Goal: Task Accomplishment & Management: Manage account settings

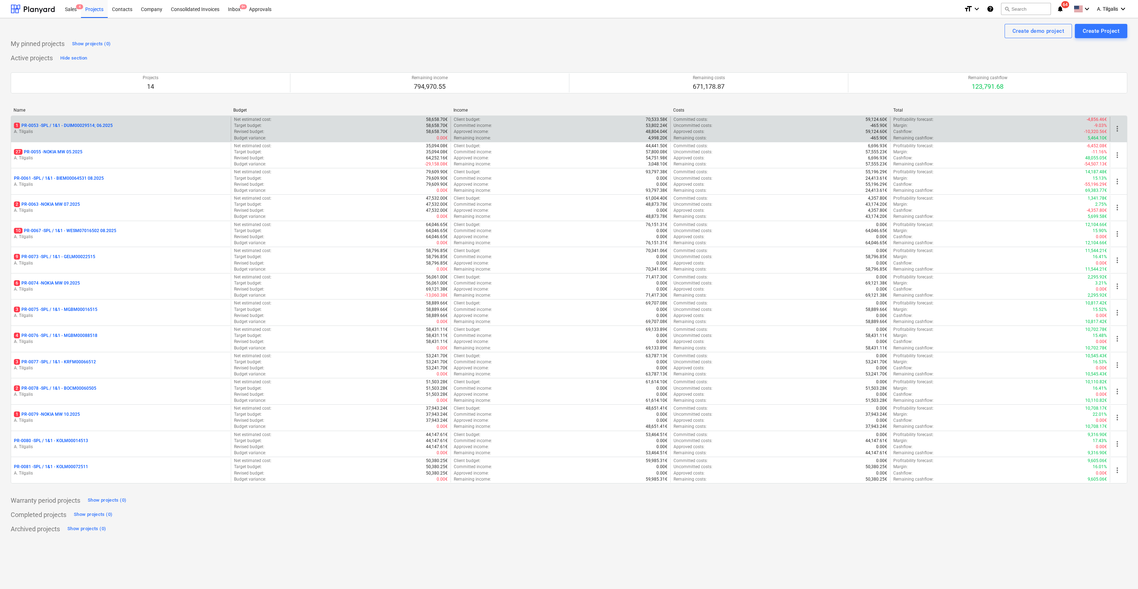
click at [164, 133] on p "A. Tilgalis" at bounding box center [121, 132] width 214 height 6
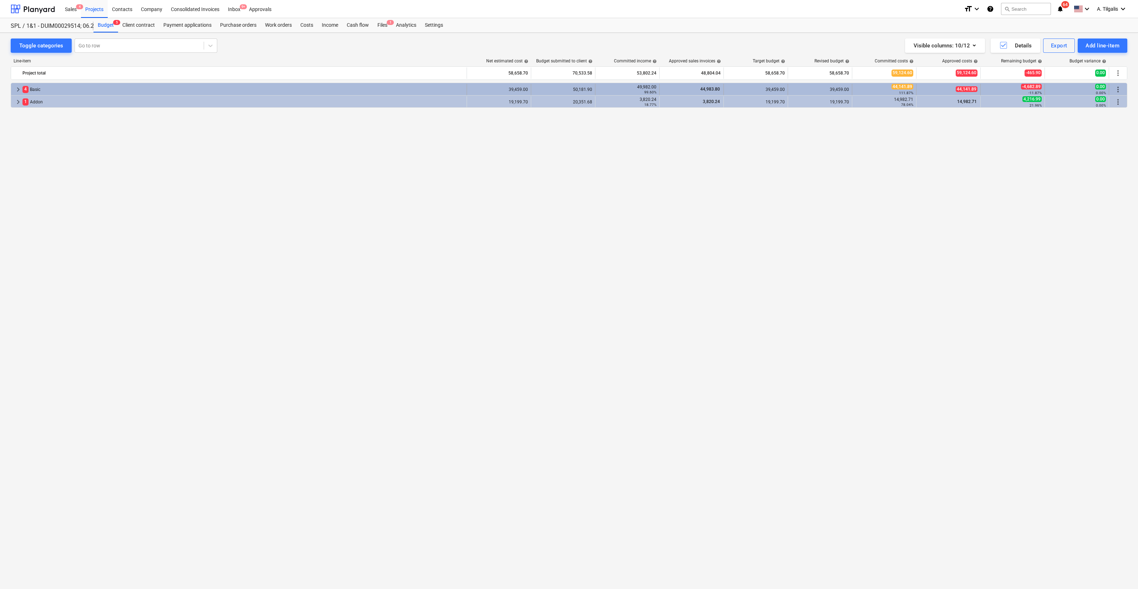
click at [437, 94] on div "4 Basic" at bounding box center [242, 89] width 441 height 11
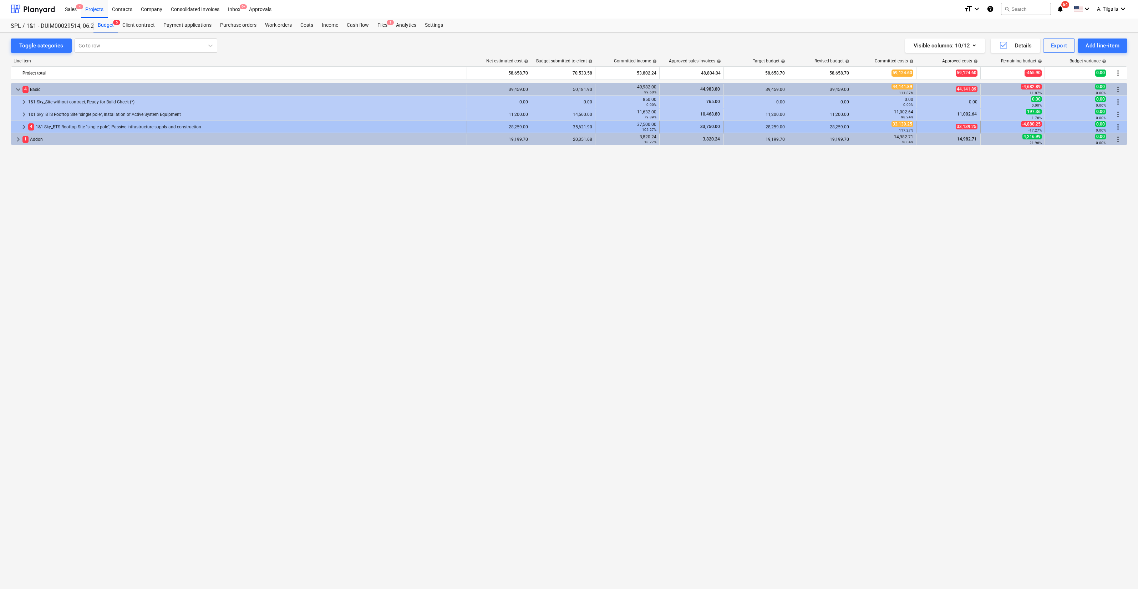
click at [105, 128] on div "4 1&1 Sky_BTS Rooftop Site "single pole", Passive Infrastructure supply and con…" at bounding box center [246, 126] width 436 height 11
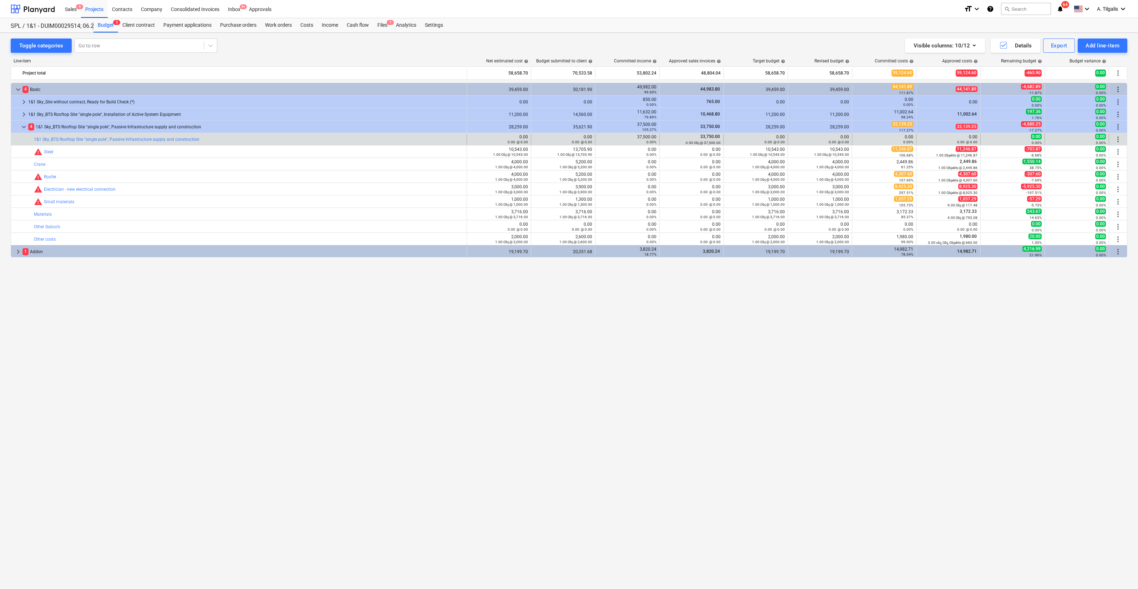
click at [414, 144] on div "bar_chart 1&1 Sky_BTS Rooftop Site "single pole", Passive Infrastructure supply…" at bounding box center [249, 139] width 430 height 11
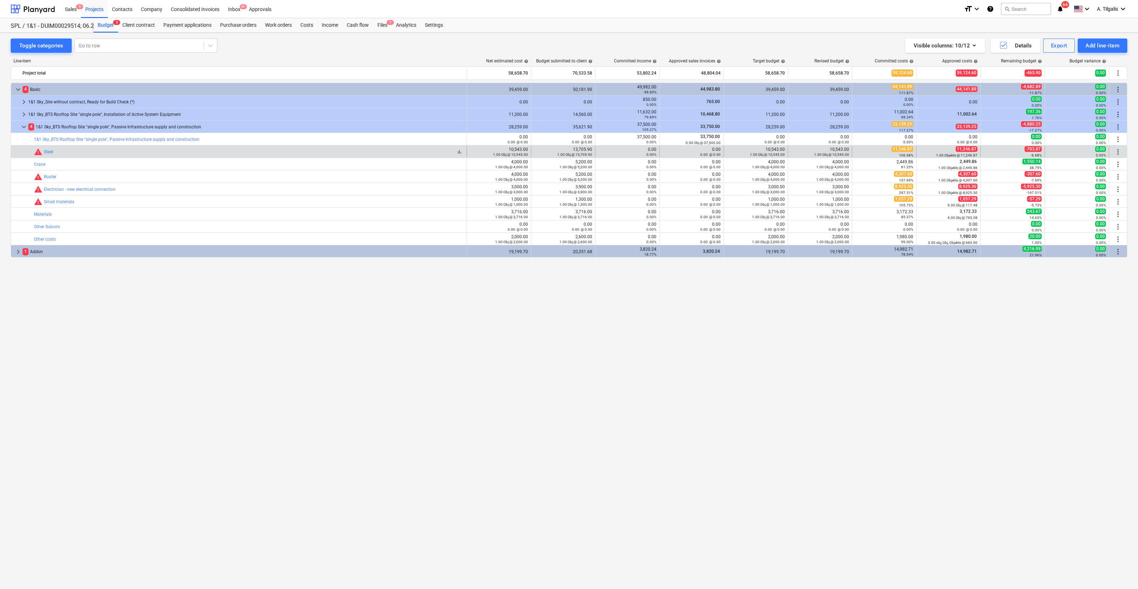
click at [393, 154] on div "bar_chart warning Steel" at bounding box center [249, 152] width 430 height 9
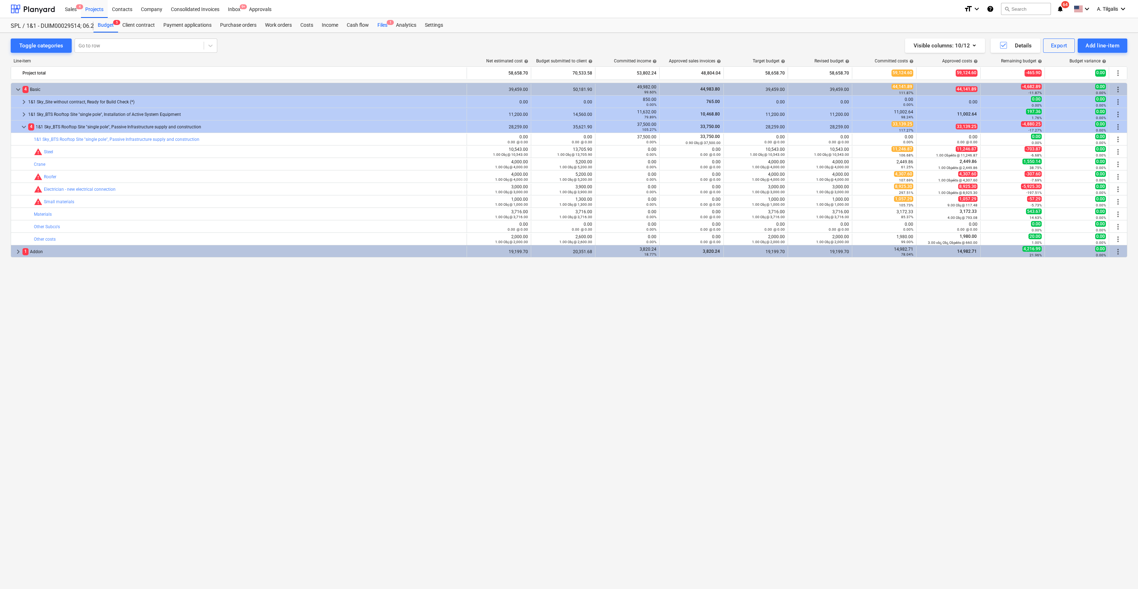
click at [380, 26] on div "Files 1" at bounding box center [382, 25] width 19 height 14
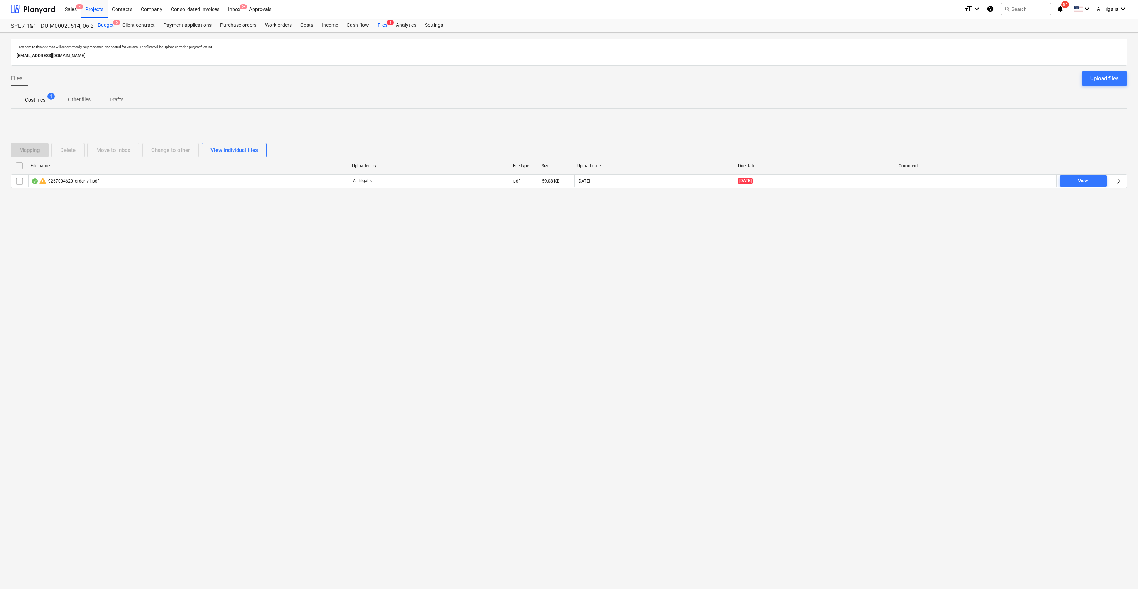
click at [106, 29] on div "Budget 5" at bounding box center [105, 25] width 25 height 14
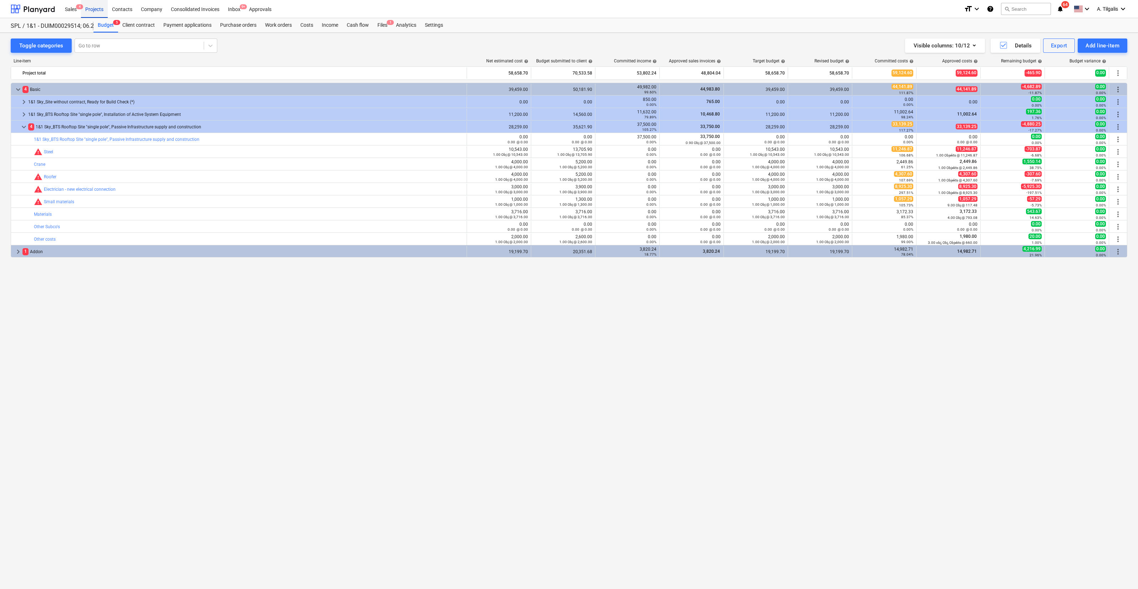
click at [86, 11] on div "Projects" at bounding box center [94, 9] width 27 height 18
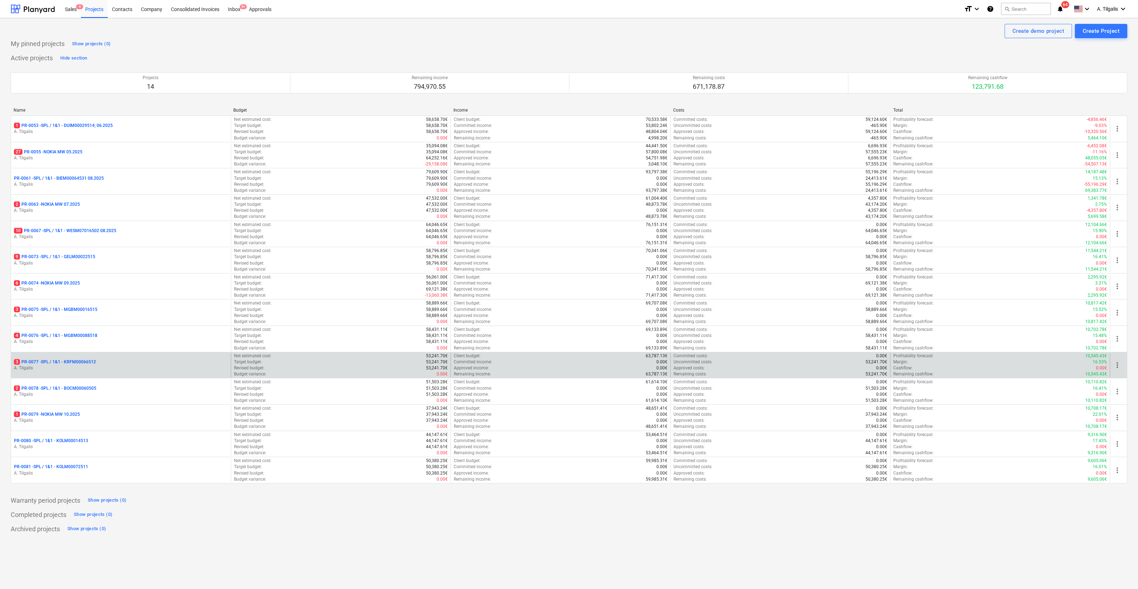
click at [113, 366] on p "A. Tilgalis" at bounding box center [121, 368] width 214 height 6
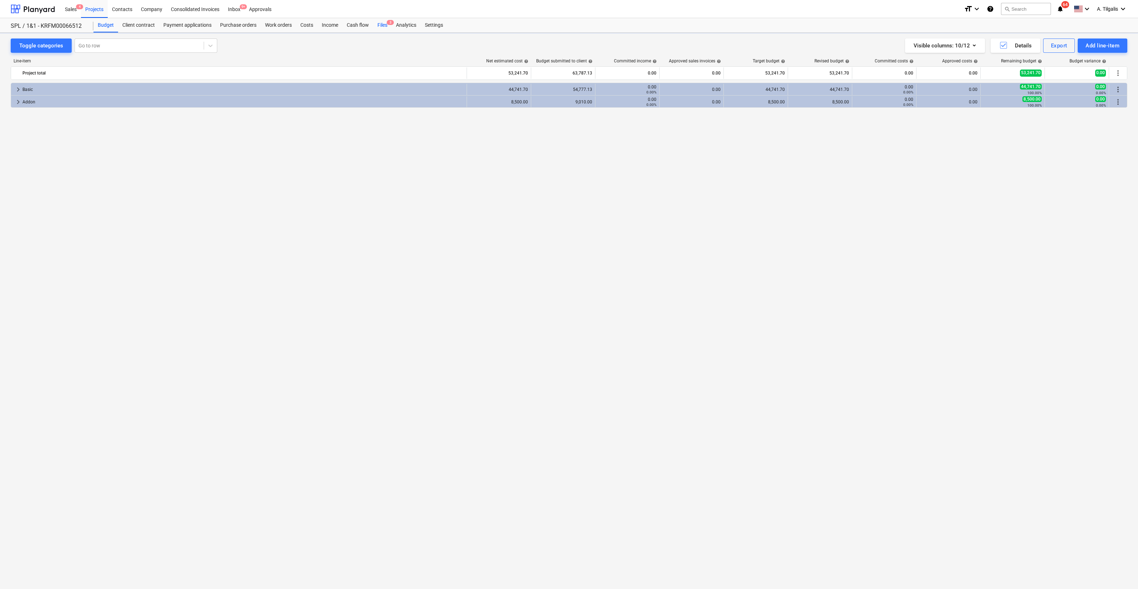
click at [385, 26] on div "Files 3" at bounding box center [382, 25] width 19 height 14
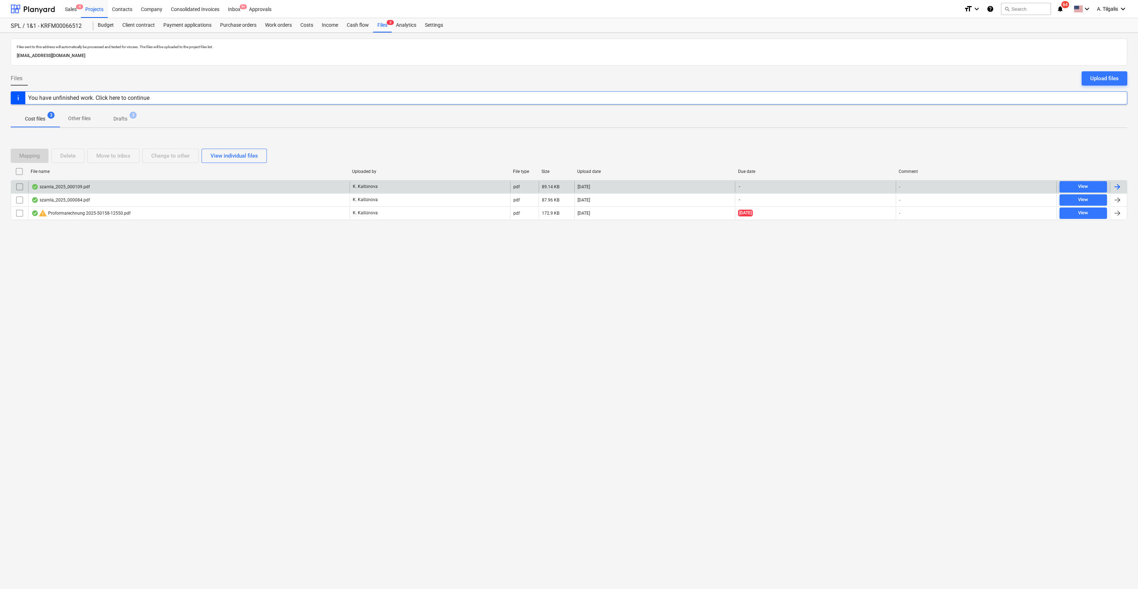
click at [1122, 186] on div at bounding box center [1118, 186] width 17 height 11
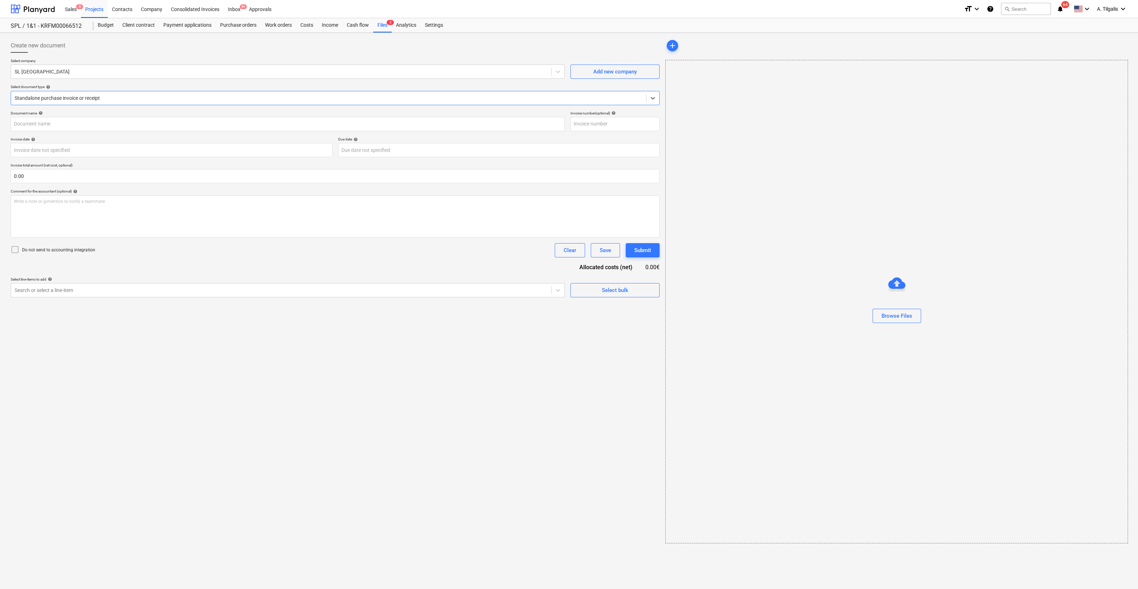
type input "szamla_2025_000109.pdf"
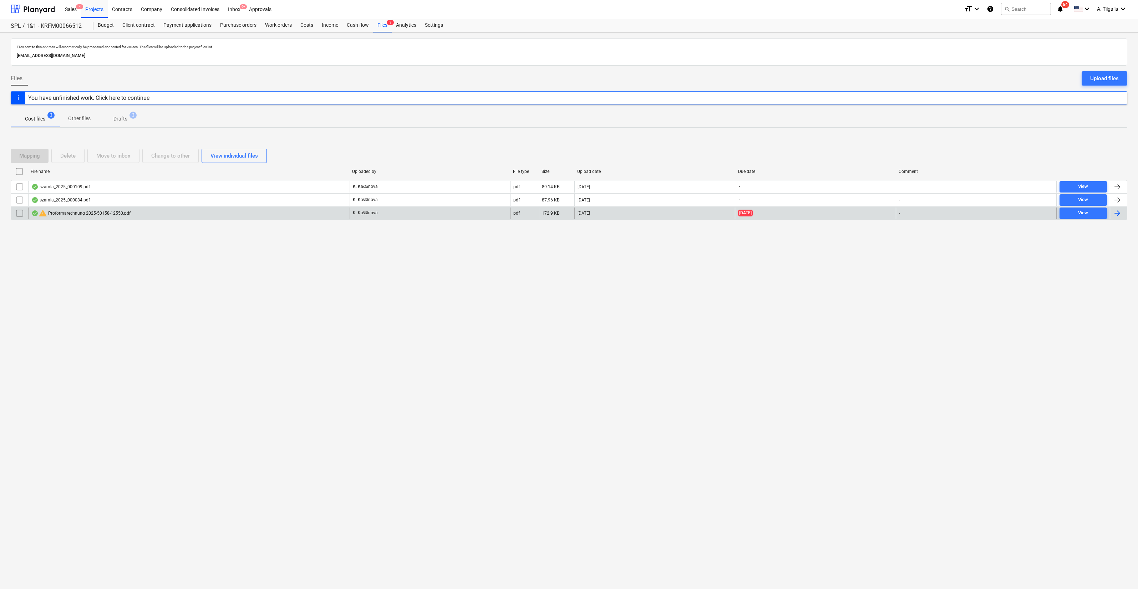
click at [140, 215] on div "warning Proformarechnung 2025-50158-12550.pdf" at bounding box center [188, 213] width 321 height 11
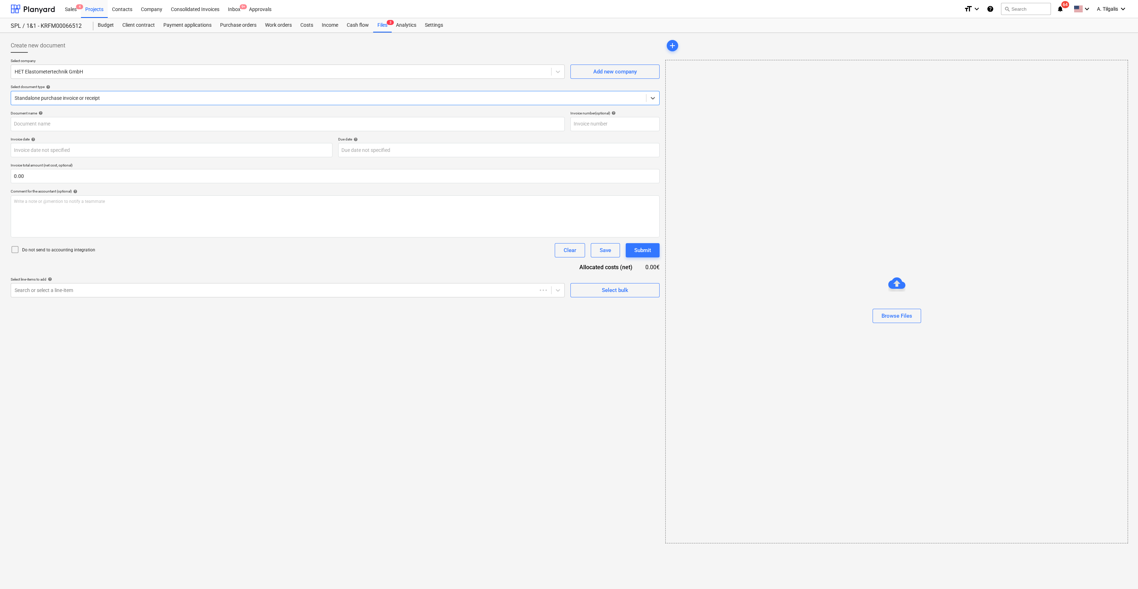
type input "2025-50158"
type input "[DATE]"
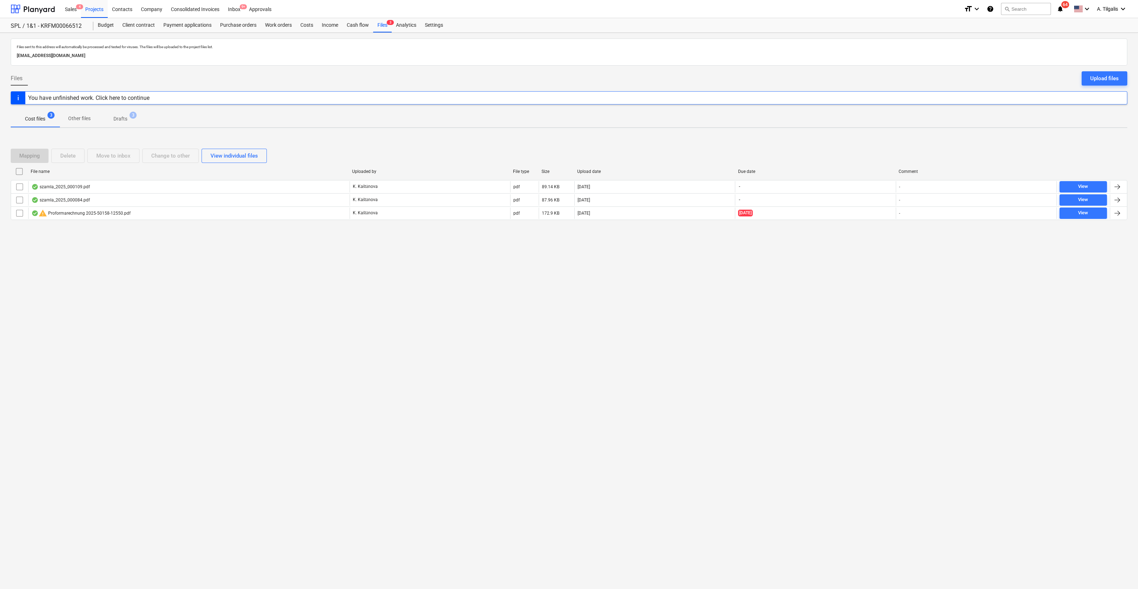
click at [120, 121] on p "Drafts" at bounding box center [120, 118] width 14 height 7
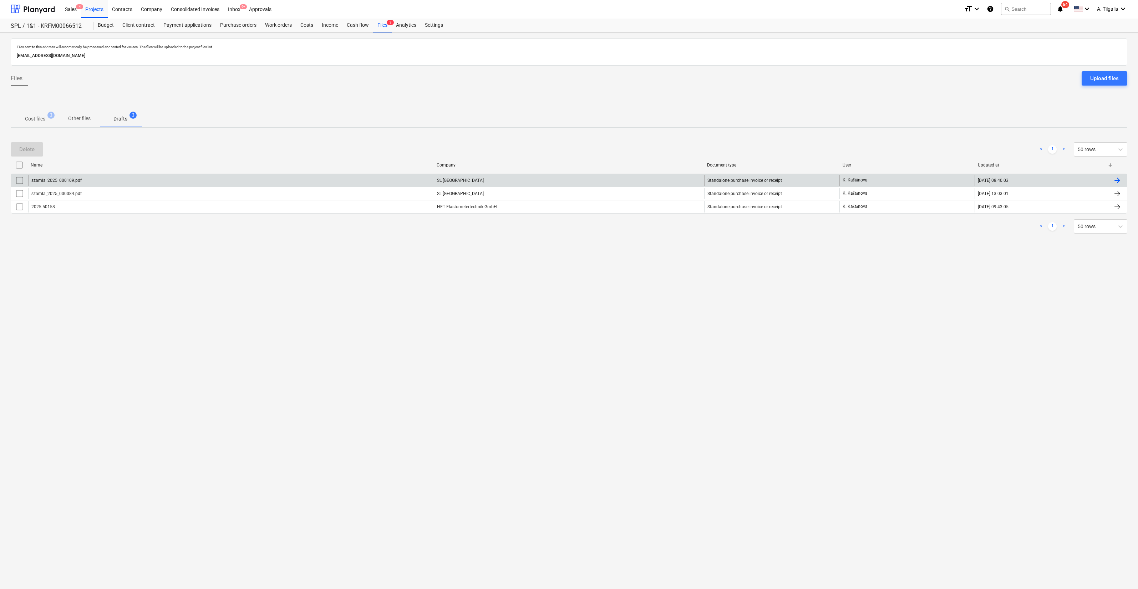
click at [1119, 177] on div at bounding box center [1117, 180] width 9 height 9
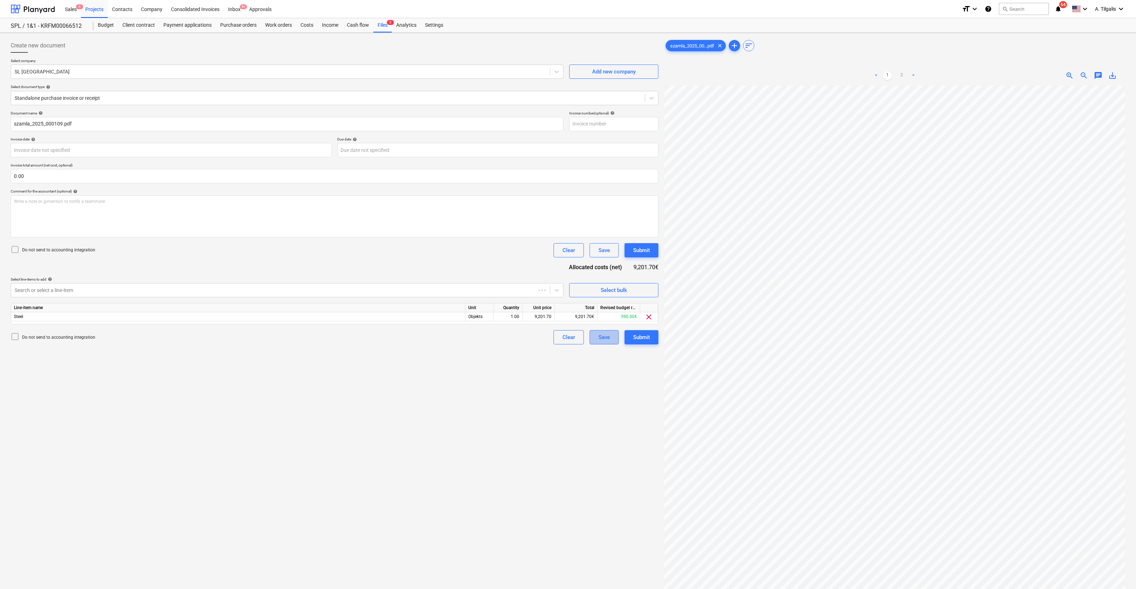
click at [610, 341] on button "Save" at bounding box center [603, 337] width 29 height 14
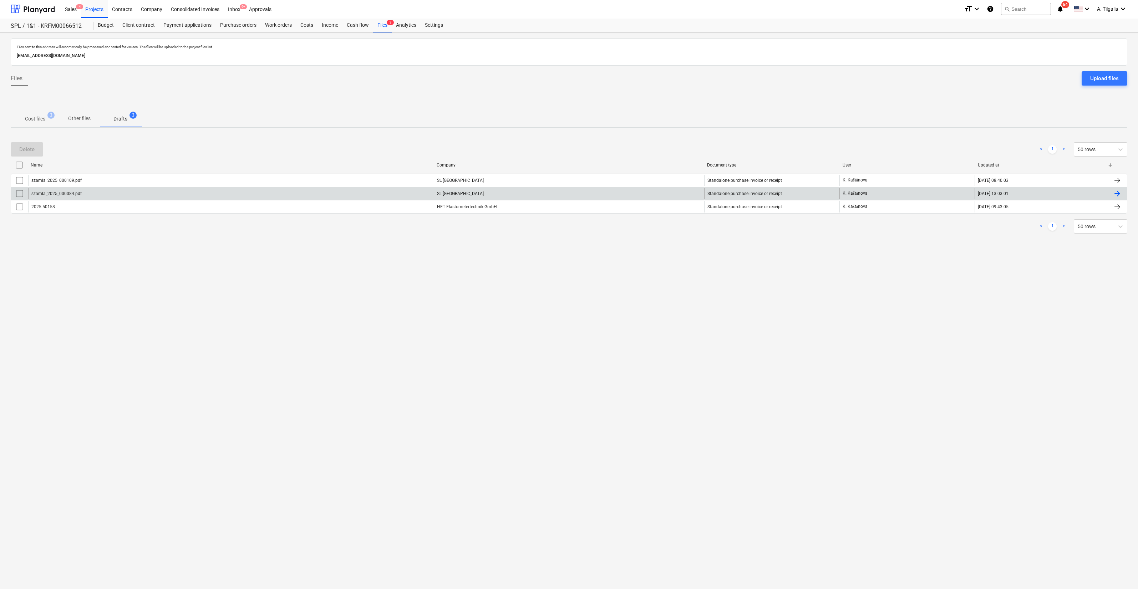
click at [1120, 194] on div at bounding box center [1117, 193] width 9 height 9
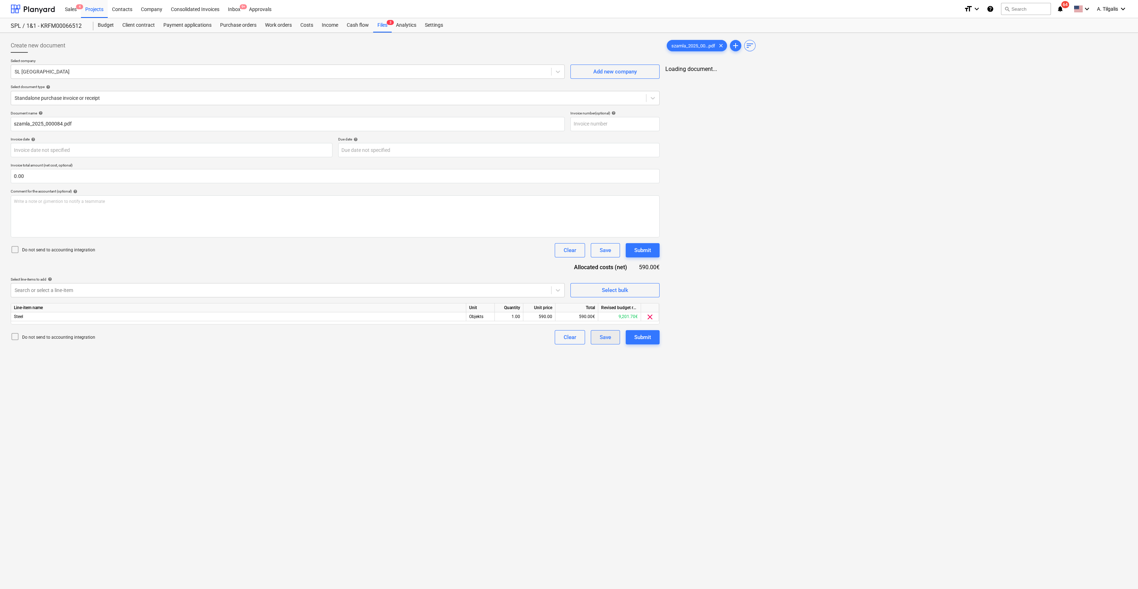
click at [607, 333] on div "Save" at bounding box center [605, 337] width 11 height 9
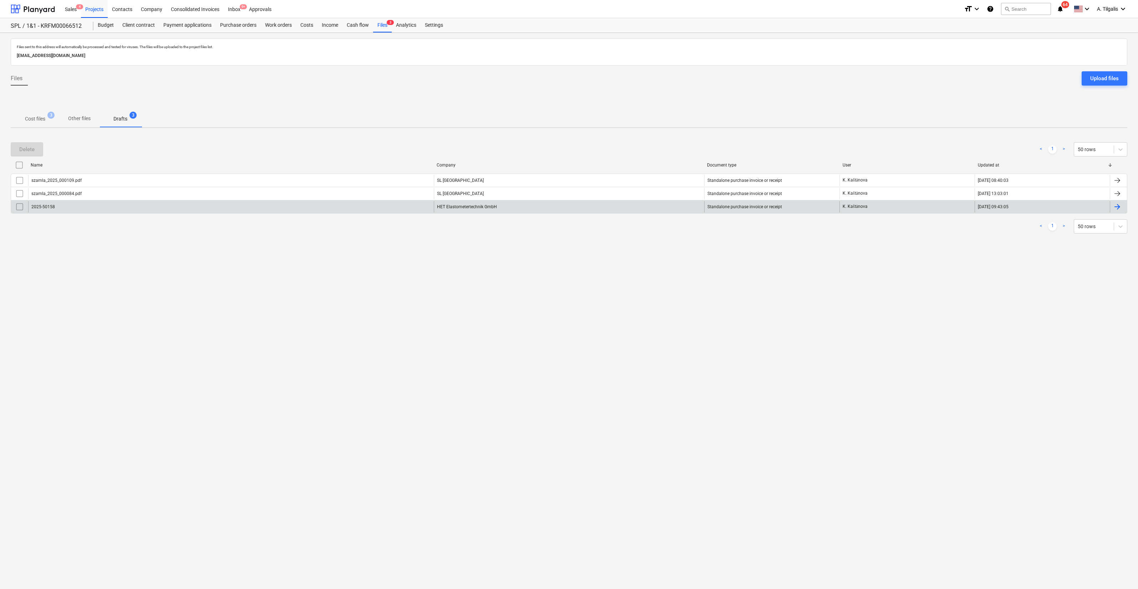
click at [1116, 207] on div at bounding box center [1117, 207] width 9 height 9
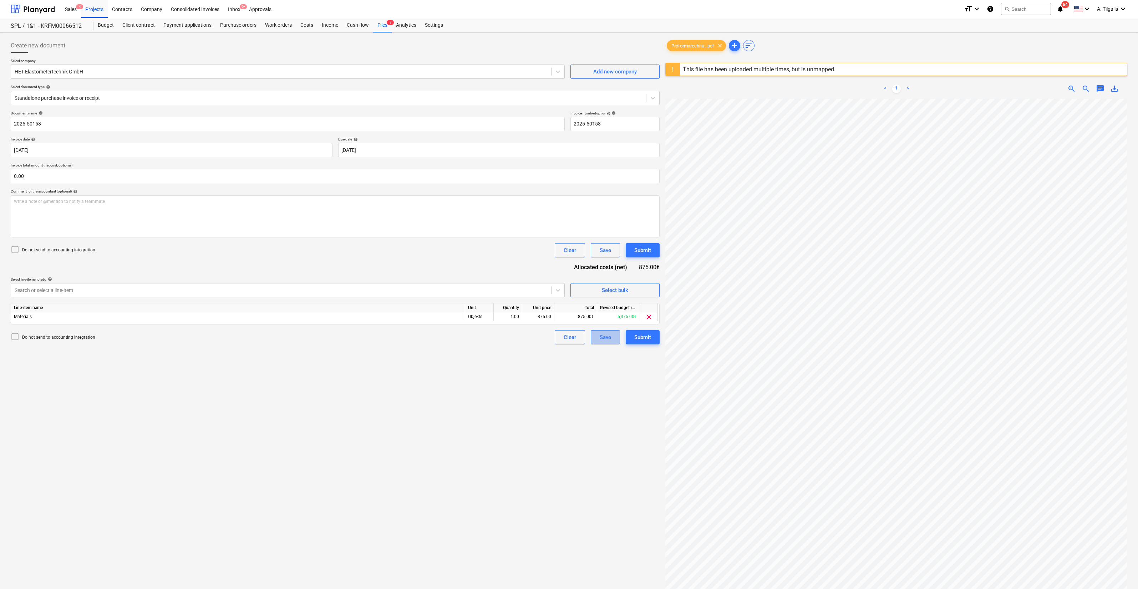
click at [606, 339] on div "Save" at bounding box center [605, 337] width 11 height 9
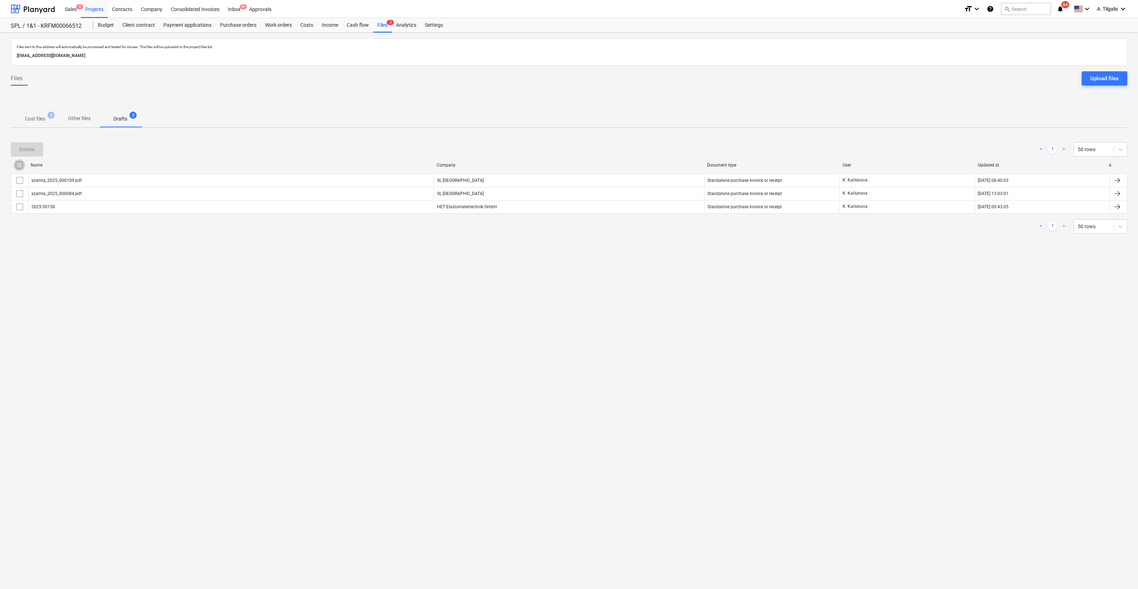
click at [21, 166] on input "checkbox" at bounding box center [19, 164] width 11 height 11
click at [36, 120] on p "Cost files" at bounding box center [35, 118] width 20 height 7
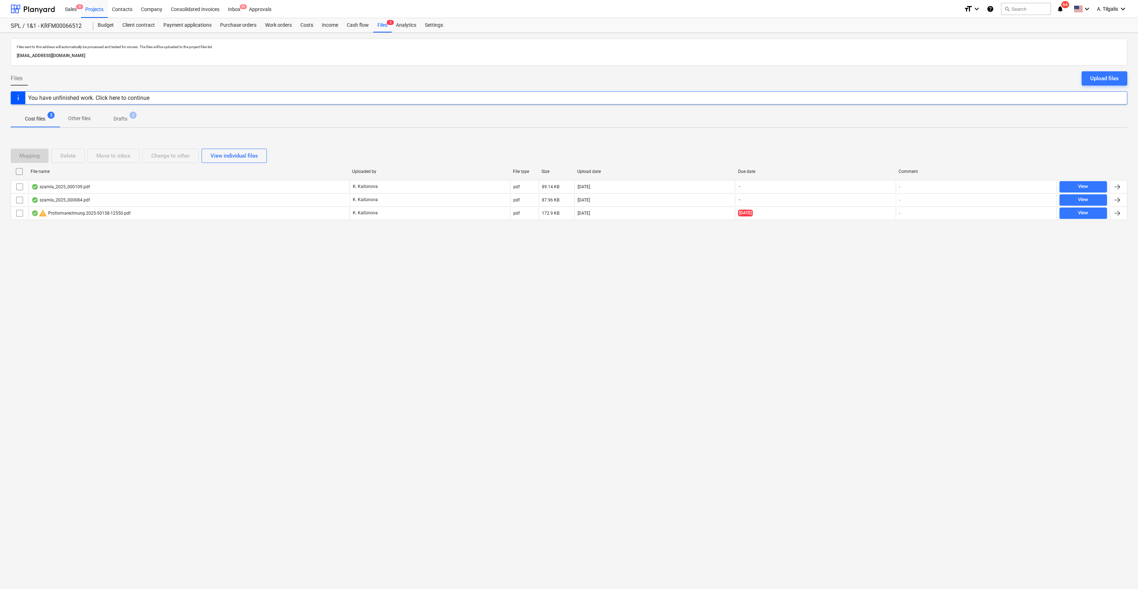
click at [124, 118] on p "Drafts" at bounding box center [120, 118] width 14 height 7
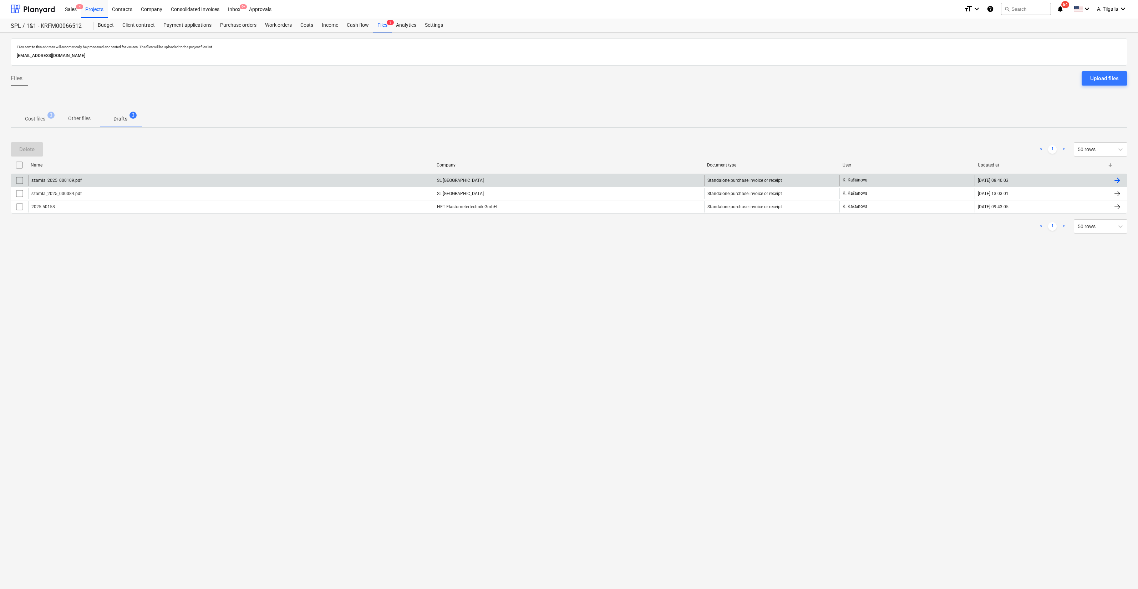
click at [111, 178] on div "szamla_2025_000109.pdf" at bounding box center [231, 180] width 406 height 11
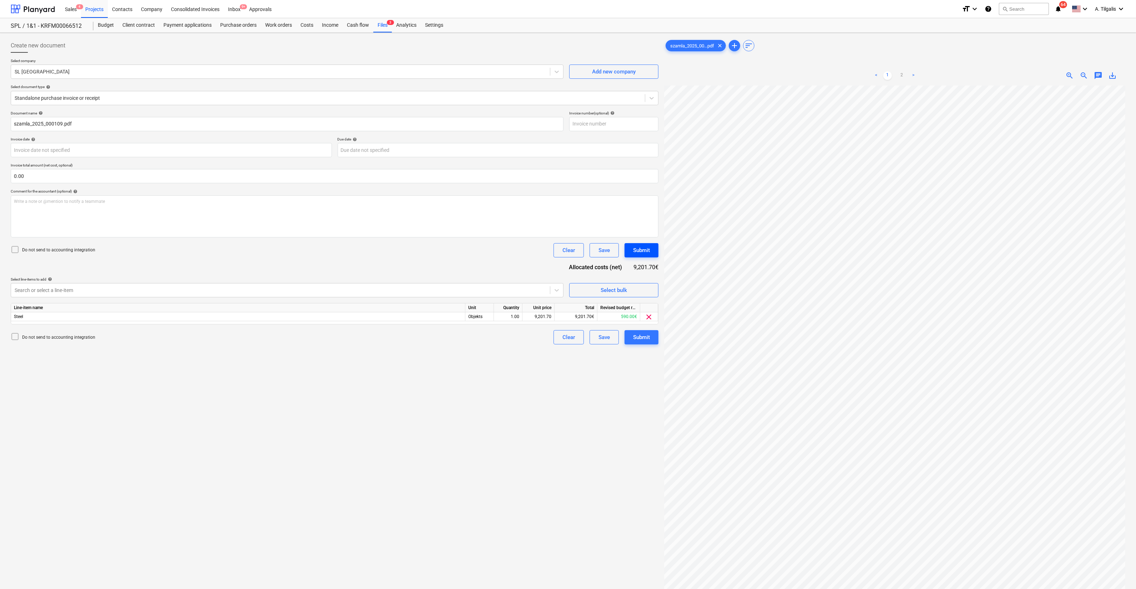
click at [642, 255] on button "Submit" at bounding box center [641, 250] width 34 height 14
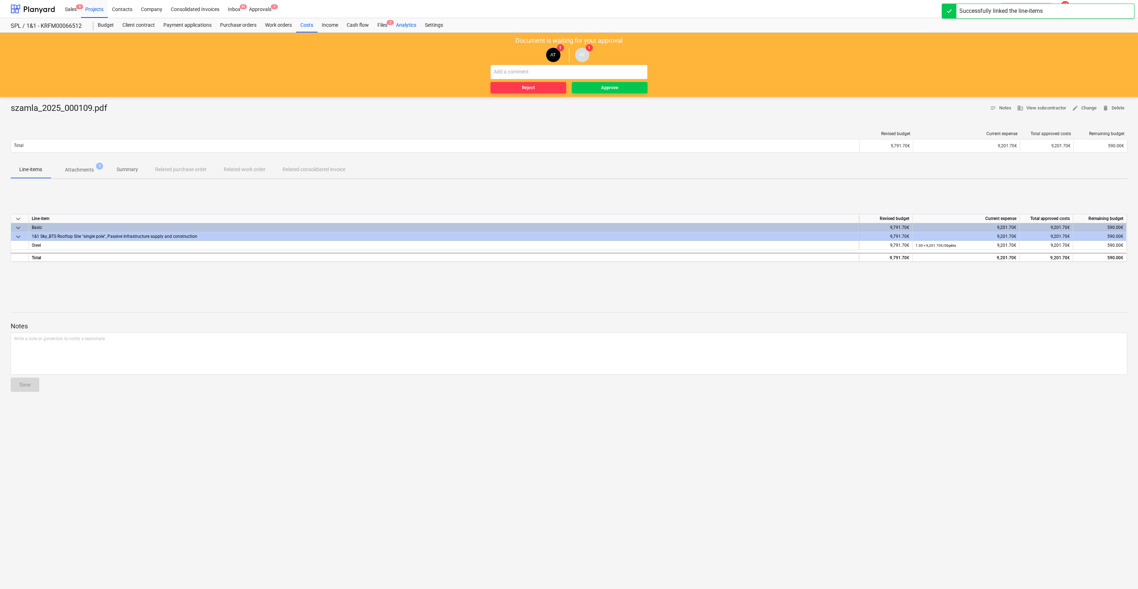
click at [395, 28] on div "Analytics" at bounding box center [406, 25] width 29 height 14
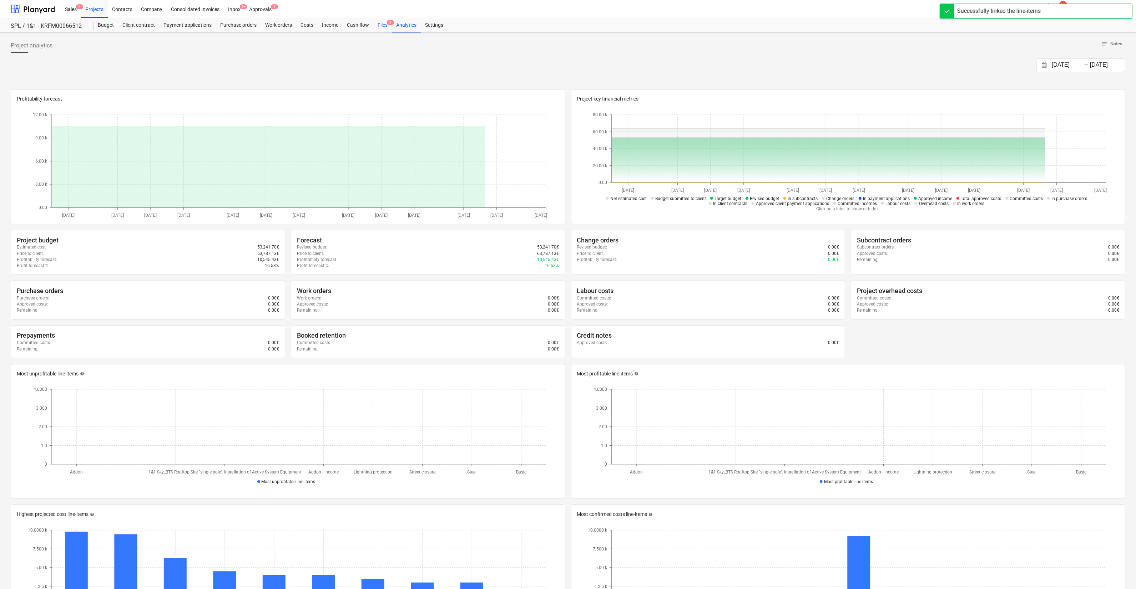
click at [386, 25] on div "Files 2" at bounding box center [382, 25] width 19 height 14
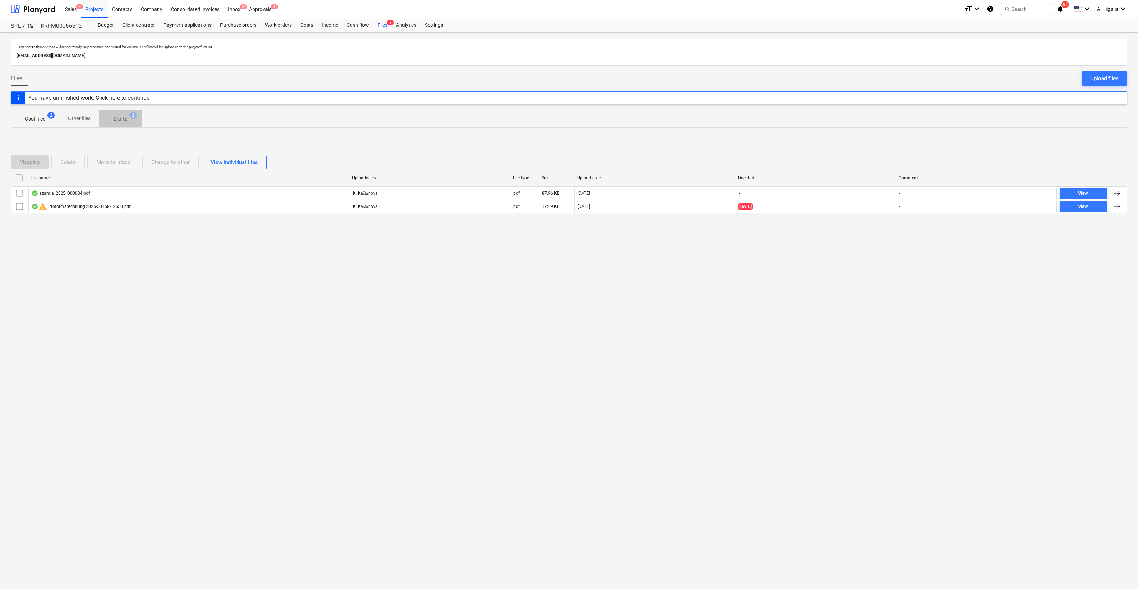
click at [125, 119] on p "Drafts" at bounding box center [120, 118] width 14 height 7
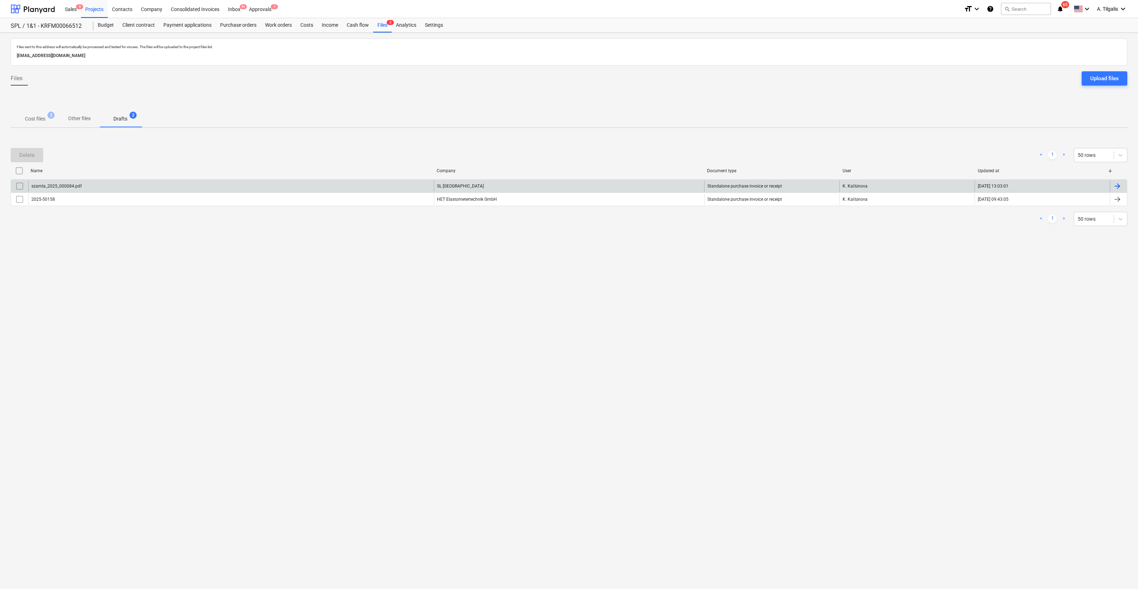
click at [1092, 188] on div "[DATE] 13:03:01" at bounding box center [1042, 186] width 135 height 11
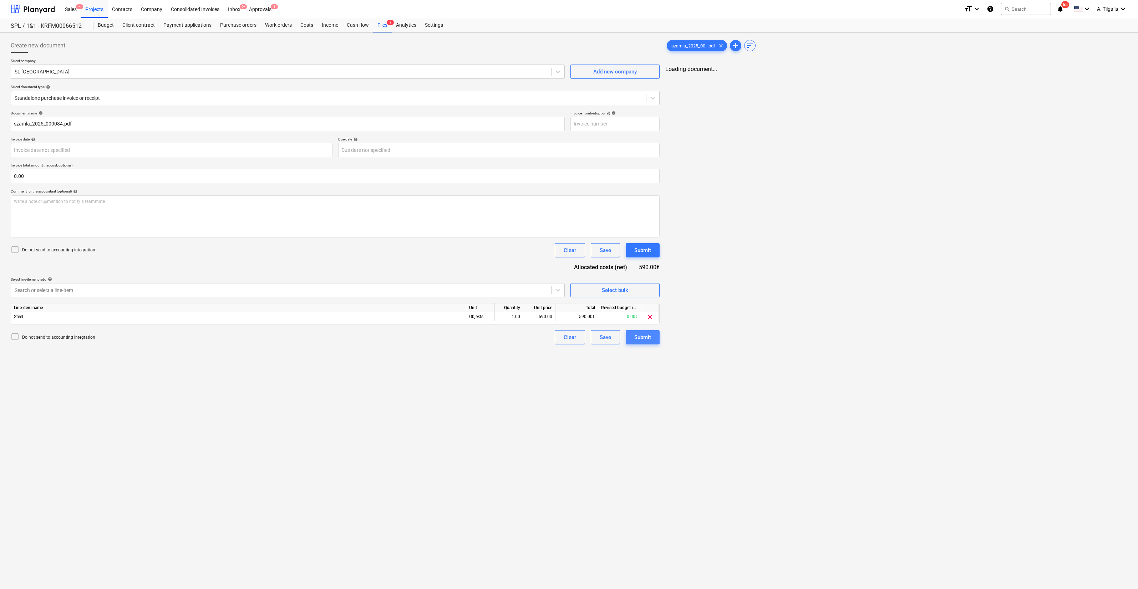
click at [654, 339] on button "Submit" at bounding box center [643, 337] width 34 height 14
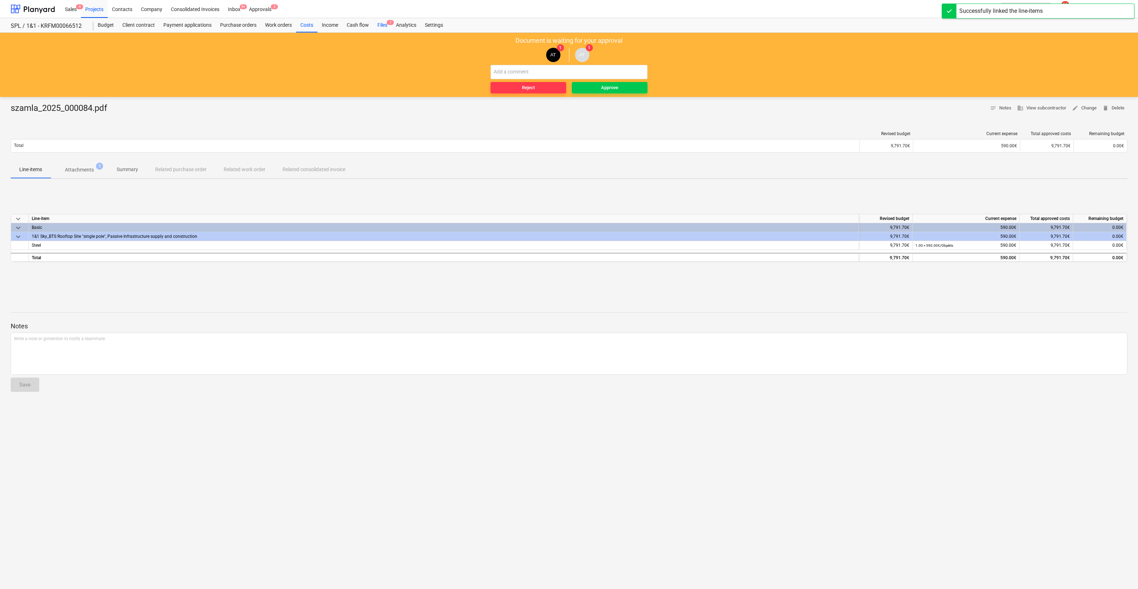
click at [378, 26] on div "Files 1" at bounding box center [382, 25] width 19 height 14
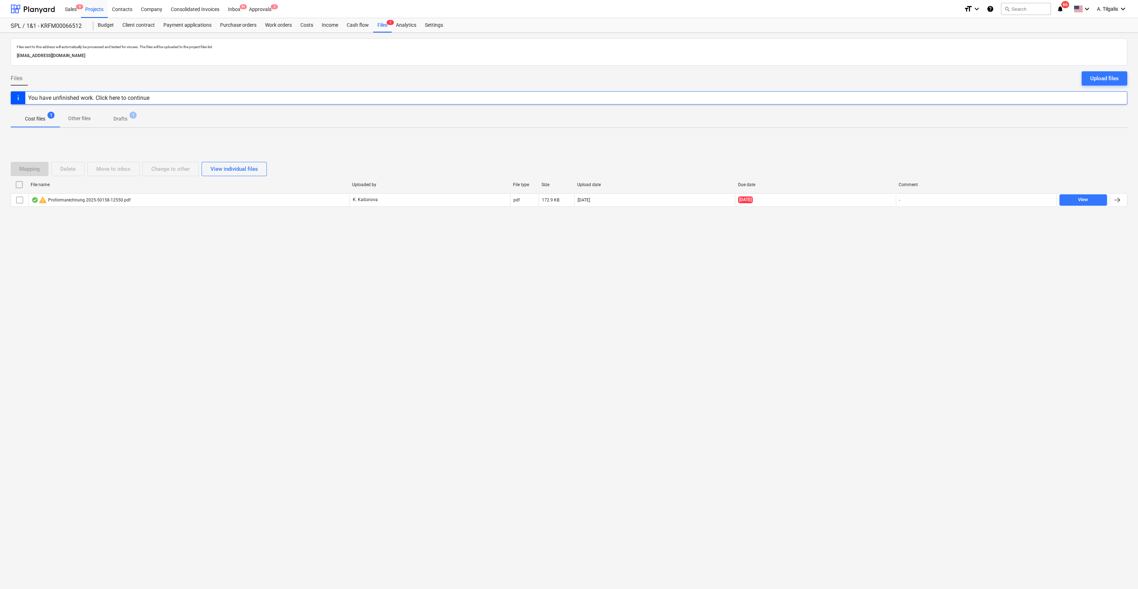
click at [125, 120] on p "Drafts" at bounding box center [120, 118] width 14 height 7
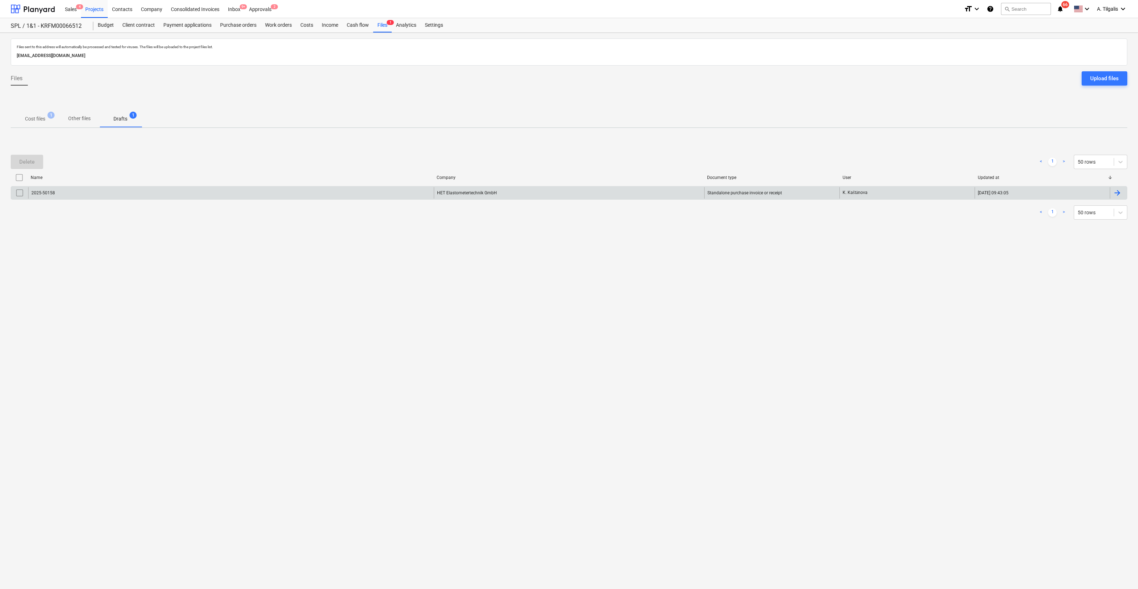
click at [1016, 189] on div "[DATE] 09:43:05" at bounding box center [1042, 192] width 135 height 11
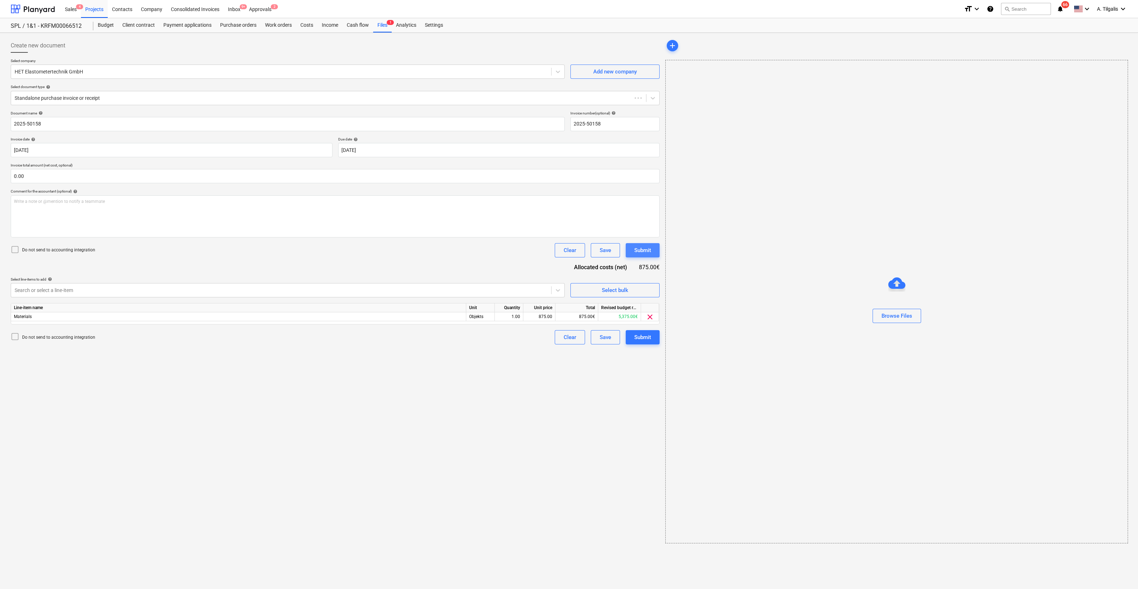
click at [655, 253] on button "Submit" at bounding box center [643, 250] width 34 height 14
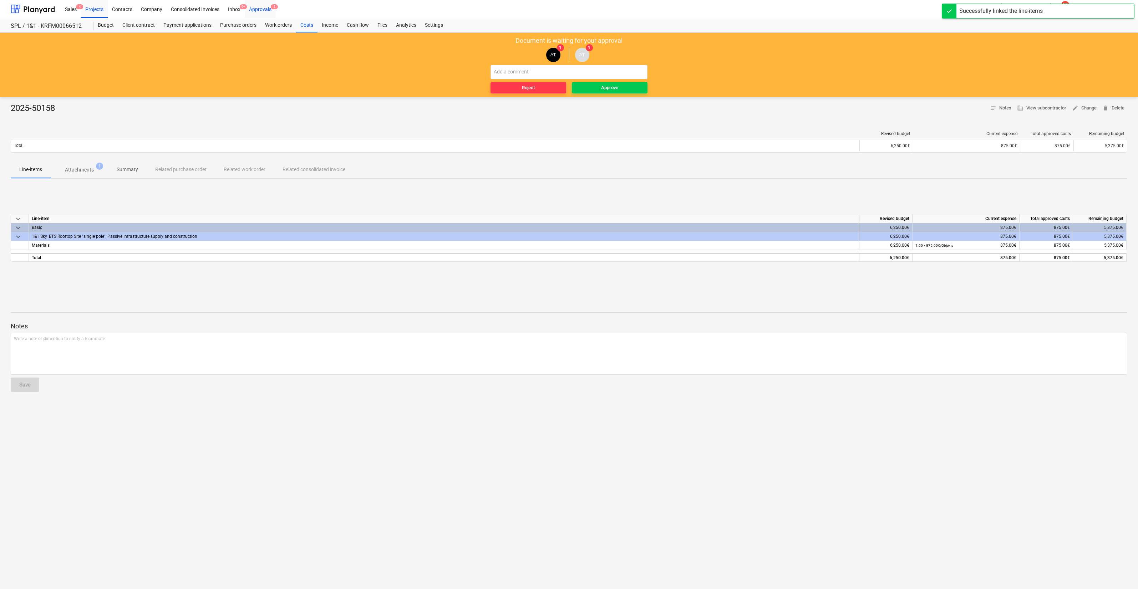
click at [266, 11] on div "Approvals 3" at bounding box center [260, 9] width 31 height 18
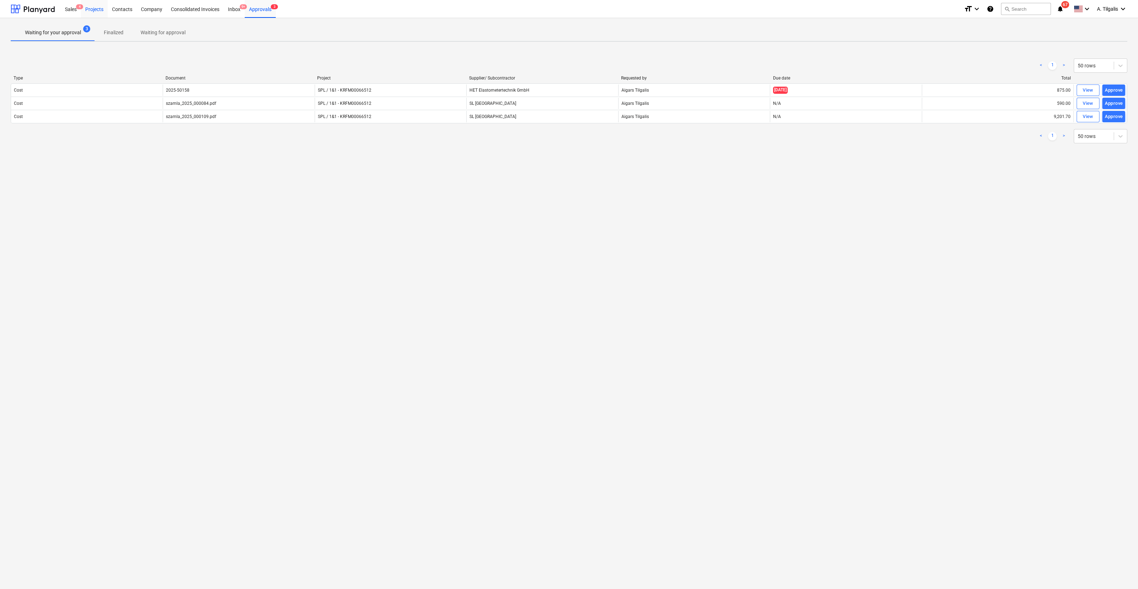
click at [101, 11] on div "Projects" at bounding box center [94, 9] width 27 height 18
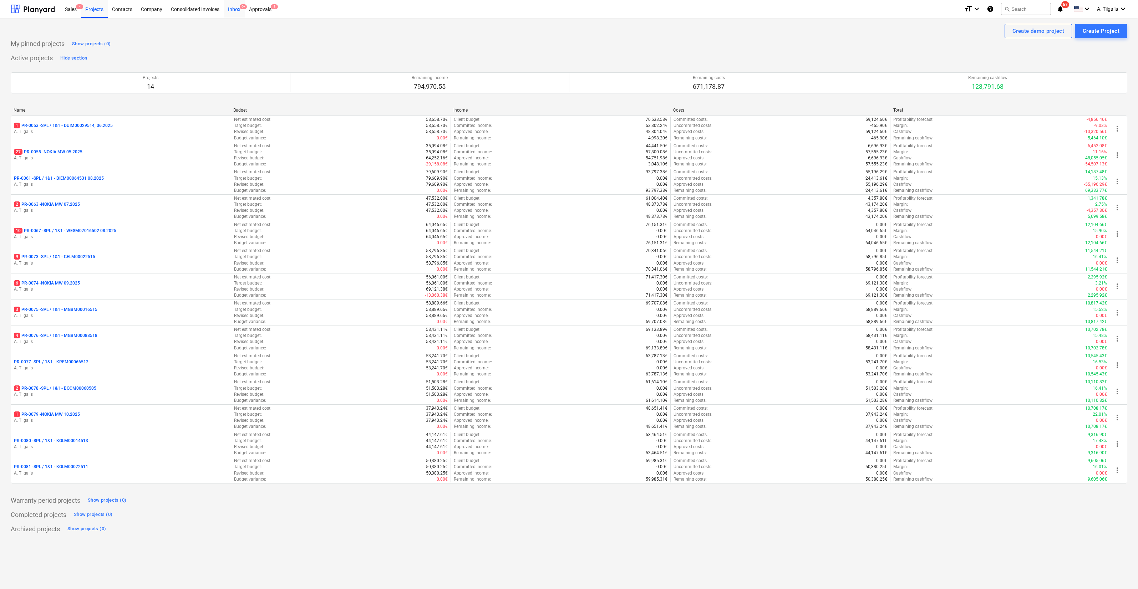
click at [232, 12] on div "Inbox 9+" at bounding box center [234, 9] width 21 height 18
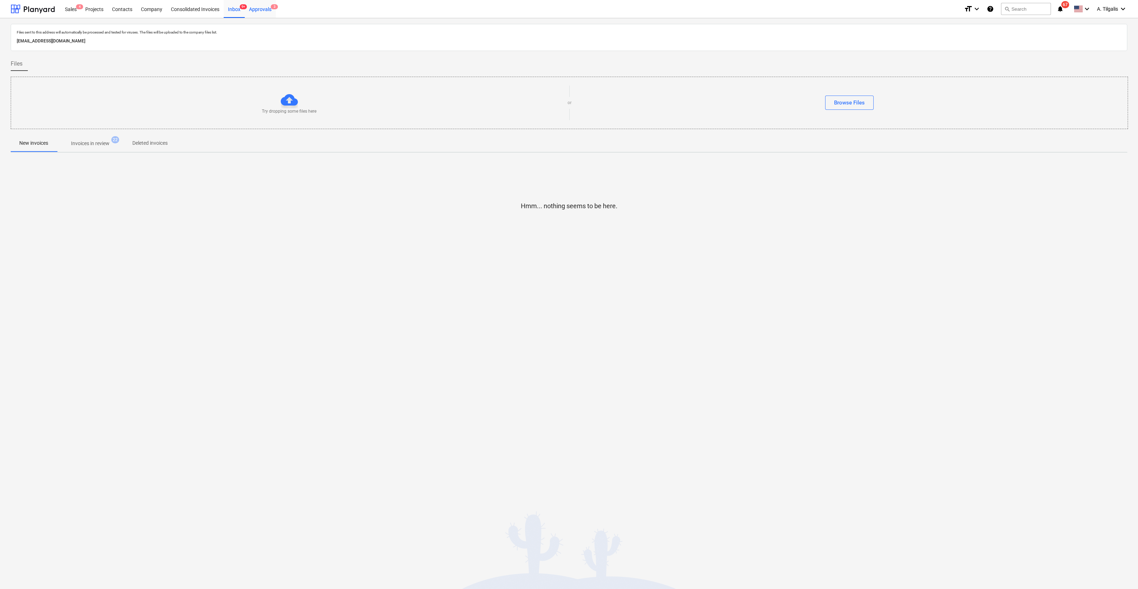
click at [253, 14] on div "Approvals 3" at bounding box center [260, 9] width 31 height 18
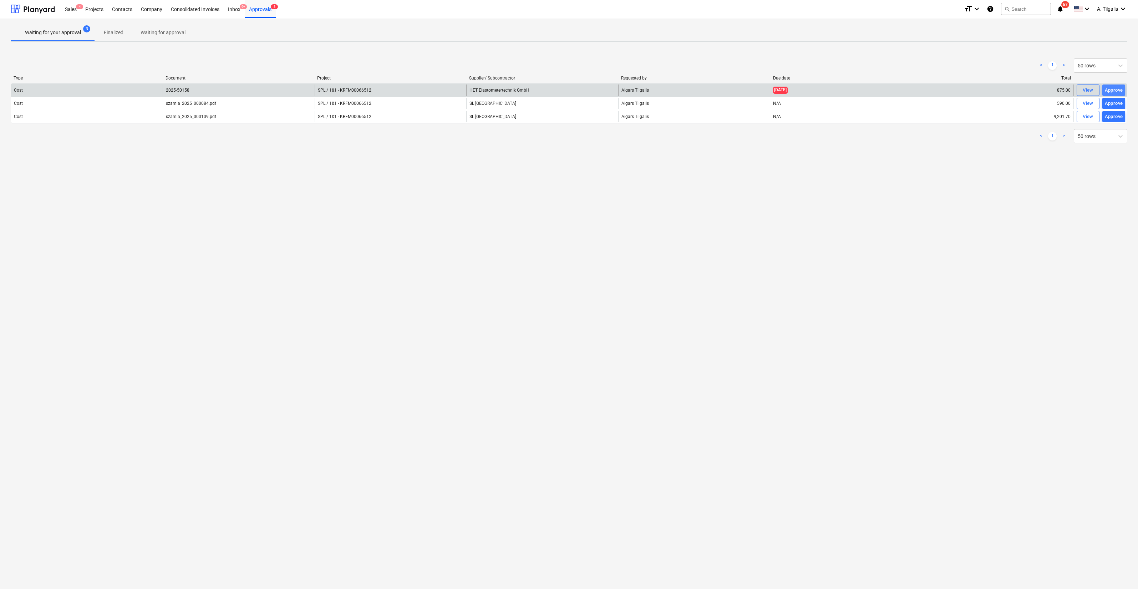
click at [1112, 92] on div "Approve" at bounding box center [1114, 90] width 18 height 8
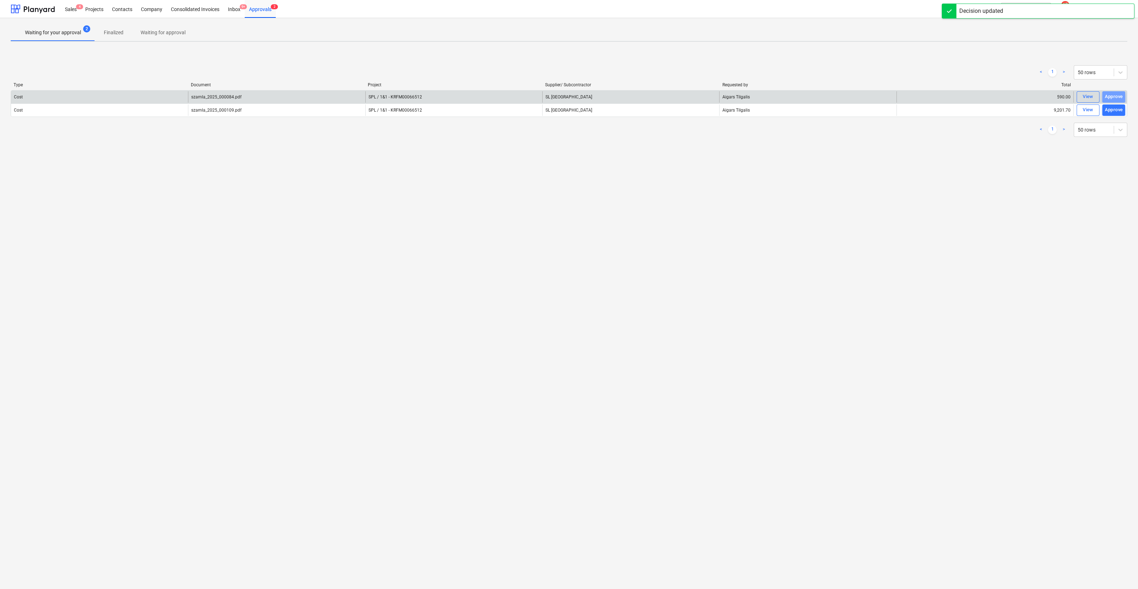
click at [1112, 102] on button "Approve" at bounding box center [1113, 96] width 23 height 11
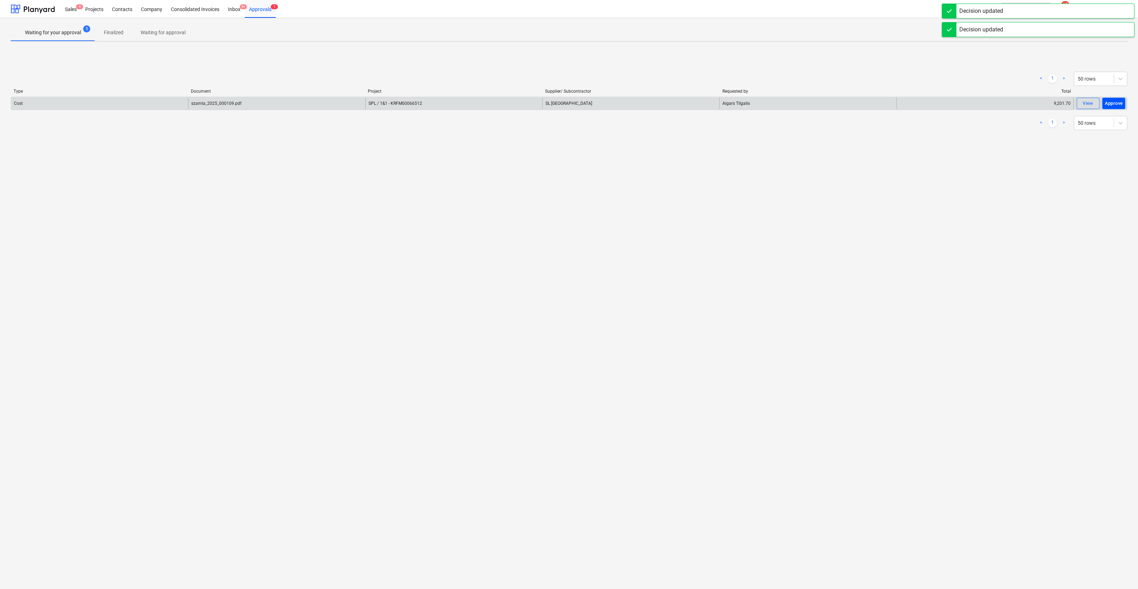
click at [1114, 104] on div "Approve" at bounding box center [1114, 104] width 18 height 8
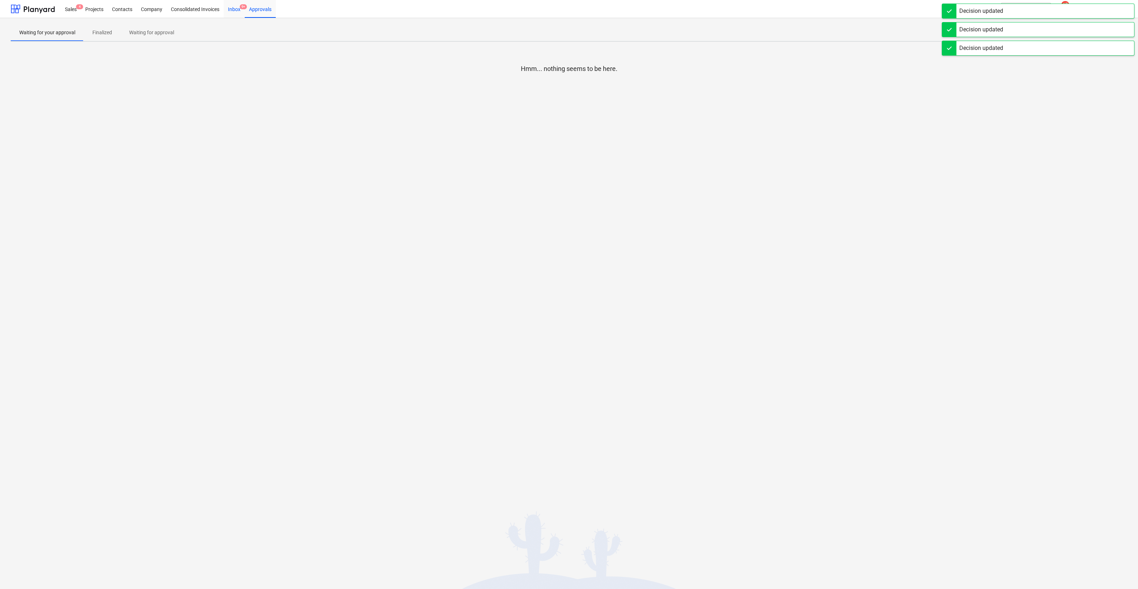
click at [242, 16] on div "Inbox 9+" at bounding box center [234, 9] width 21 height 18
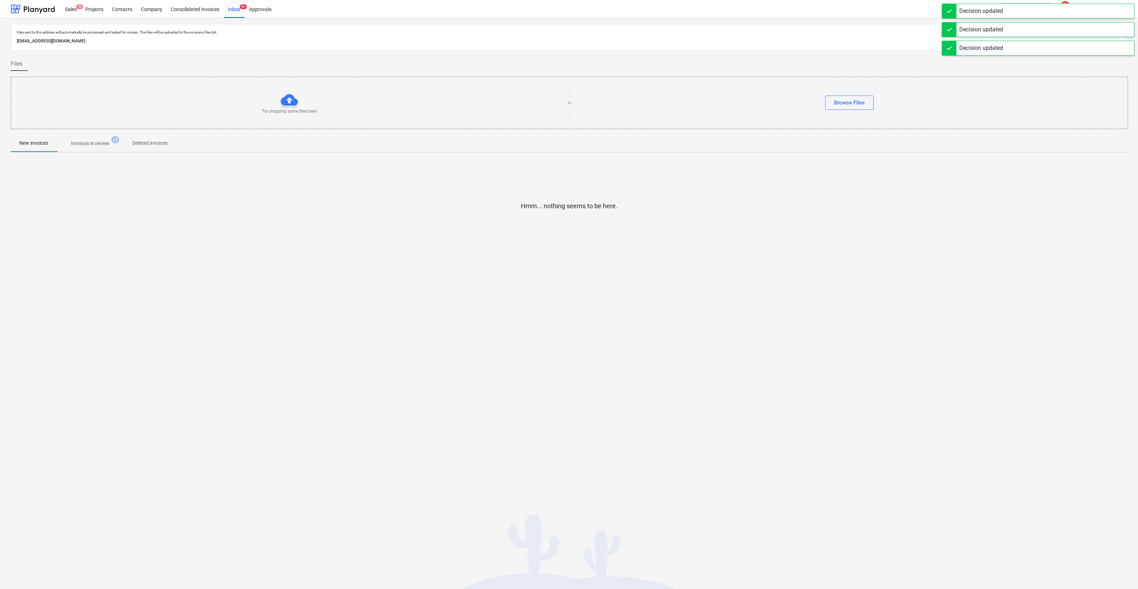
click at [59, 145] on span "Invoices in review 22" at bounding box center [90, 143] width 67 height 13
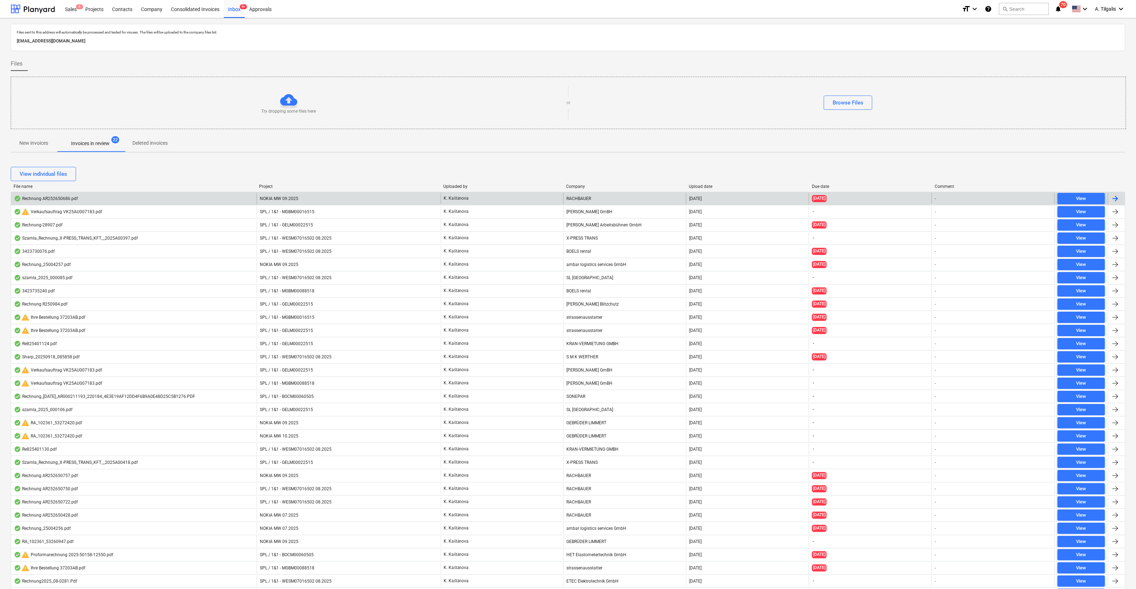
click at [1023, 198] on div "-" at bounding box center [992, 198] width 123 height 11
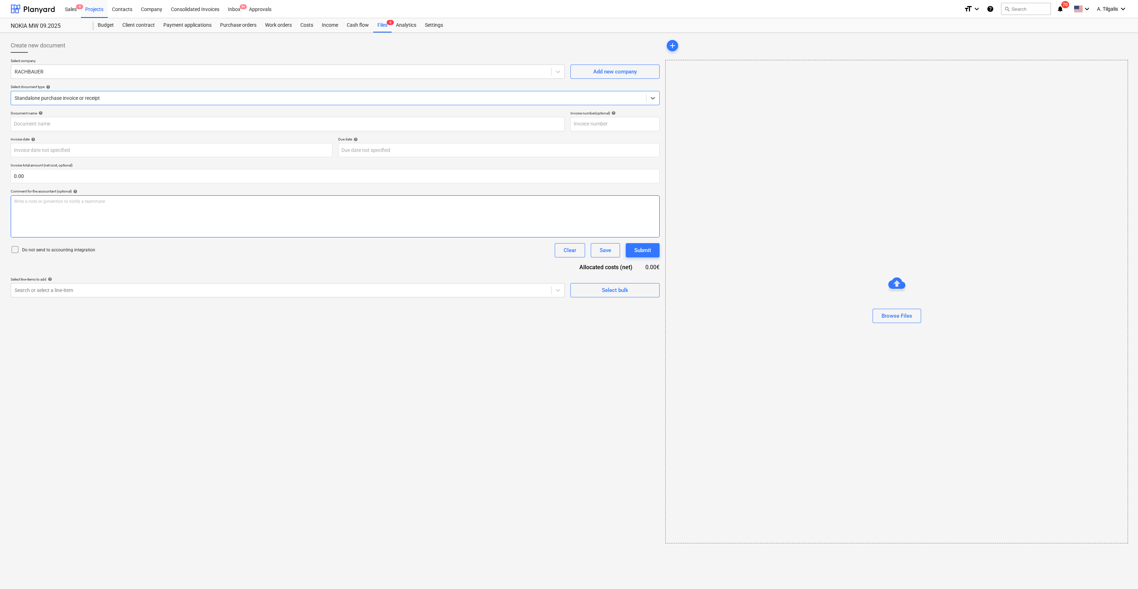
type input "AR252650686"
type input "[DATE]"
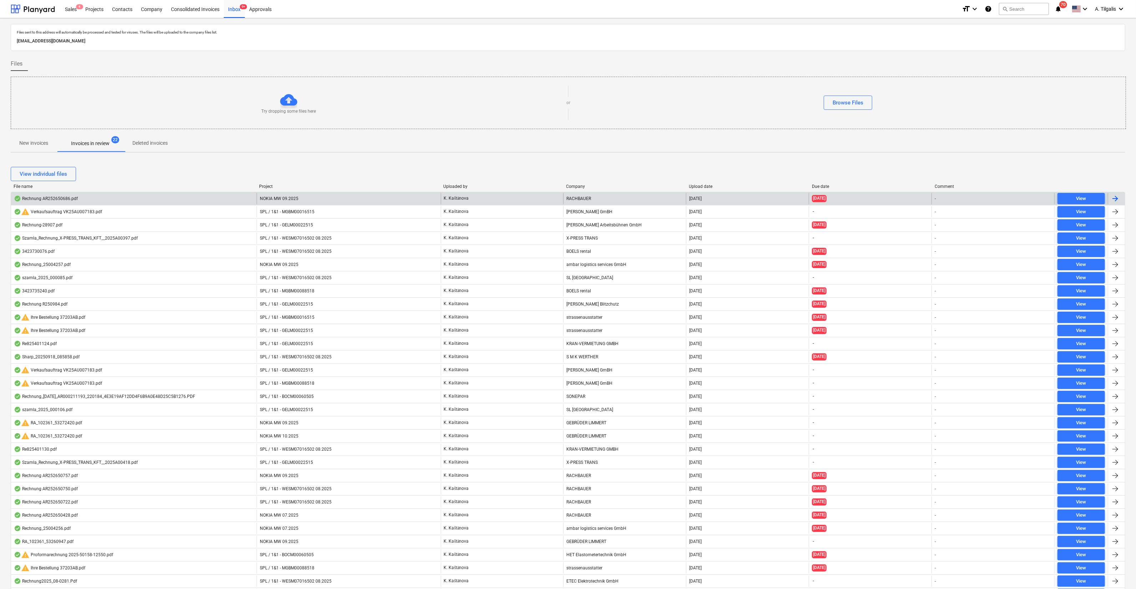
click at [165, 203] on div "Rechnung AR252650686.pdf" at bounding box center [133, 198] width 245 height 11
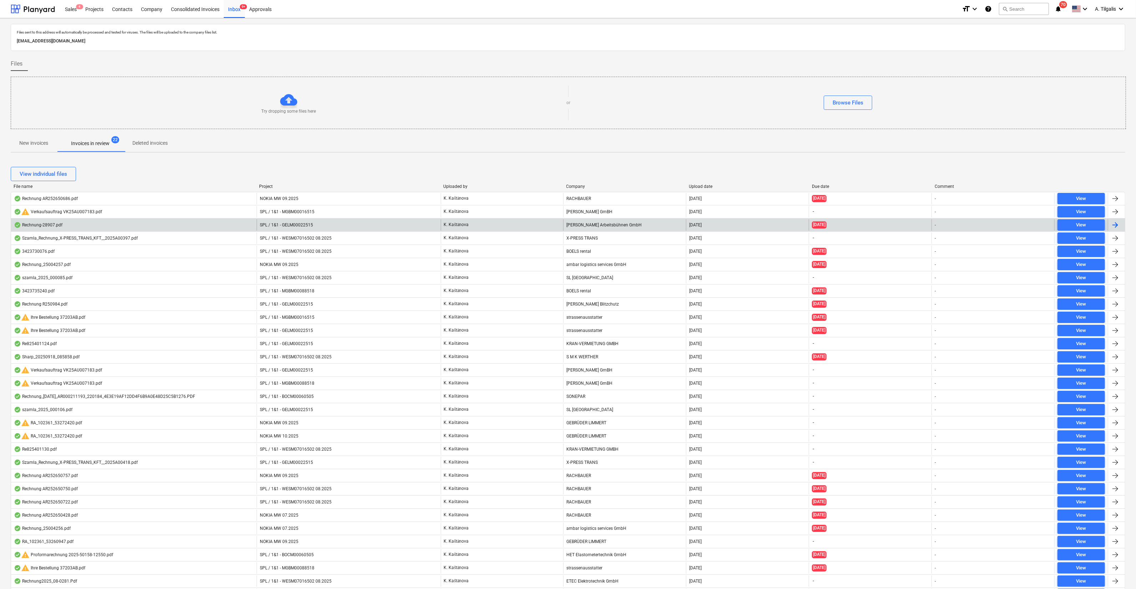
click at [162, 221] on div "Rechnung-28907.pdf" at bounding box center [133, 224] width 245 height 11
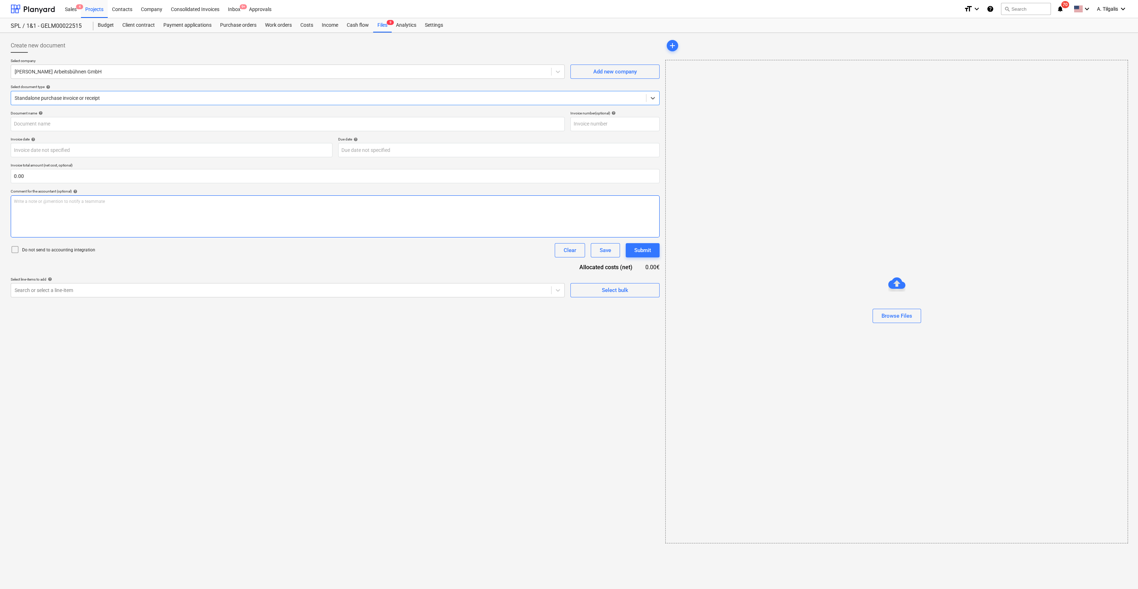
type input "28907"
type input "[DATE]"
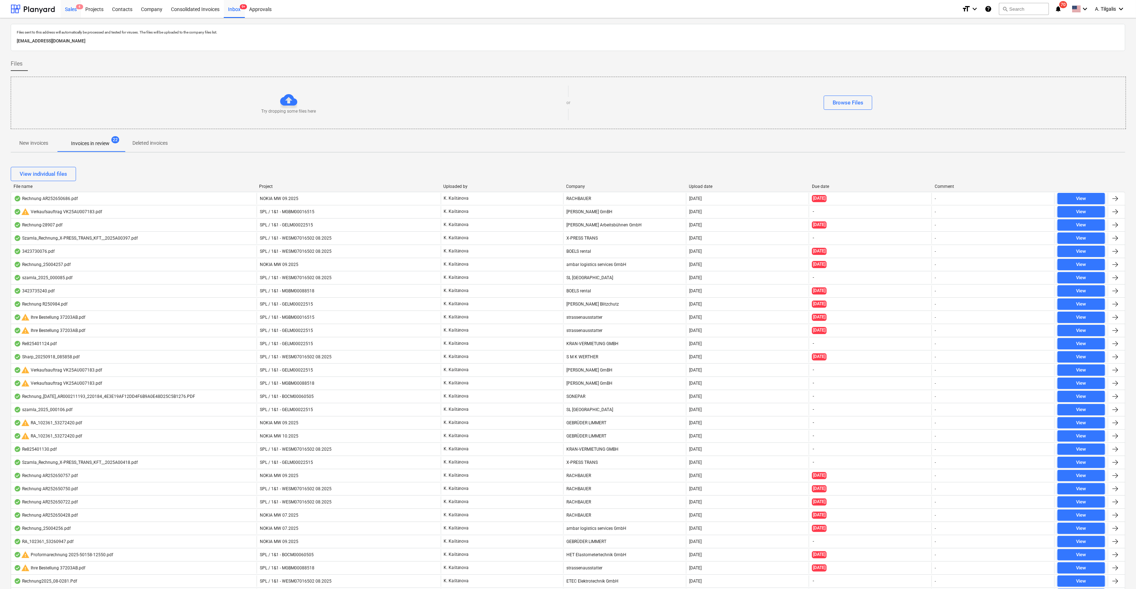
click at [73, 7] on div "Sales 4" at bounding box center [71, 9] width 20 height 18
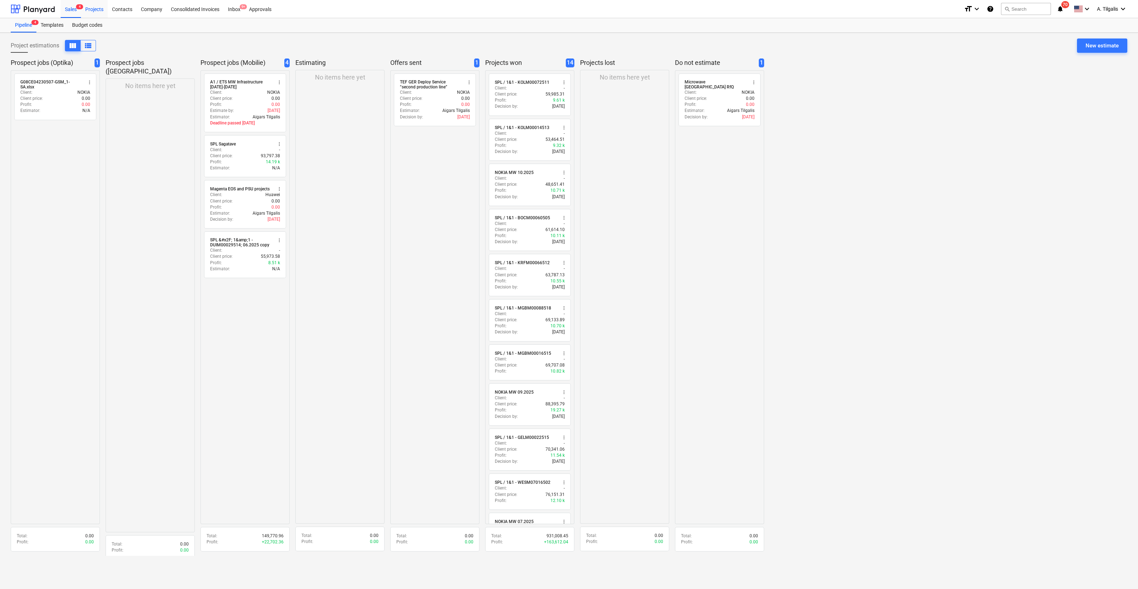
click at [94, 7] on div "Projects" at bounding box center [94, 9] width 27 height 18
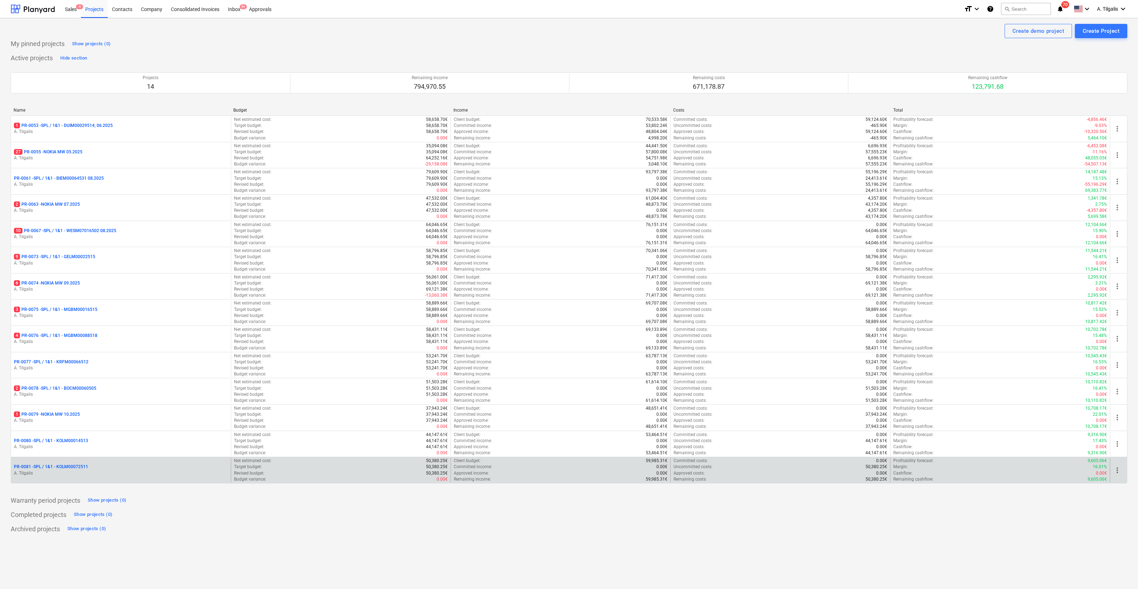
click at [111, 464] on div "PR-0081 - SPL / 1&1 - KOLM00072511" at bounding box center [121, 467] width 214 height 6
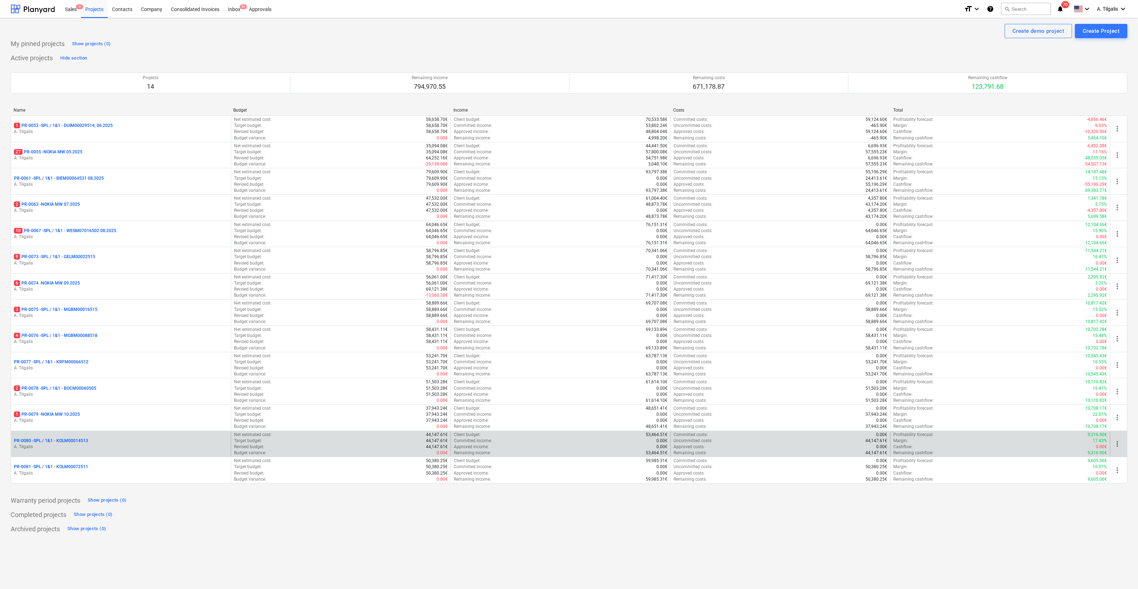
click at [46, 444] on p "A. Tilgalis" at bounding box center [121, 447] width 214 height 6
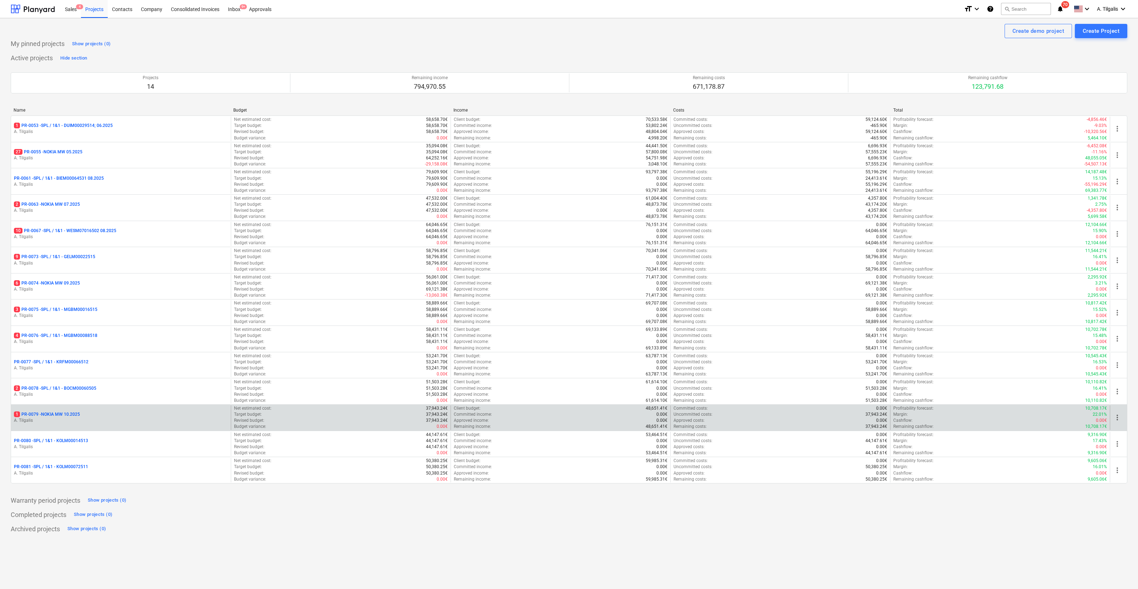
click at [123, 415] on div "1 PR-0079 - NOKIA MW 10.2025" at bounding box center [121, 415] width 214 height 6
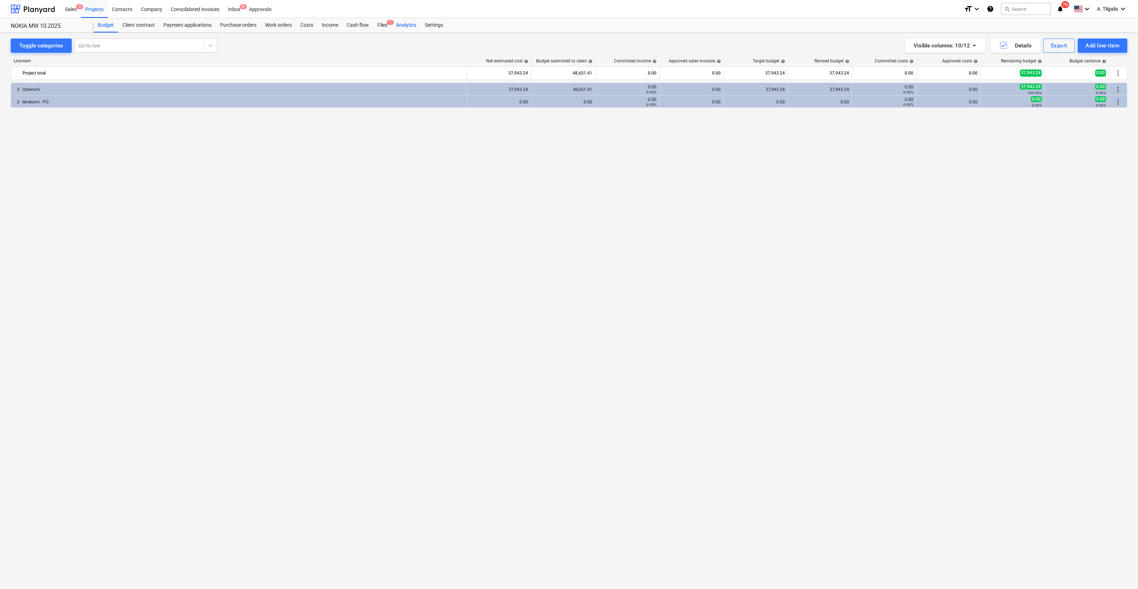
click at [392, 27] on div "Analytics" at bounding box center [406, 25] width 29 height 14
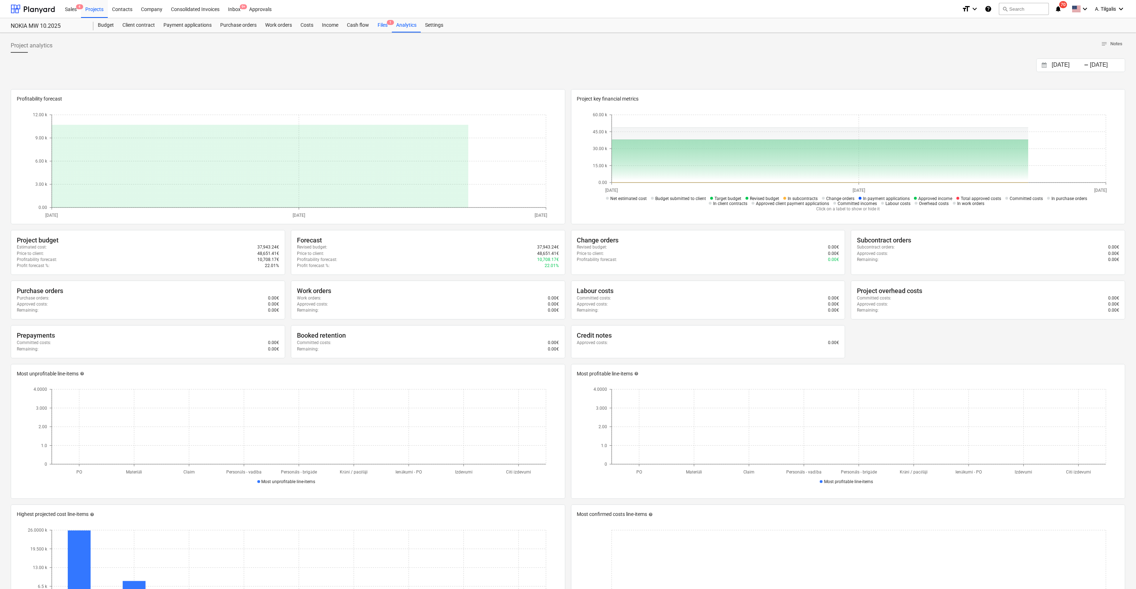
click at [390, 25] on span "1" at bounding box center [390, 22] width 7 height 5
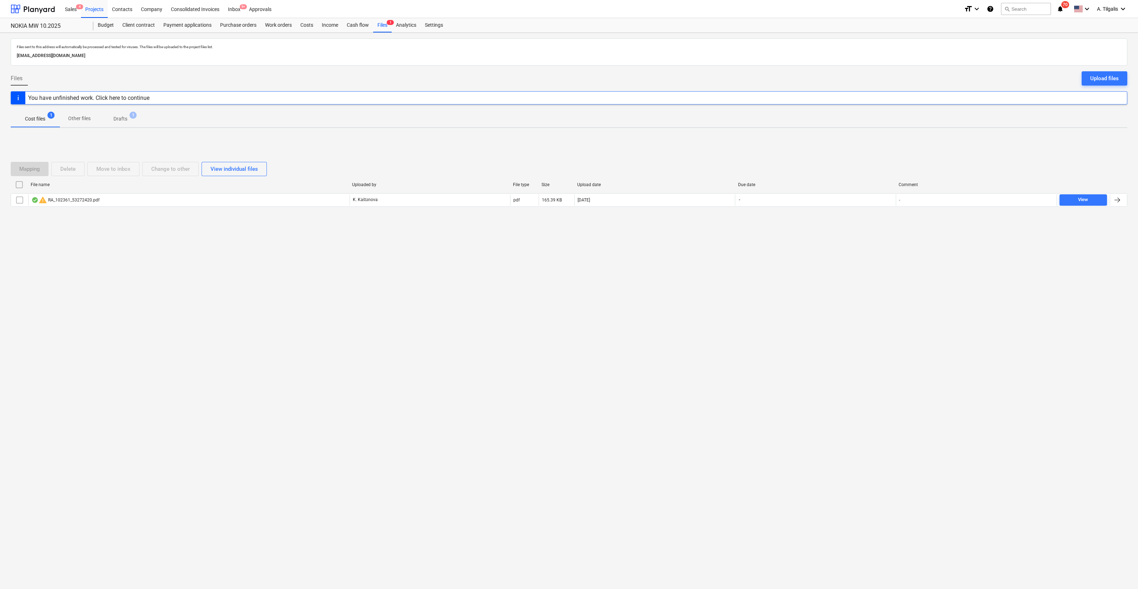
click at [123, 117] on p "Drafts" at bounding box center [120, 118] width 14 height 7
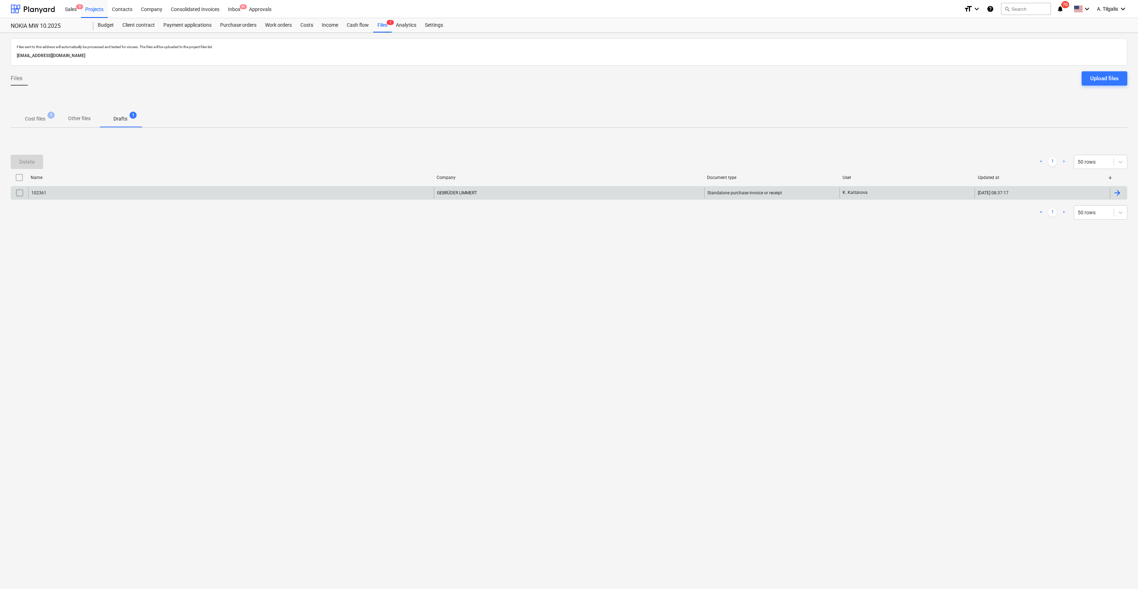
click at [1053, 194] on div "[DATE] 08:37:17" at bounding box center [1042, 192] width 135 height 11
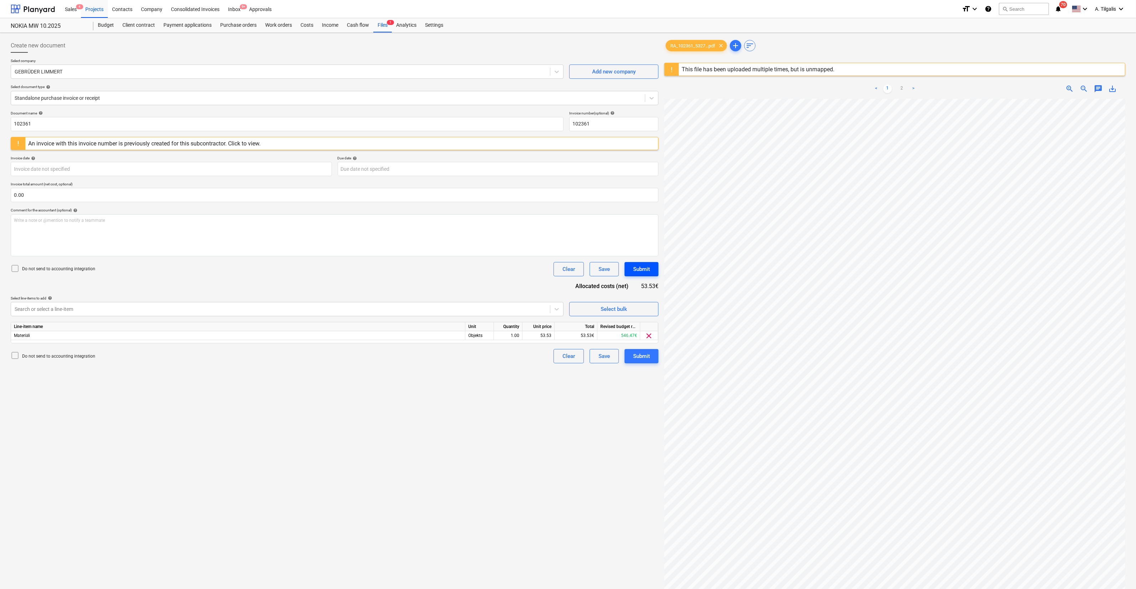
click at [642, 269] on div "Submit" at bounding box center [641, 269] width 17 height 9
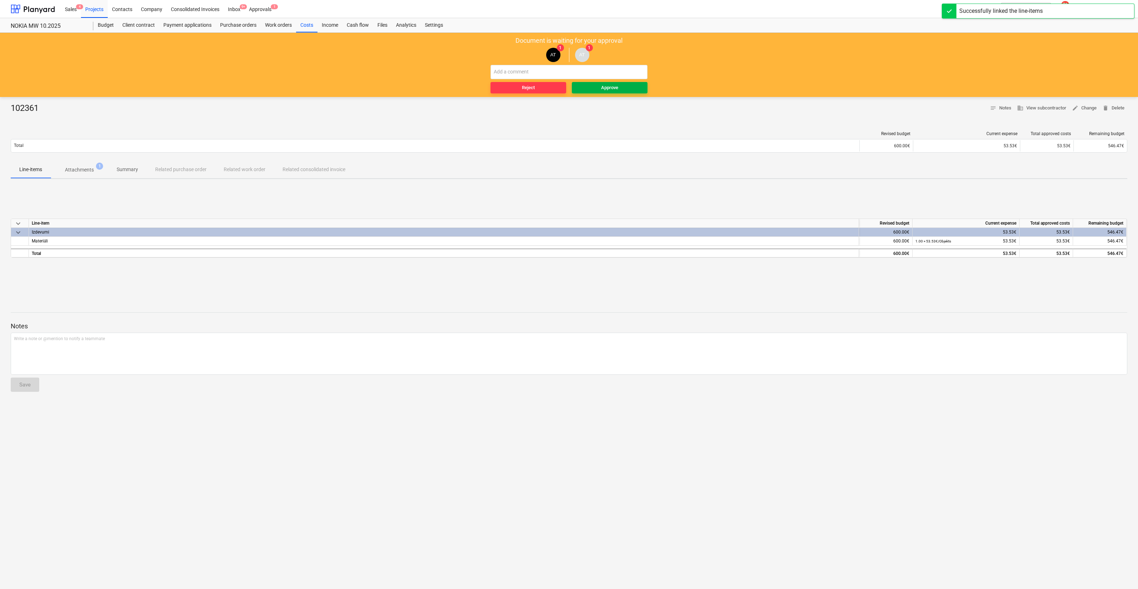
click at [605, 87] on div "Approve" at bounding box center [609, 88] width 17 height 8
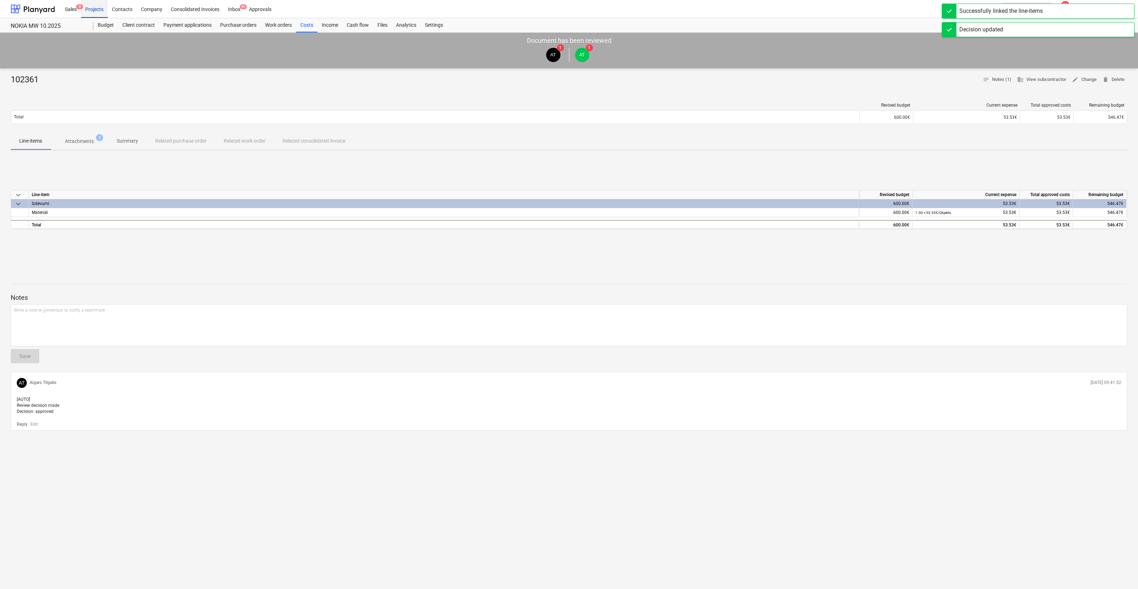
click at [97, 7] on div "Projects" at bounding box center [94, 9] width 27 height 18
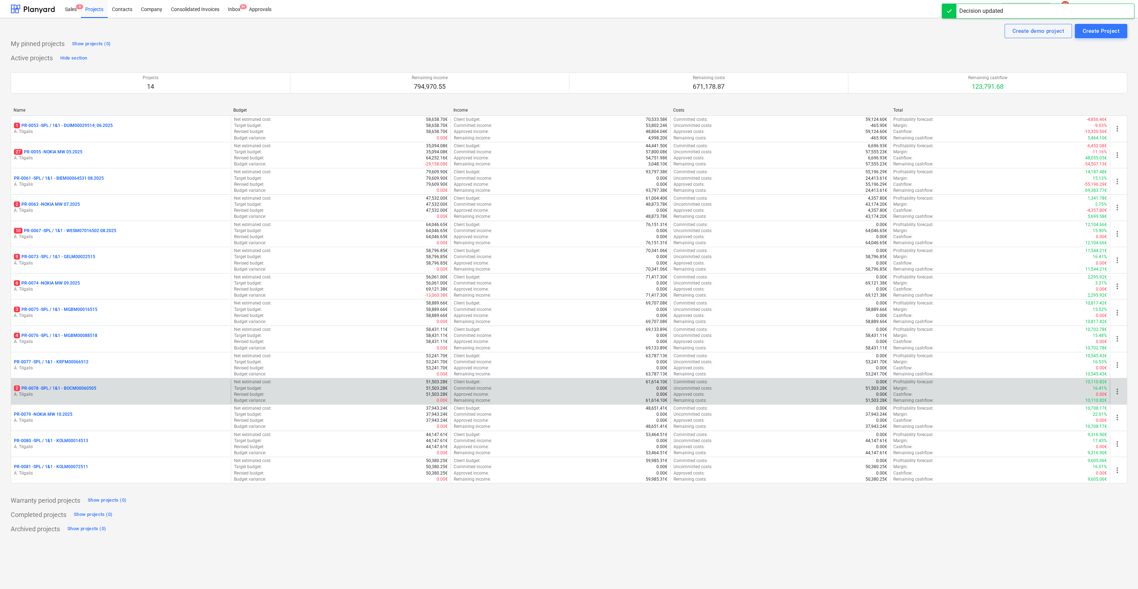
click at [114, 391] on div "2 PR-0078 - SPL / 1&1 - BOCM00060505" at bounding box center [121, 389] width 214 height 6
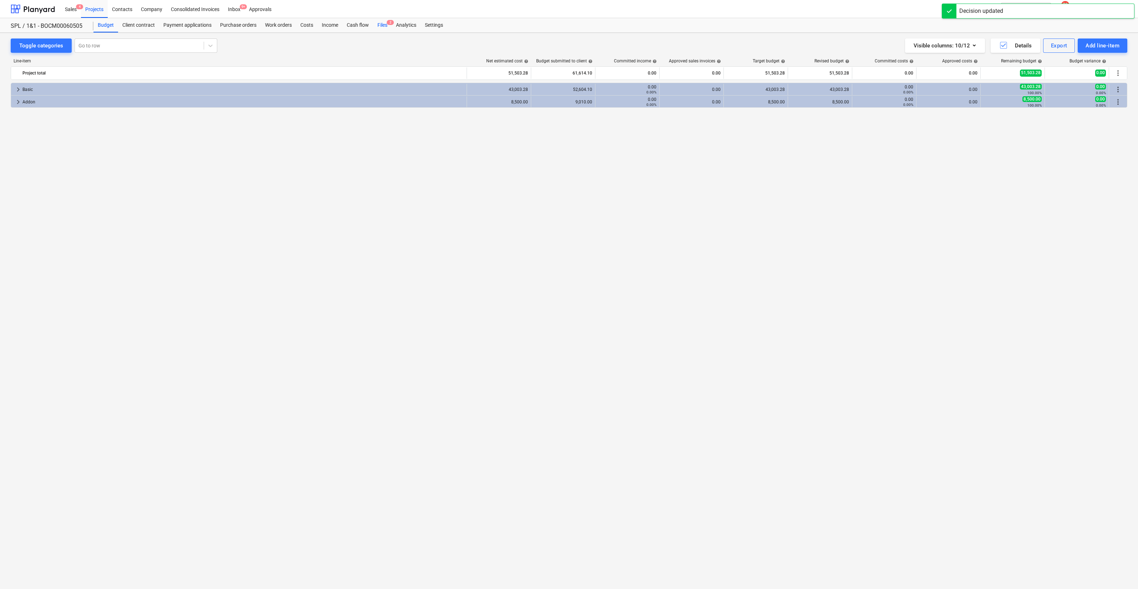
click at [384, 28] on div "Files 2" at bounding box center [382, 25] width 19 height 14
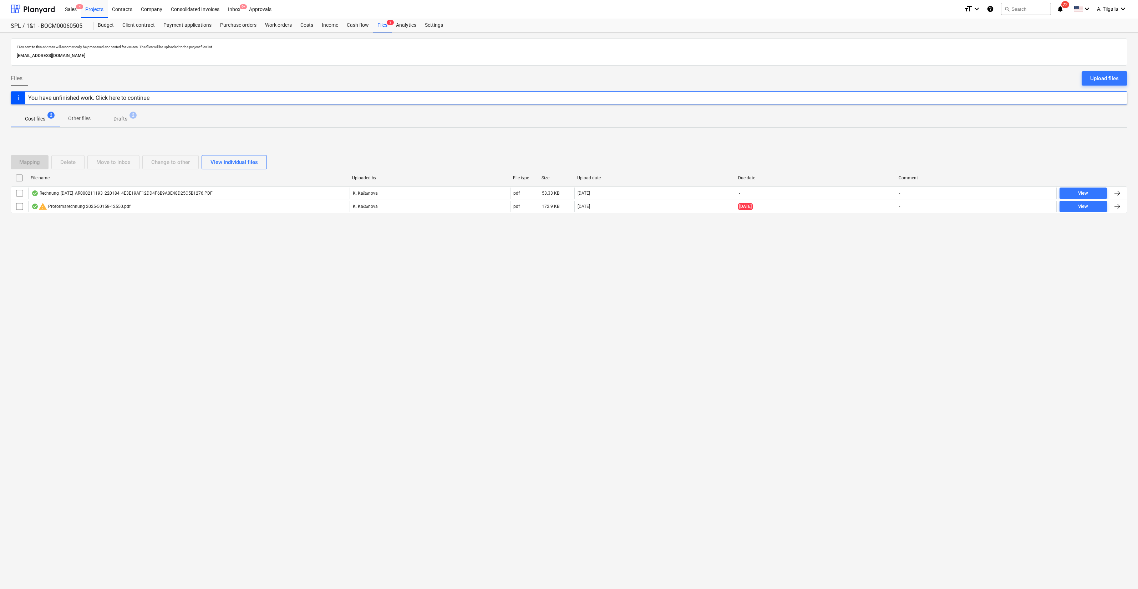
click at [125, 118] on p "Drafts" at bounding box center [120, 118] width 14 height 7
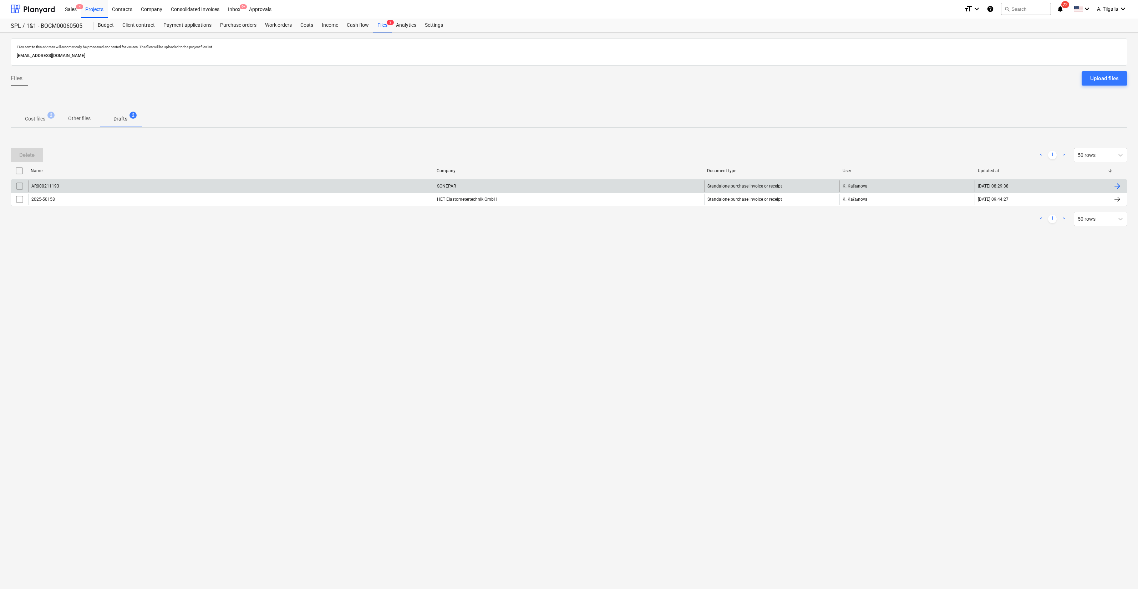
click at [313, 181] on div "AR000211193" at bounding box center [231, 186] width 406 height 11
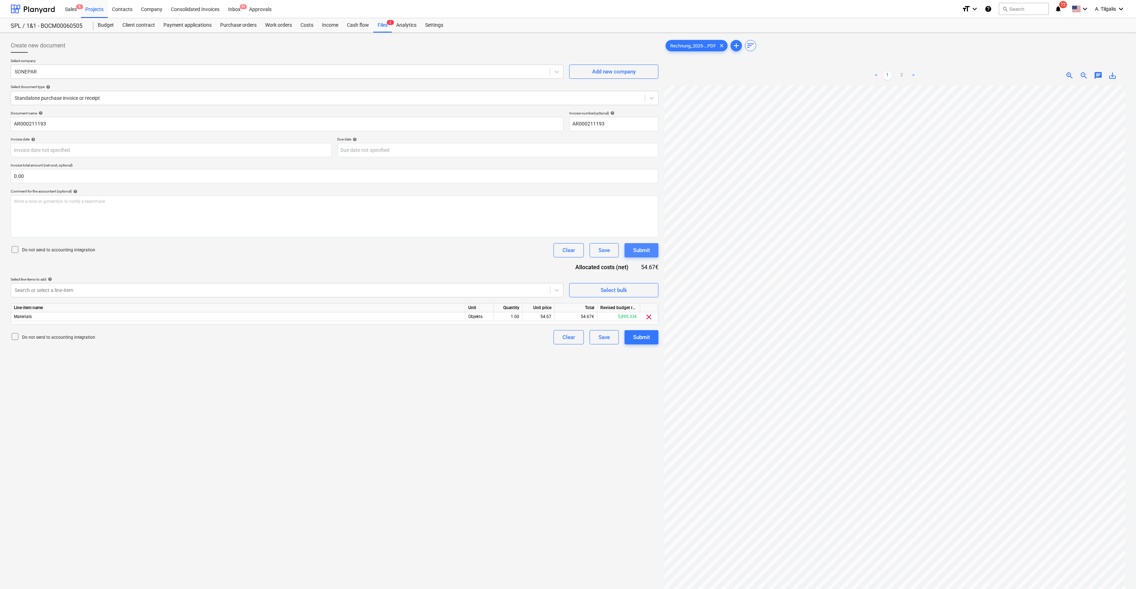
click at [642, 246] on div "Submit" at bounding box center [641, 250] width 17 height 9
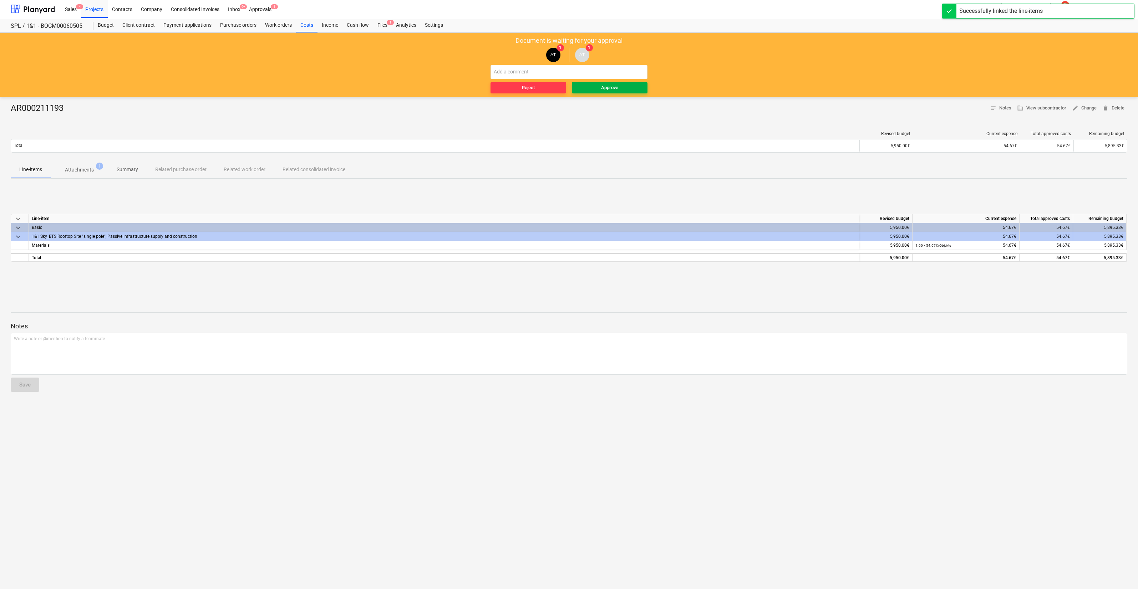
click at [630, 91] on span "Approve" at bounding box center [610, 88] width 70 height 8
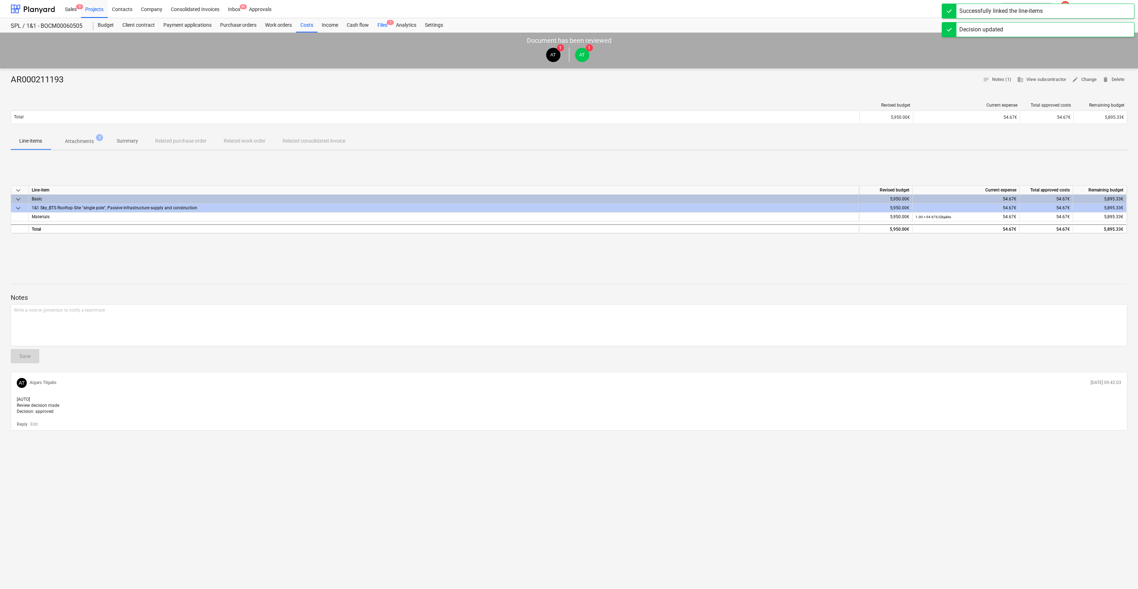
click at [384, 26] on div "Files 1" at bounding box center [382, 25] width 19 height 14
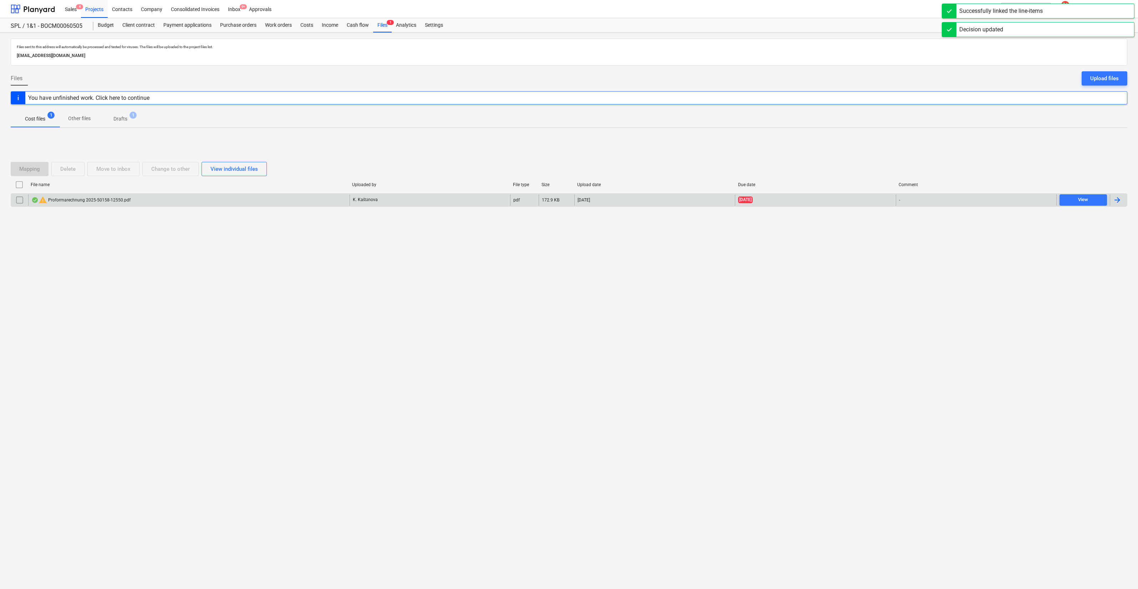
click at [362, 197] on p "K. Kaštānova" at bounding box center [365, 200] width 25 height 6
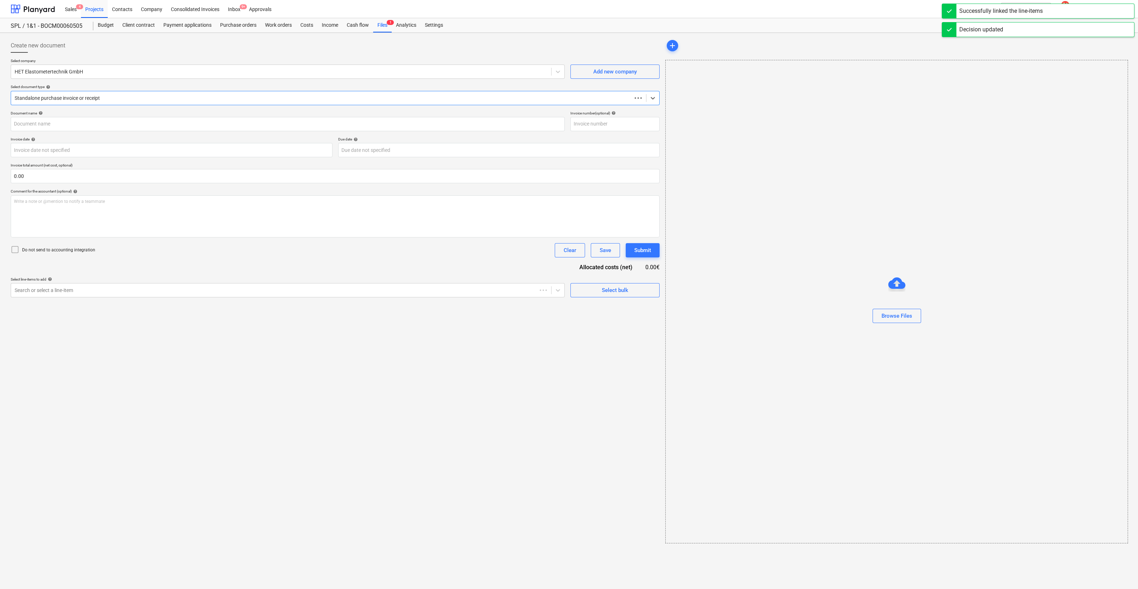
type input "2025-50158"
type input "[DATE]"
click at [640, 252] on div "Submit" at bounding box center [642, 250] width 17 height 9
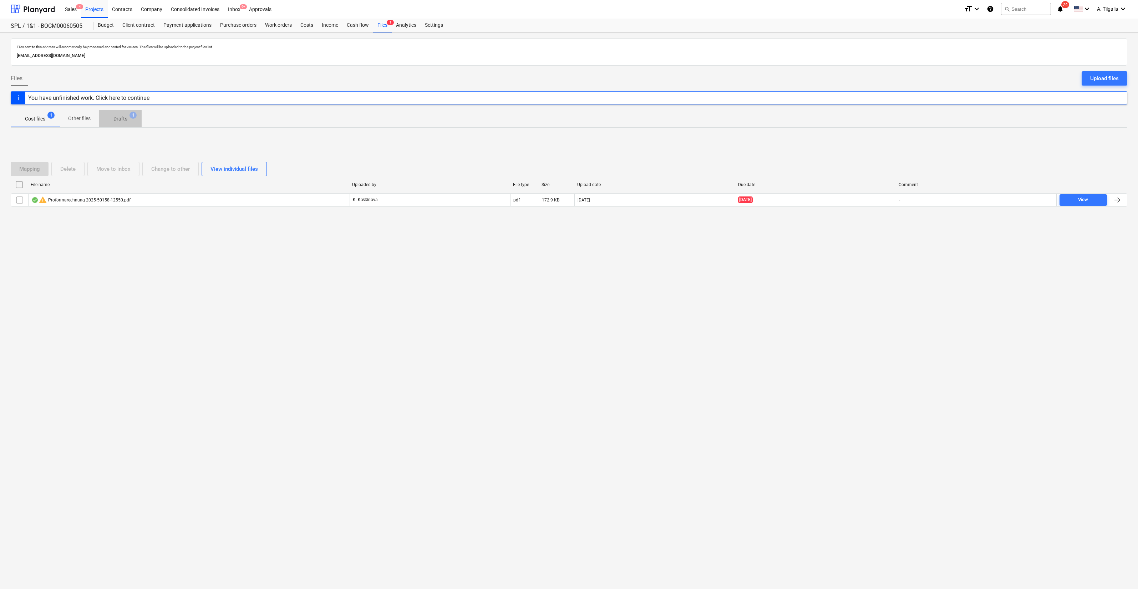
click at [122, 118] on p "Drafts" at bounding box center [120, 118] width 14 height 7
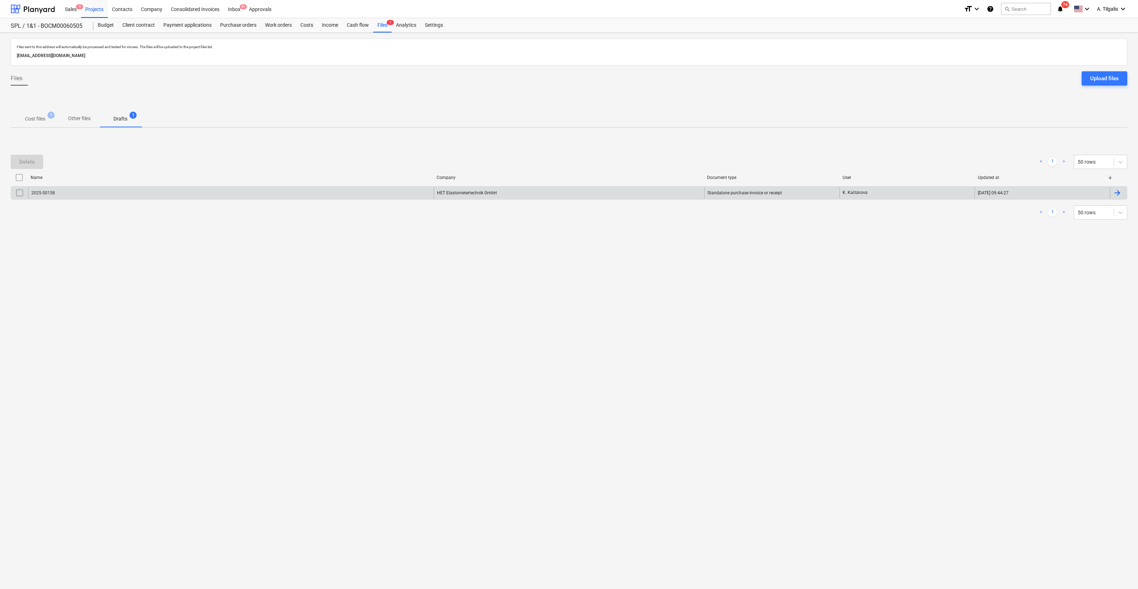
click at [447, 192] on div "HET Elastometertechnik GmbH" at bounding box center [569, 192] width 270 height 11
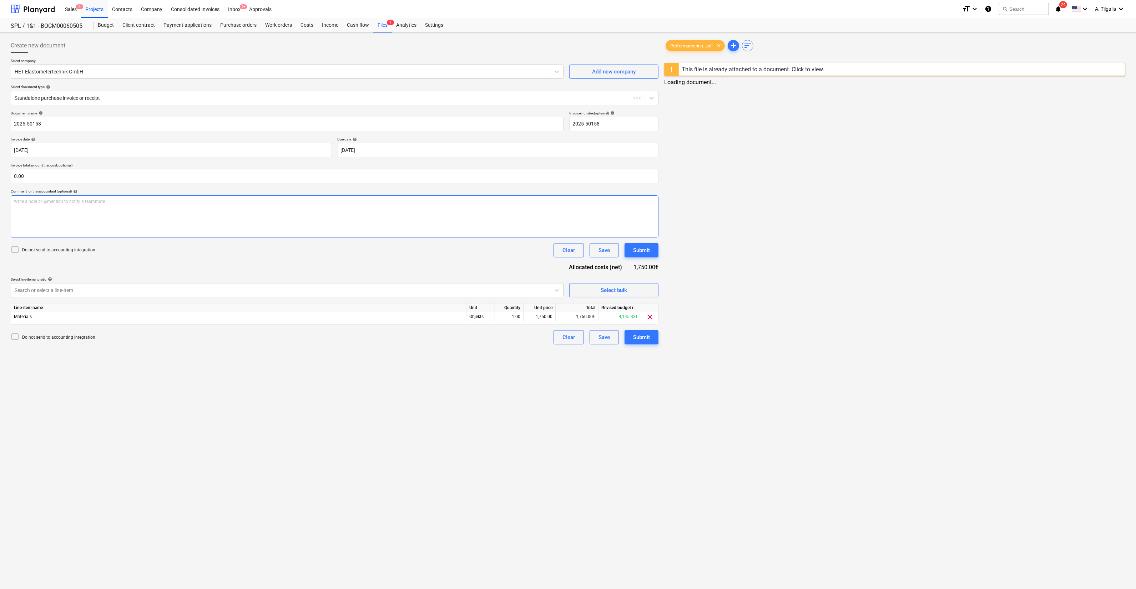
click at [646, 238] on div "Write a note or @mention to notify a teammate [PERSON_NAME]" at bounding box center [335, 217] width 648 height 42
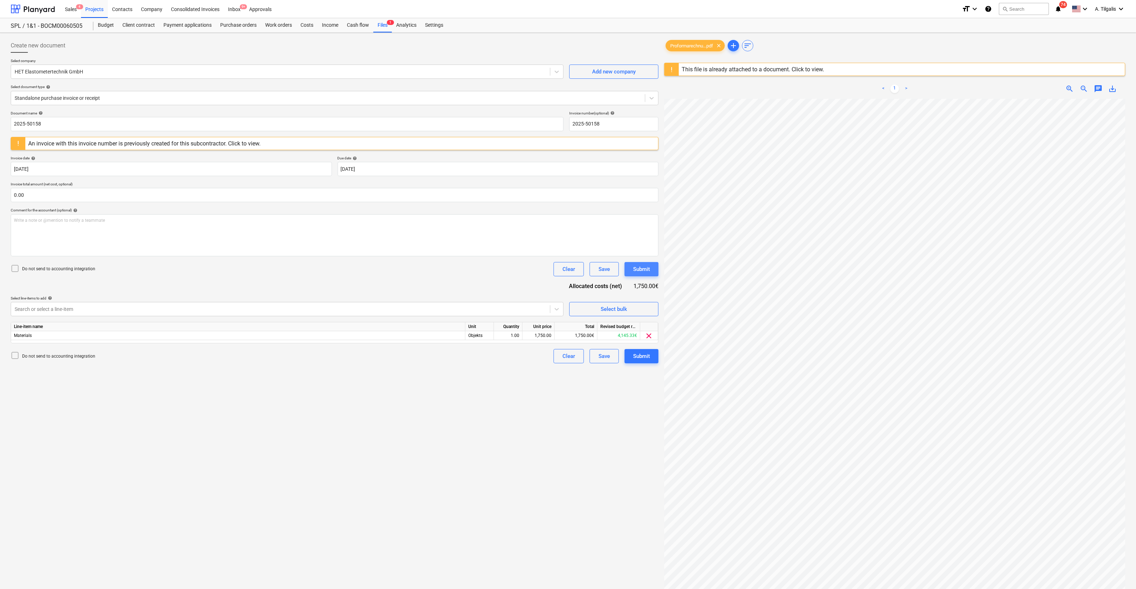
click at [651, 268] on button "Submit" at bounding box center [641, 269] width 34 height 14
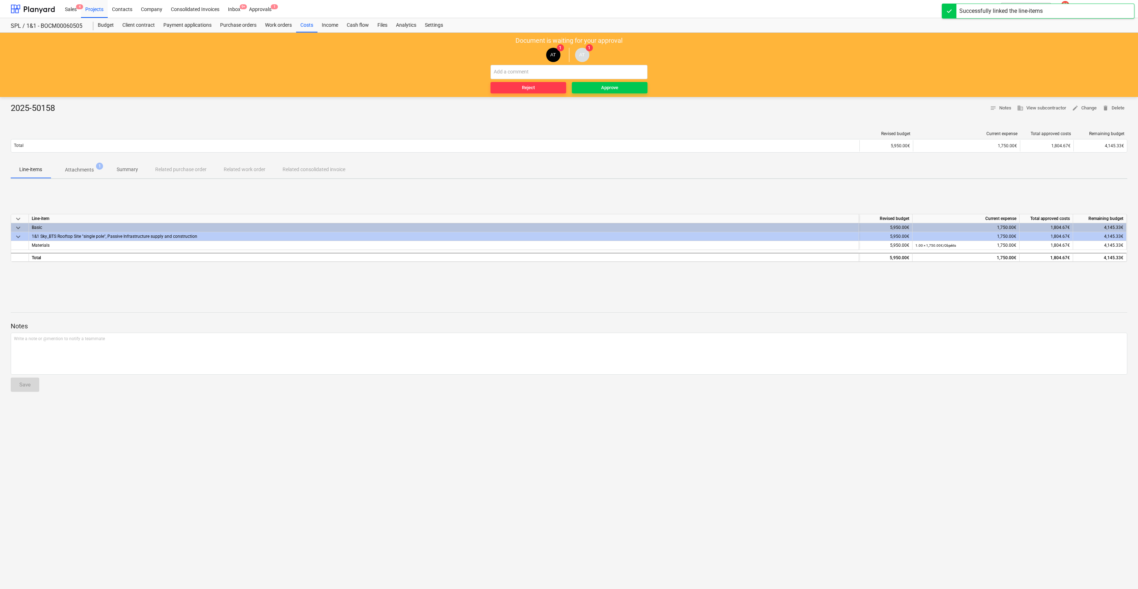
click at [591, 96] on div "Document is waiting for your approval AT 1 AT 1 Reject Approve" at bounding box center [569, 65] width 1138 height 64
click at [593, 91] on span "Approve" at bounding box center [610, 88] width 70 height 8
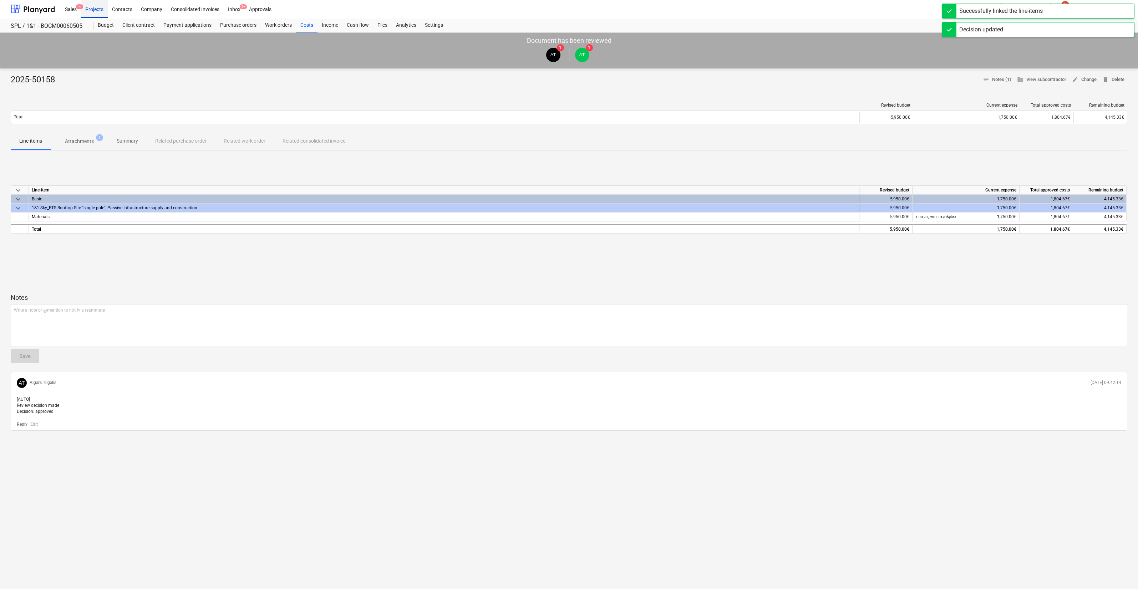
click at [102, 10] on div "Projects" at bounding box center [94, 9] width 27 height 18
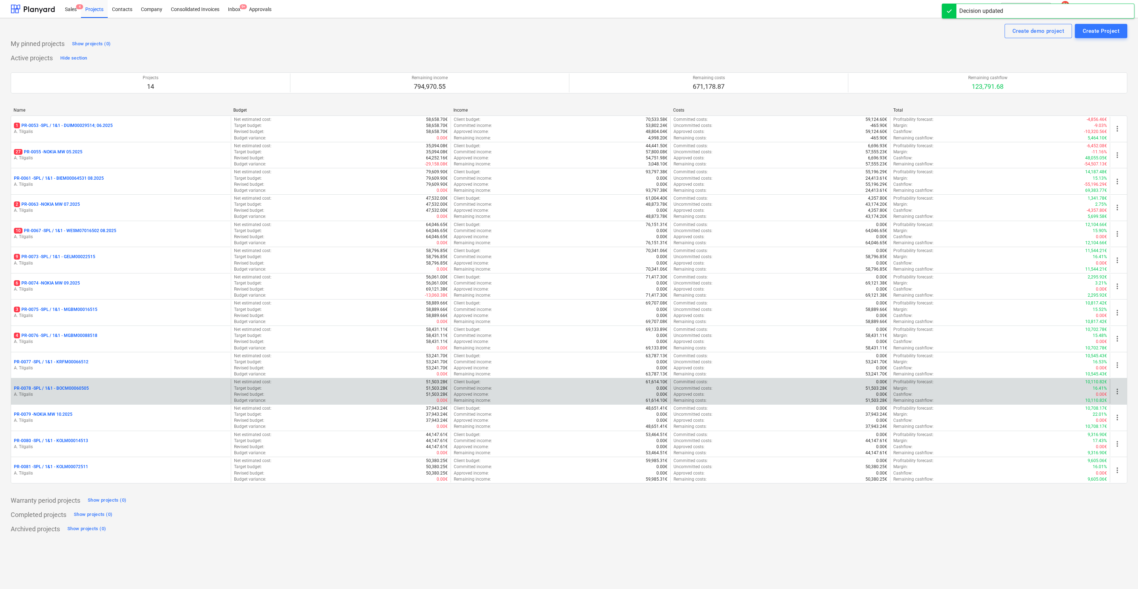
click at [121, 389] on div "PR-0078 - SPL / 1&1 - BOCM00060505" at bounding box center [121, 389] width 214 height 6
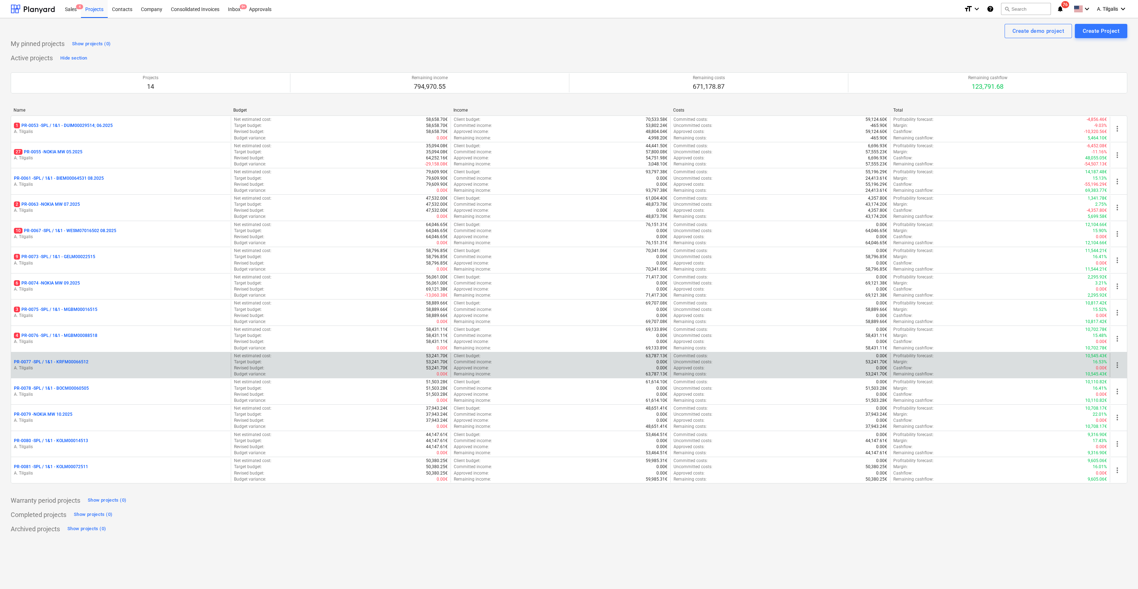
click at [108, 368] on p "A. Tilgalis" at bounding box center [121, 368] width 214 height 6
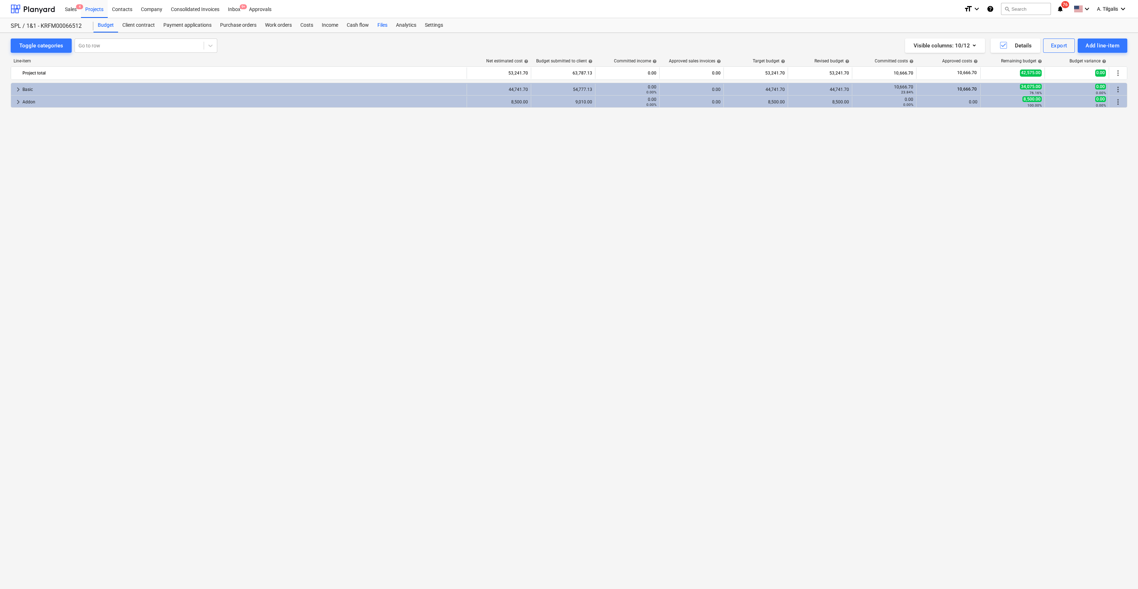
click at [385, 25] on div "Files" at bounding box center [382, 25] width 19 height 14
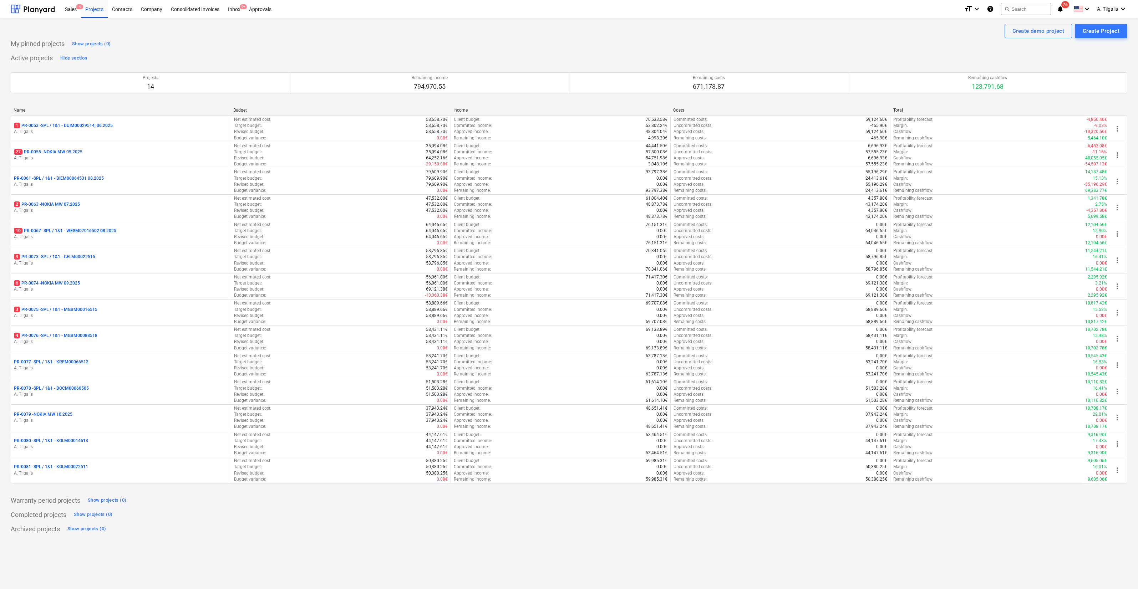
click at [108, 341] on p "A. Tilgalis" at bounding box center [121, 342] width 214 height 6
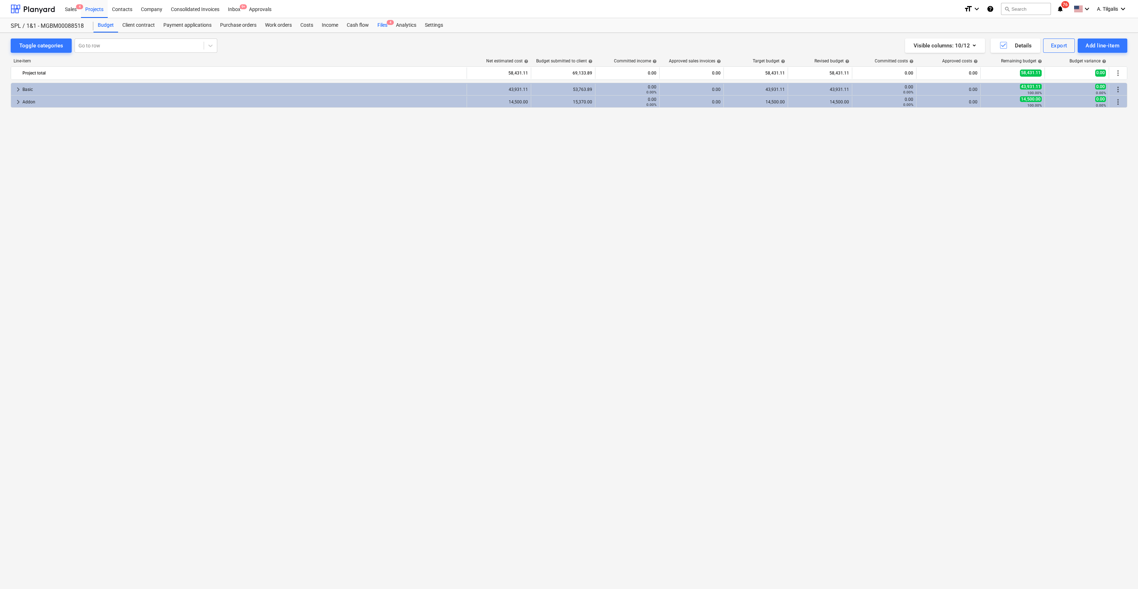
click at [389, 29] on div "Files 4" at bounding box center [382, 25] width 19 height 14
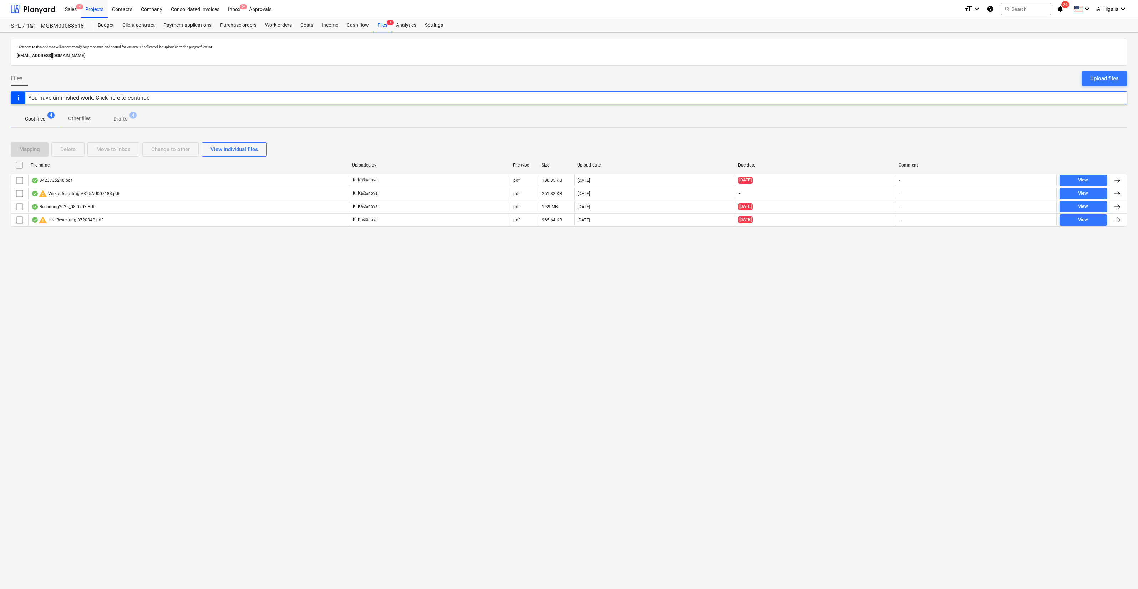
click at [111, 118] on span "Drafts 4" at bounding box center [120, 118] width 25 height 7
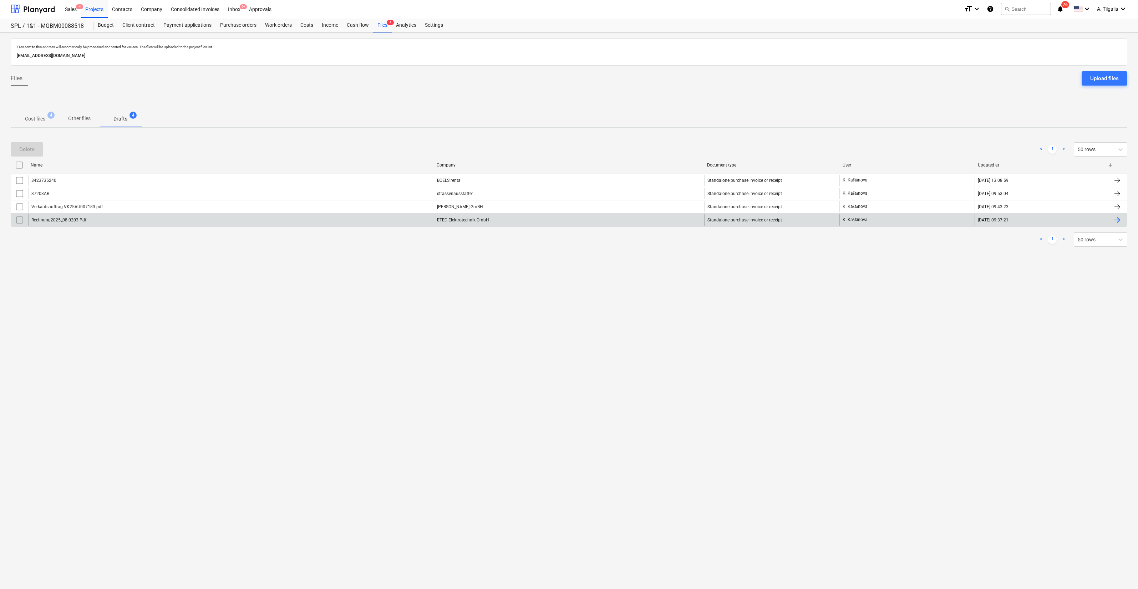
click at [189, 223] on div "Rechnung2025_08-0203.Pdf" at bounding box center [231, 219] width 406 height 11
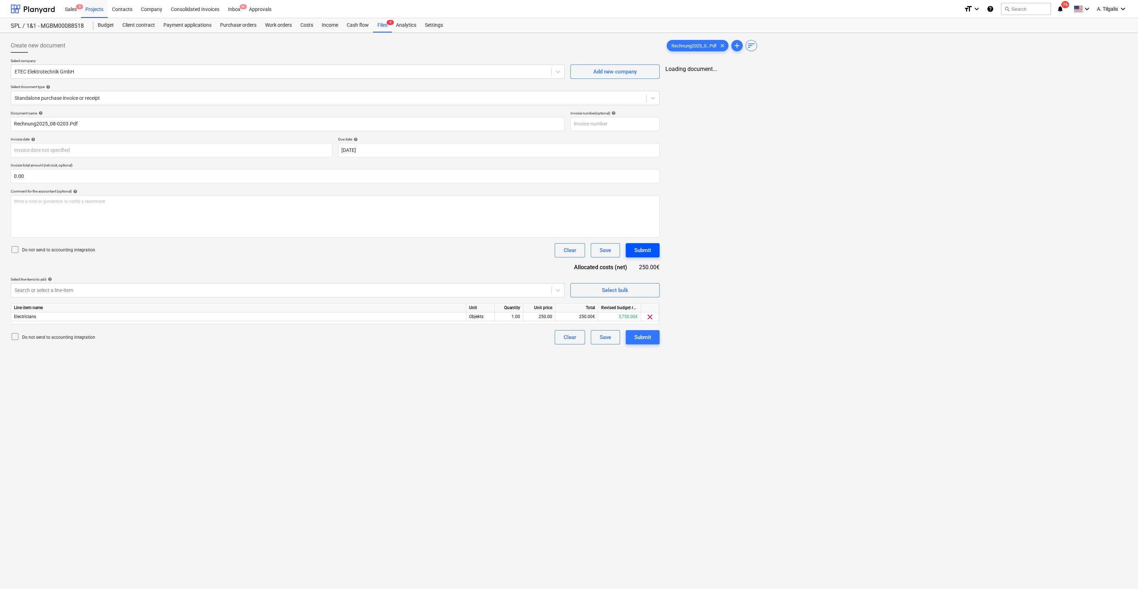
click at [646, 254] on div "Submit" at bounding box center [642, 250] width 17 height 9
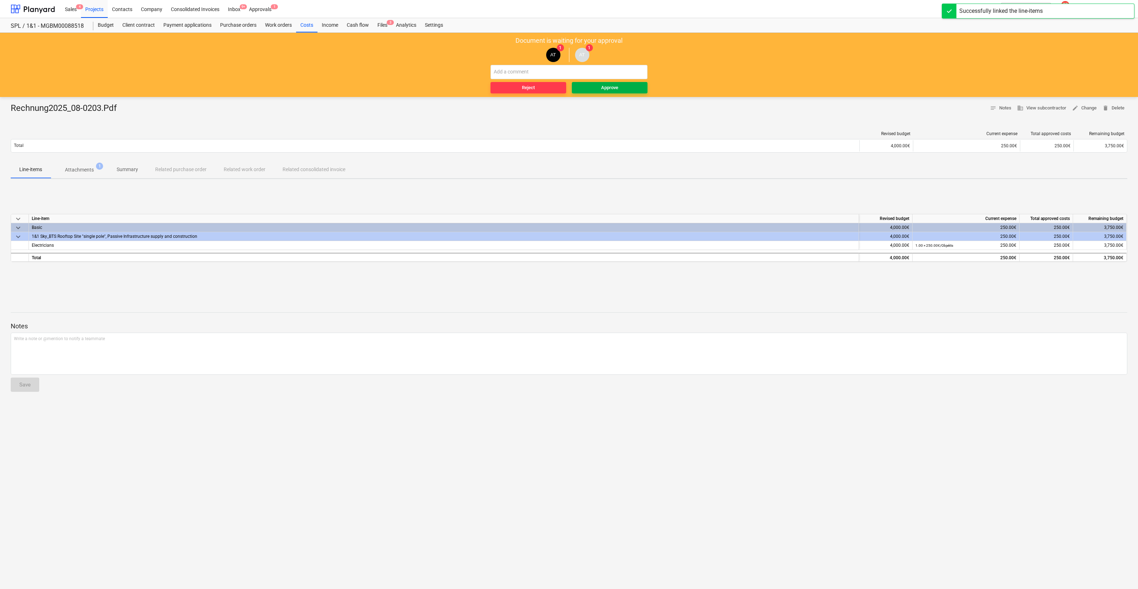
click at [615, 89] on div "Approve" at bounding box center [609, 88] width 17 height 8
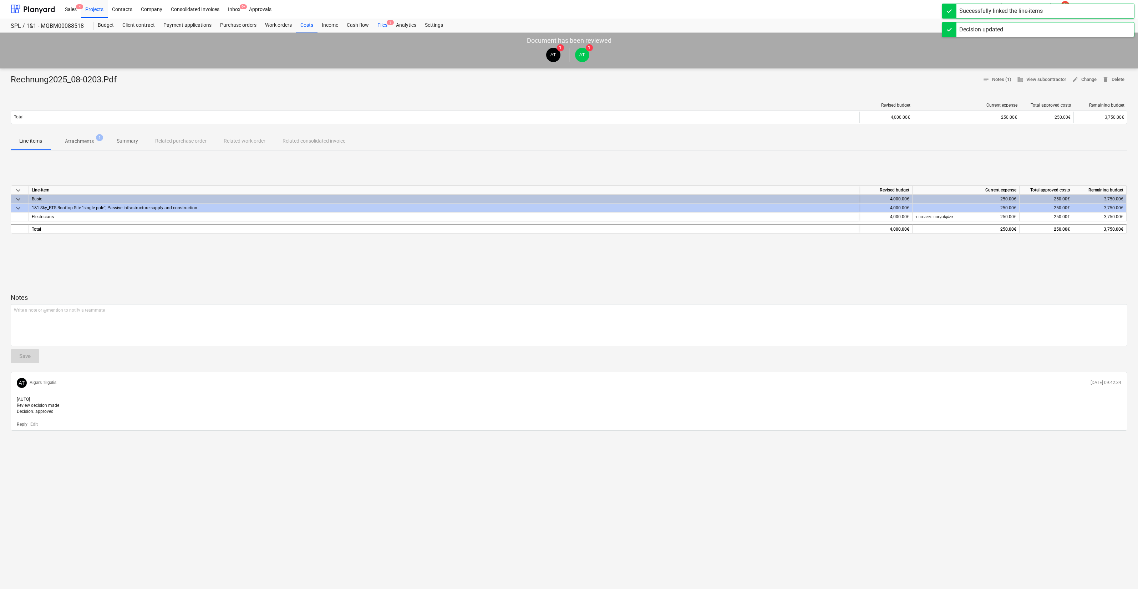
click at [387, 21] on span "3" at bounding box center [390, 22] width 7 height 5
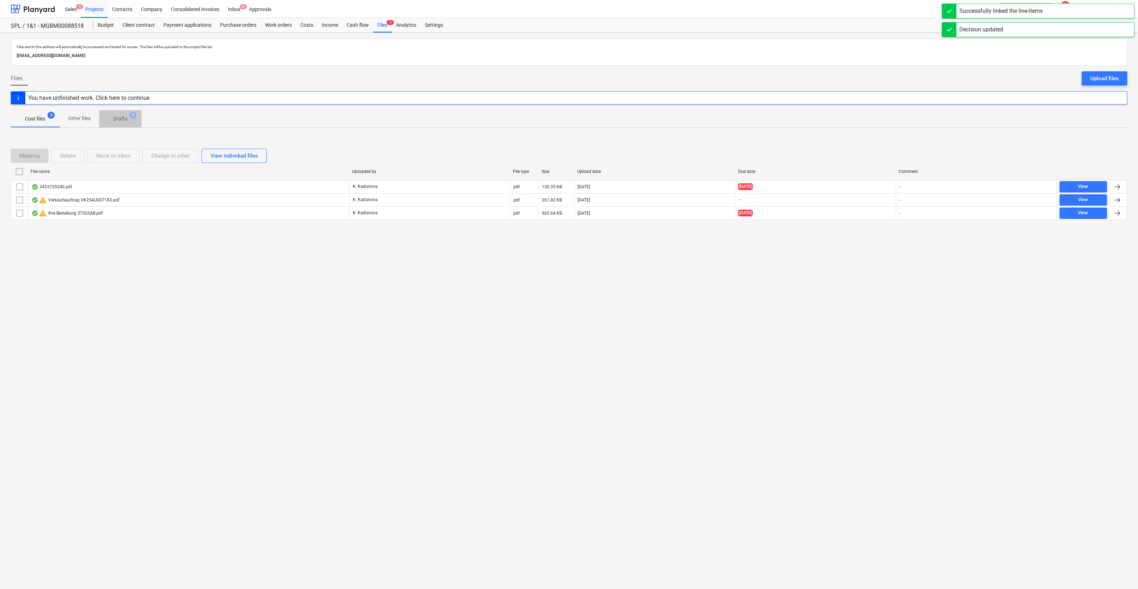
click at [123, 115] on p "Drafts" at bounding box center [120, 118] width 14 height 7
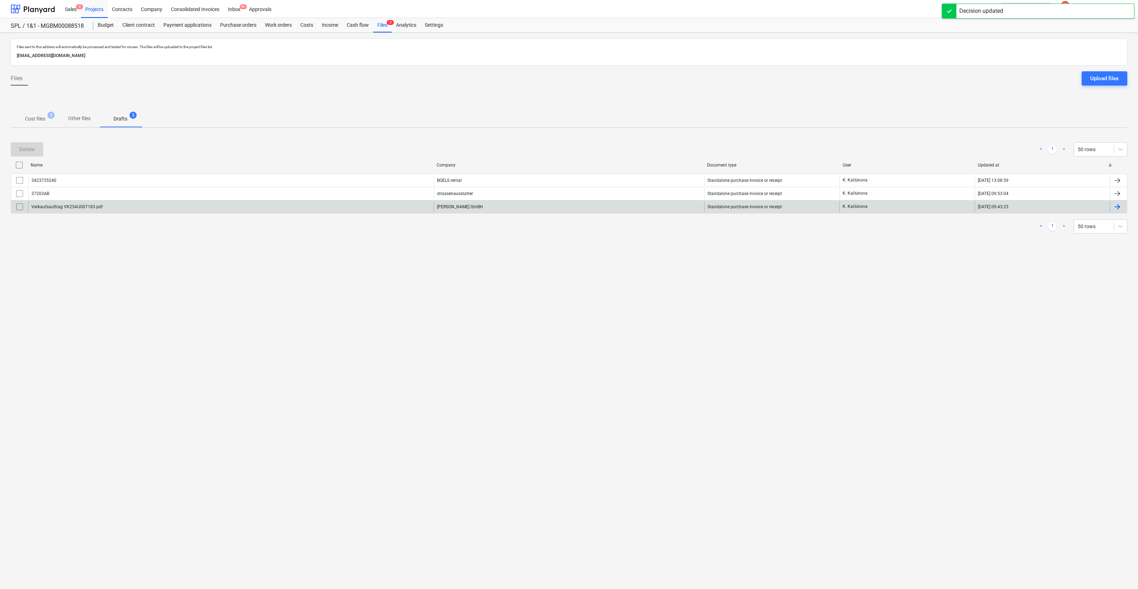
click at [102, 207] on div "Verkaufsauftrag VK25AU007183.pdf" at bounding box center [231, 206] width 406 height 11
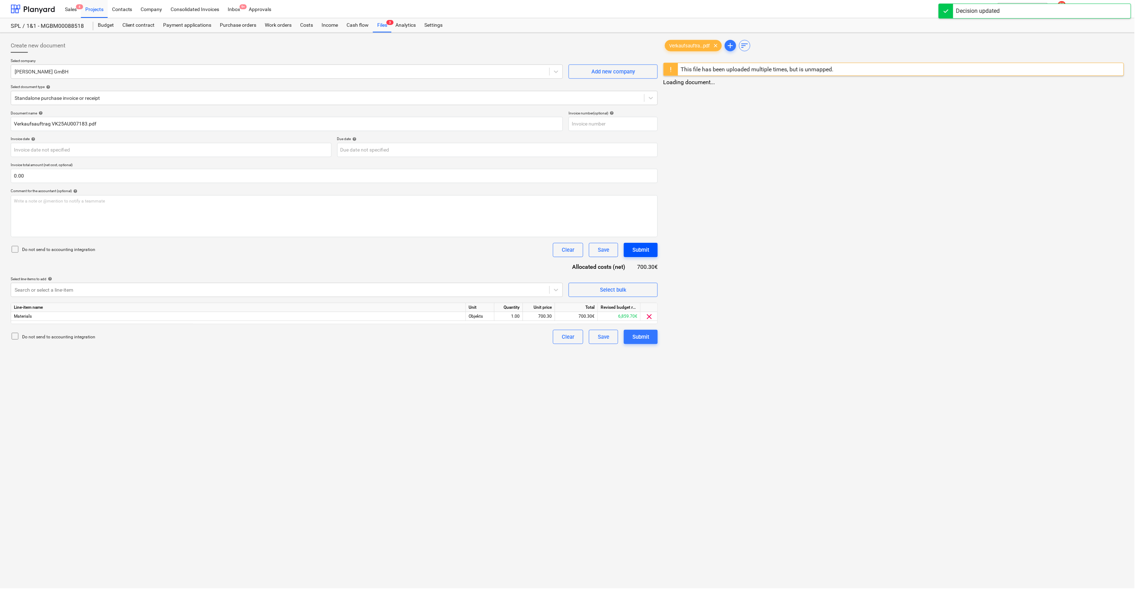
click at [635, 248] on div "Submit" at bounding box center [641, 250] width 17 height 9
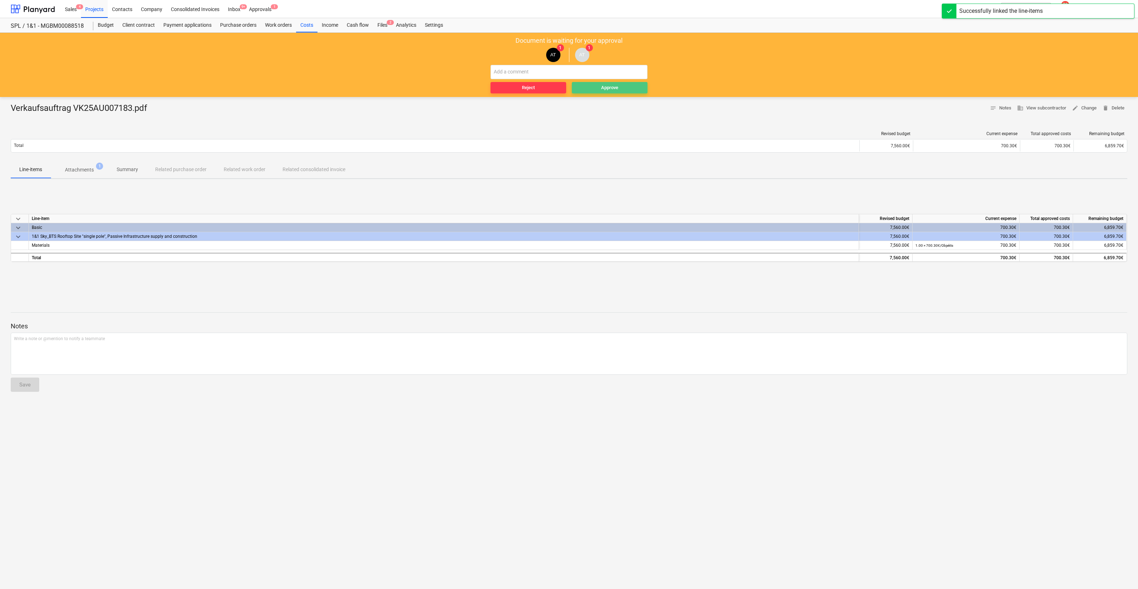
click at [609, 90] on div "Approve" at bounding box center [609, 88] width 17 height 8
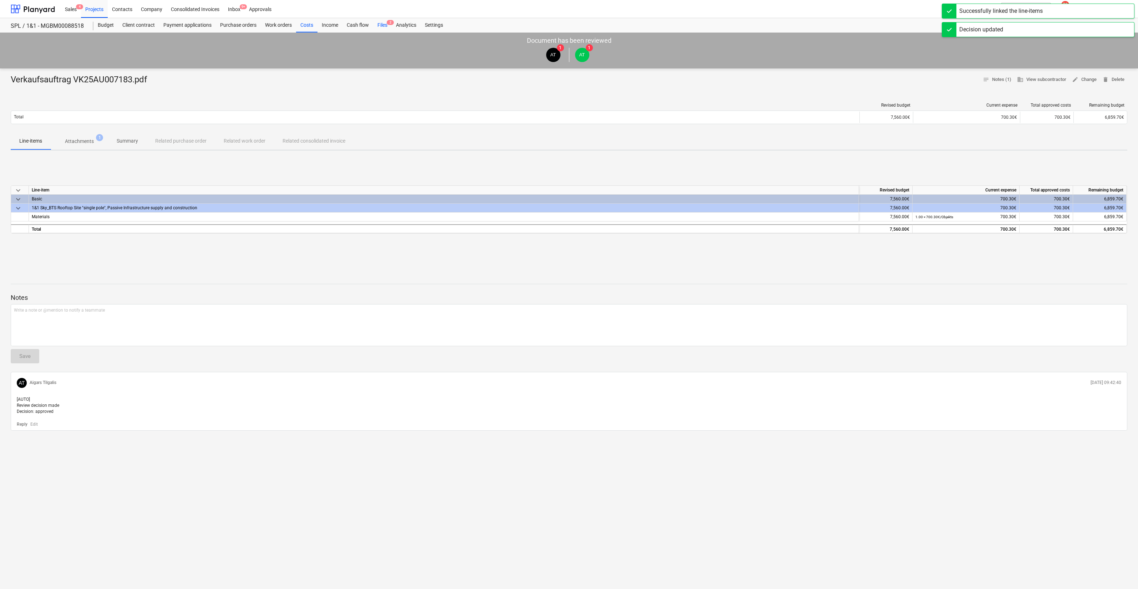
click at [377, 28] on div "Files 2" at bounding box center [382, 25] width 19 height 14
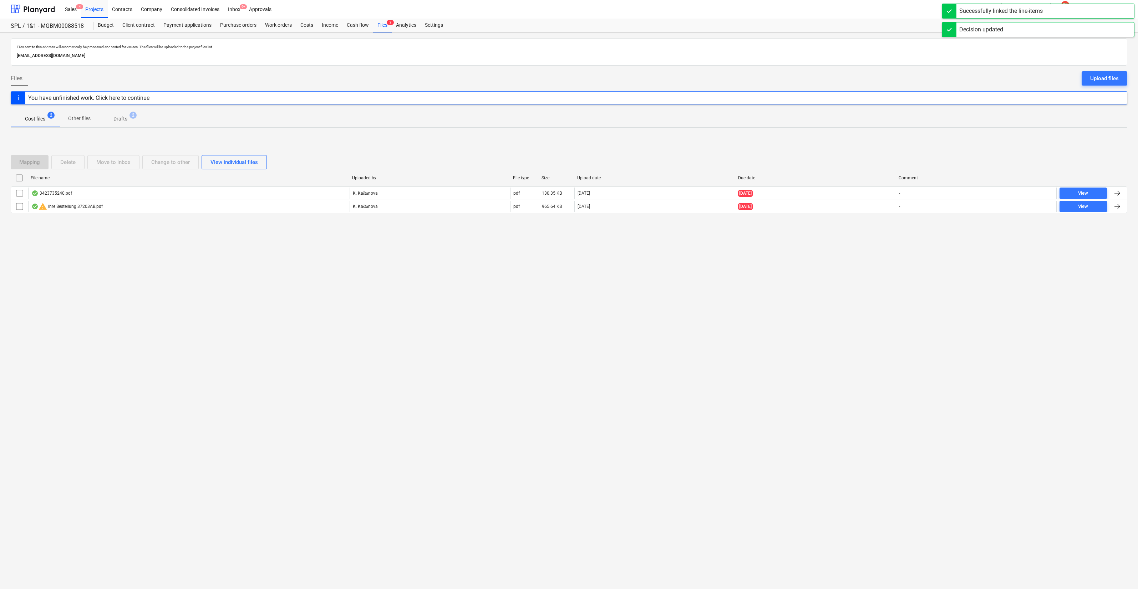
click at [127, 118] on p "Drafts" at bounding box center [120, 118] width 14 height 7
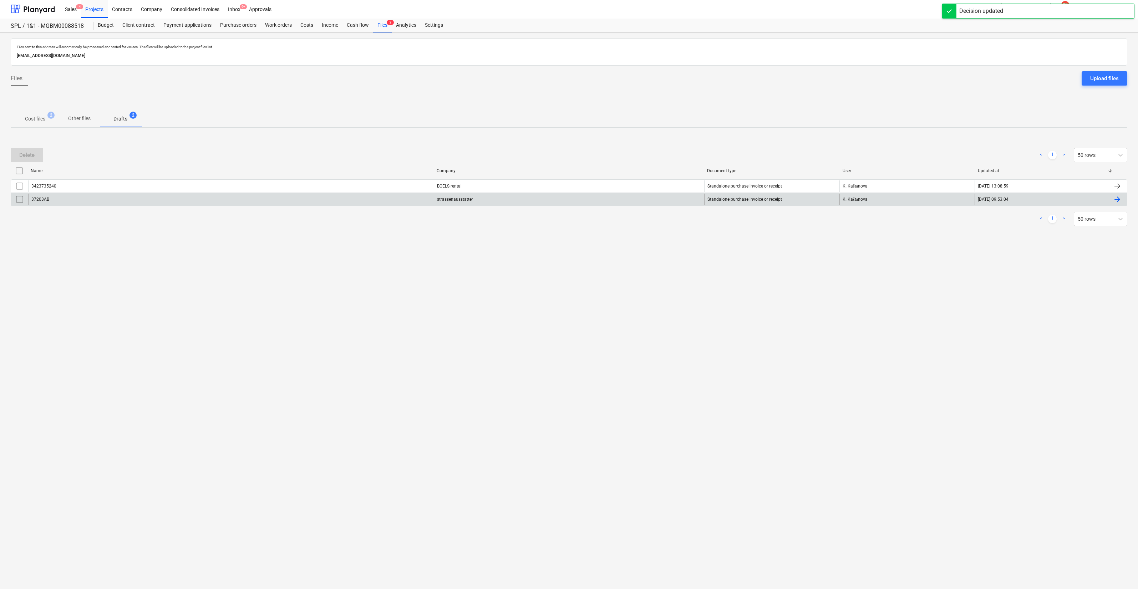
click at [123, 193] on div "37203AB strassenausstatter Standalone purchase invoice or receipt K. Kaštānova …" at bounding box center [569, 200] width 1117 height 14
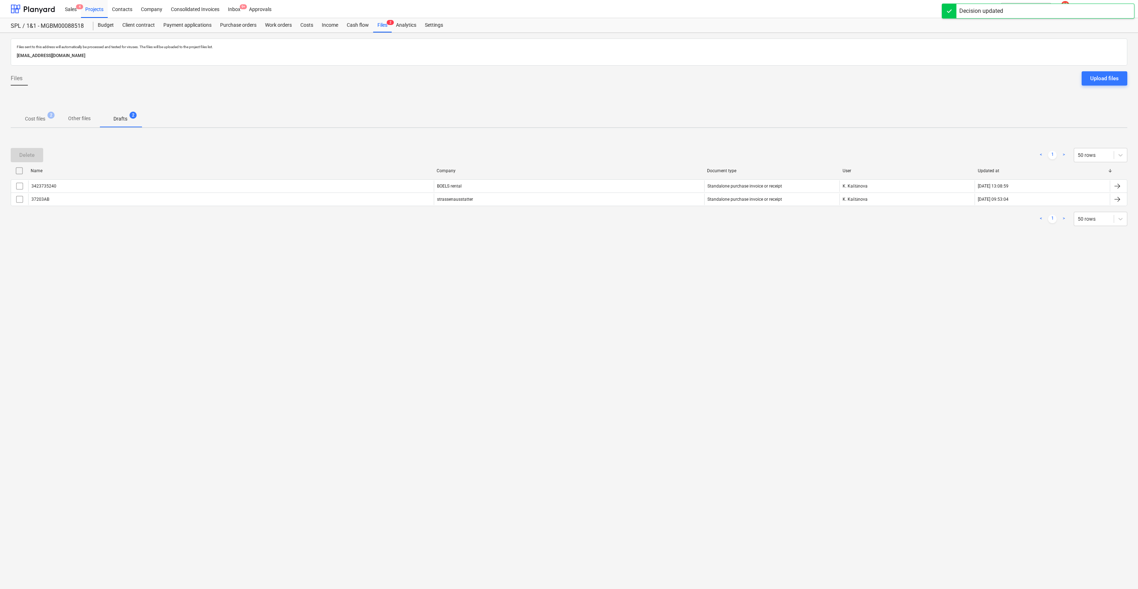
click at [436, 207] on div "Name Company Document type User Updated at 3423735240 BOELS rental Standalone p…" at bounding box center [569, 187] width 1117 height 44
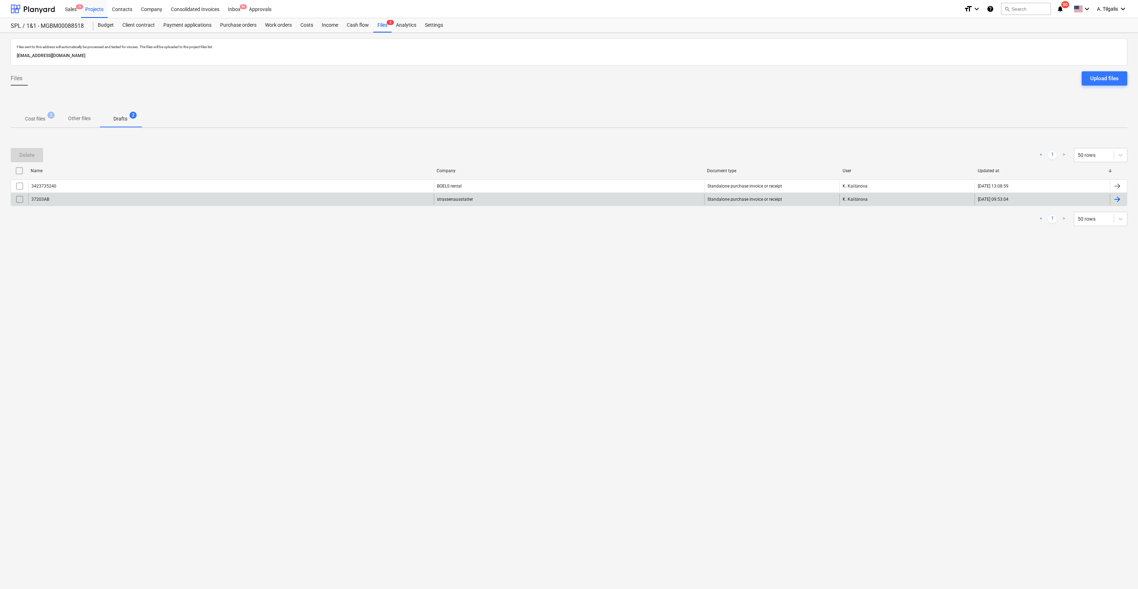
click at [440, 199] on div "strassenausstatter" at bounding box center [569, 199] width 270 height 11
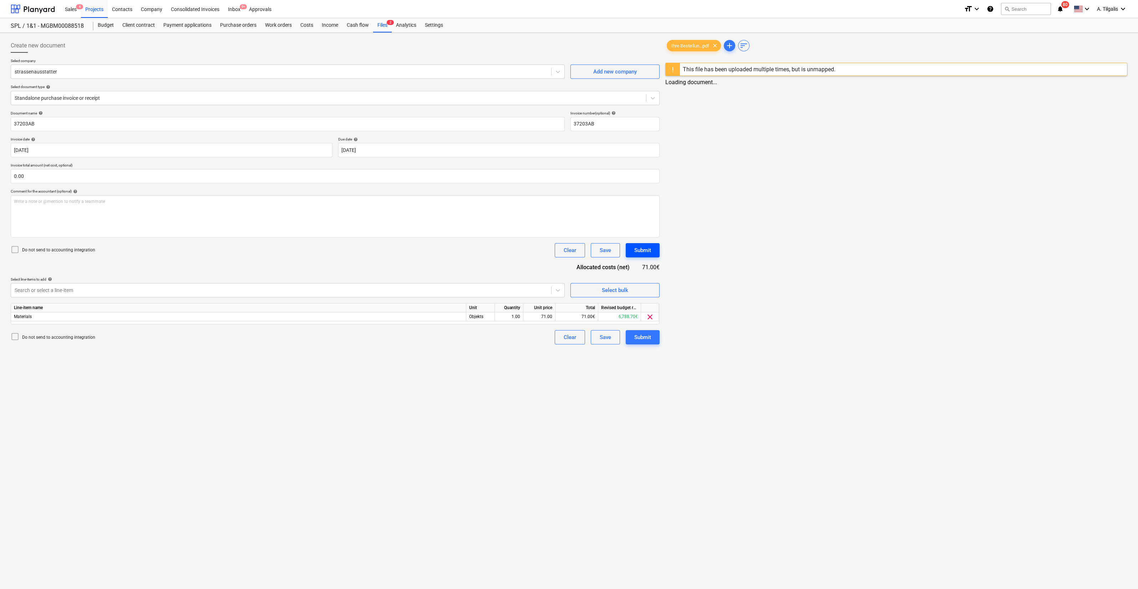
click at [638, 248] on div "Submit" at bounding box center [642, 250] width 17 height 9
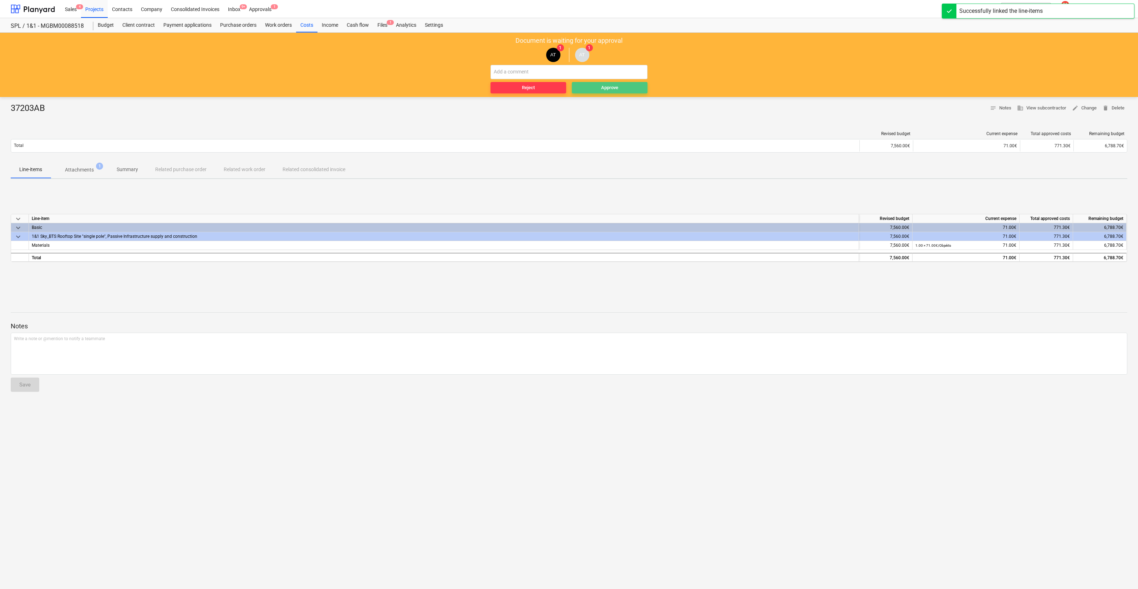
click at [629, 83] on button "Approve" at bounding box center [610, 87] width 76 height 11
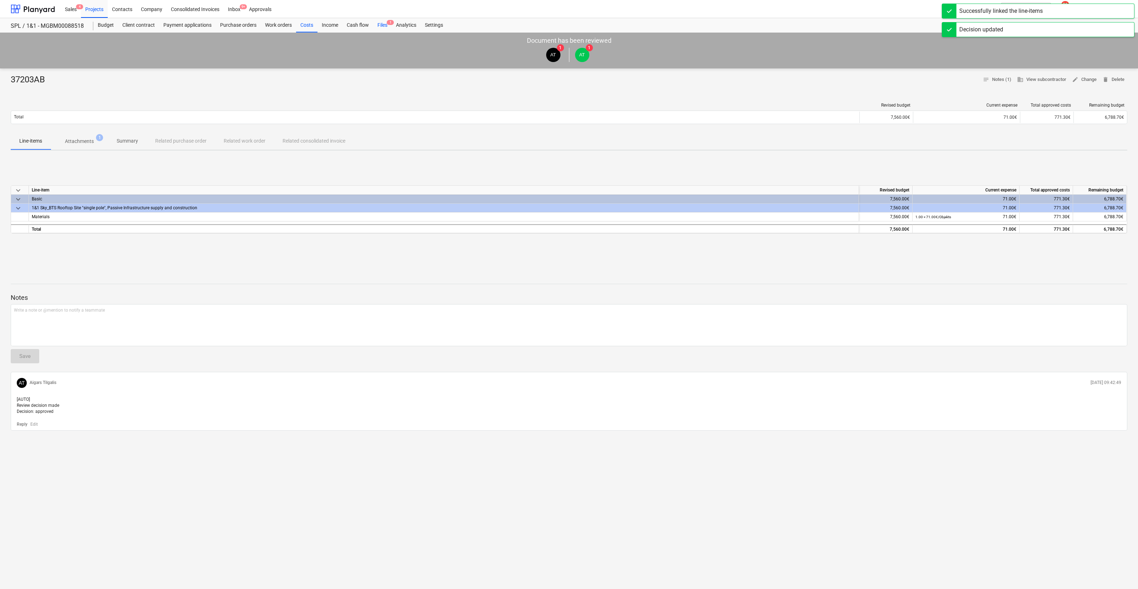
click at [383, 22] on div "Files 1" at bounding box center [382, 25] width 19 height 14
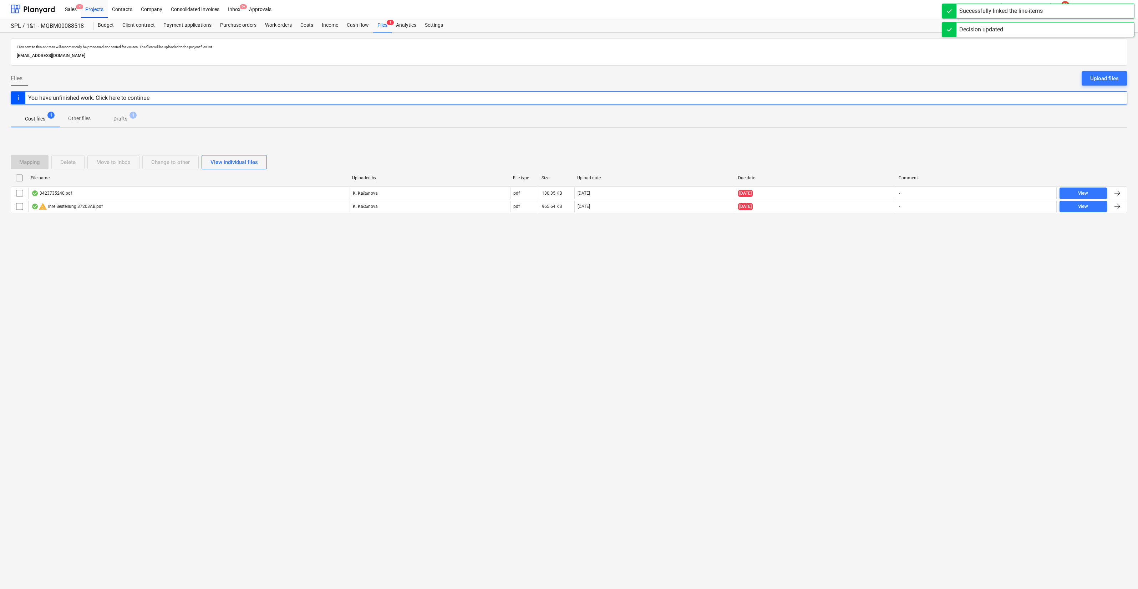
click at [127, 116] on p "Drafts" at bounding box center [120, 118] width 14 height 7
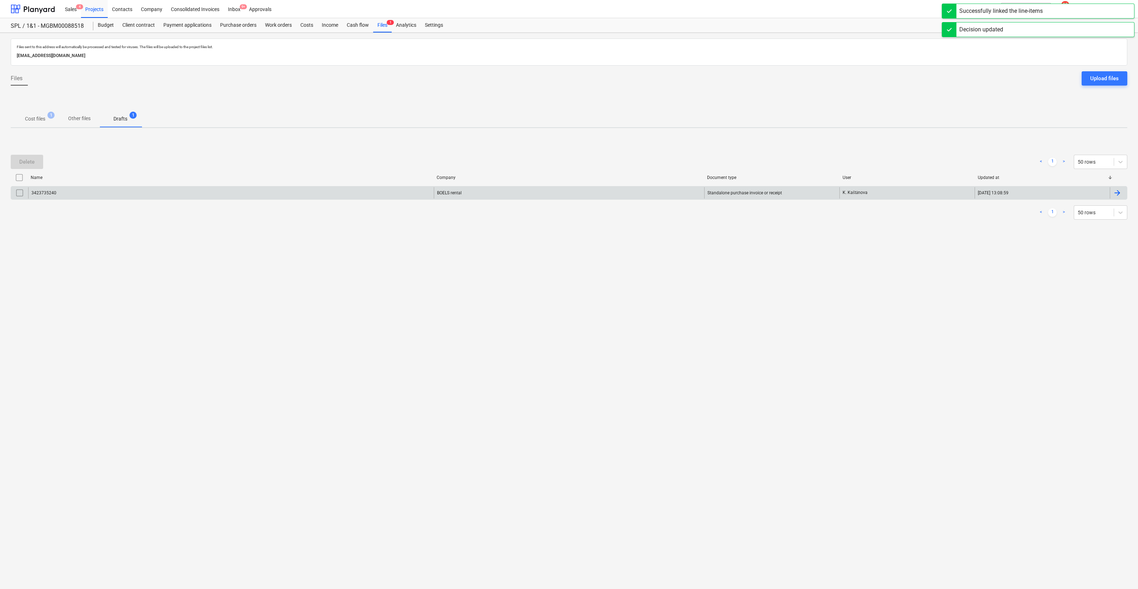
click at [196, 187] on div "3423735240" at bounding box center [231, 192] width 406 height 11
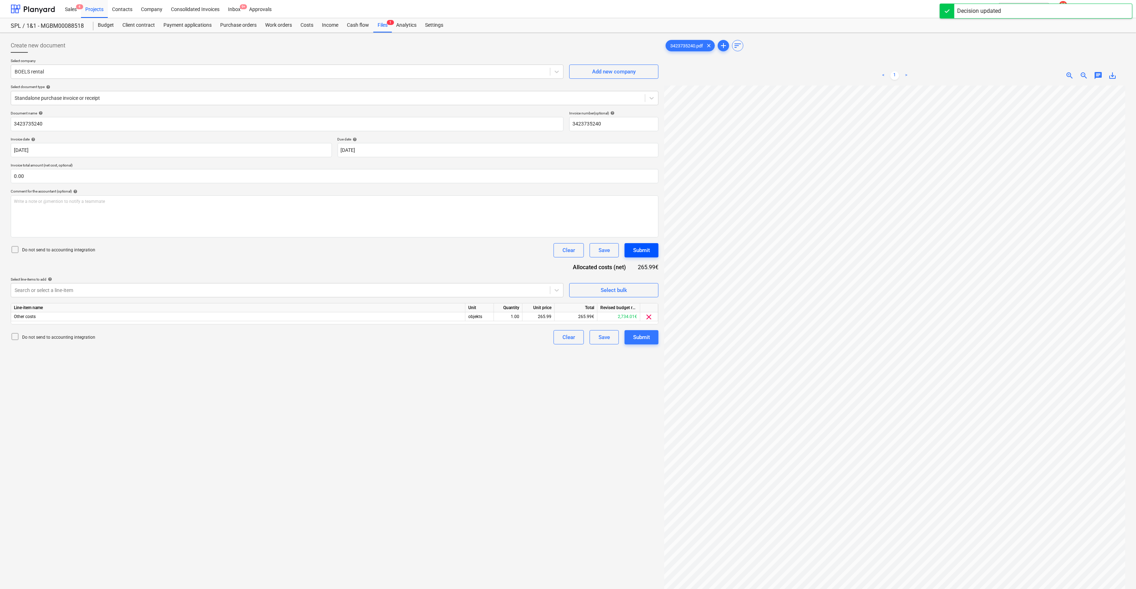
click at [644, 254] on div "Submit" at bounding box center [641, 250] width 17 height 9
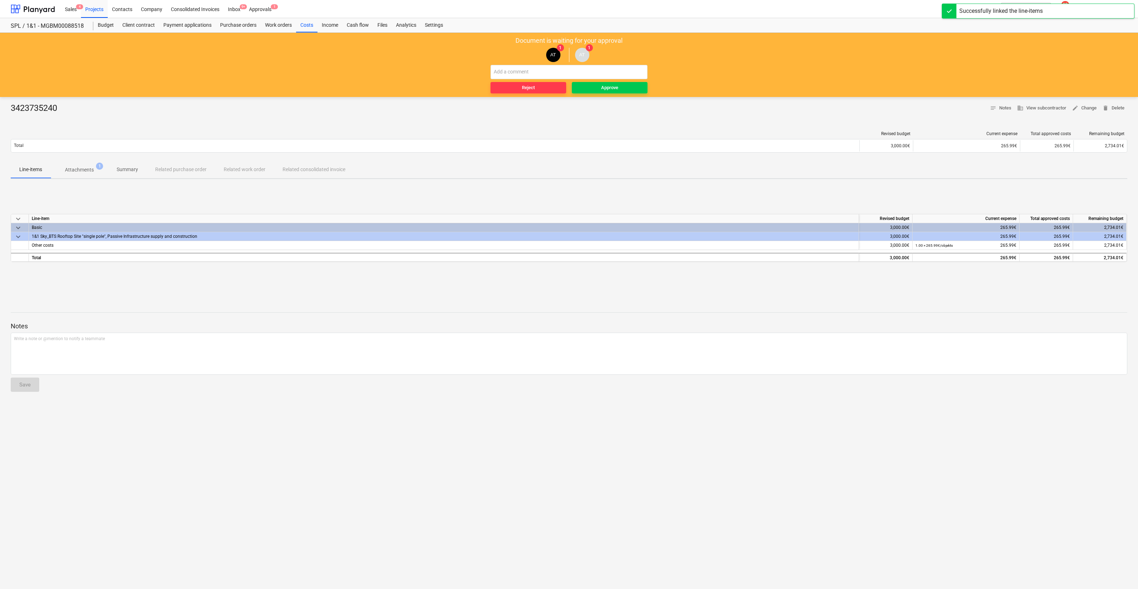
click at [607, 80] on div "Reject Approve" at bounding box center [569, 79] width 157 height 29
click at [606, 82] on button "Approve" at bounding box center [610, 87] width 76 height 11
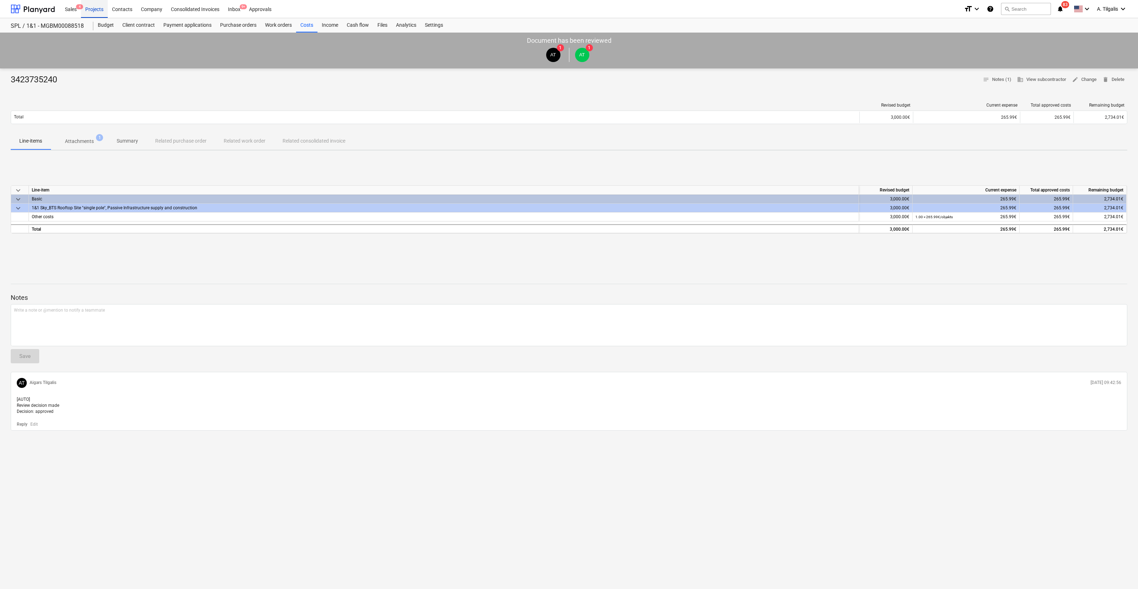
click at [97, 12] on div "Projects" at bounding box center [94, 9] width 27 height 18
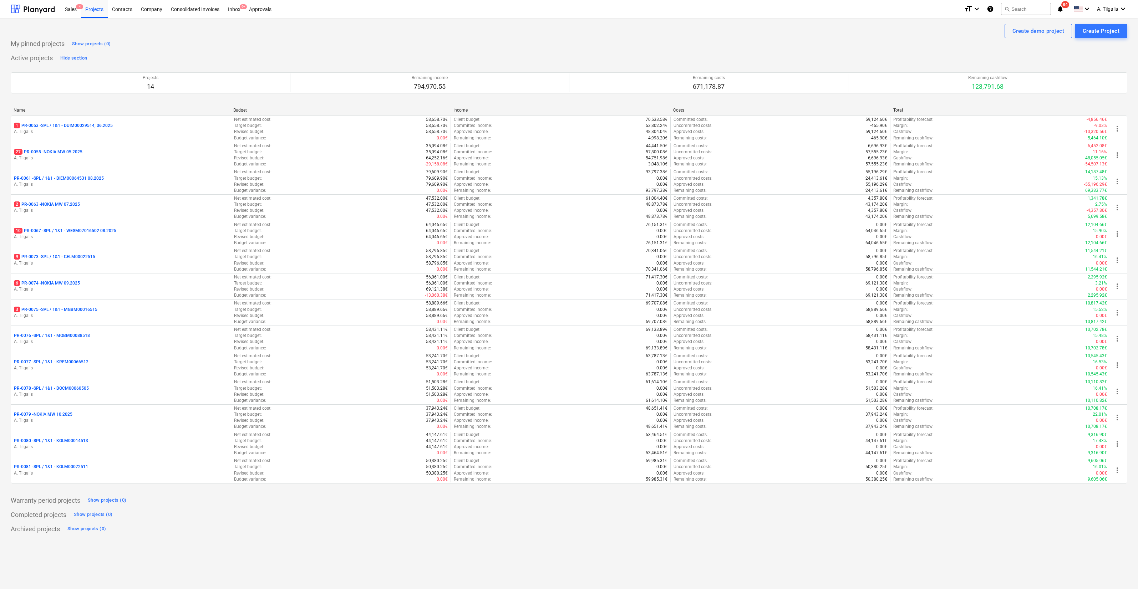
click at [173, 310] on div "3 PR-0075 - SPL / 1&1 - MGBM00016515" at bounding box center [121, 310] width 214 height 6
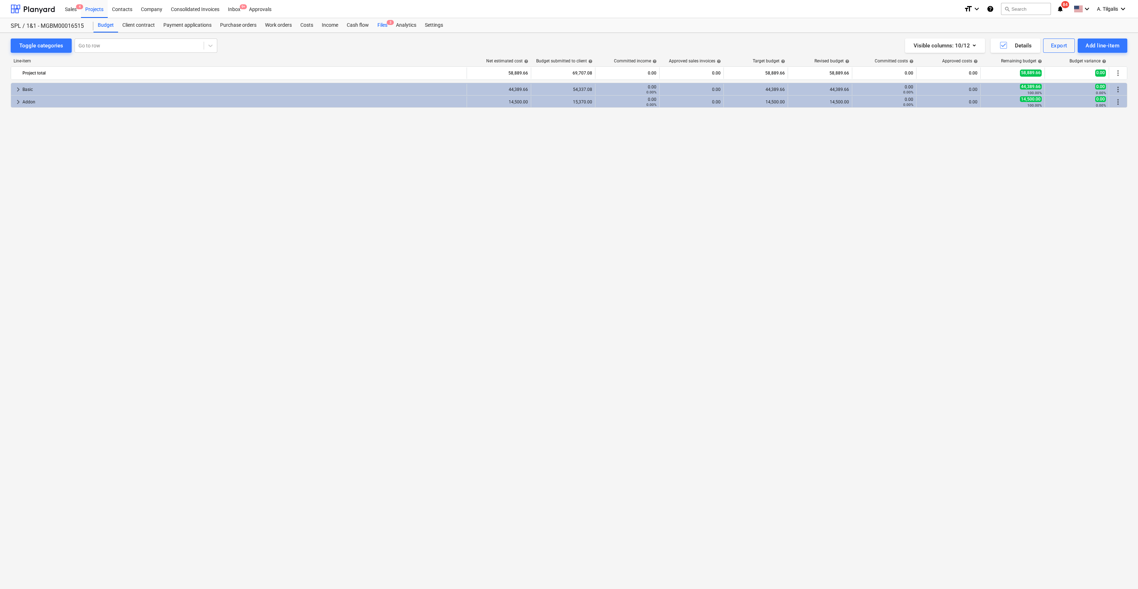
click at [385, 23] on div "Files 3" at bounding box center [382, 25] width 19 height 14
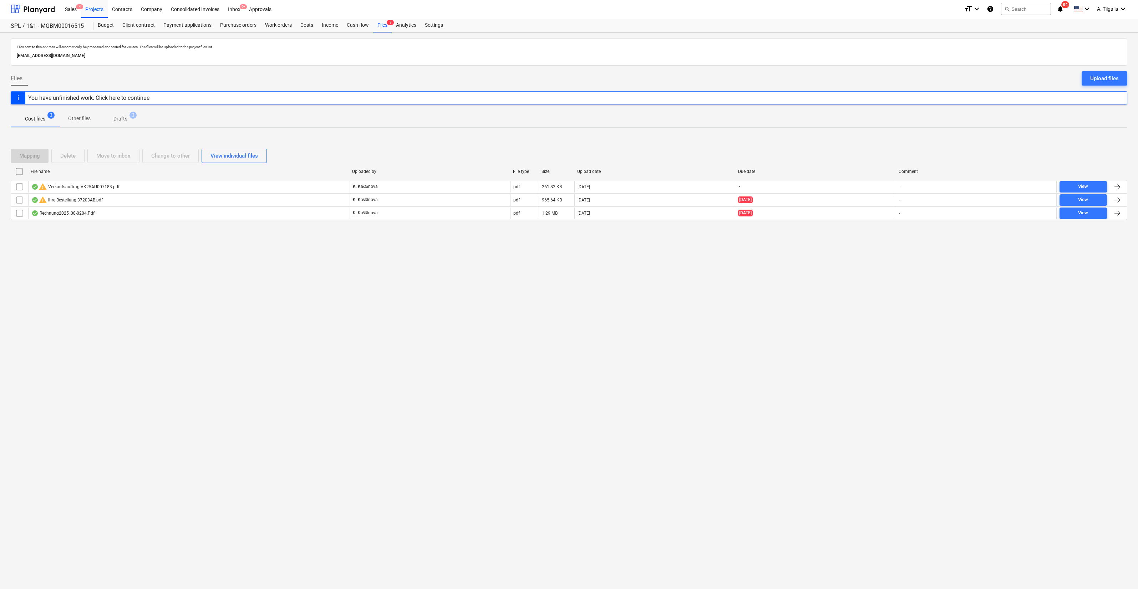
click at [118, 114] on span "Drafts 3" at bounding box center [120, 118] width 42 height 13
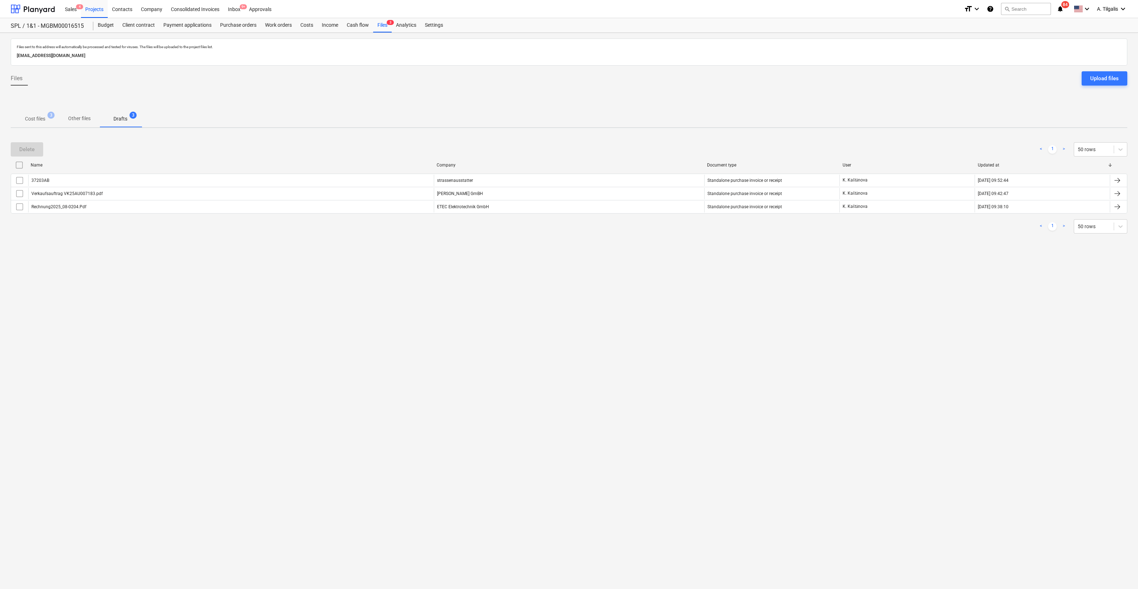
click at [41, 125] on span "Cost files 3" at bounding box center [35, 118] width 49 height 13
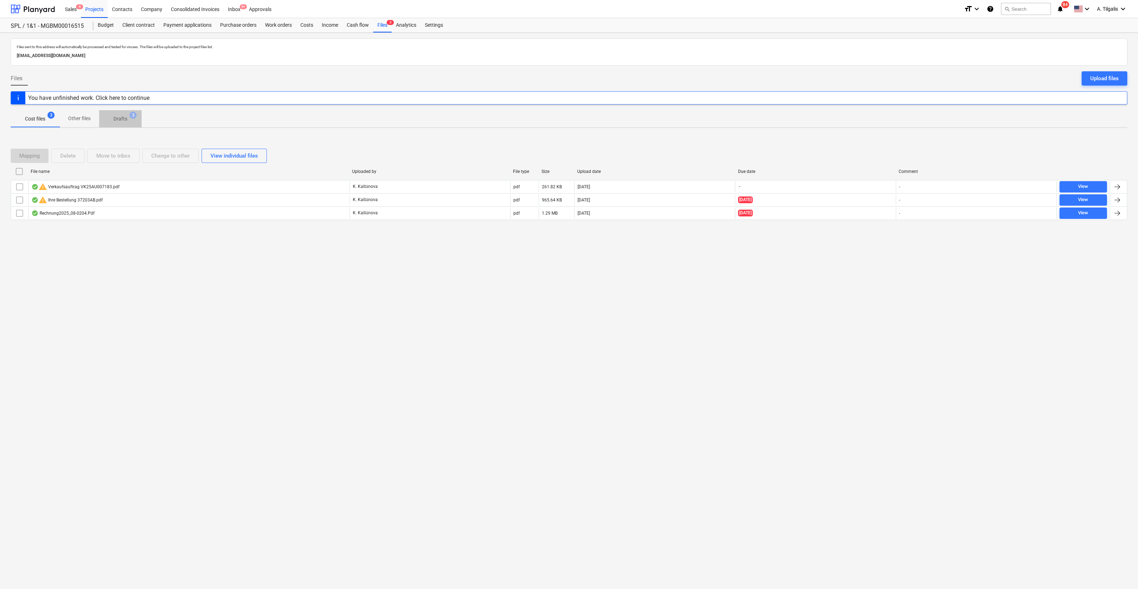
click at [112, 112] on span "Drafts 3" at bounding box center [120, 118] width 42 height 13
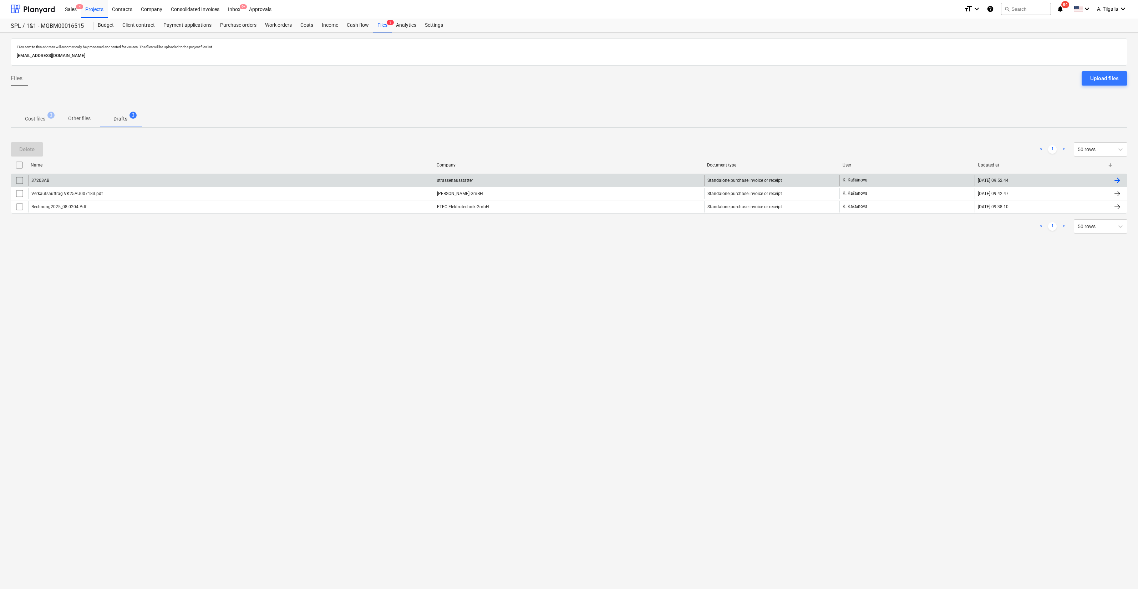
click at [576, 186] on div "37203AB strassenausstatter Standalone purchase invoice or receipt K. Kaštānova …" at bounding box center [569, 180] width 1117 height 13
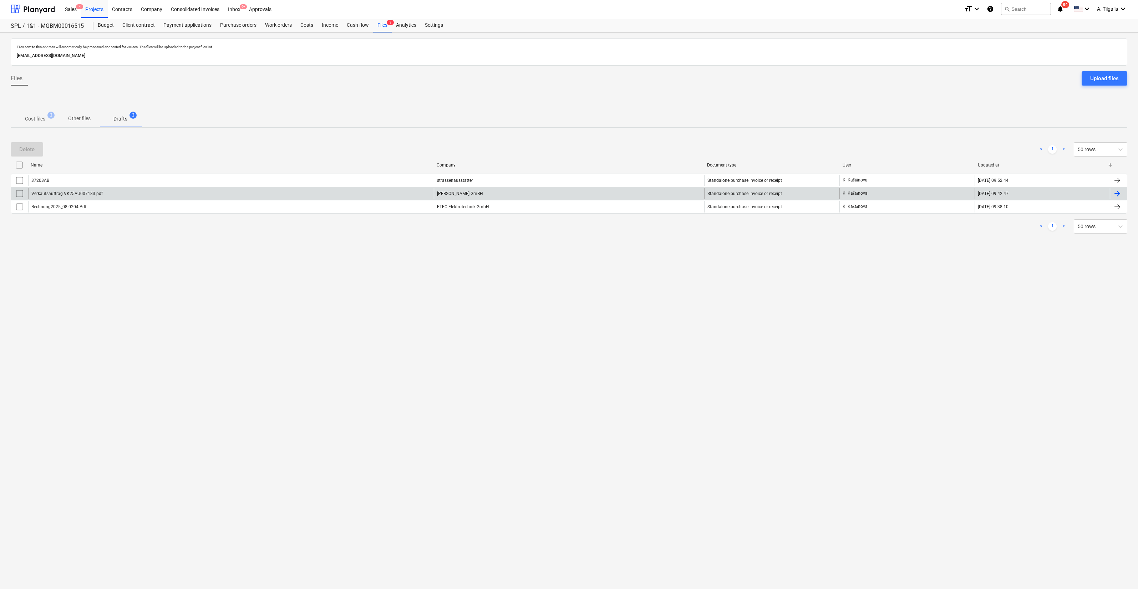
click at [576, 188] on div "[PERSON_NAME] GmBH" at bounding box center [569, 193] width 270 height 11
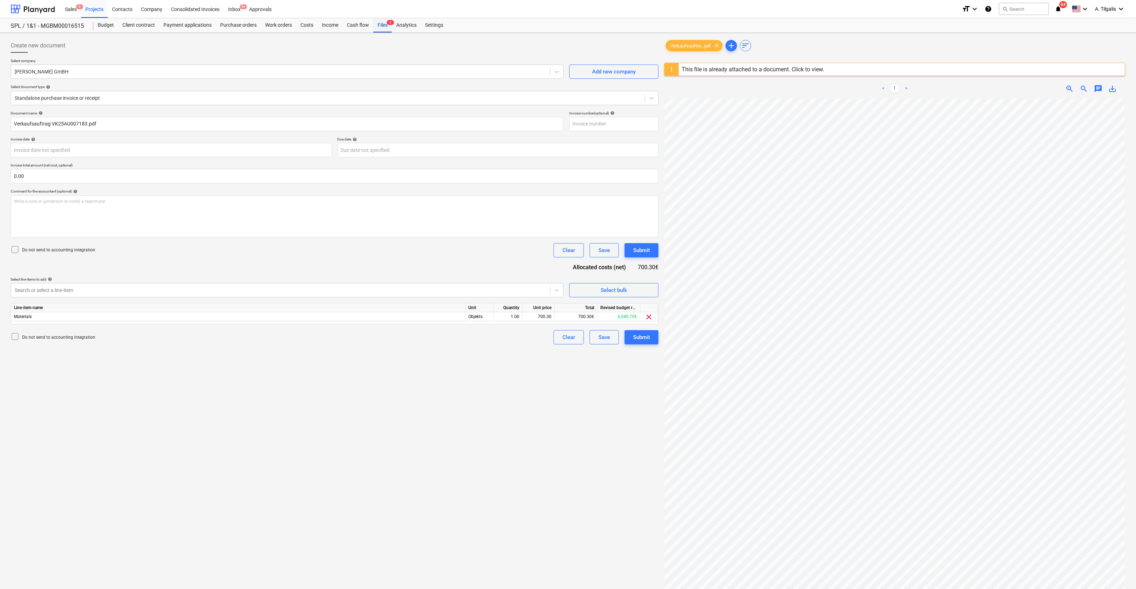
click at [386, 25] on div "Files 3" at bounding box center [382, 25] width 19 height 14
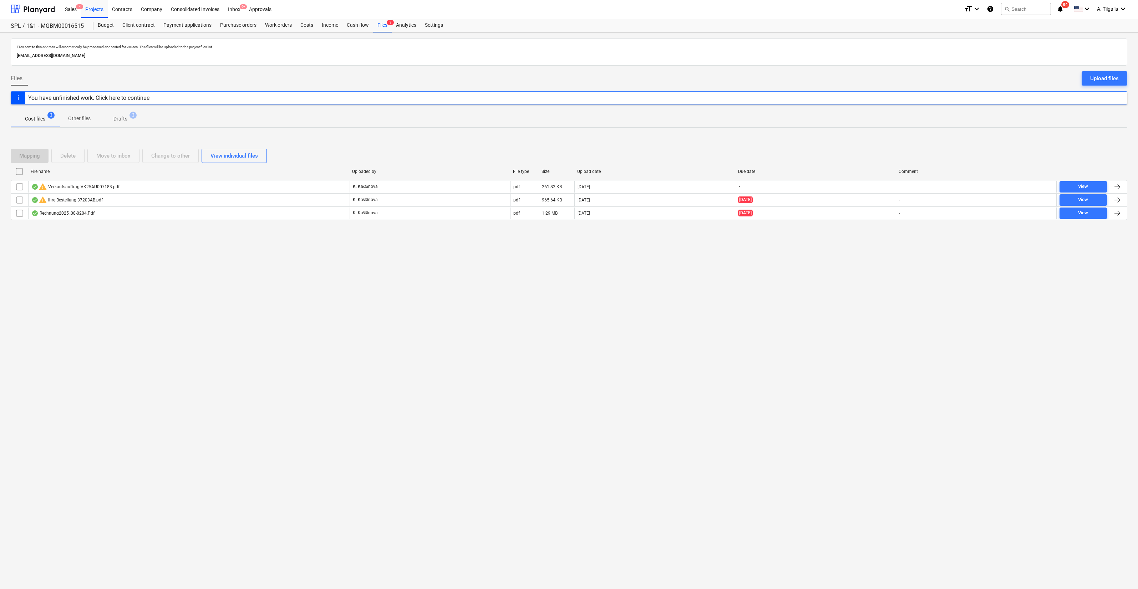
click at [120, 124] on span "Drafts 3" at bounding box center [120, 118] width 42 height 13
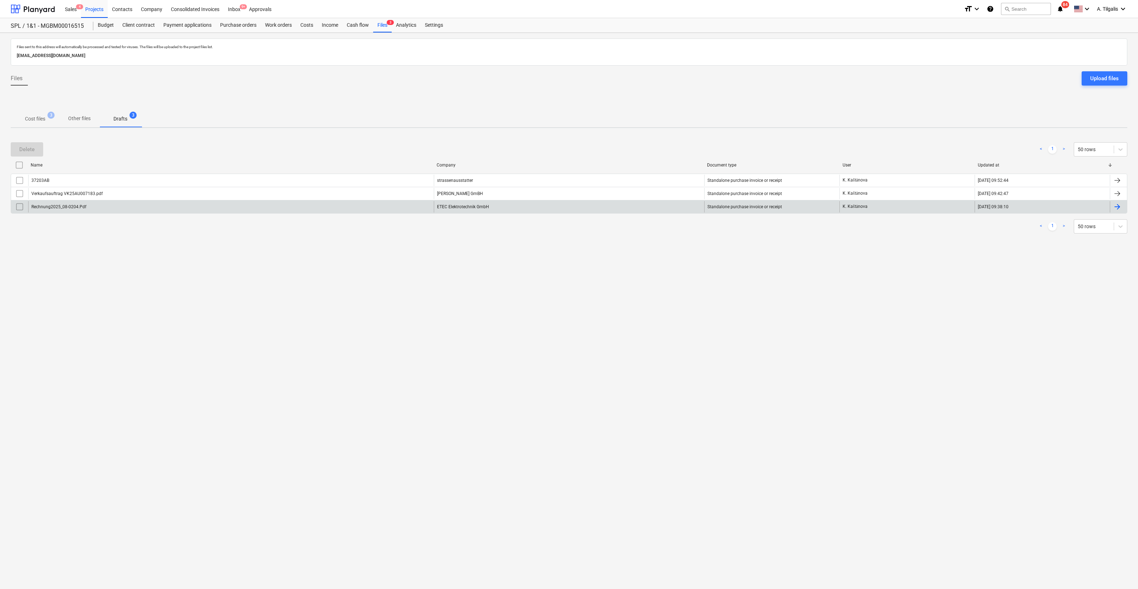
click at [494, 208] on div "ETEC Elektrotechnik GmbH" at bounding box center [569, 206] width 270 height 11
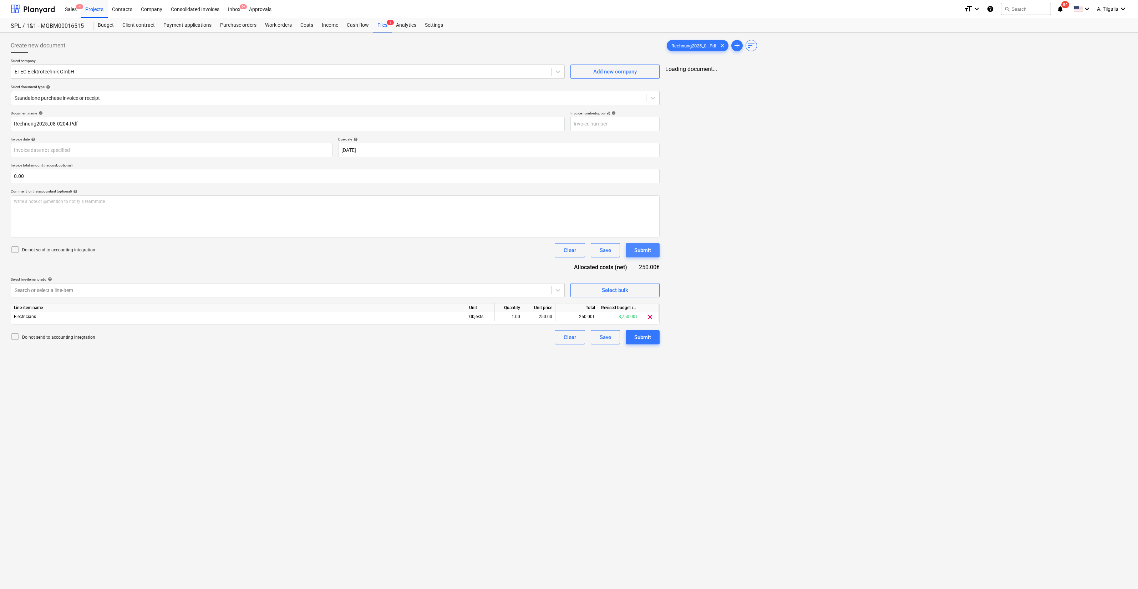
click at [649, 246] on div "Submit" at bounding box center [642, 250] width 17 height 9
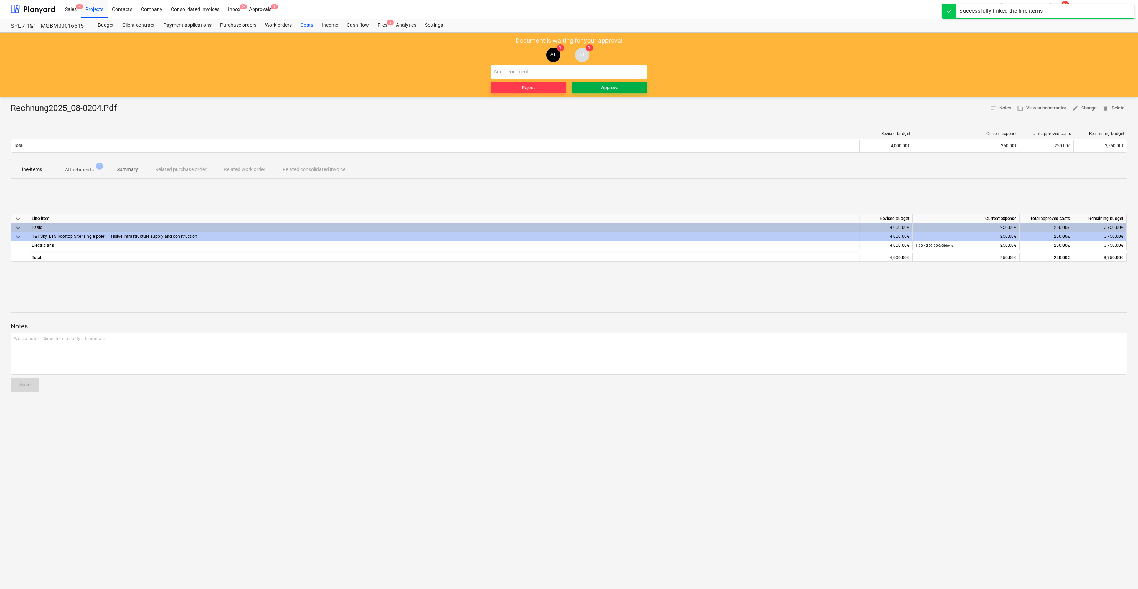
click at [606, 85] on div "Approve" at bounding box center [609, 88] width 17 height 8
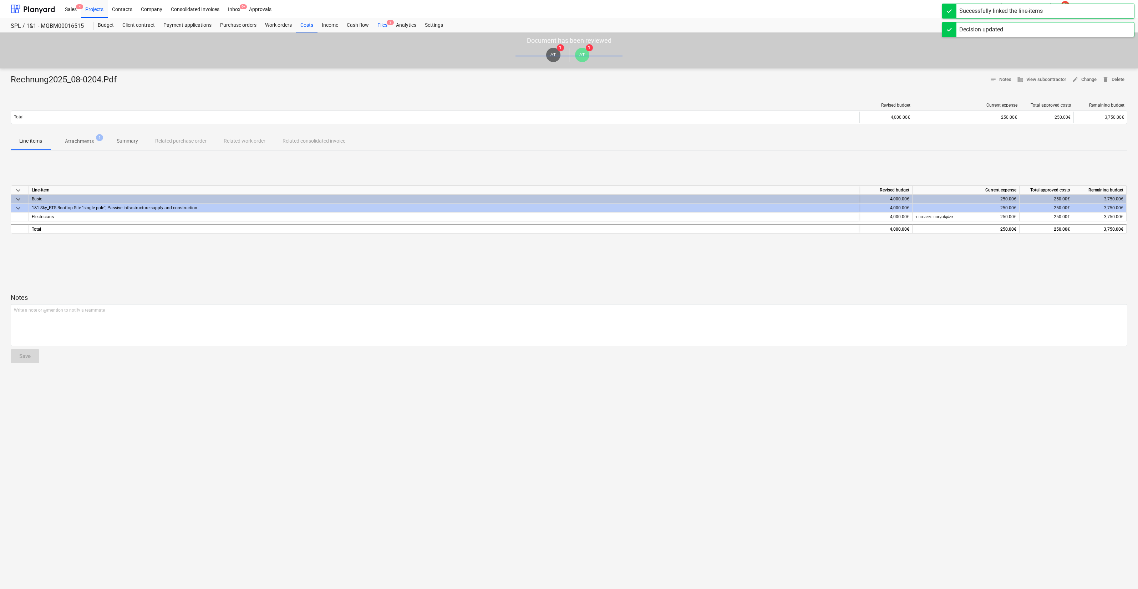
click at [391, 27] on div "Files 2" at bounding box center [382, 25] width 19 height 14
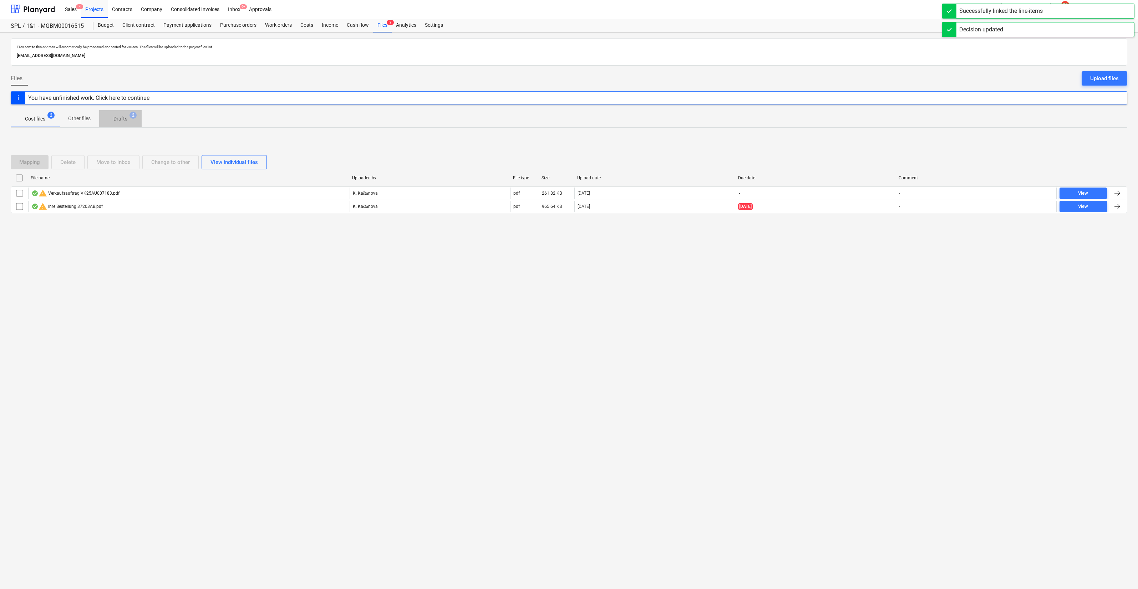
click at [123, 116] on p "Drafts" at bounding box center [120, 118] width 14 height 7
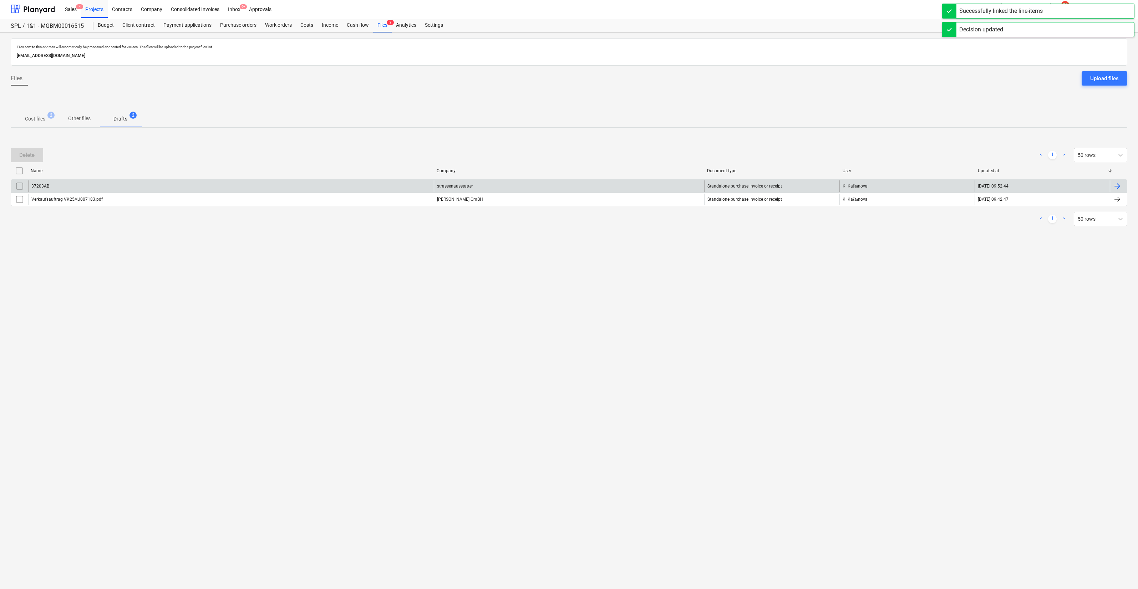
click at [384, 186] on div "37203AB" at bounding box center [231, 186] width 406 height 11
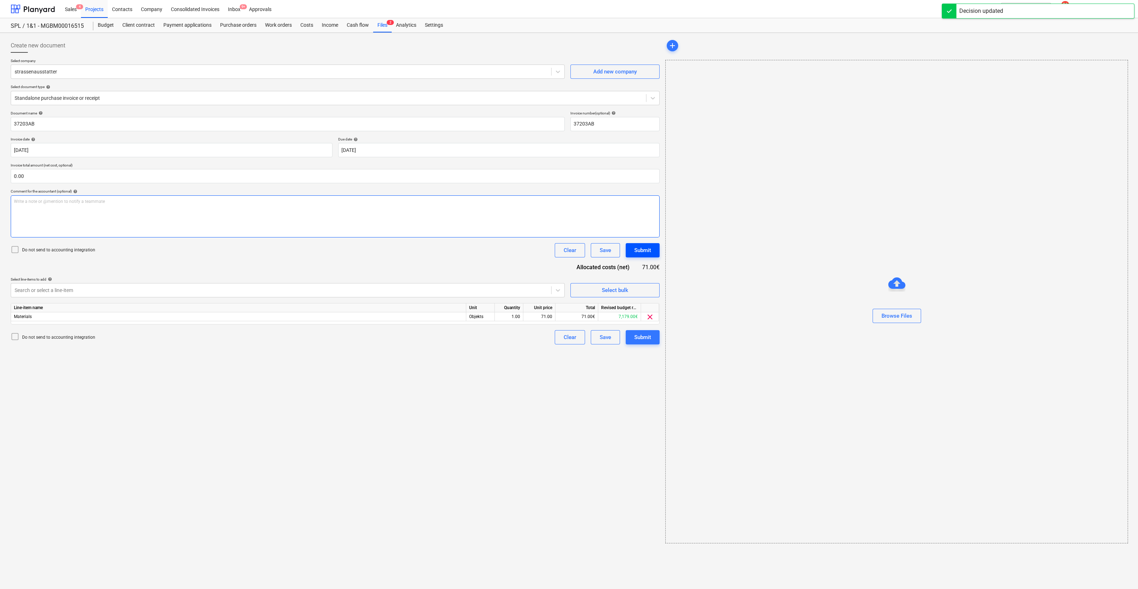
click at [654, 238] on div "Write a note or @mention to notify a teammate [PERSON_NAME]" at bounding box center [335, 217] width 649 height 42
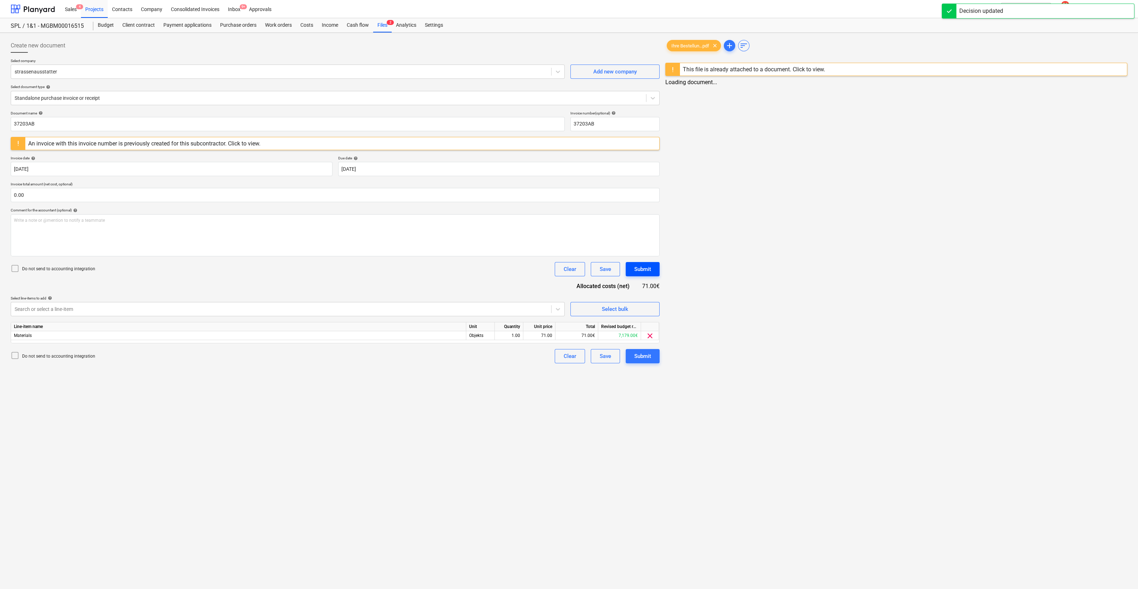
click at [636, 269] on div "Submit" at bounding box center [642, 269] width 17 height 9
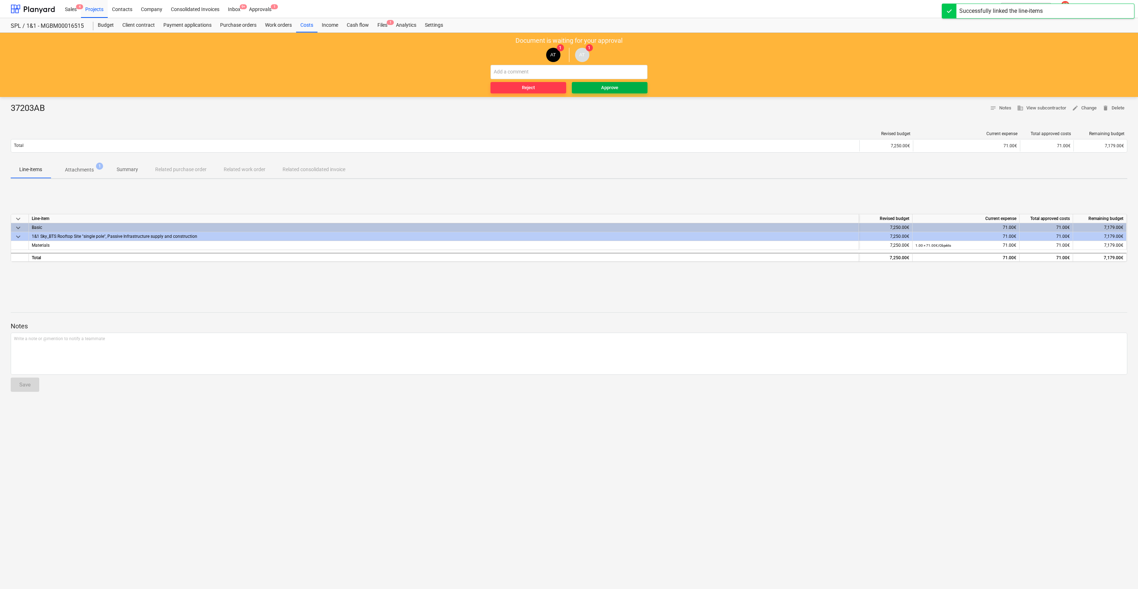
click at [622, 91] on span "Approve" at bounding box center [610, 88] width 70 height 8
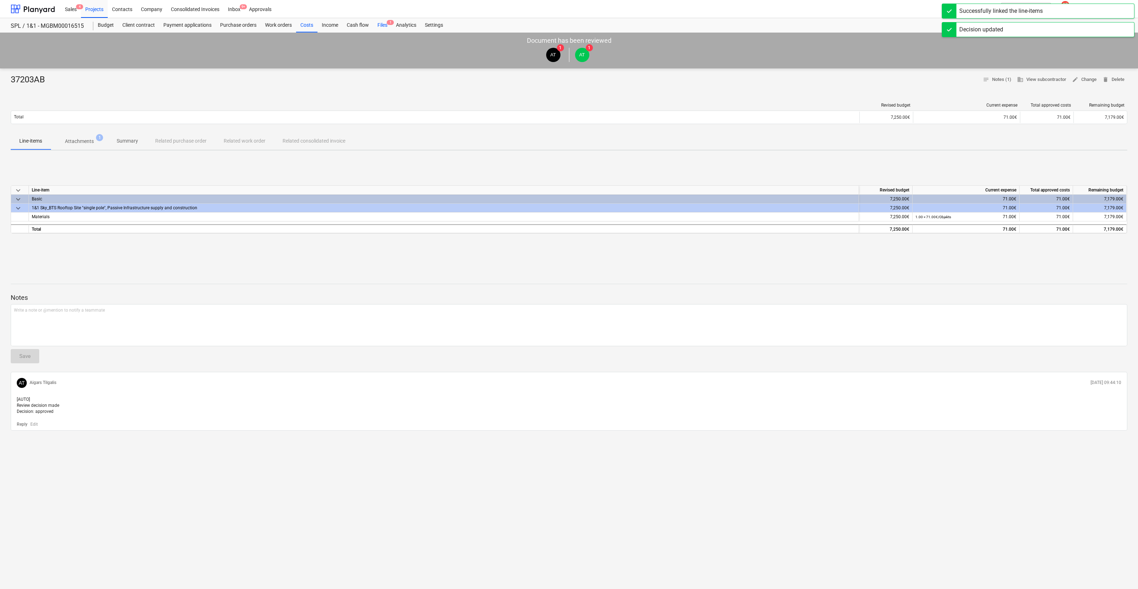
click at [384, 27] on div "Files 1" at bounding box center [382, 25] width 19 height 14
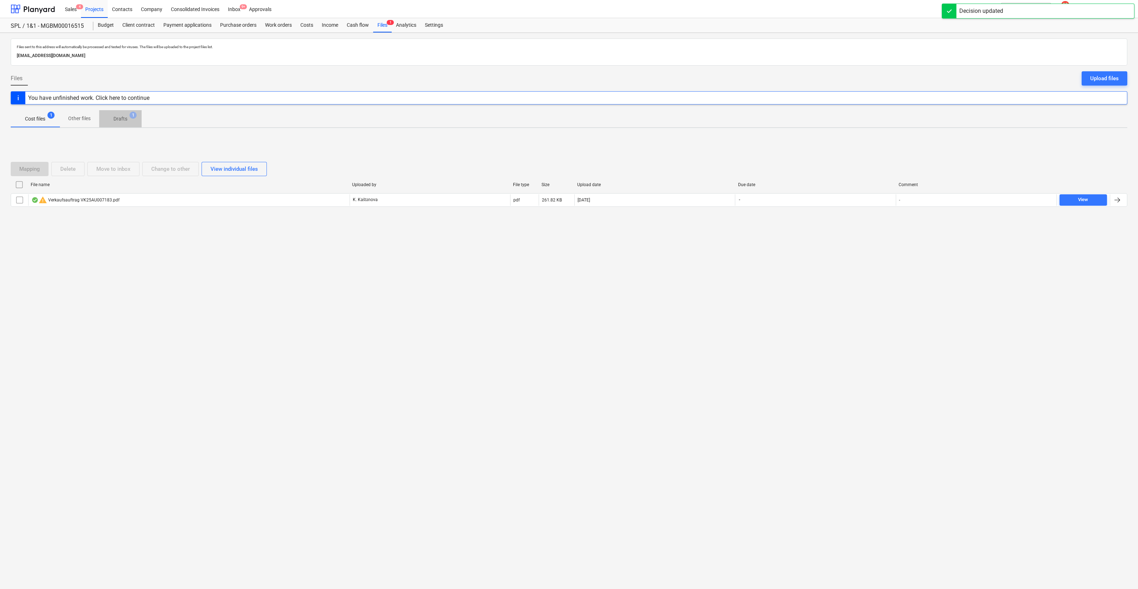
click at [125, 118] on p "Drafts" at bounding box center [120, 118] width 14 height 7
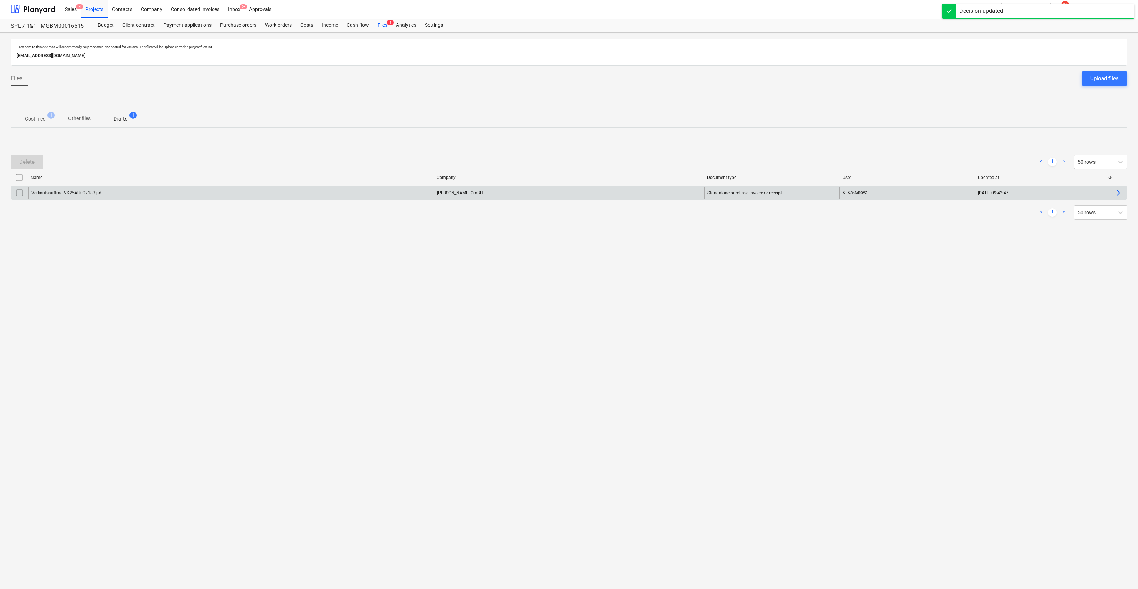
click at [419, 193] on div "Verkaufsauftrag VK25AU007183.pdf" at bounding box center [231, 192] width 406 height 11
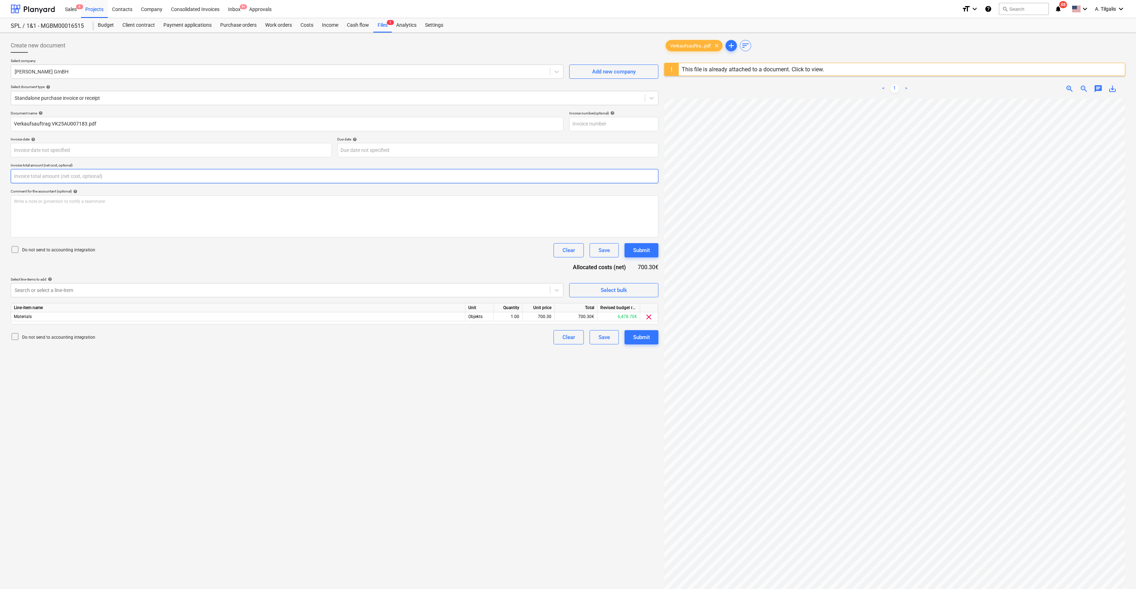
click at [235, 173] on input "text" at bounding box center [335, 176] width 648 height 14
click at [248, 175] on input "text" at bounding box center [335, 176] width 648 height 14
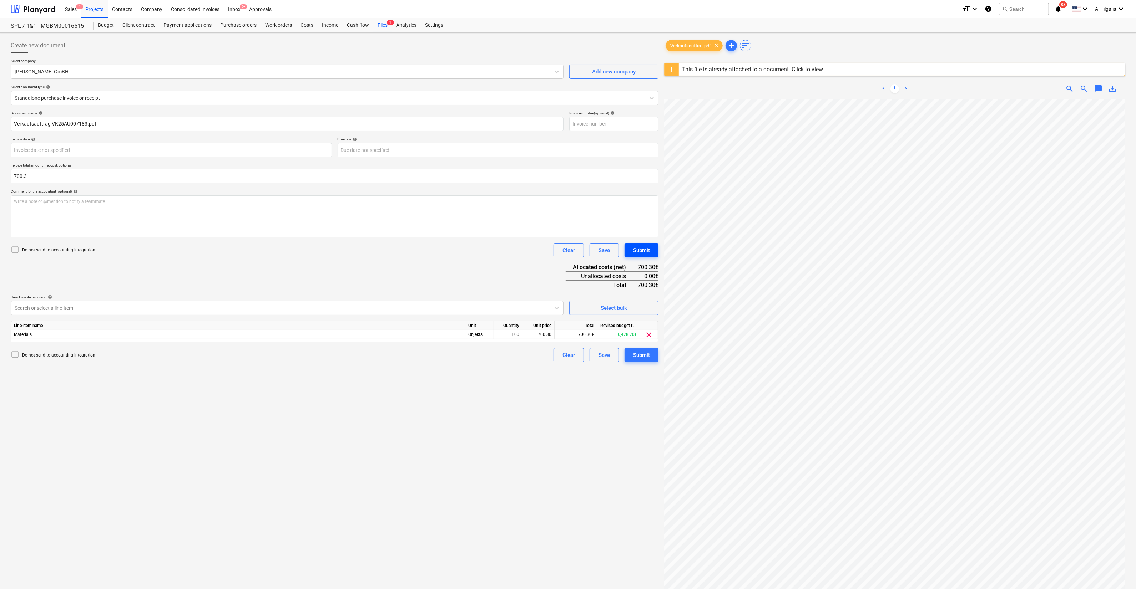
type input "700.30"
click at [638, 248] on div "Submit" at bounding box center [641, 250] width 17 height 9
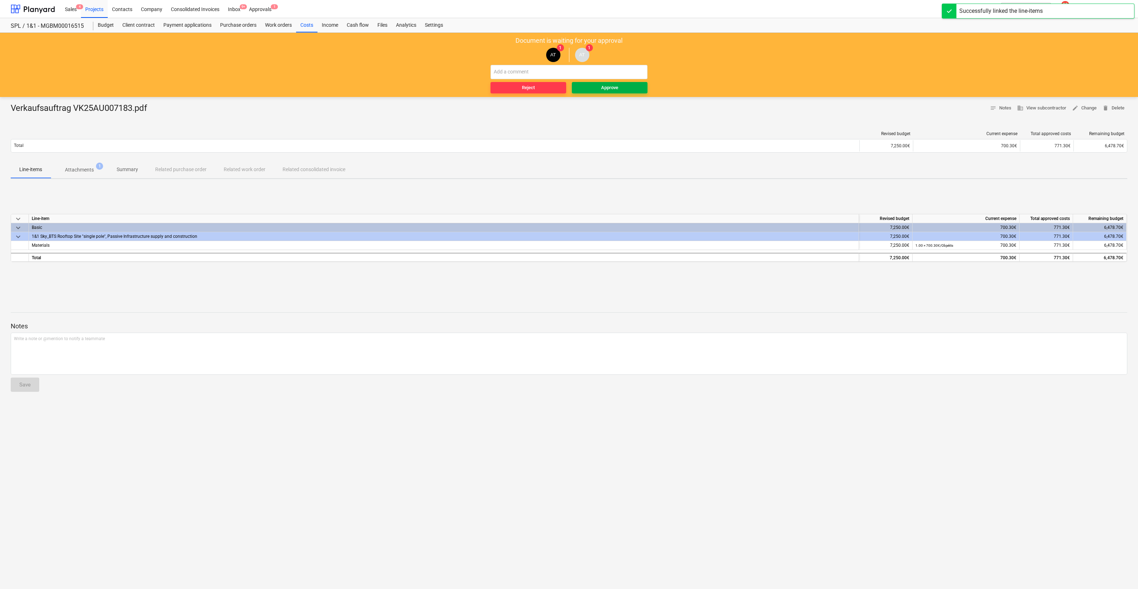
click at [604, 87] on div "Approve" at bounding box center [609, 88] width 17 height 8
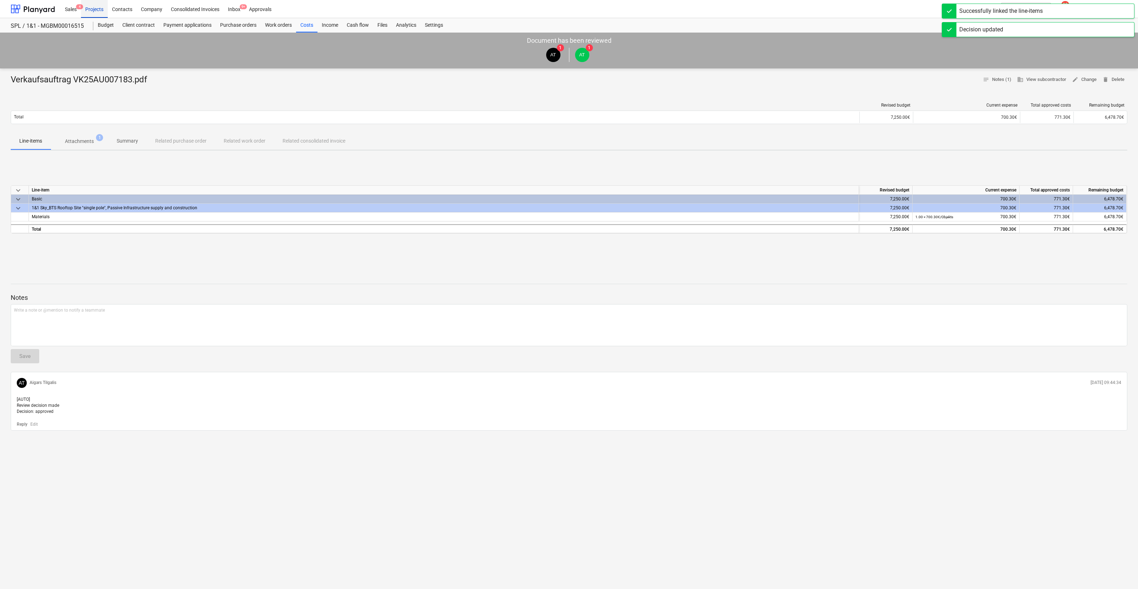
click at [93, 9] on div "Projects" at bounding box center [94, 9] width 27 height 18
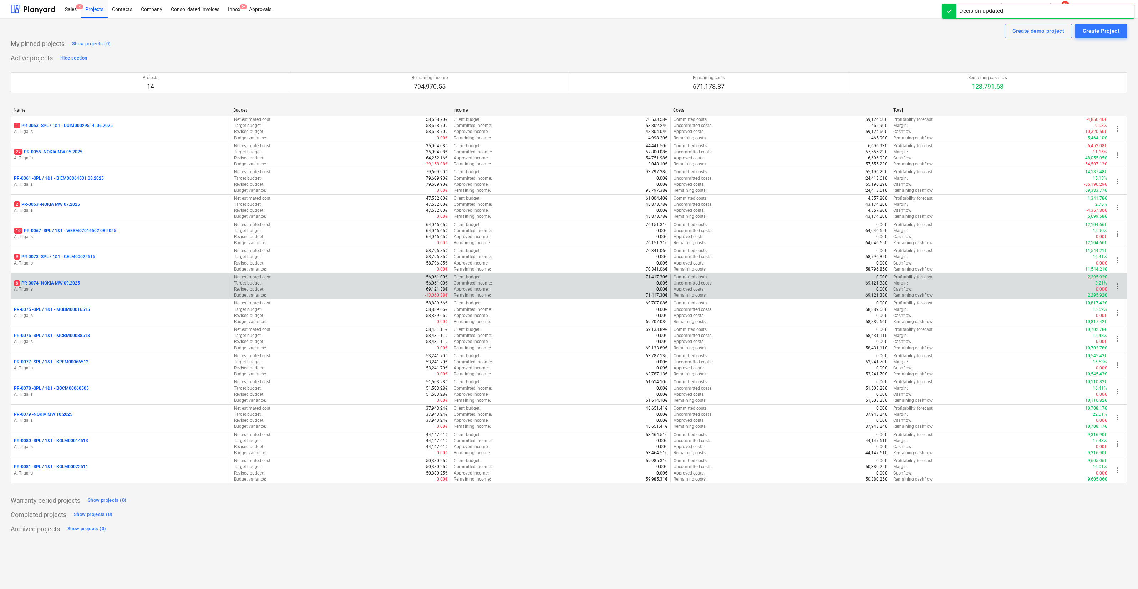
click at [131, 279] on div "6 PR-0074 - NOKIA MW 09.2025 A. Tilgalis" at bounding box center [121, 286] width 220 height 25
click at [102, 292] on p "A. Tilgalis" at bounding box center [121, 289] width 214 height 6
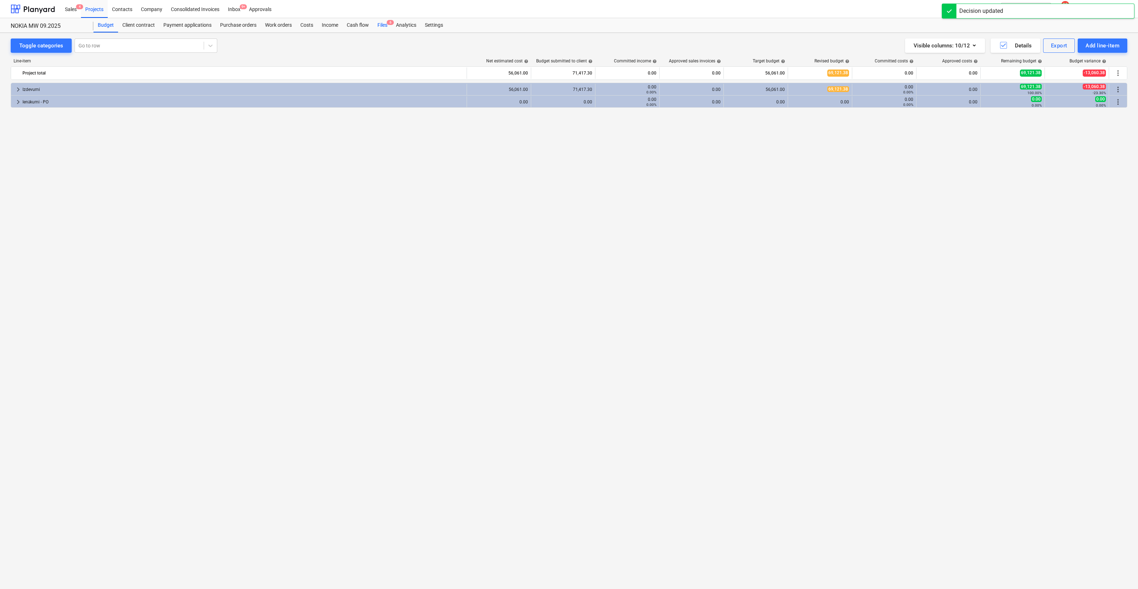
click at [380, 28] on div "Files 6" at bounding box center [382, 25] width 19 height 14
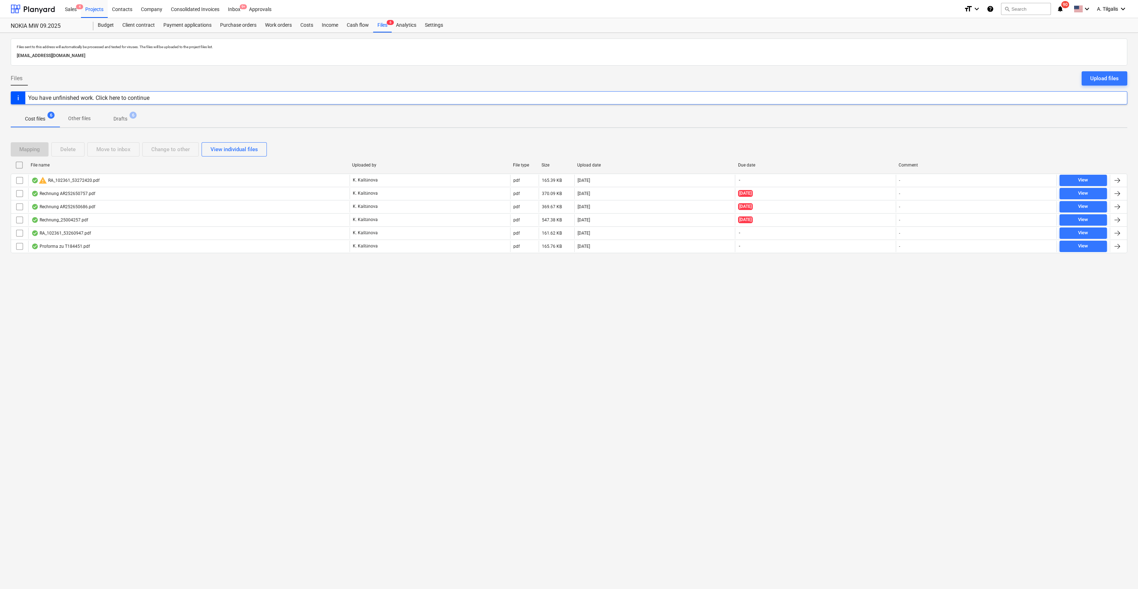
click at [134, 121] on span "Drafts 6" at bounding box center [120, 118] width 42 height 13
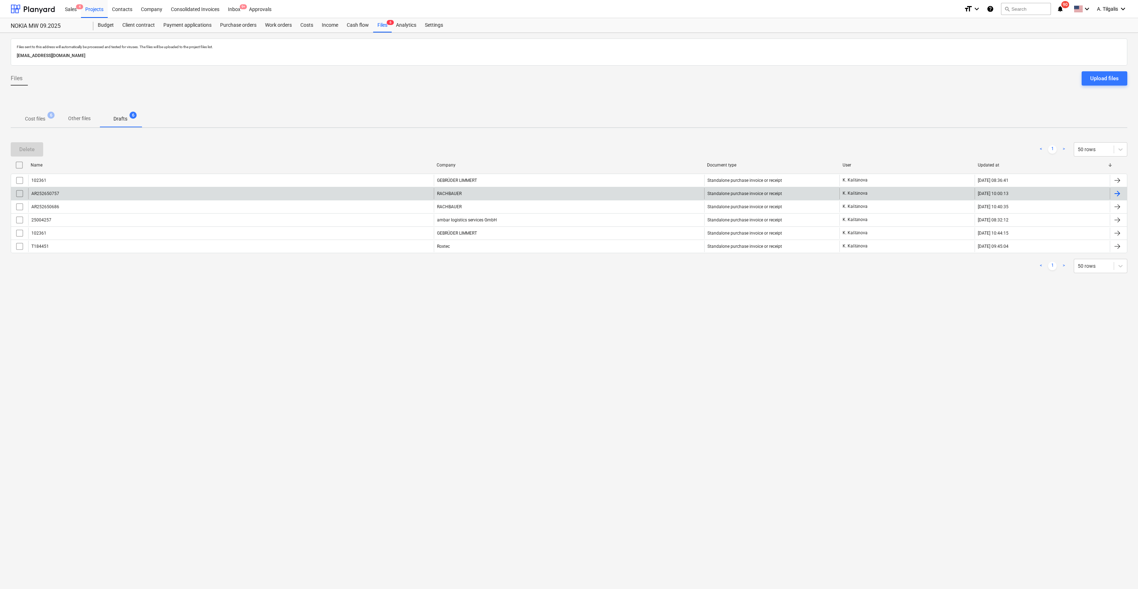
click at [371, 191] on div "AR252650757" at bounding box center [231, 193] width 406 height 11
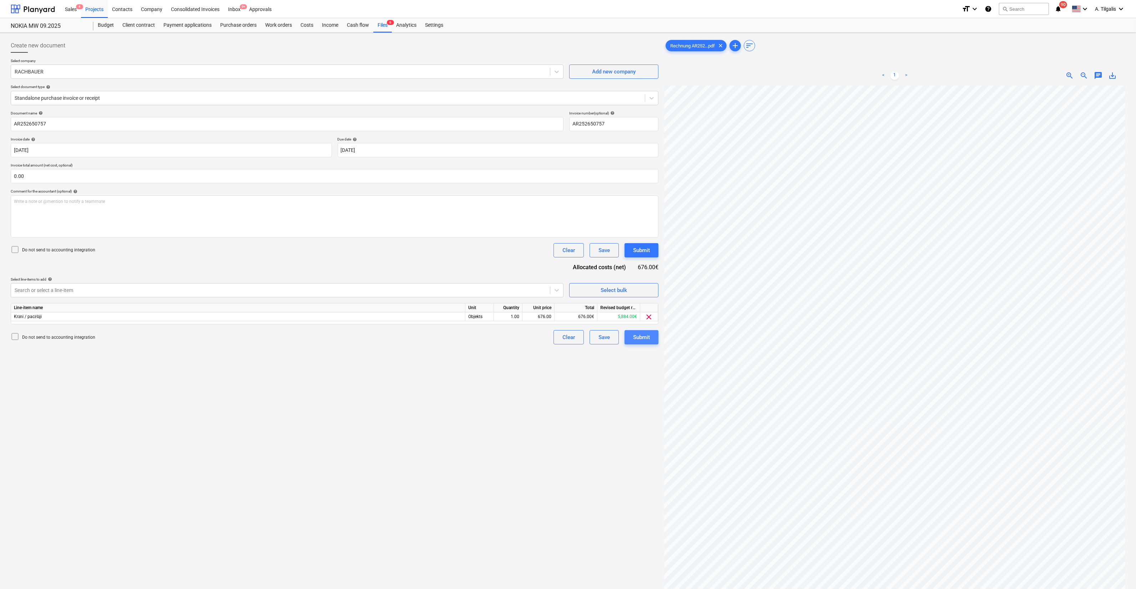
click at [643, 341] on div "Submit" at bounding box center [641, 337] width 17 height 9
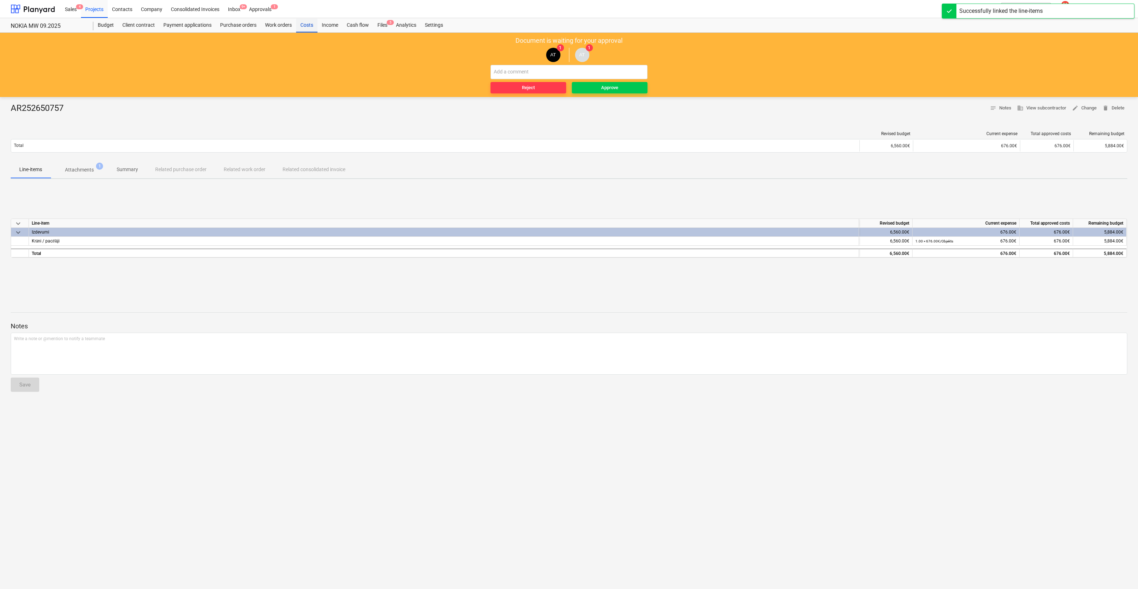
click at [310, 27] on div "Costs" at bounding box center [306, 25] width 21 height 14
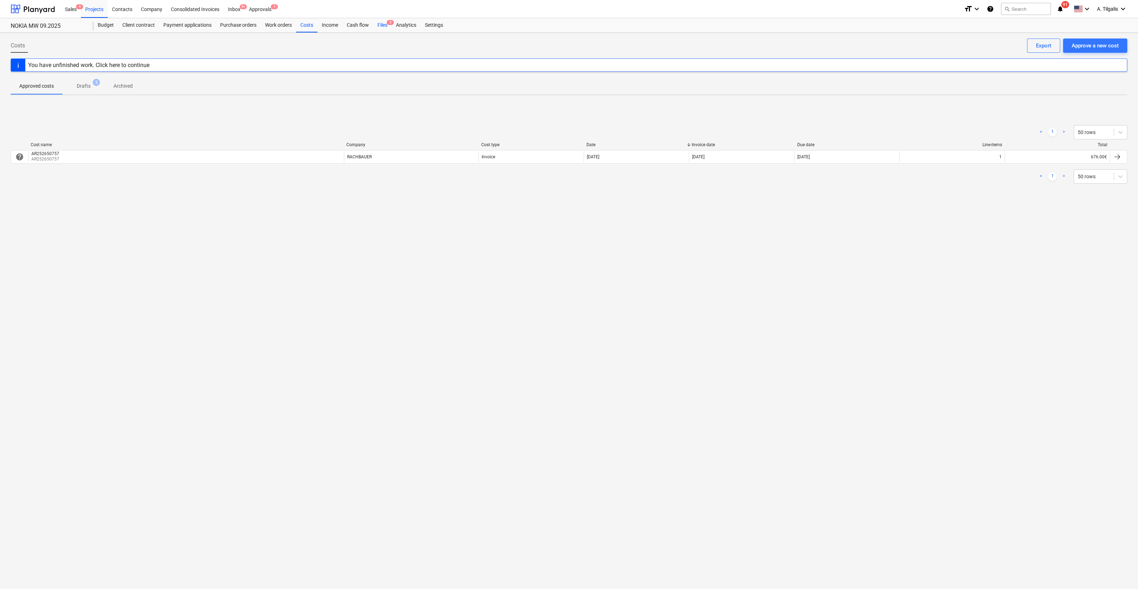
click at [383, 26] on div "Files 5" at bounding box center [382, 25] width 19 height 14
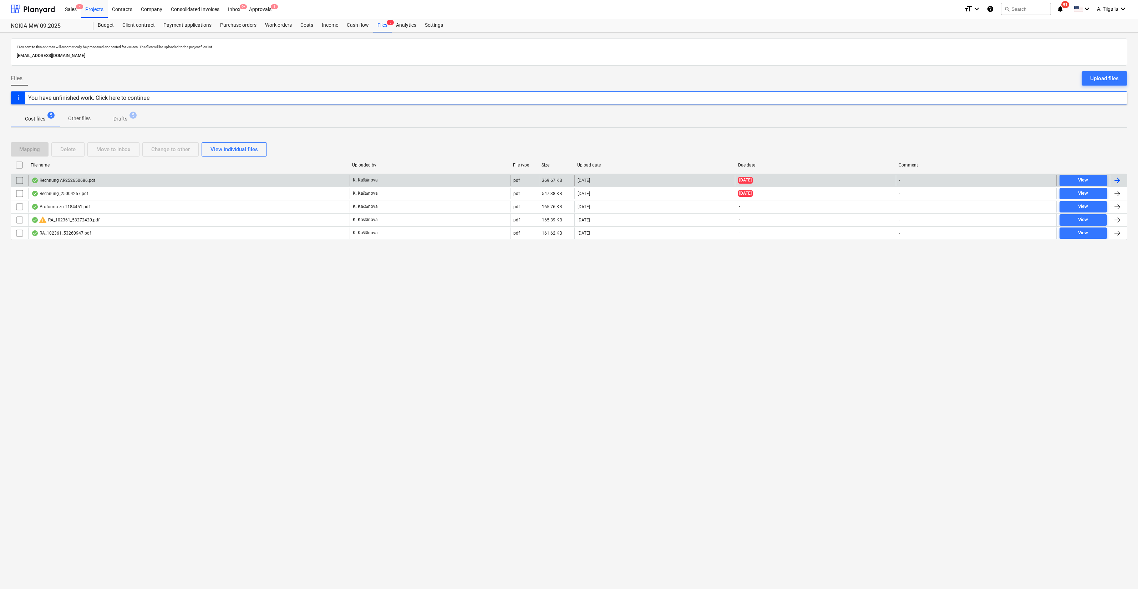
click at [402, 176] on div "K. Kaštānova" at bounding box center [430, 180] width 161 height 11
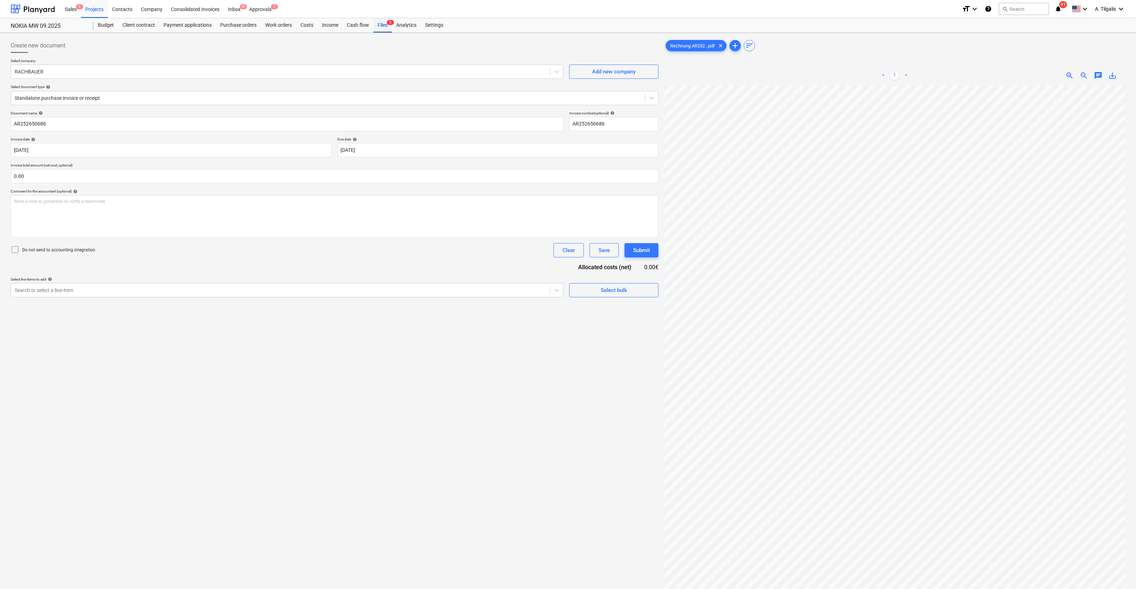
click at [380, 25] on div "Files 5" at bounding box center [382, 25] width 19 height 14
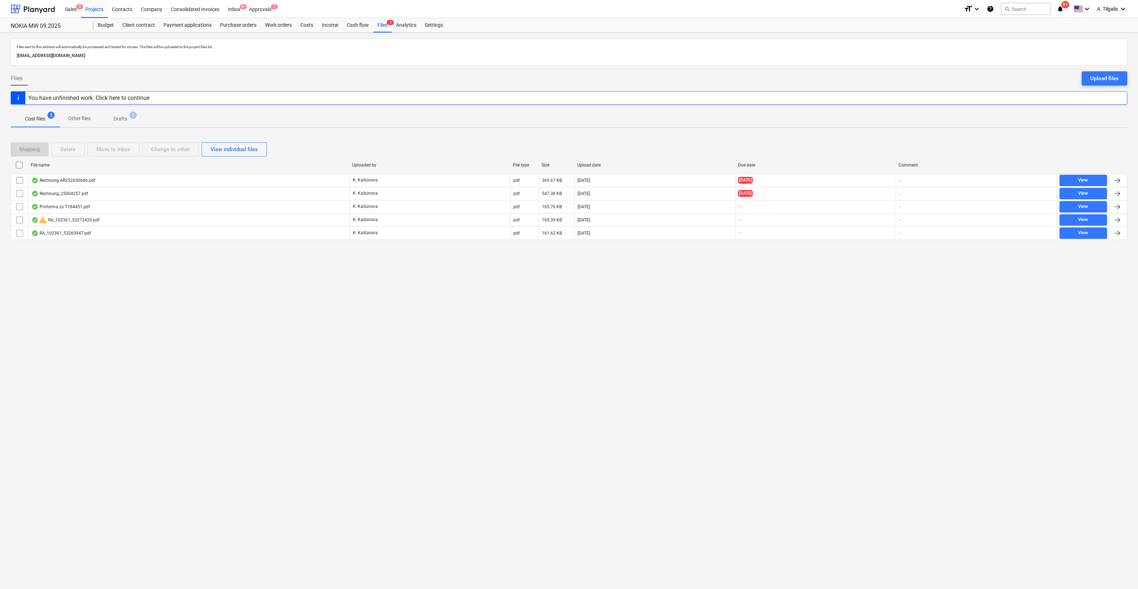
click at [116, 118] on p "Drafts" at bounding box center [120, 118] width 14 height 7
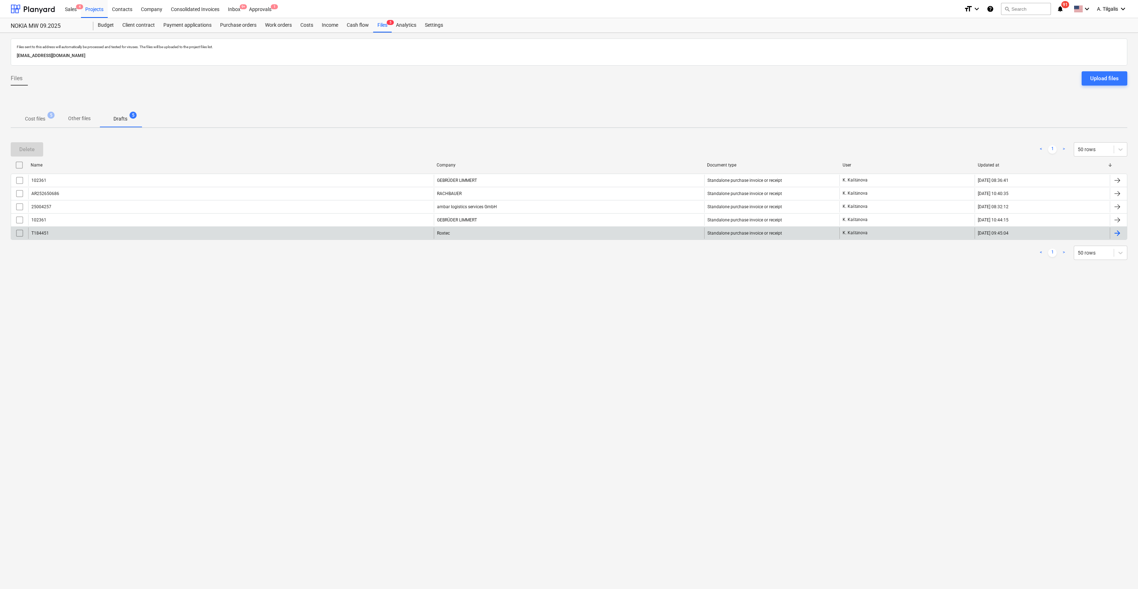
click at [512, 232] on div "Roxtec" at bounding box center [569, 233] width 270 height 11
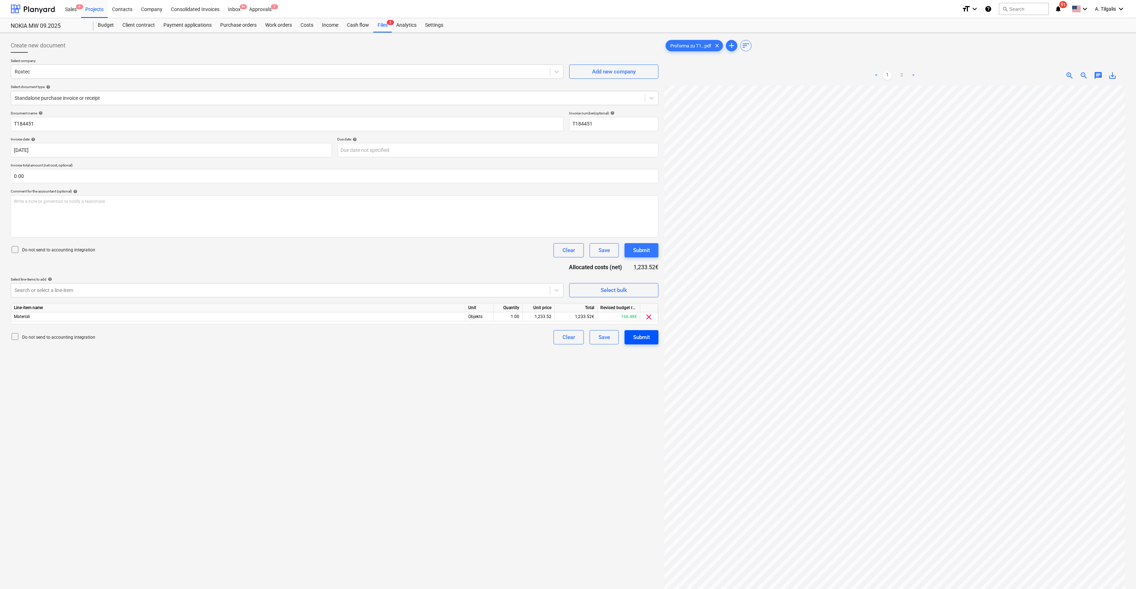
click at [650, 339] on button "Submit" at bounding box center [641, 337] width 34 height 14
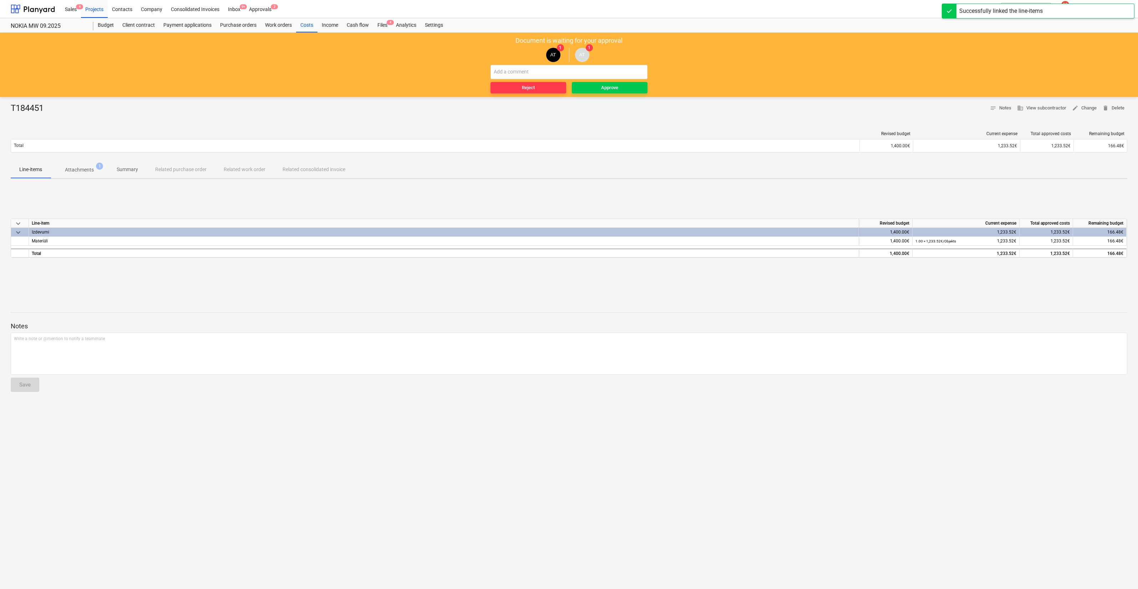
click at [610, 80] on div "Reject Approve" at bounding box center [569, 79] width 157 height 29
click at [607, 91] on div "Approve" at bounding box center [609, 88] width 17 height 8
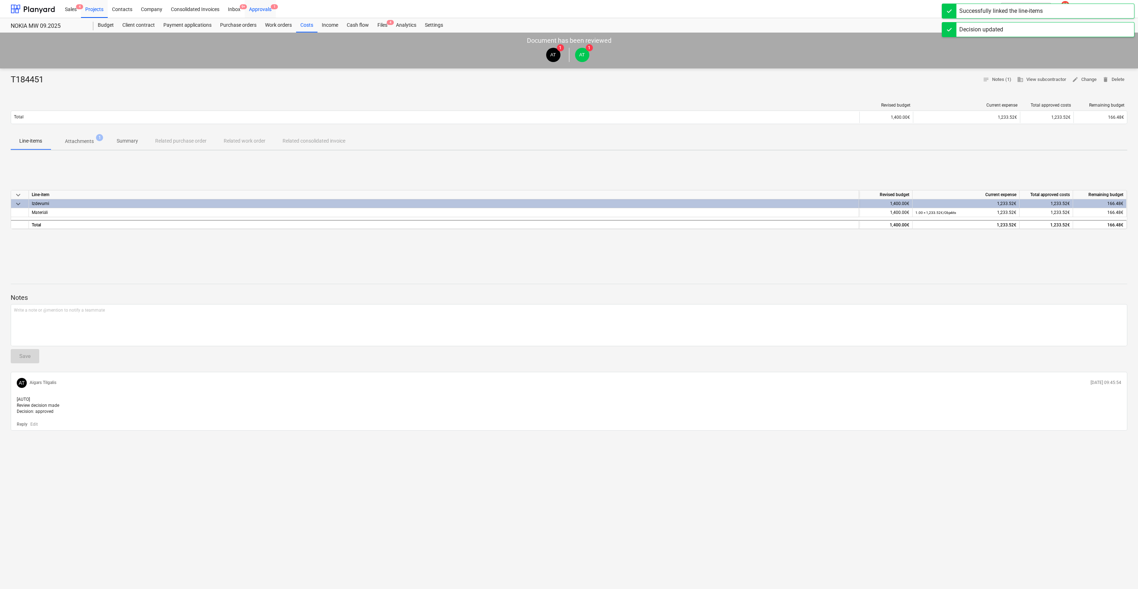
click at [268, 7] on div "Approvals 1" at bounding box center [260, 9] width 31 height 18
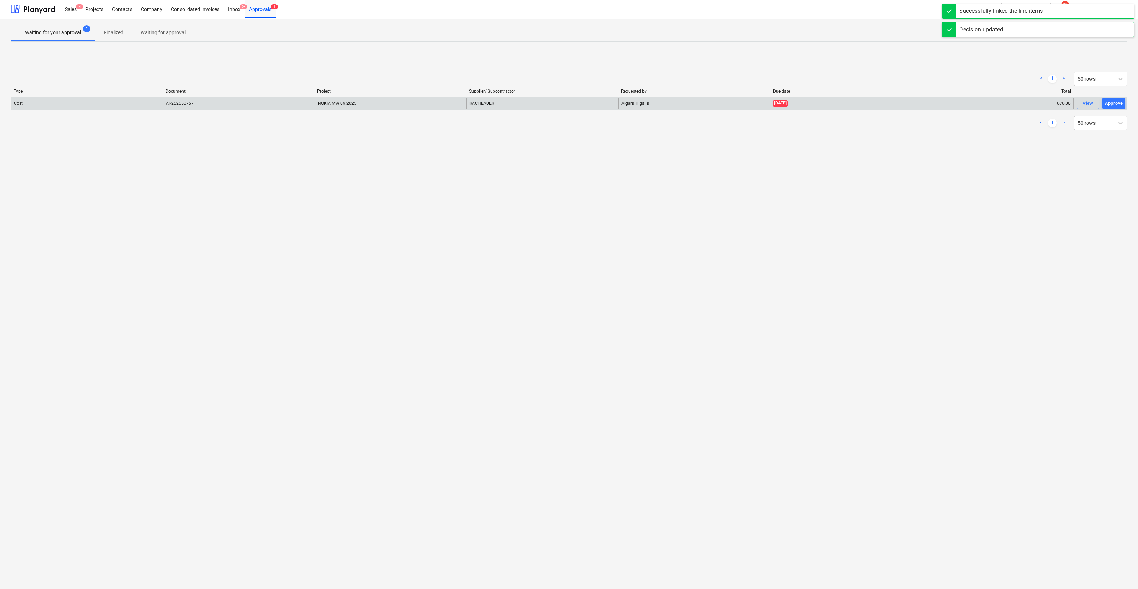
click at [642, 105] on div "Aigars Tilgalis" at bounding box center [694, 103] width 152 height 11
click at [1113, 101] on div "Approve" at bounding box center [1114, 104] width 18 height 8
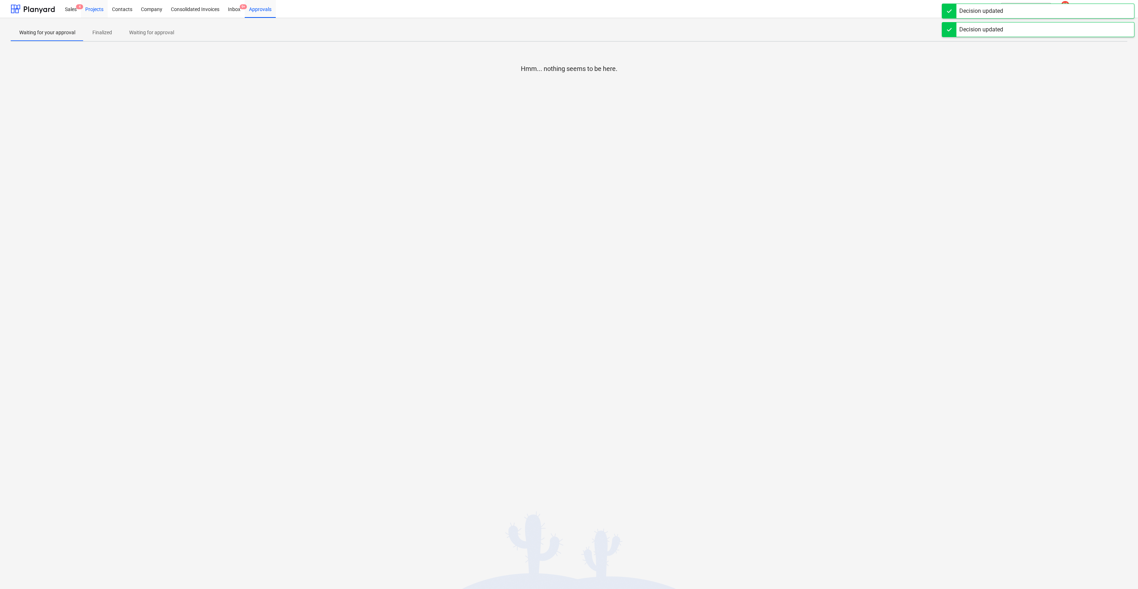
click at [82, 12] on div "Projects" at bounding box center [94, 9] width 27 height 18
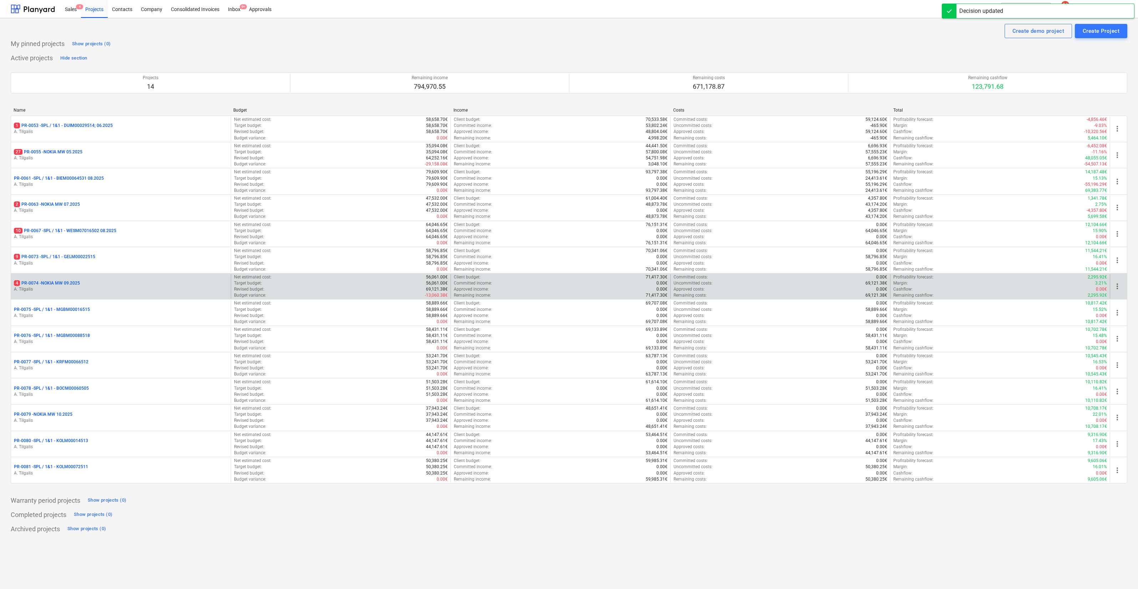
click at [107, 277] on div "4 PR-0074 - NOKIA MW 09.2025 A. Tilgalis" at bounding box center [121, 286] width 220 height 25
click at [101, 285] on div "4 PR-0074 - NOKIA MW 09.2025" at bounding box center [121, 283] width 214 height 6
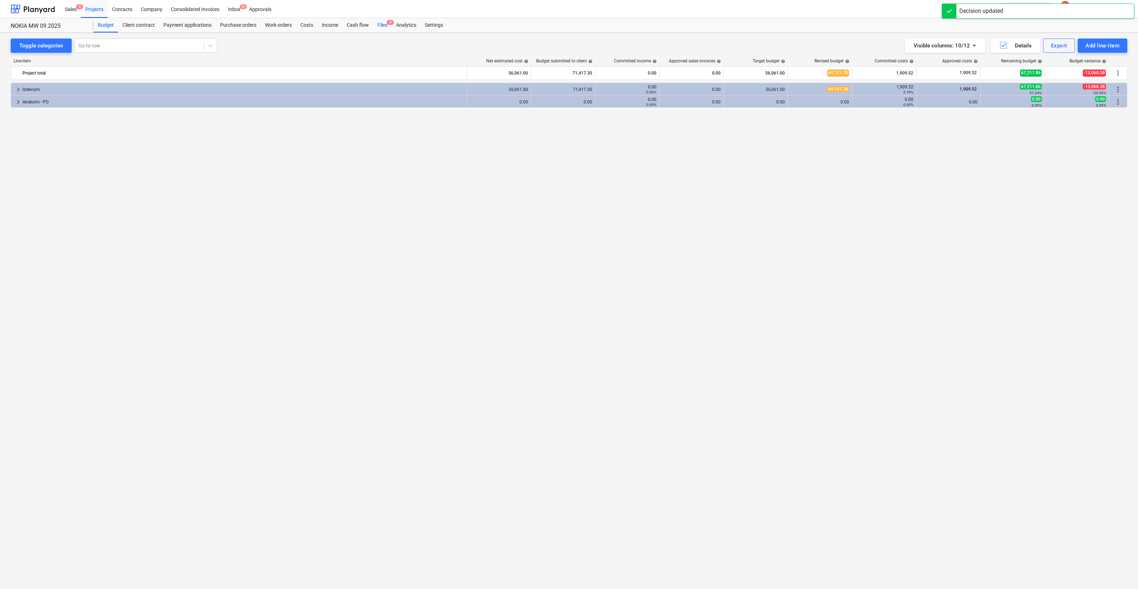
click at [382, 26] on div "Files 4" at bounding box center [382, 25] width 19 height 14
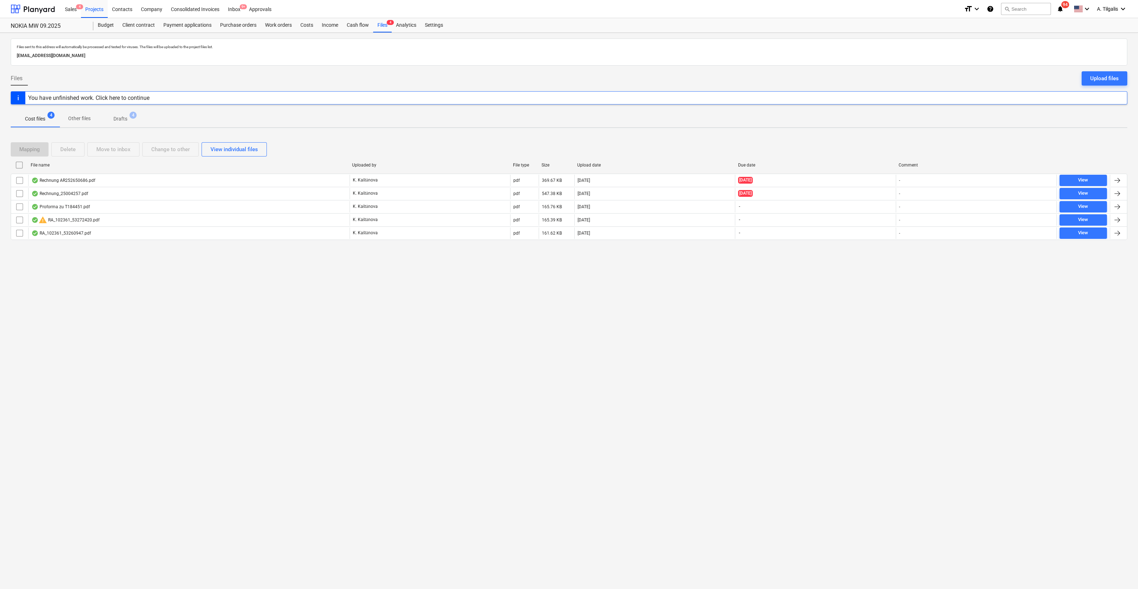
click at [123, 120] on p "Drafts" at bounding box center [120, 118] width 14 height 7
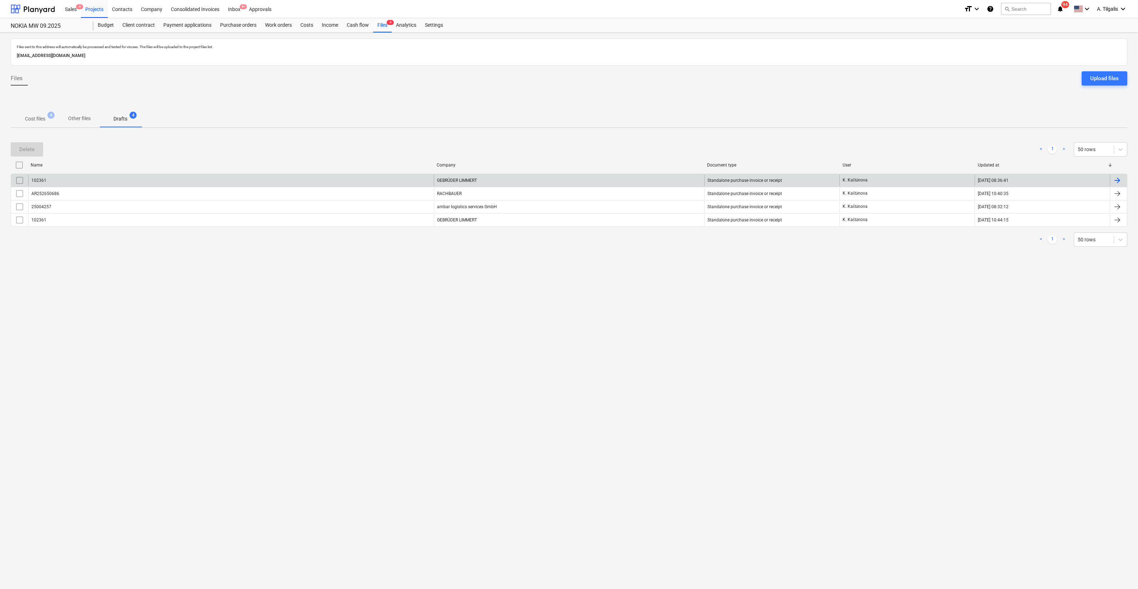
click at [352, 176] on div "102361" at bounding box center [231, 180] width 406 height 11
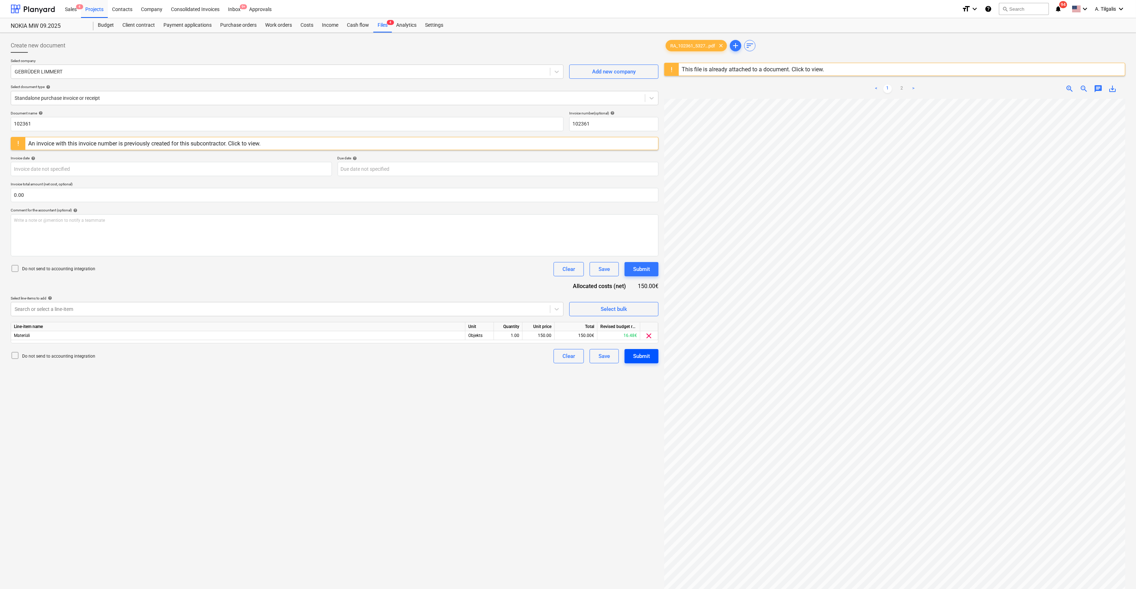
click at [645, 356] on div "Submit" at bounding box center [641, 356] width 17 height 9
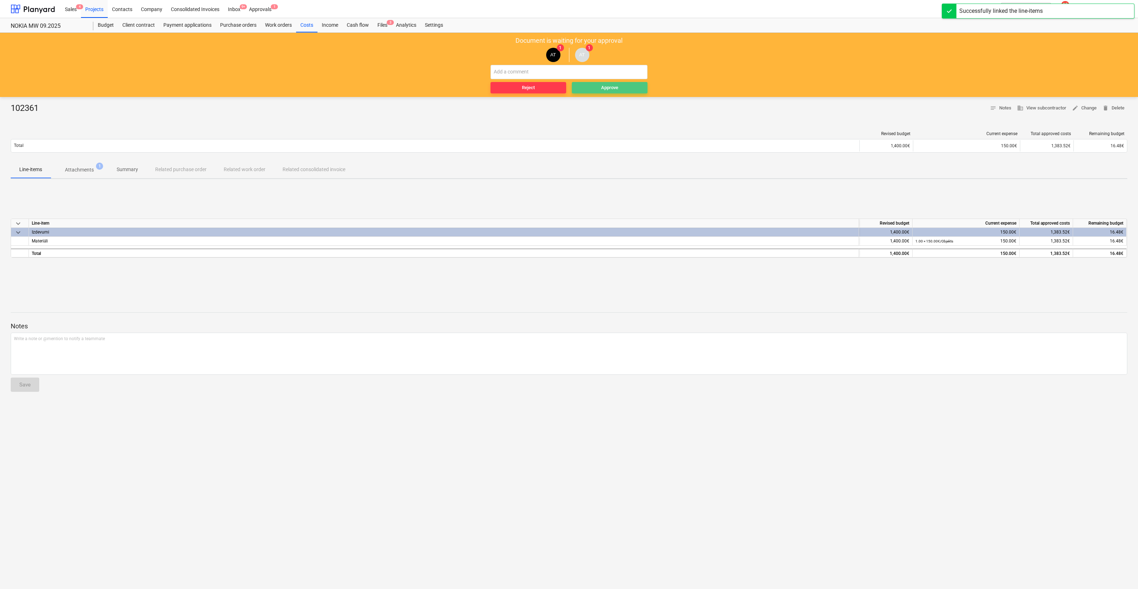
click at [625, 88] on span "Approve" at bounding box center [610, 88] width 70 height 8
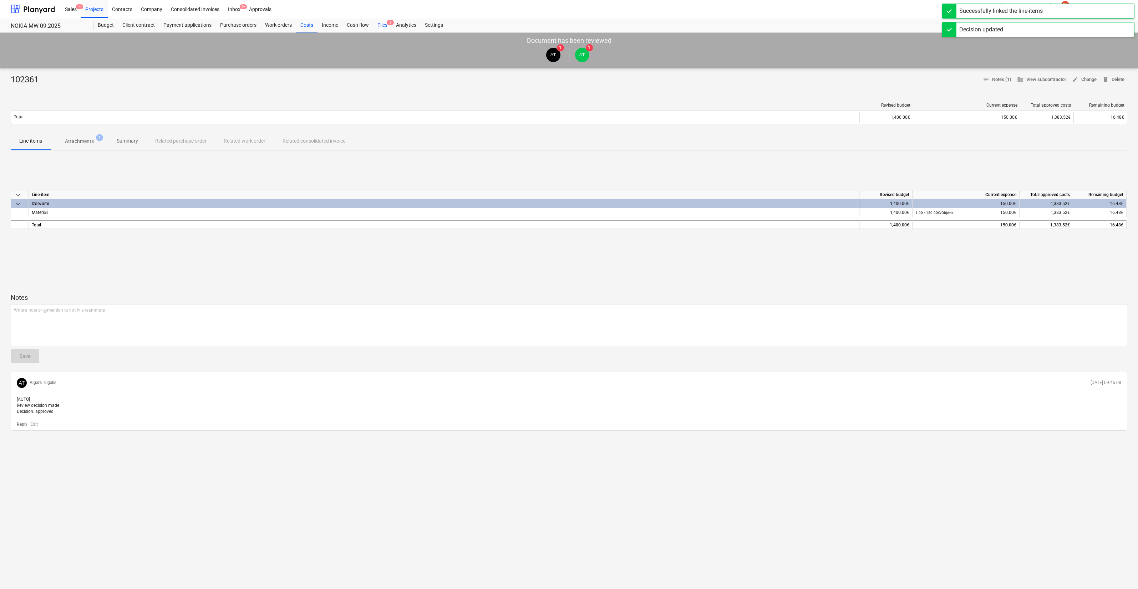
click at [386, 22] on div "Files 3" at bounding box center [382, 25] width 19 height 14
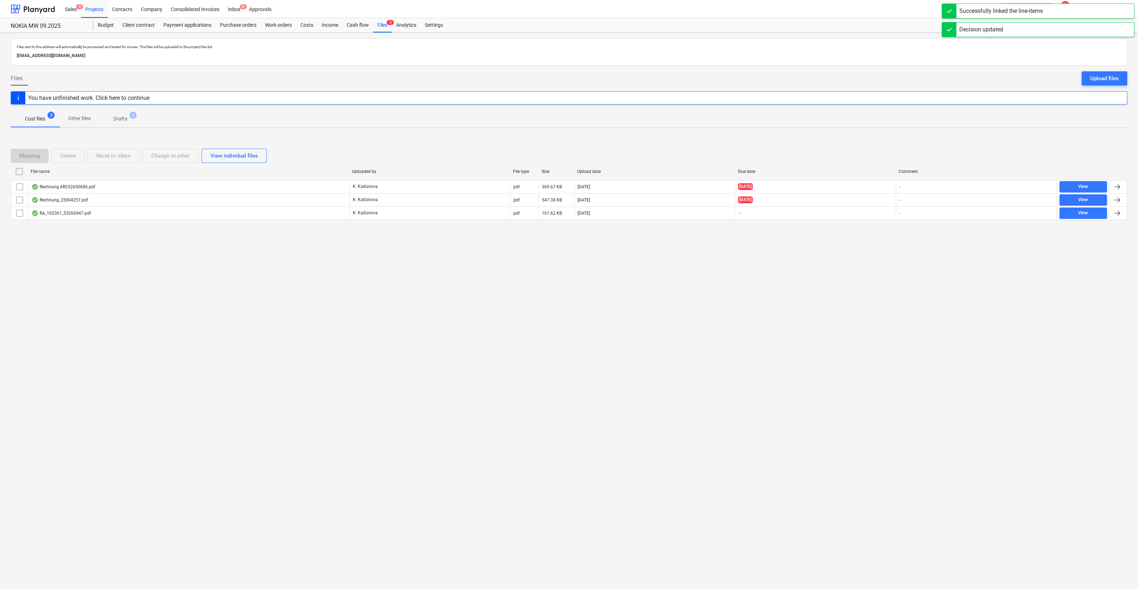
click at [131, 118] on span "Drafts 3" at bounding box center [120, 118] width 25 height 7
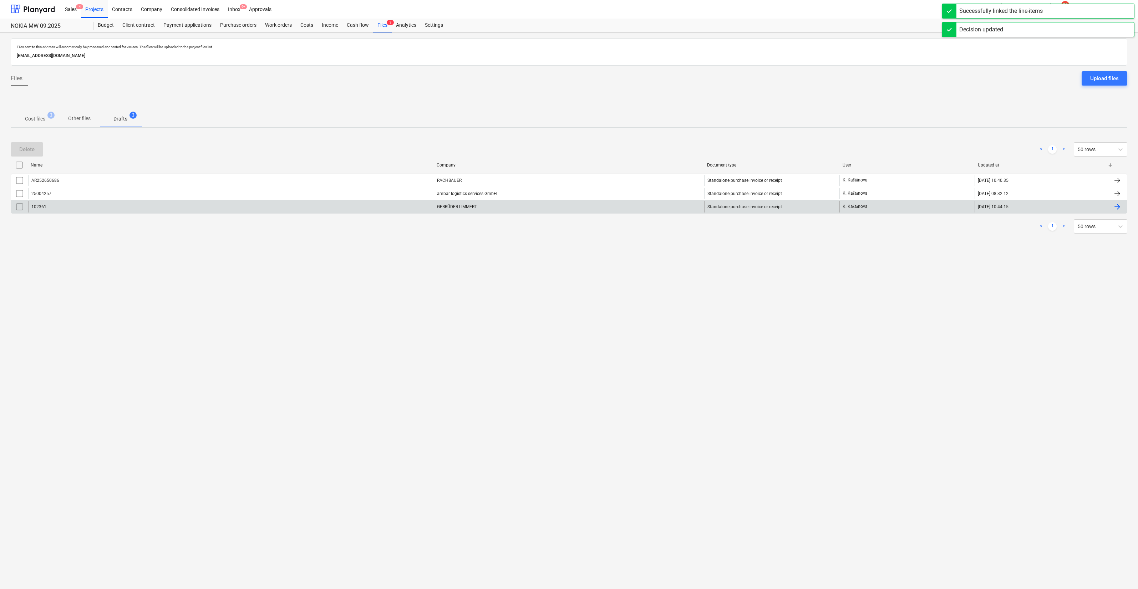
click at [152, 204] on div "102361" at bounding box center [231, 206] width 406 height 11
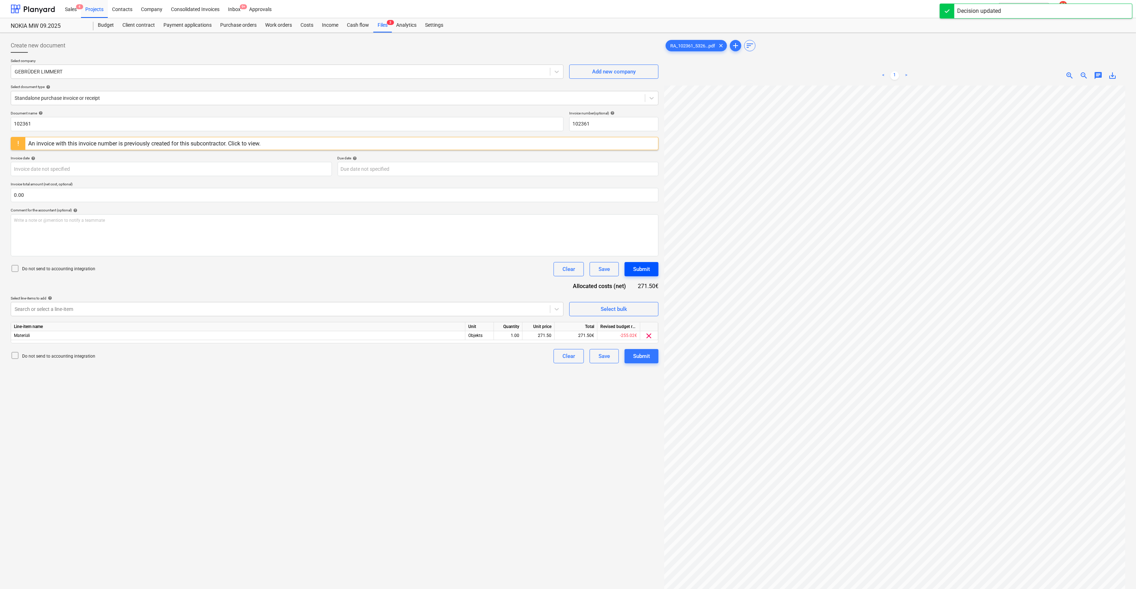
click at [650, 270] on button "Submit" at bounding box center [641, 269] width 34 height 14
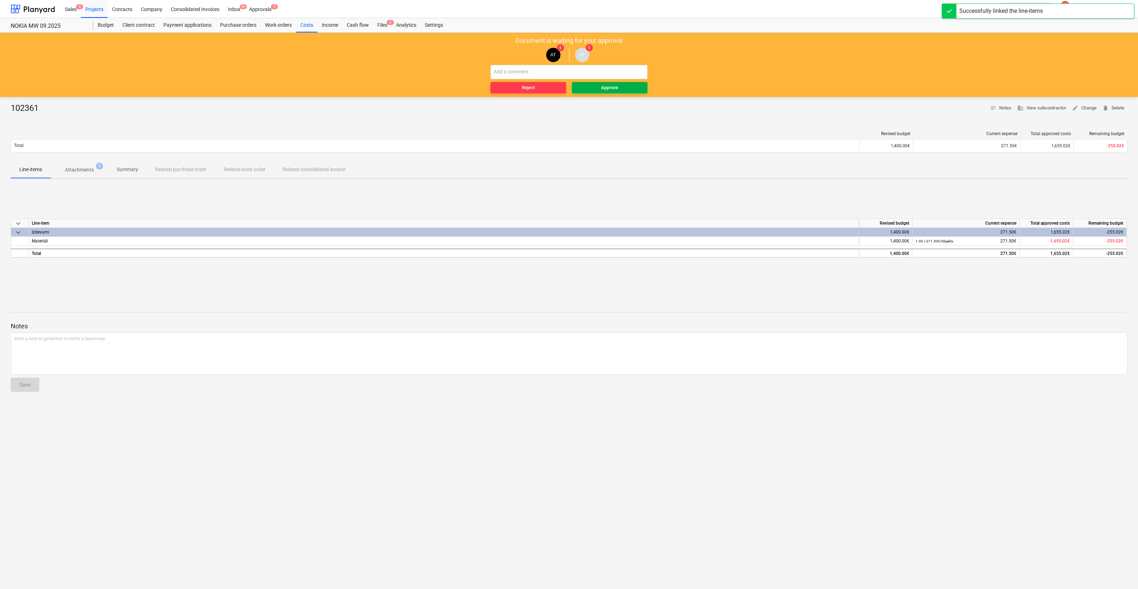
click at [625, 88] on span "Approve" at bounding box center [610, 88] width 70 height 8
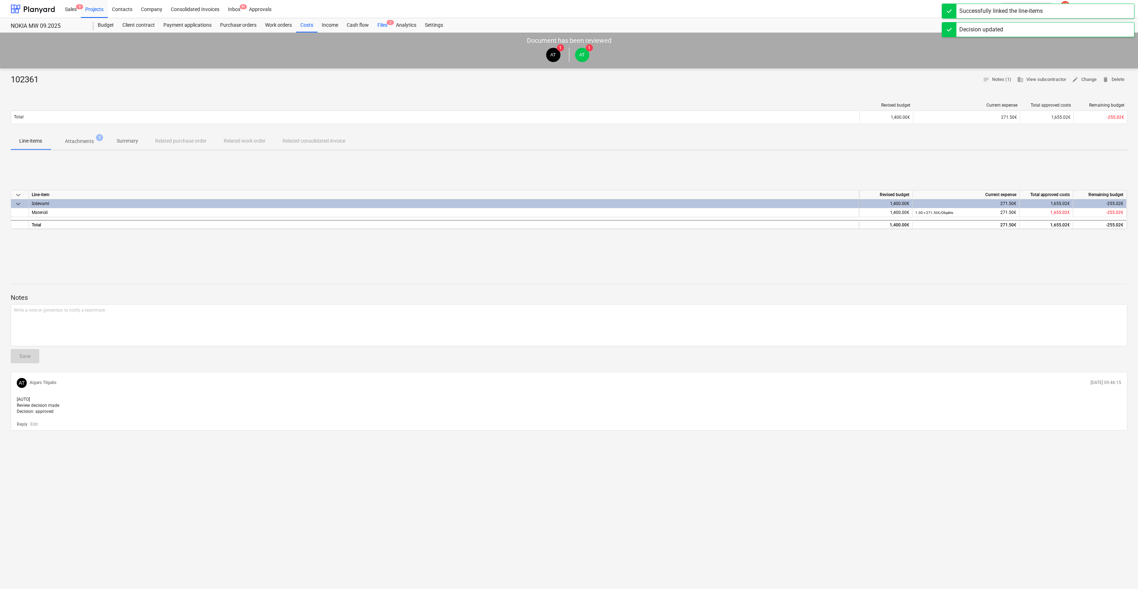
click at [380, 25] on div "Files 2" at bounding box center [382, 25] width 19 height 14
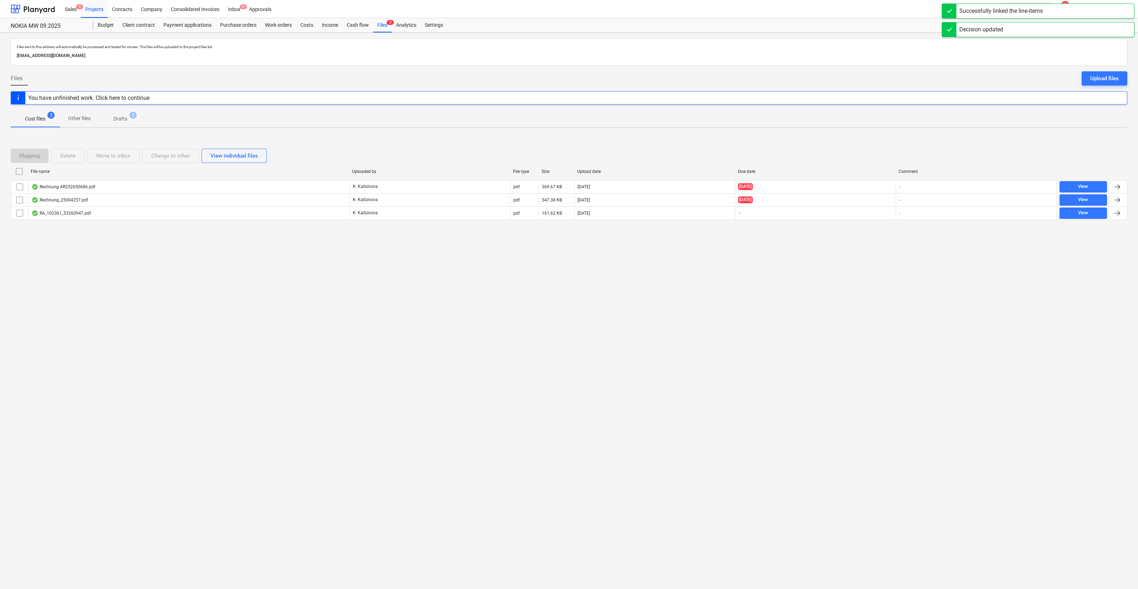
click at [117, 121] on p "Drafts" at bounding box center [120, 118] width 14 height 7
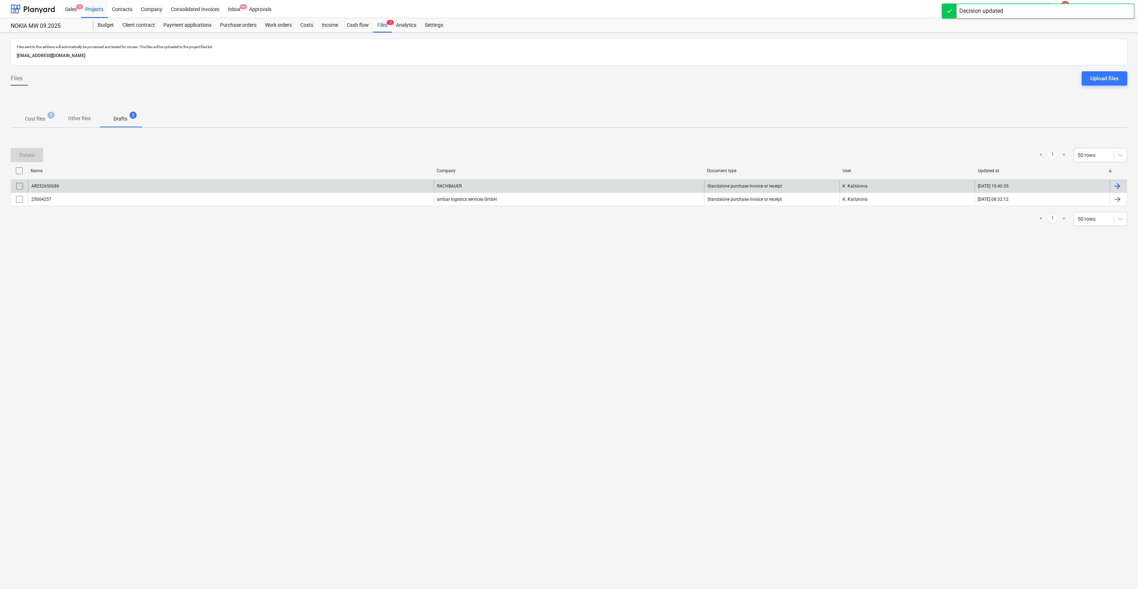
click at [128, 189] on div "AR252650686" at bounding box center [231, 186] width 406 height 11
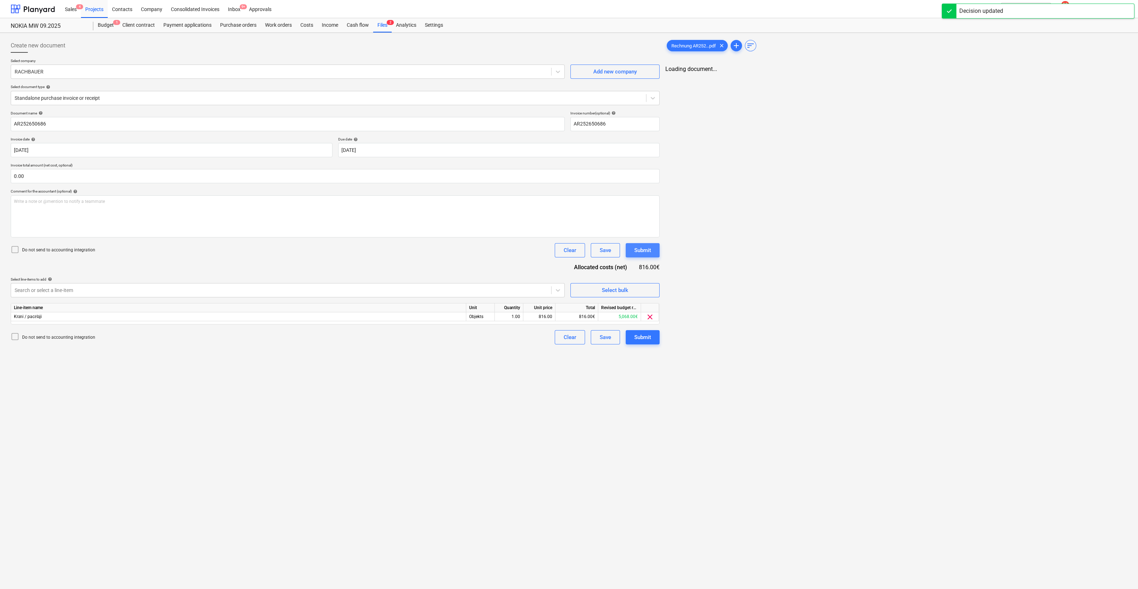
click at [644, 257] on button "Submit" at bounding box center [643, 250] width 34 height 14
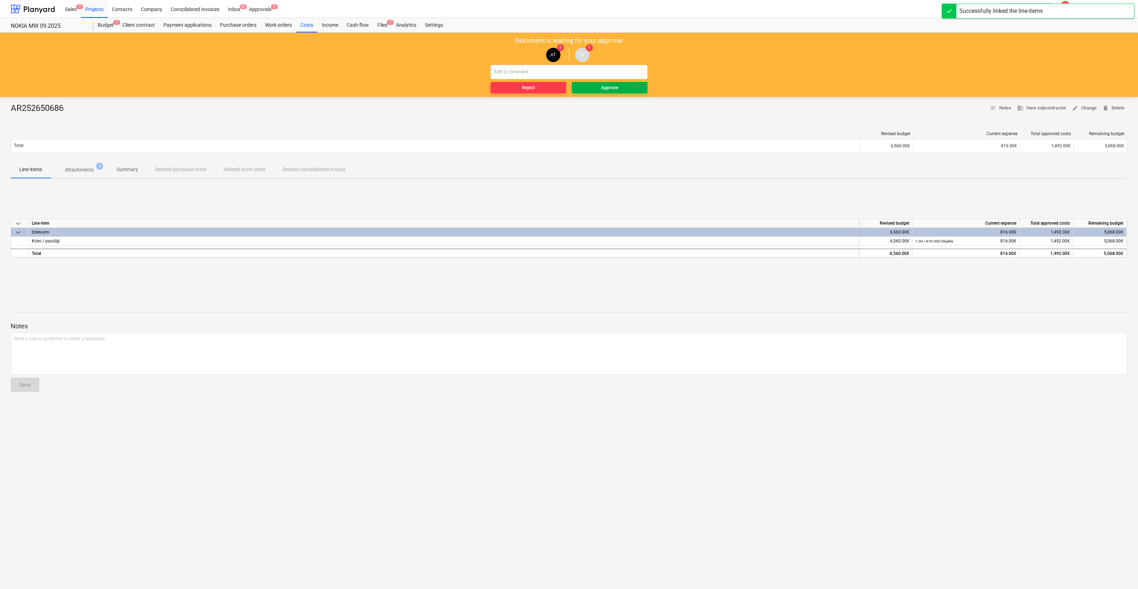
click at [617, 88] on div "Approve" at bounding box center [609, 88] width 17 height 8
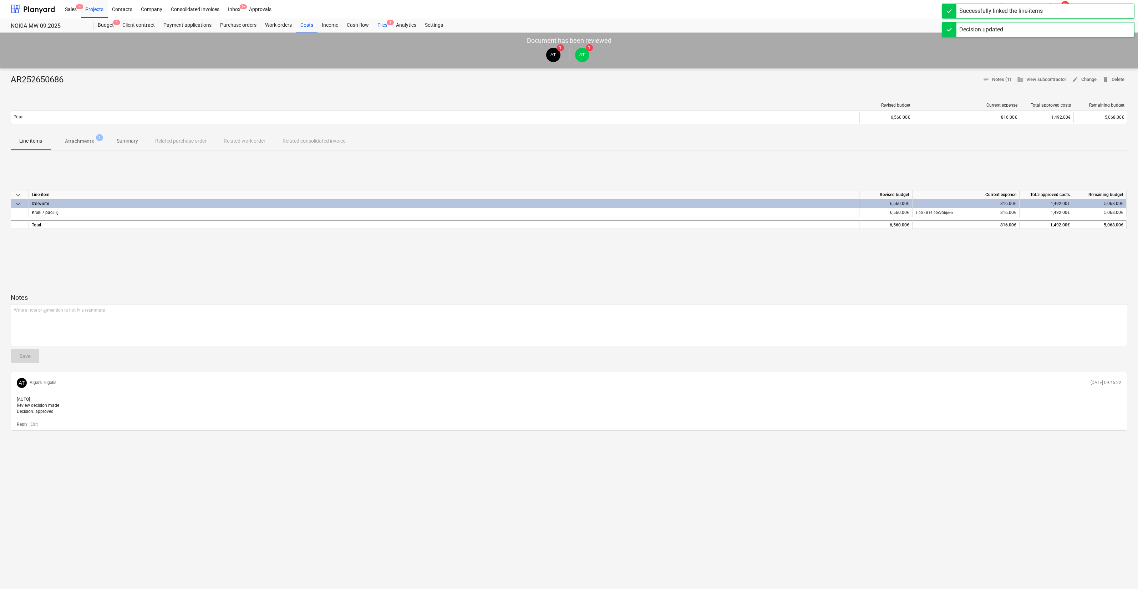
click at [379, 26] on div "Files 1" at bounding box center [382, 25] width 19 height 14
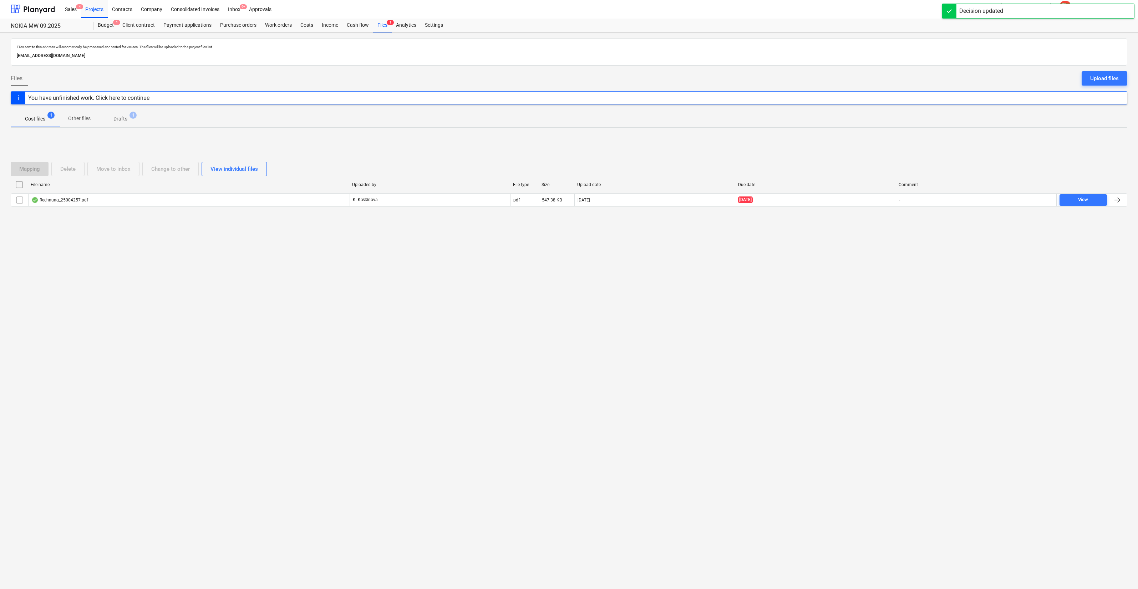
click at [119, 117] on p "Drafts" at bounding box center [120, 118] width 14 height 7
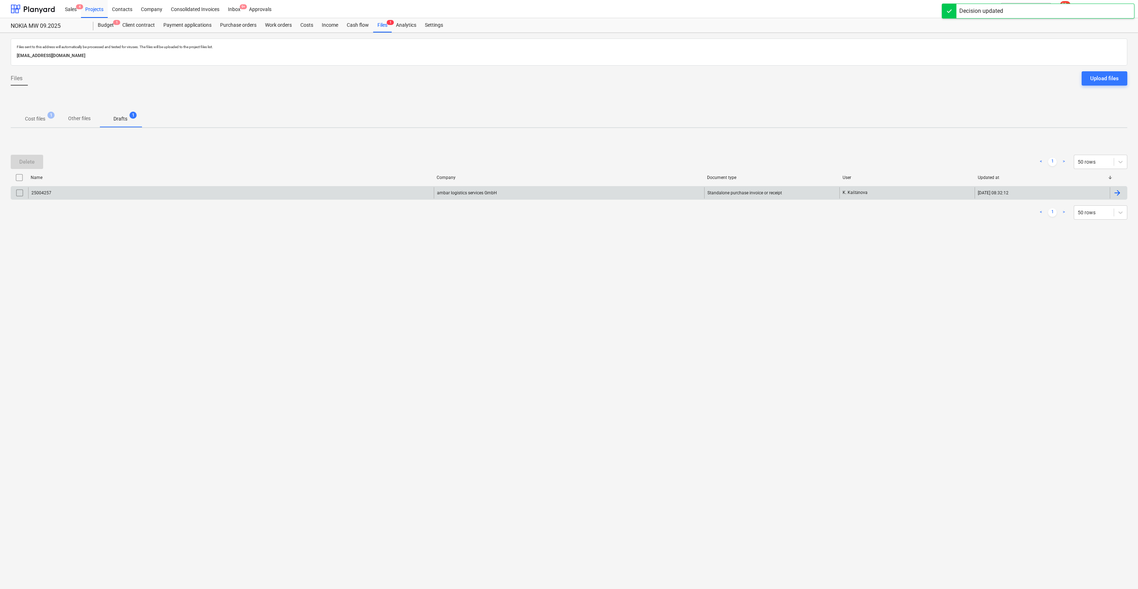
click at [457, 192] on div "ambar logistics services GmbH" at bounding box center [569, 192] width 270 height 11
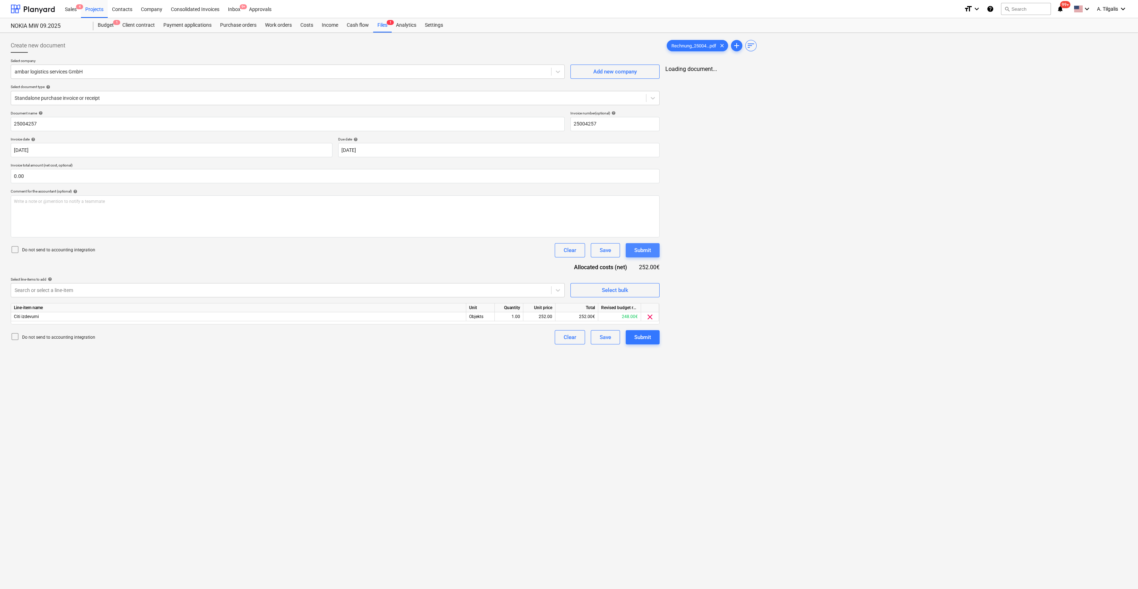
click at [648, 252] on div "Submit" at bounding box center [642, 250] width 17 height 9
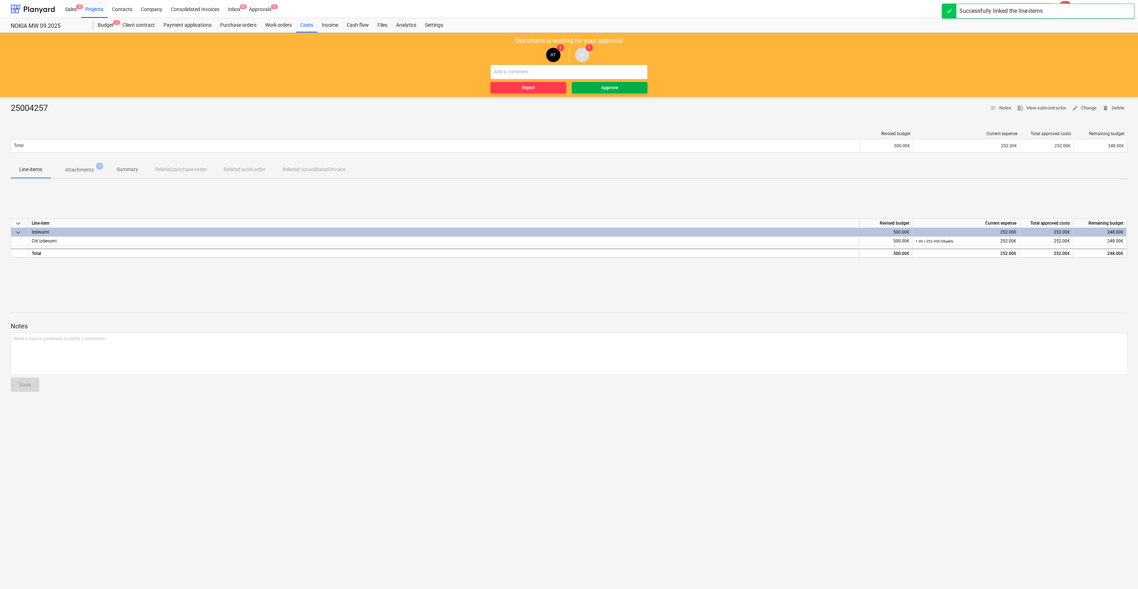
click at [615, 91] on div "Approve" at bounding box center [609, 88] width 17 height 8
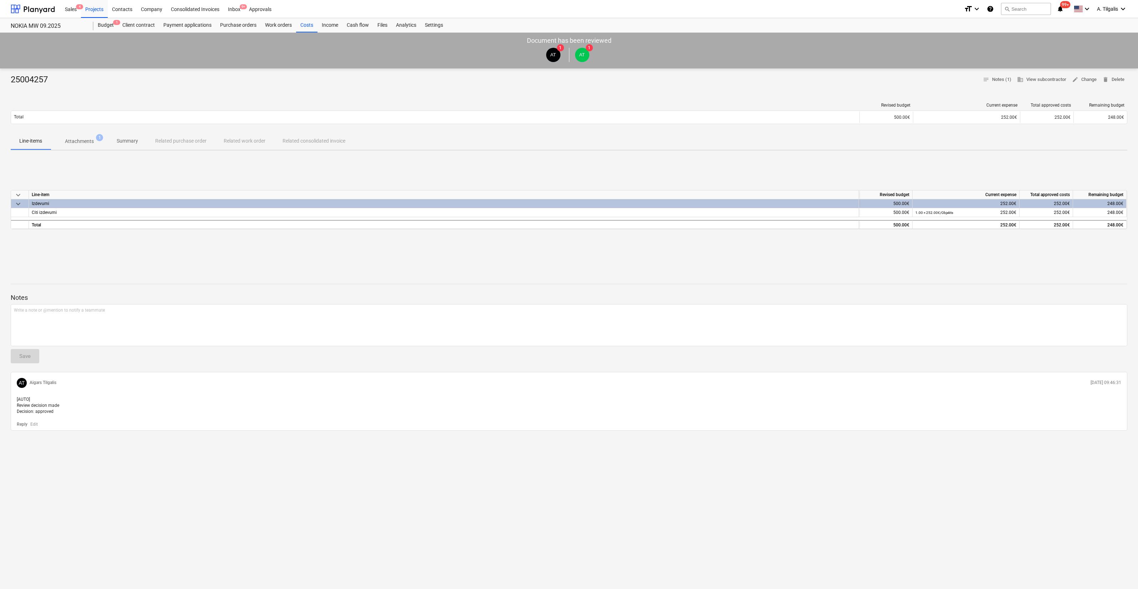
click at [1062, 10] on icon "notifications" at bounding box center [1060, 9] width 7 height 9
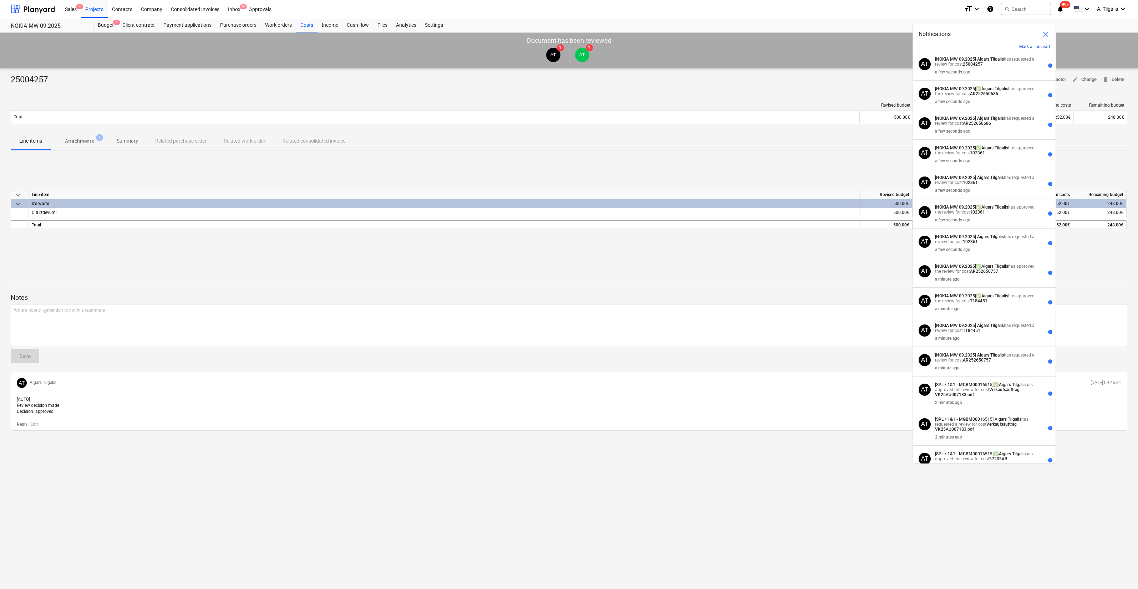
click at [1037, 44] on button "Mark all as read" at bounding box center [1034, 46] width 31 height 5
click at [1036, 47] on button "Mark all as read" at bounding box center [1034, 46] width 31 height 5
click at [1049, 35] on span "close" at bounding box center [1045, 34] width 9 height 9
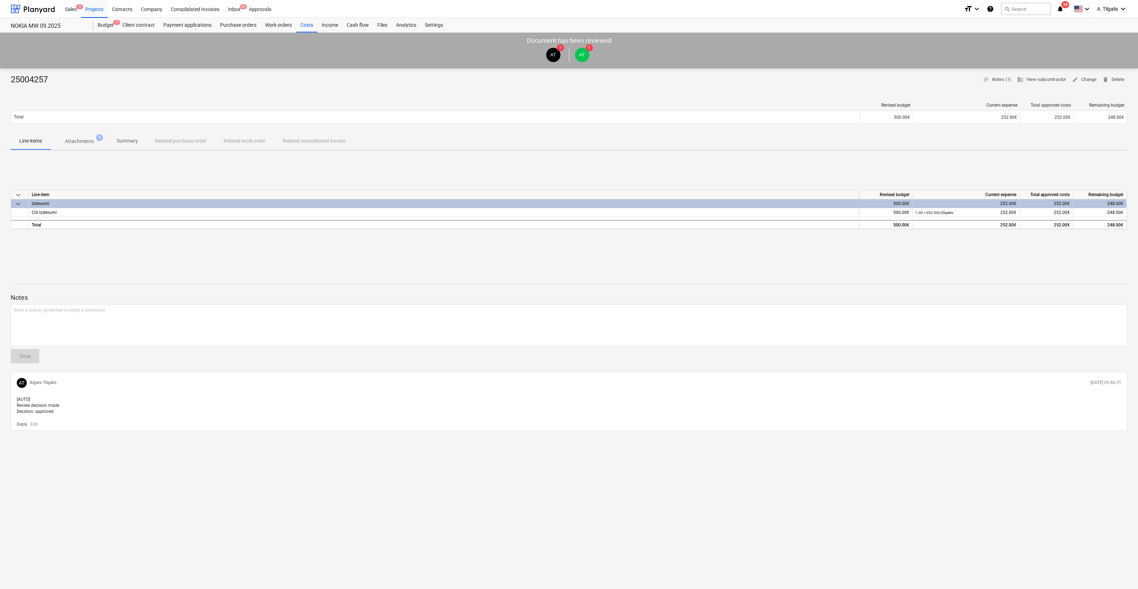
click at [1065, 9] on span "notifications 38" at bounding box center [1061, 9] width 9 height 9
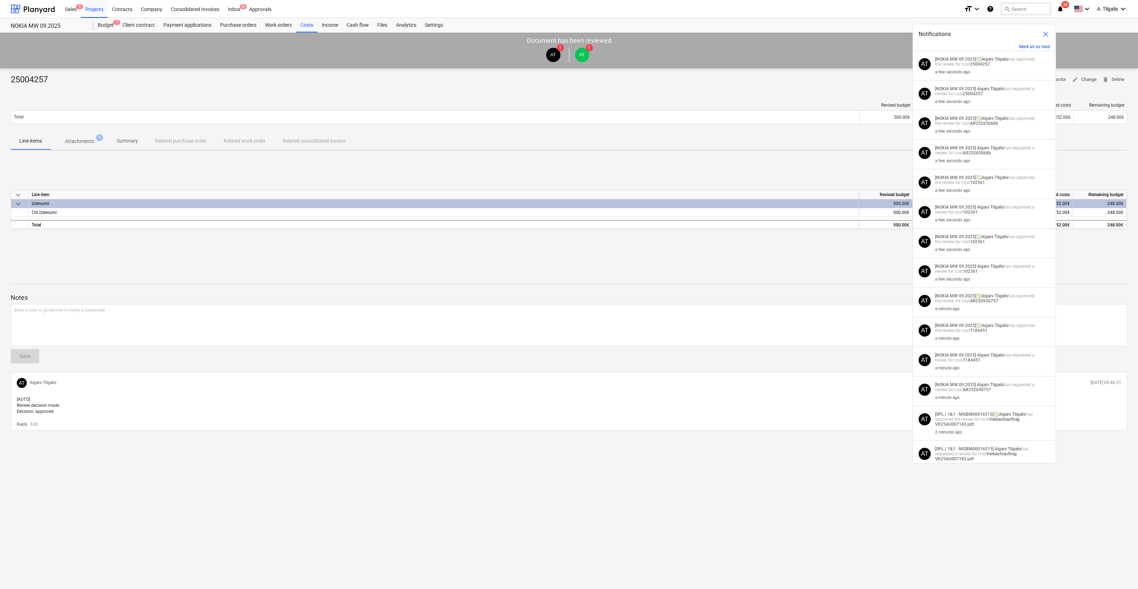
click at [1035, 47] on button "Mark all as read" at bounding box center [1034, 46] width 31 height 5
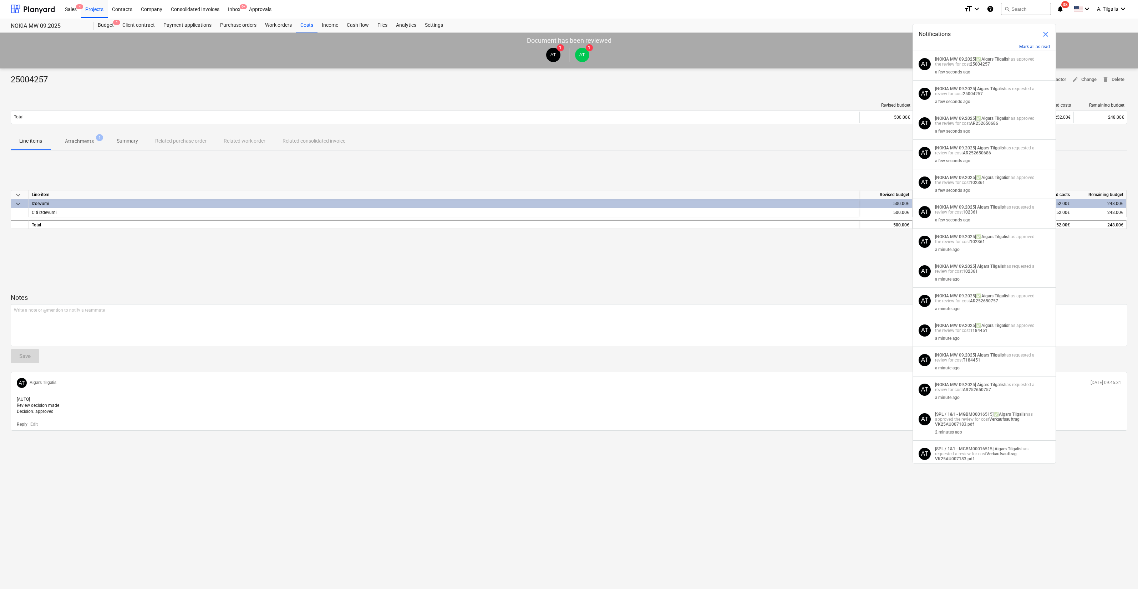
click at [1035, 47] on button "Mark all as read" at bounding box center [1034, 46] width 31 height 5
click at [88, 7] on div "Projects" at bounding box center [94, 9] width 27 height 18
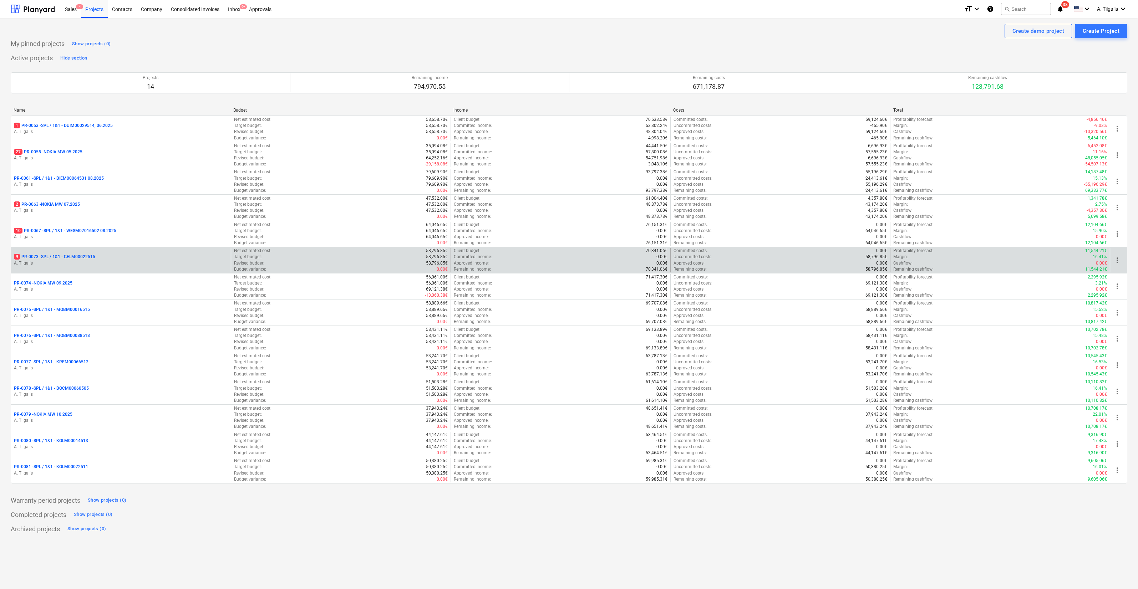
click at [102, 259] on div "9 PR-0073 - SPL / 1&1 - GELM00022515" at bounding box center [121, 257] width 214 height 6
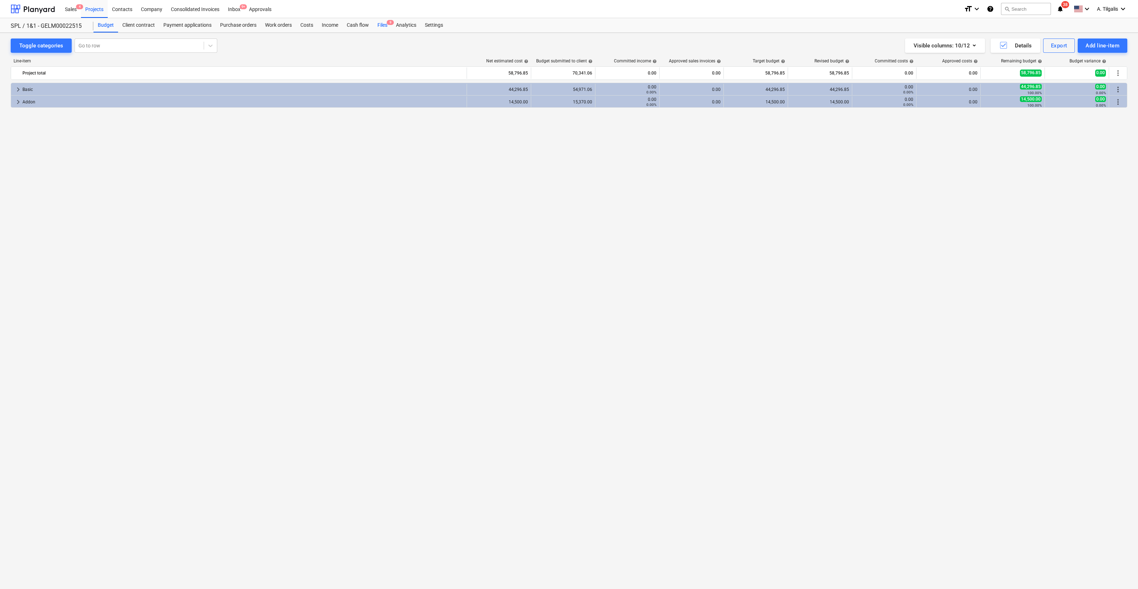
click at [376, 28] on div "Files 9" at bounding box center [382, 25] width 19 height 14
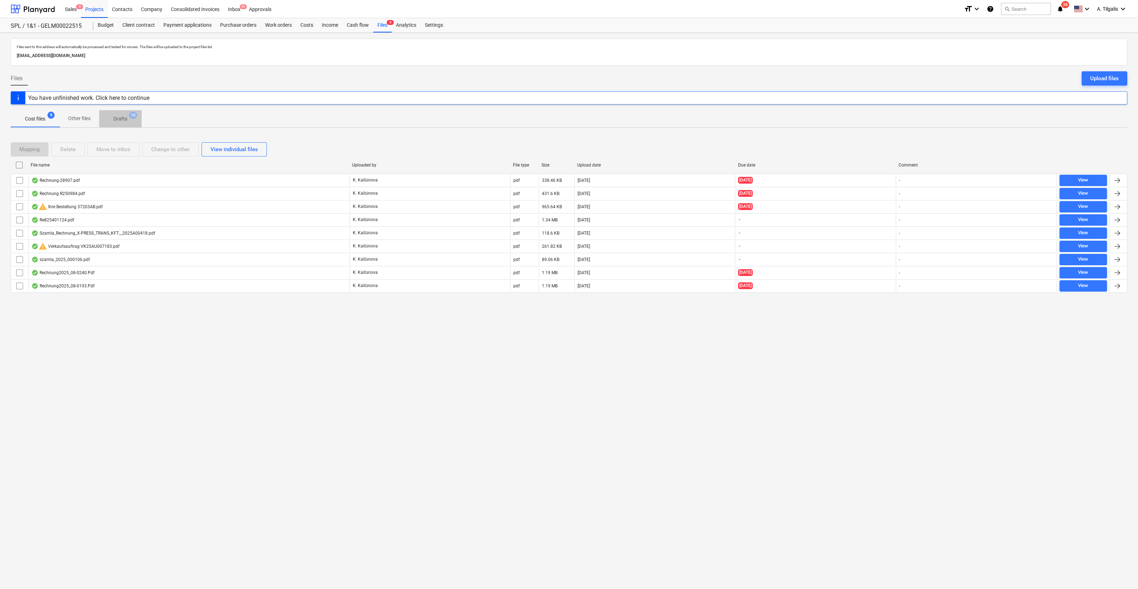
click at [120, 119] on p "Drafts" at bounding box center [120, 118] width 14 height 7
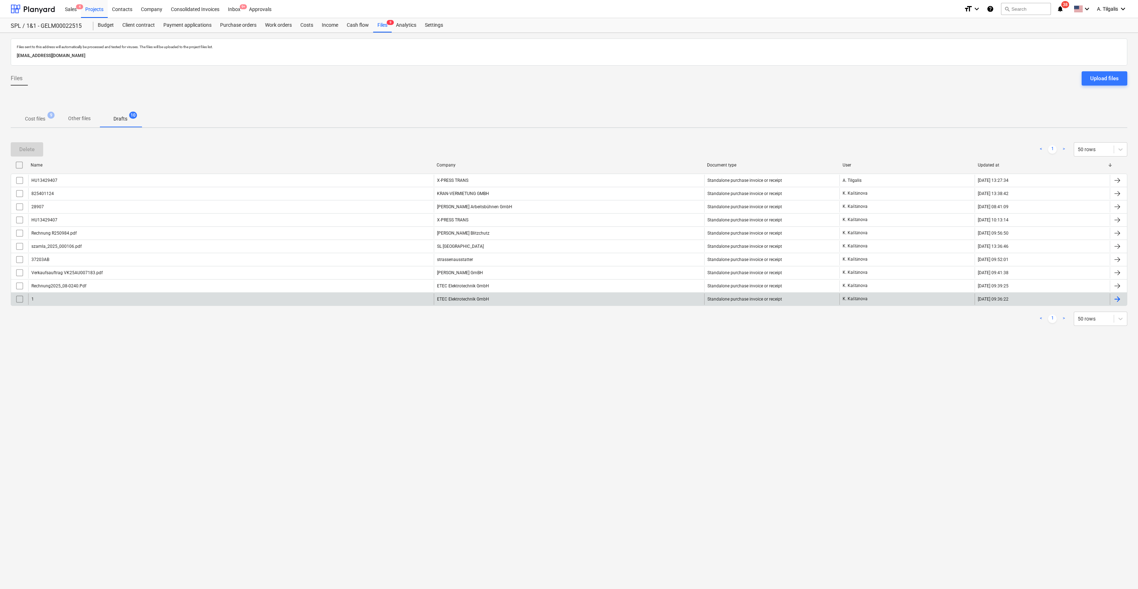
click at [519, 293] on div "1 ETEC Elektrotechnik GmbH Standalone purchase invoice or receipt K. Kaštānova …" at bounding box center [569, 300] width 1117 height 14
click at [496, 300] on div "ETEC Elektrotechnik GmbH" at bounding box center [569, 299] width 270 height 11
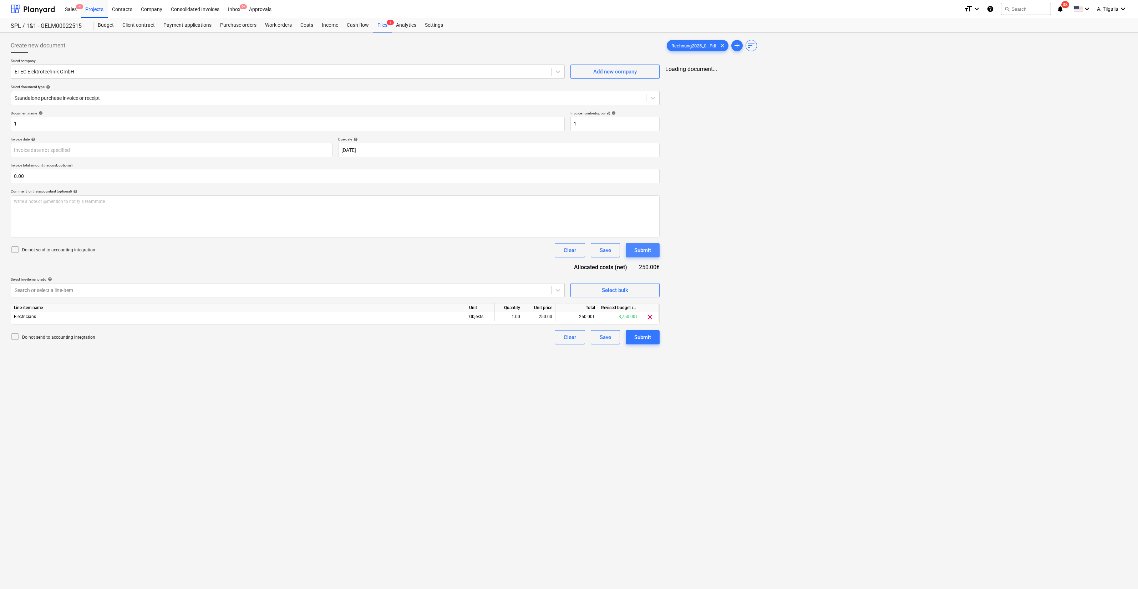
click at [628, 248] on button "Submit" at bounding box center [643, 250] width 34 height 14
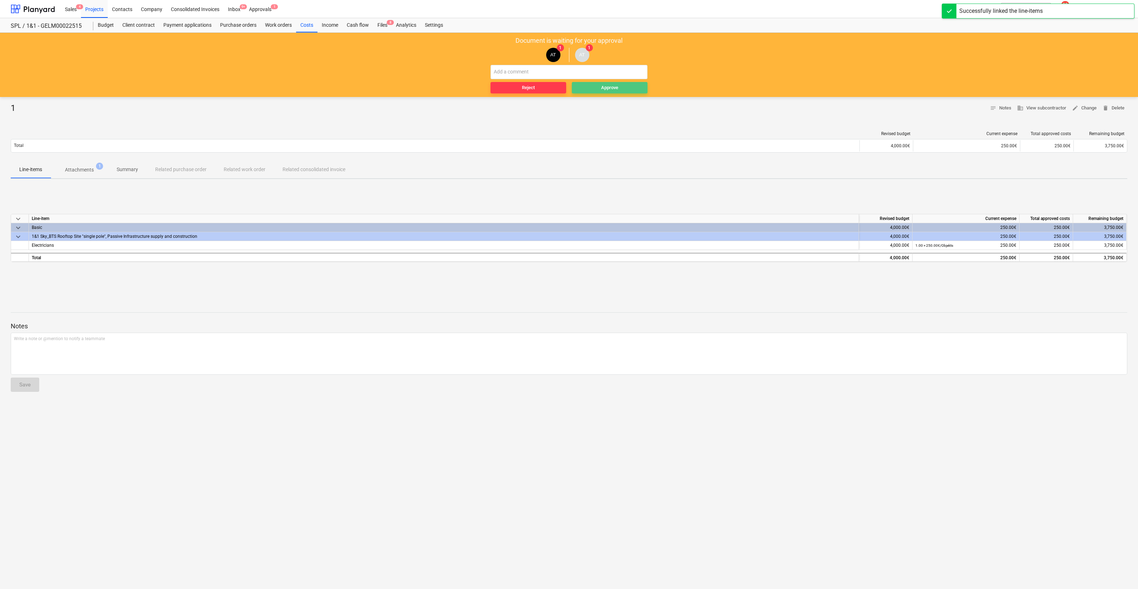
click at [617, 84] on div "Approve" at bounding box center [609, 88] width 17 height 8
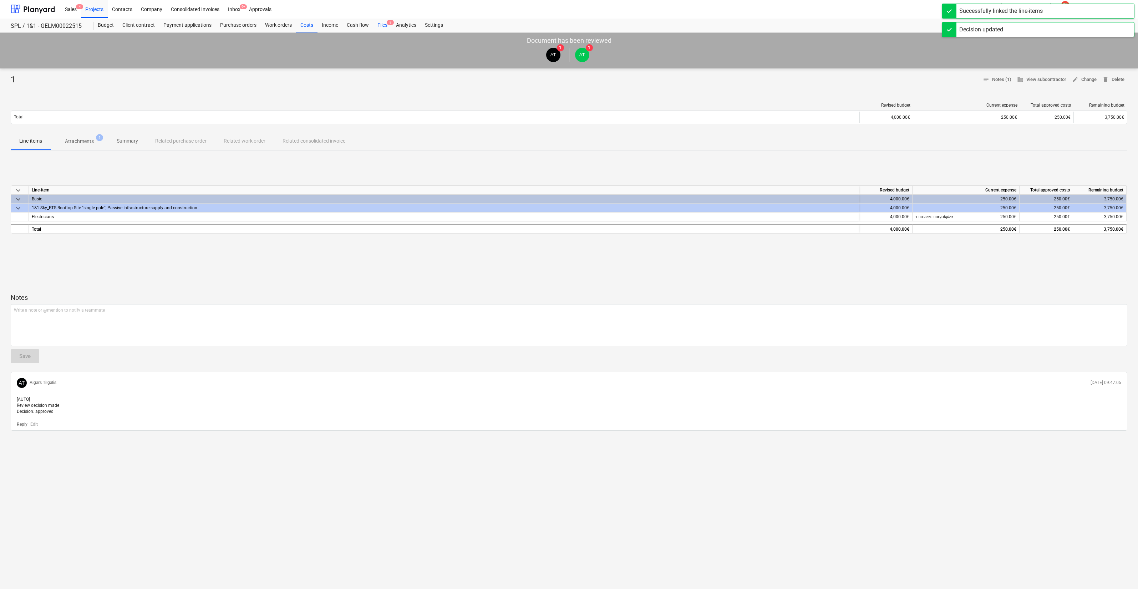
click at [380, 27] on div "Files 8" at bounding box center [382, 25] width 19 height 14
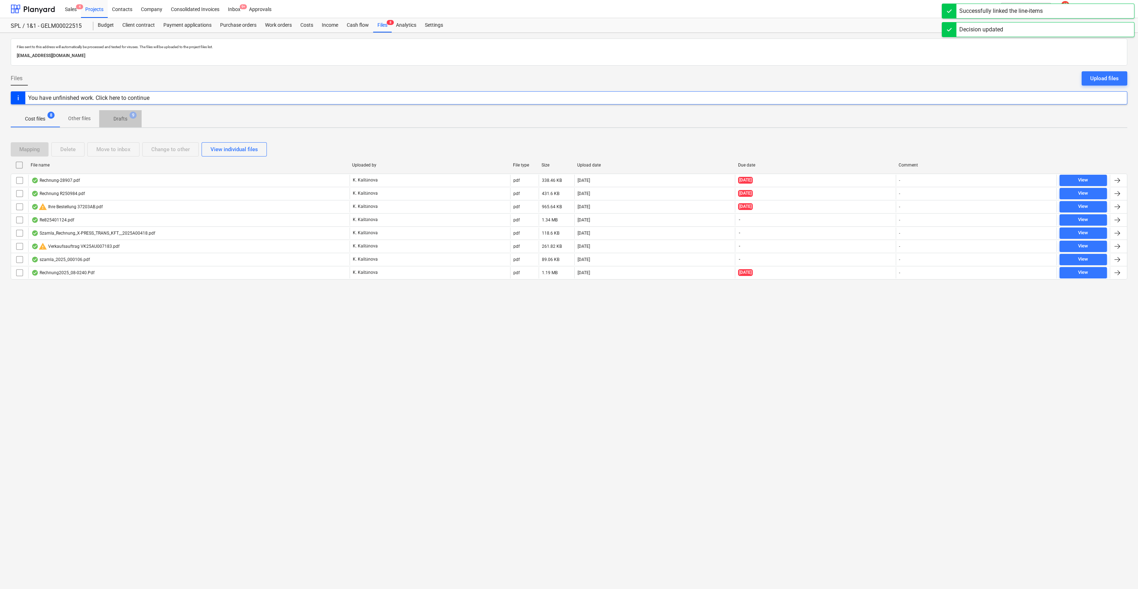
click at [126, 116] on p "Drafts" at bounding box center [120, 118] width 14 height 7
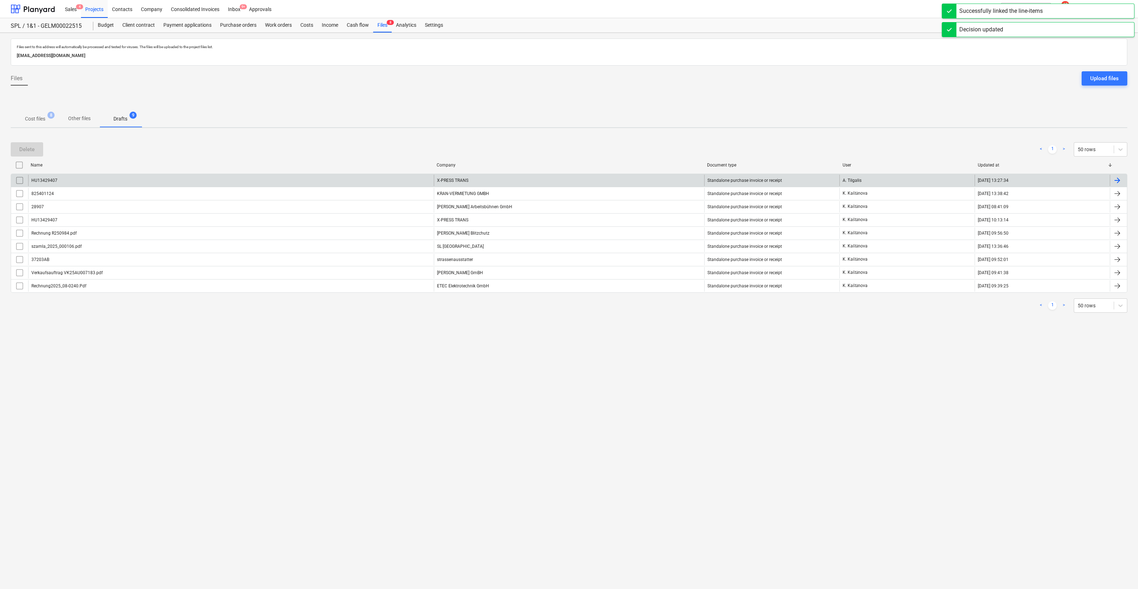
click at [452, 175] on div "X-PRESS TRANS" at bounding box center [569, 180] width 270 height 11
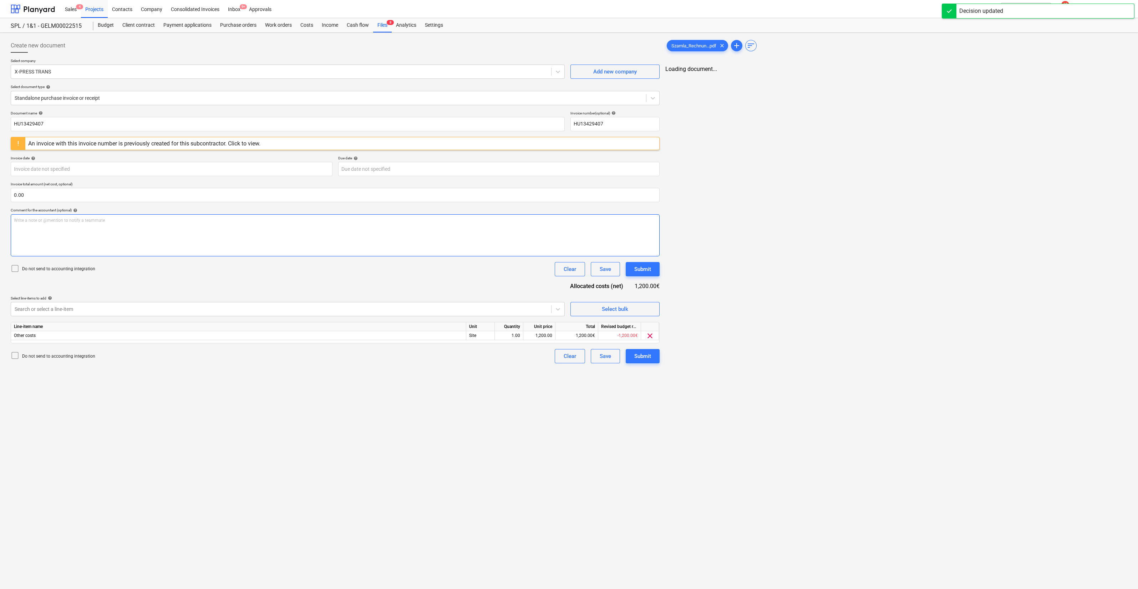
click at [653, 254] on div "Write a note or @mention to notify a teammate [PERSON_NAME]" at bounding box center [335, 235] width 649 height 42
click at [646, 277] on div "Document name help HU13429407 Invoice number (optional) help HU13429407 An invo…" at bounding box center [335, 237] width 648 height 253
click at [640, 269] on div "Submit" at bounding box center [641, 269] width 17 height 9
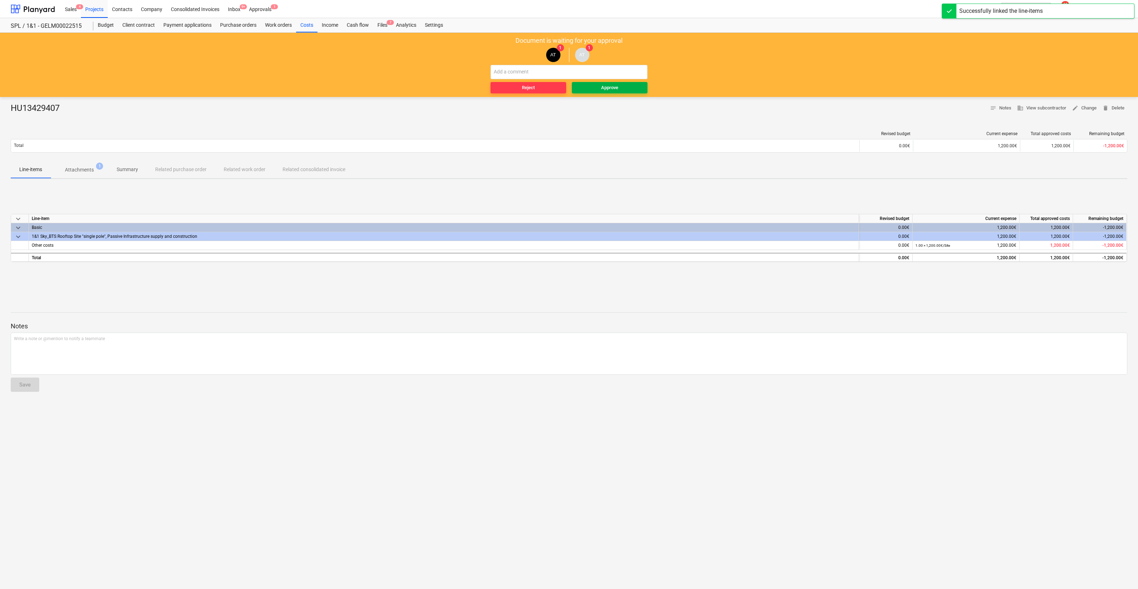
click at [608, 87] on div "Approve" at bounding box center [609, 88] width 17 height 8
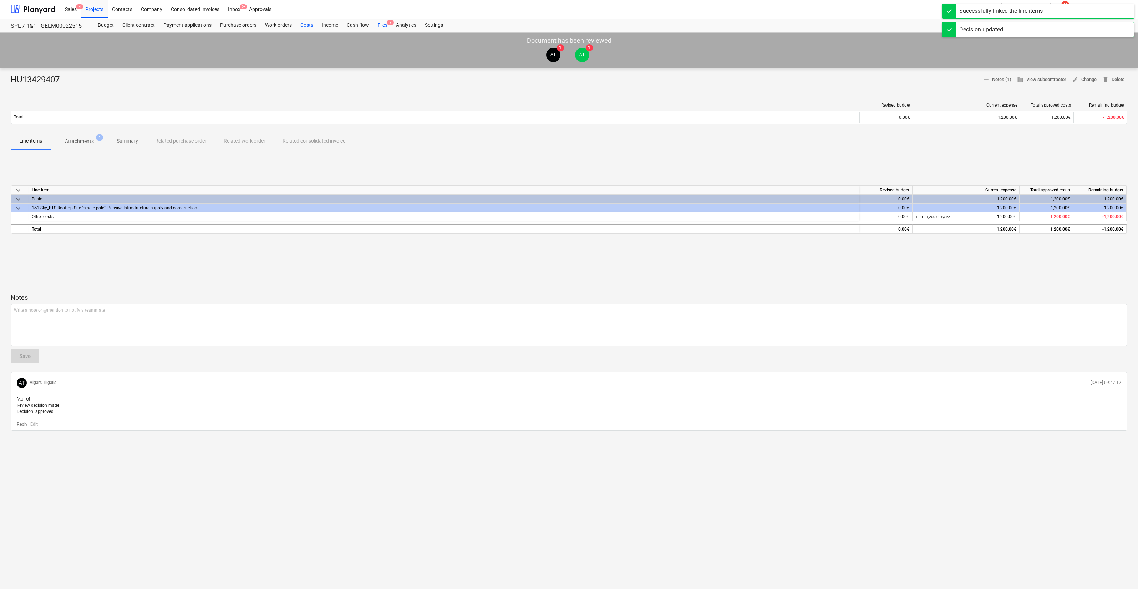
click at [389, 25] on span "7" at bounding box center [390, 22] width 7 height 5
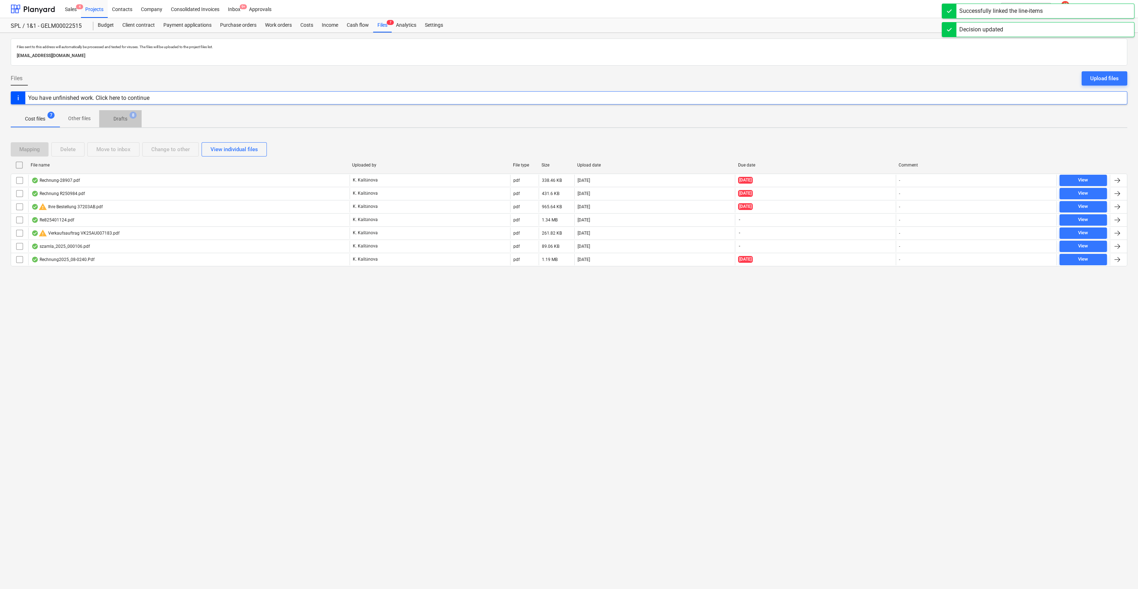
click at [111, 121] on span "Drafts 8" at bounding box center [120, 118] width 25 height 7
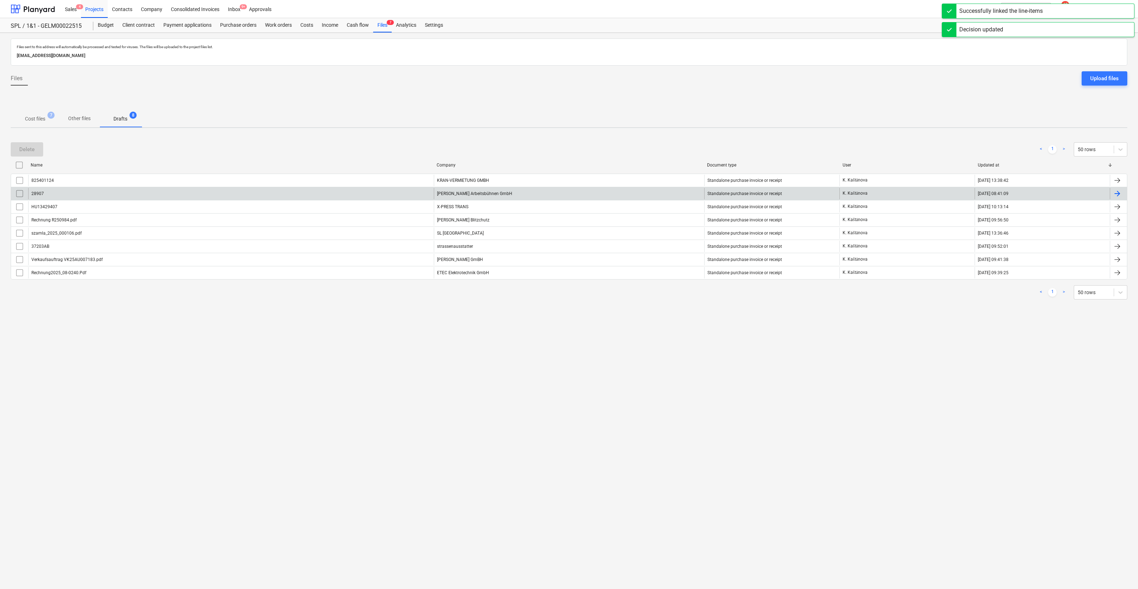
click at [590, 188] on div "[PERSON_NAME] Arbeitsbühnen GmbH" at bounding box center [569, 193] width 270 height 11
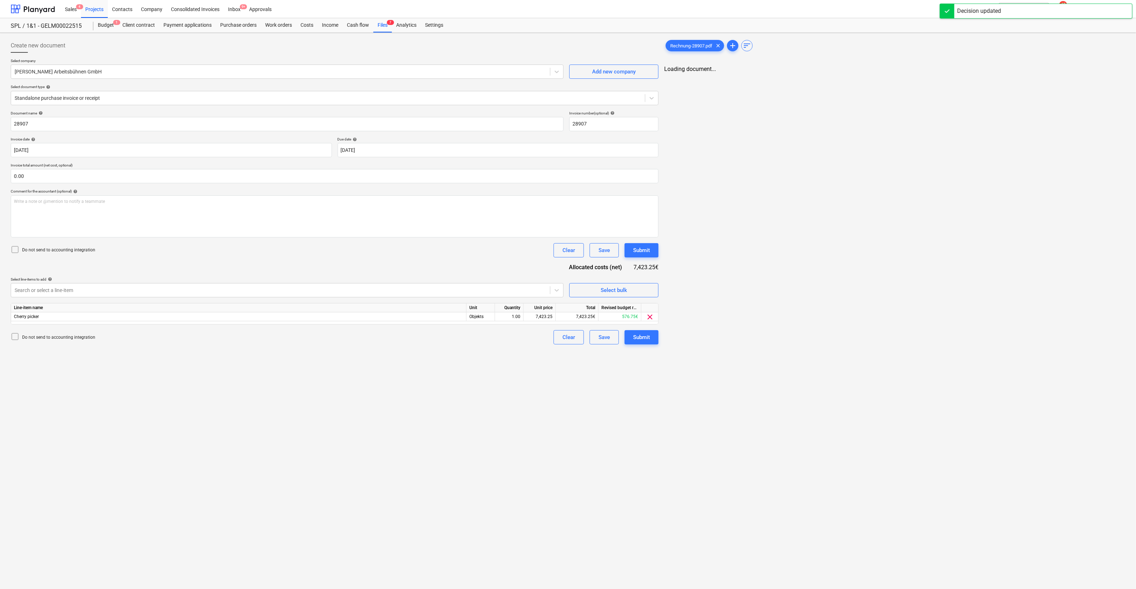
click at [646, 242] on div "Document name help 28907 Invoice number (optional) help 28907 Invoice date help…" at bounding box center [335, 228] width 648 height 234
click at [646, 245] on button "Submit" at bounding box center [641, 250] width 34 height 14
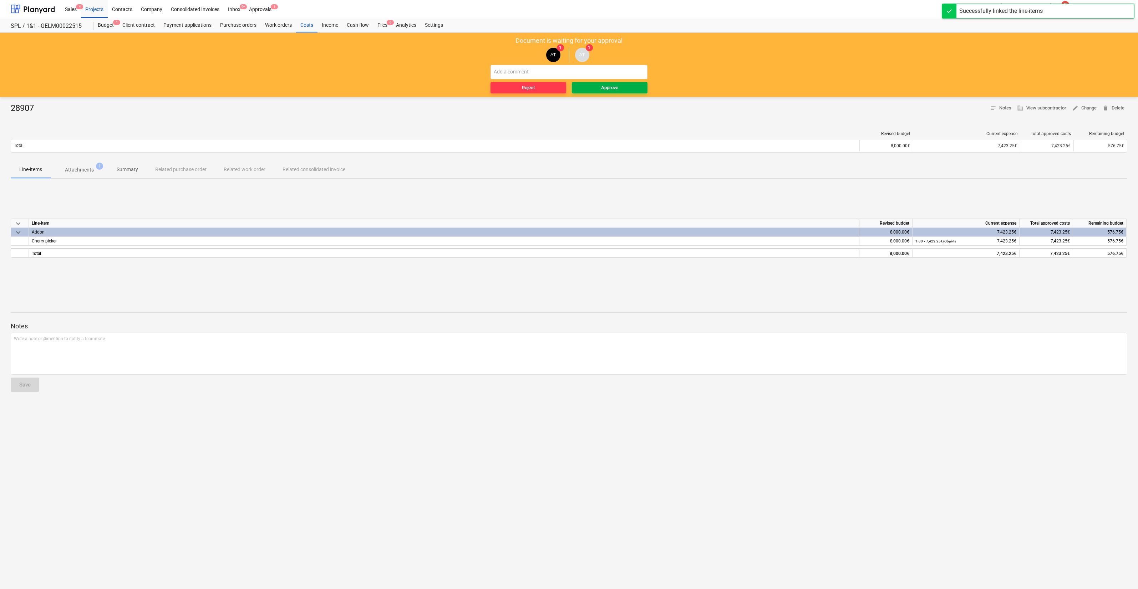
click at [606, 87] on div "Approve" at bounding box center [609, 88] width 17 height 8
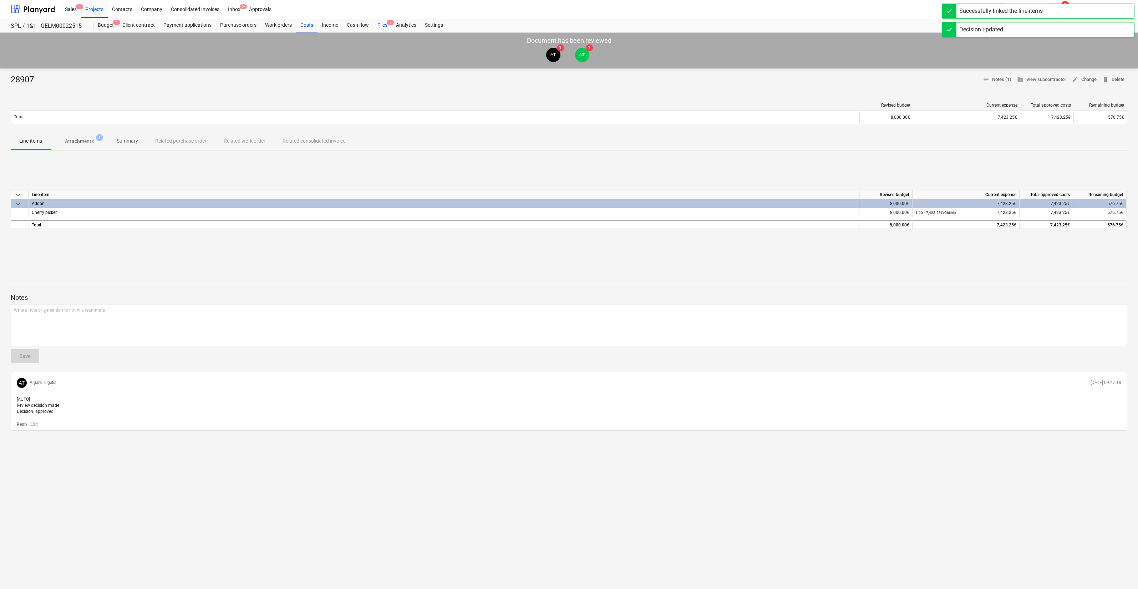
click at [383, 25] on div "Files 6" at bounding box center [382, 25] width 19 height 14
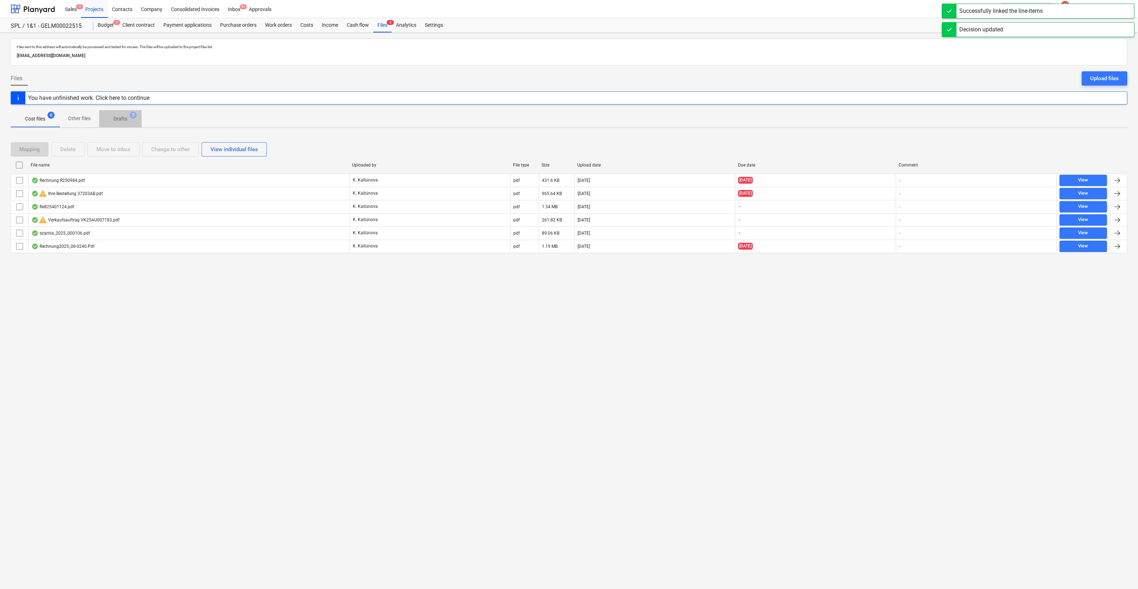
click at [112, 116] on span "Drafts 7" at bounding box center [120, 118] width 25 height 7
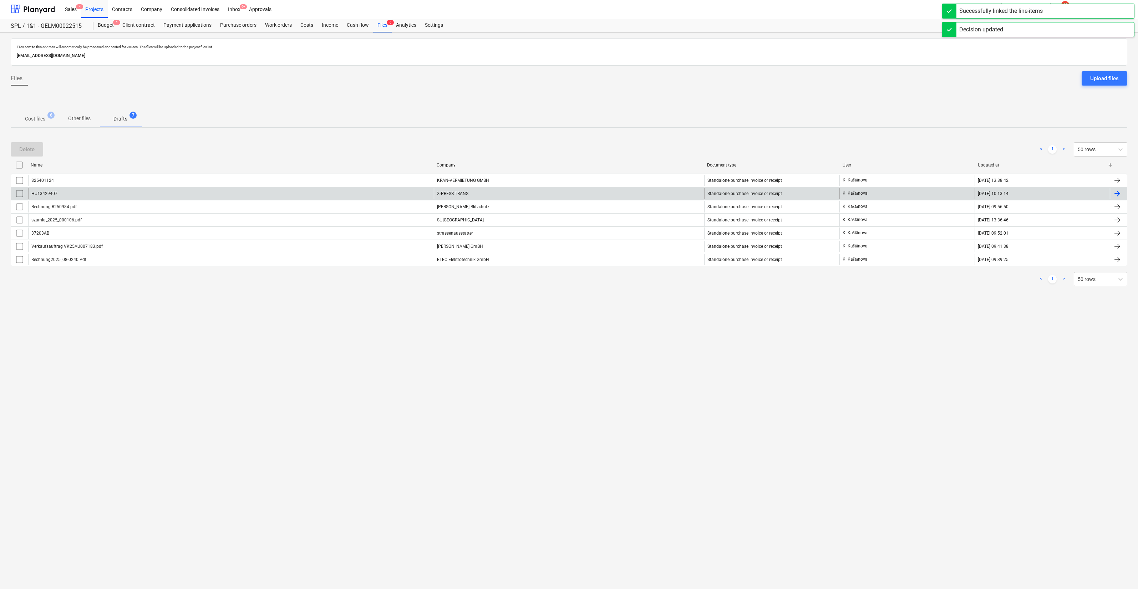
click at [523, 188] on div "X-PRESS TRANS" at bounding box center [569, 193] width 270 height 11
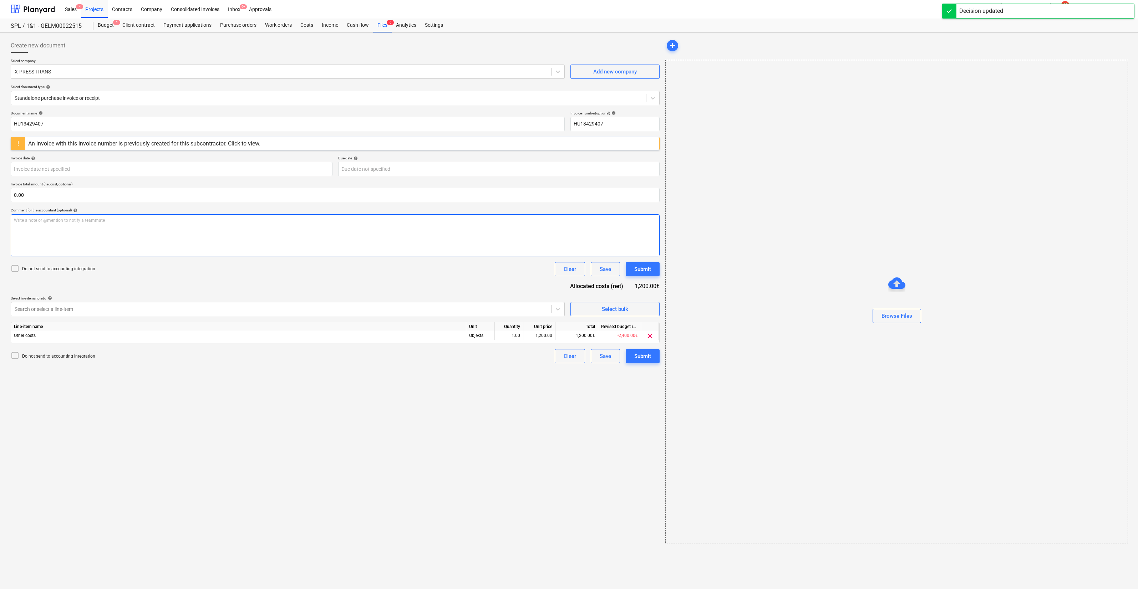
click at [658, 249] on div "Write a note or @mention to notify a teammate [PERSON_NAME]" at bounding box center [335, 235] width 649 height 42
click at [640, 268] on div "Submit" at bounding box center [642, 269] width 17 height 9
click at [546, 394] on div "Create new document Select company X-PRESS TRANS Add new company Select documen…" at bounding box center [335, 292] width 655 height 512
click at [206, 303] on div "Search or select a line-item" at bounding box center [288, 309] width 554 height 14
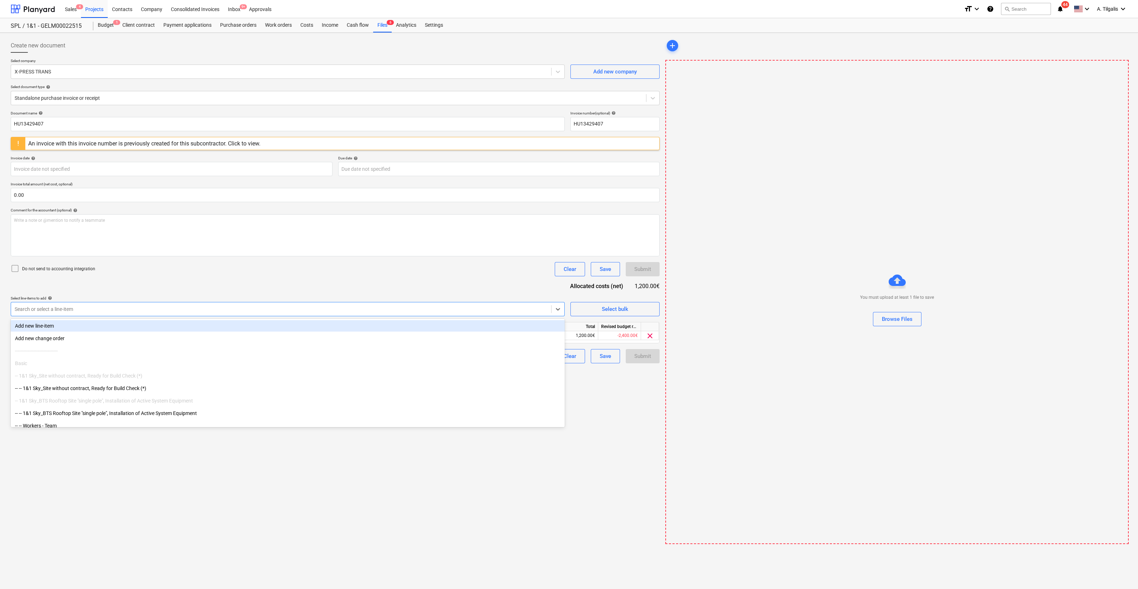
click at [313, 214] on p "Comment for the accountant (optional) help" at bounding box center [335, 211] width 649 height 6
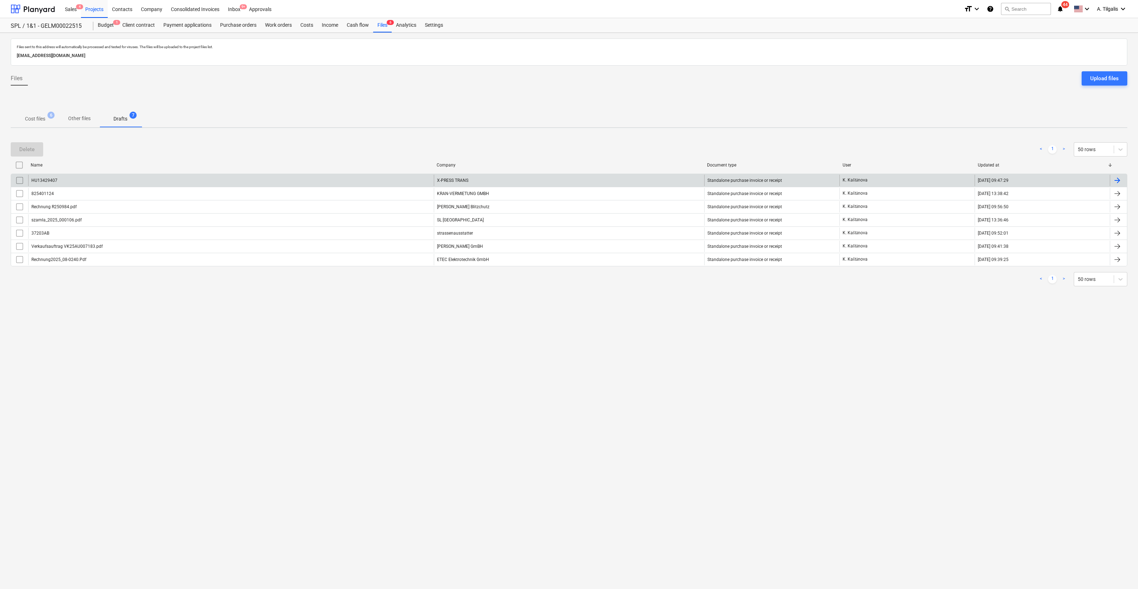
click at [169, 182] on div "HU13429407" at bounding box center [231, 180] width 406 height 11
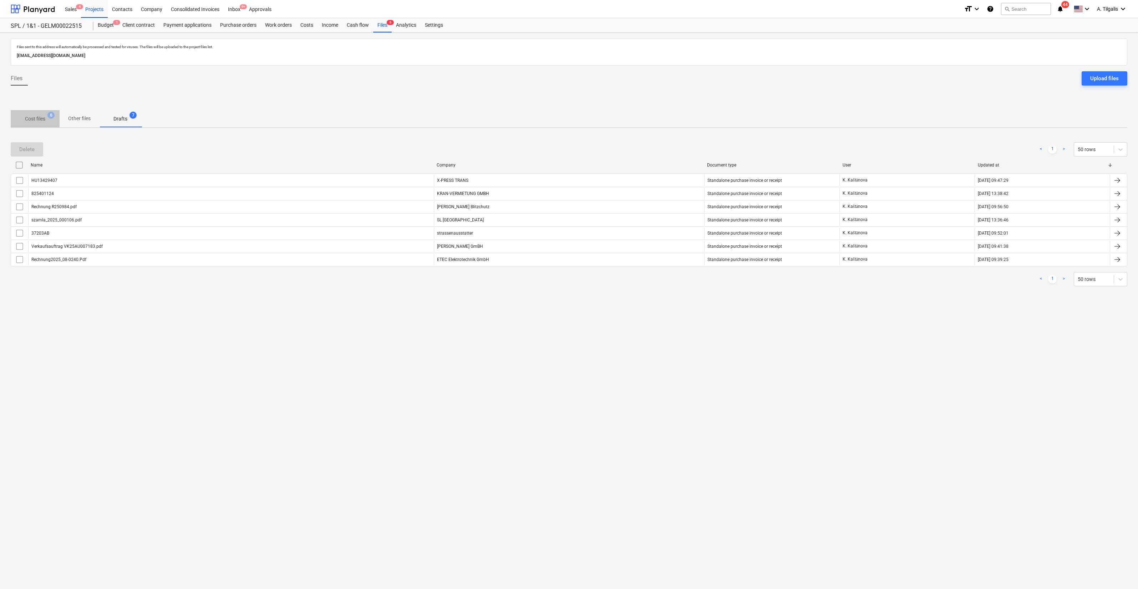
click at [31, 122] on p "Cost files" at bounding box center [35, 118] width 20 height 7
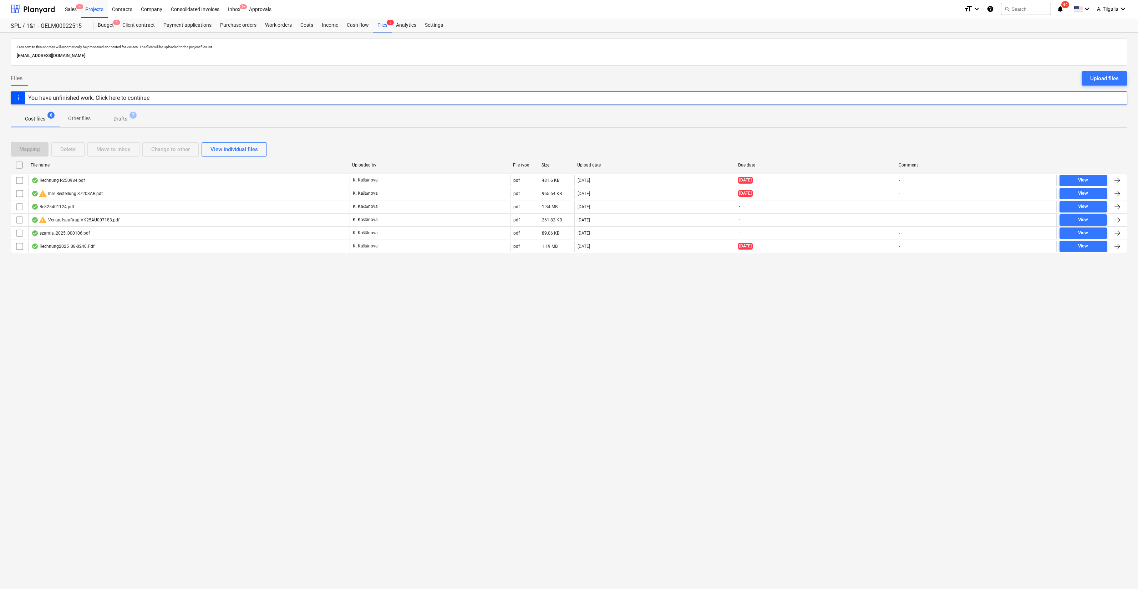
click at [123, 117] on p "Drafts" at bounding box center [120, 118] width 14 height 7
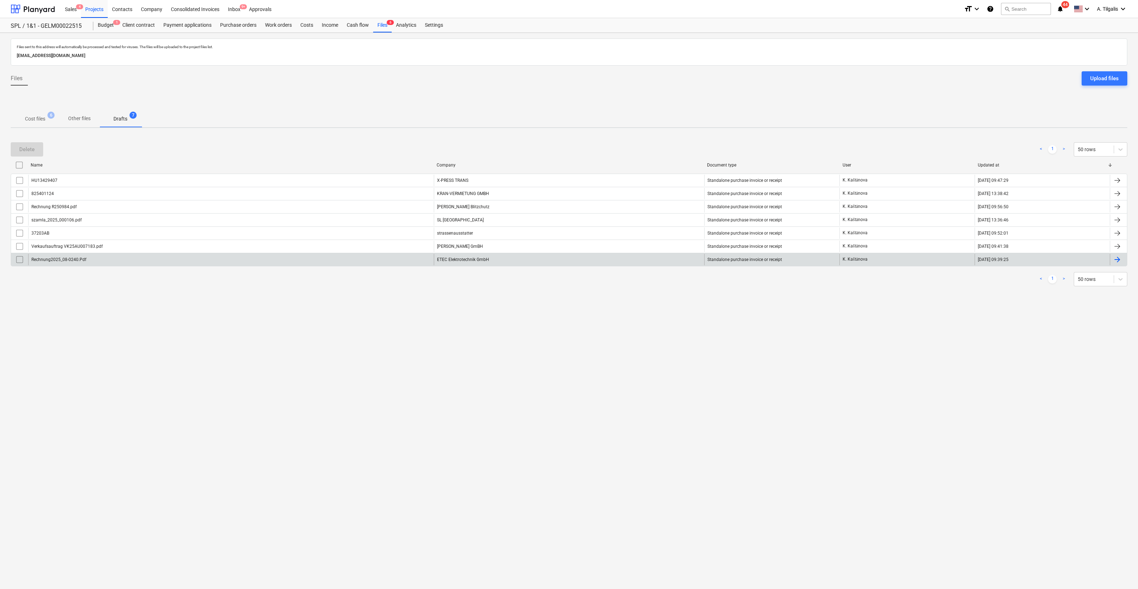
click at [410, 261] on div "Rechnung2025_08-0240.Pdf" at bounding box center [231, 259] width 406 height 11
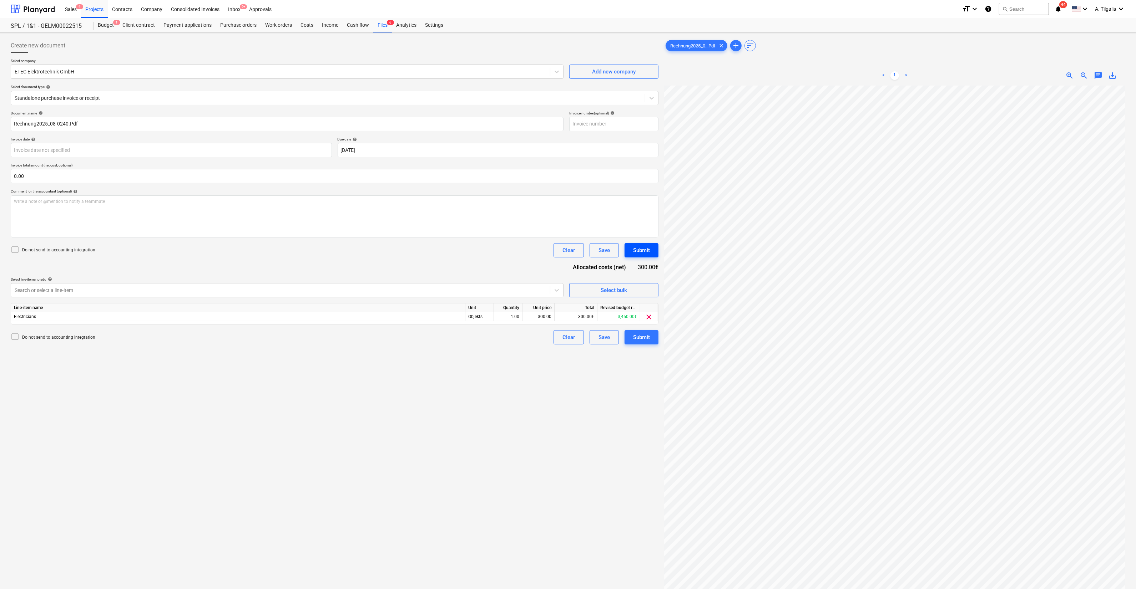
click at [637, 254] on div "Submit" at bounding box center [641, 250] width 17 height 9
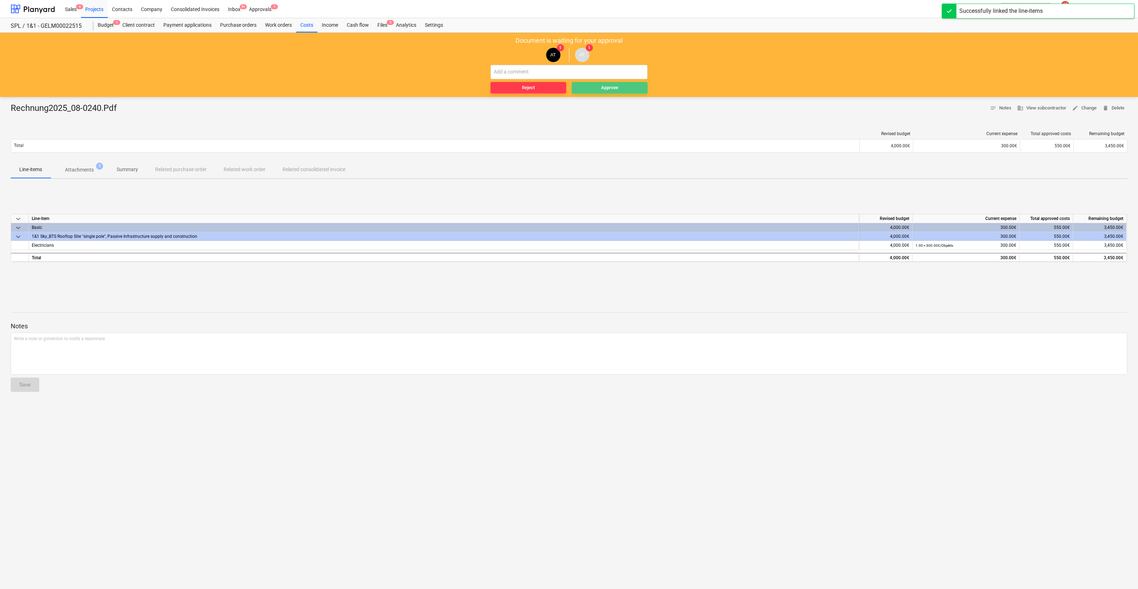
click at [603, 86] on div "Approve" at bounding box center [609, 88] width 17 height 8
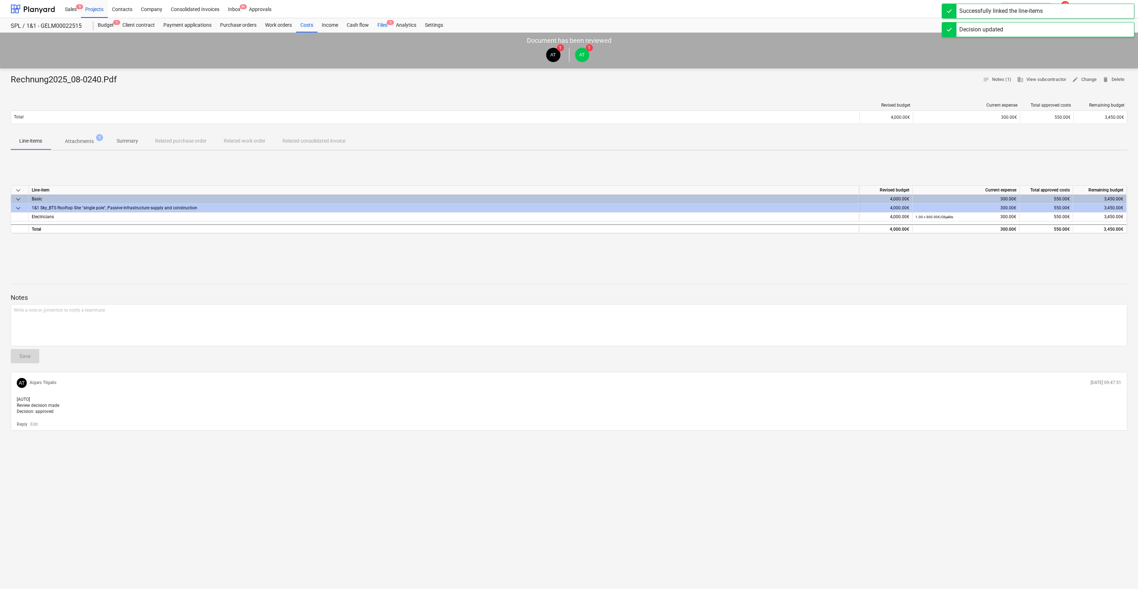
click at [381, 27] on div "Files 5" at bounding box center [382, 25] width 19 height 14
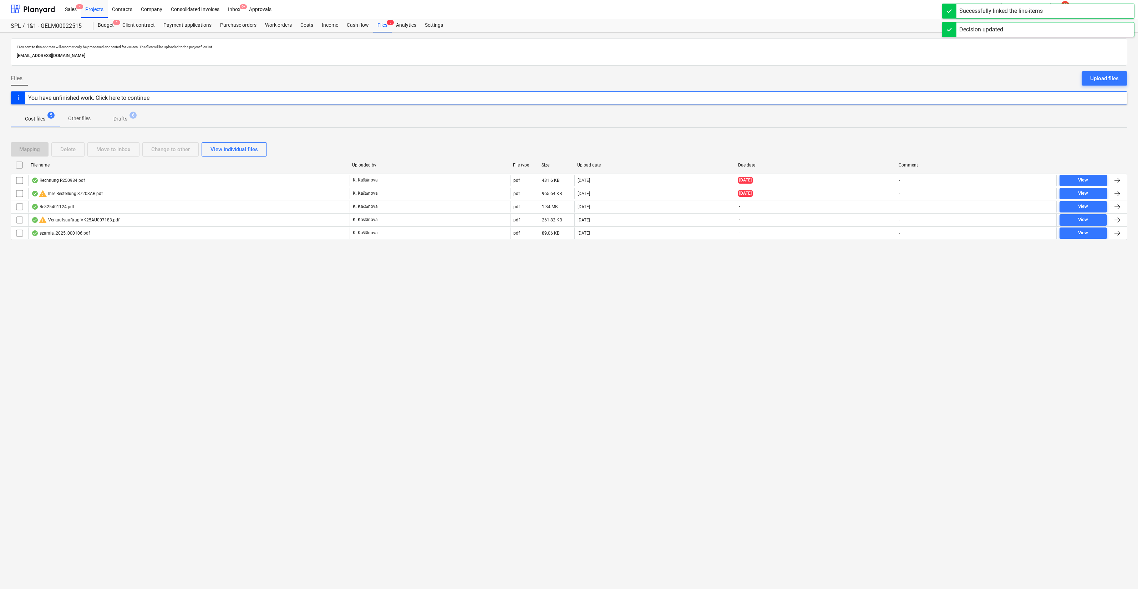
click at [118, 116] on p "Drafts" at bounding box center [120, 118] width 14 height 7
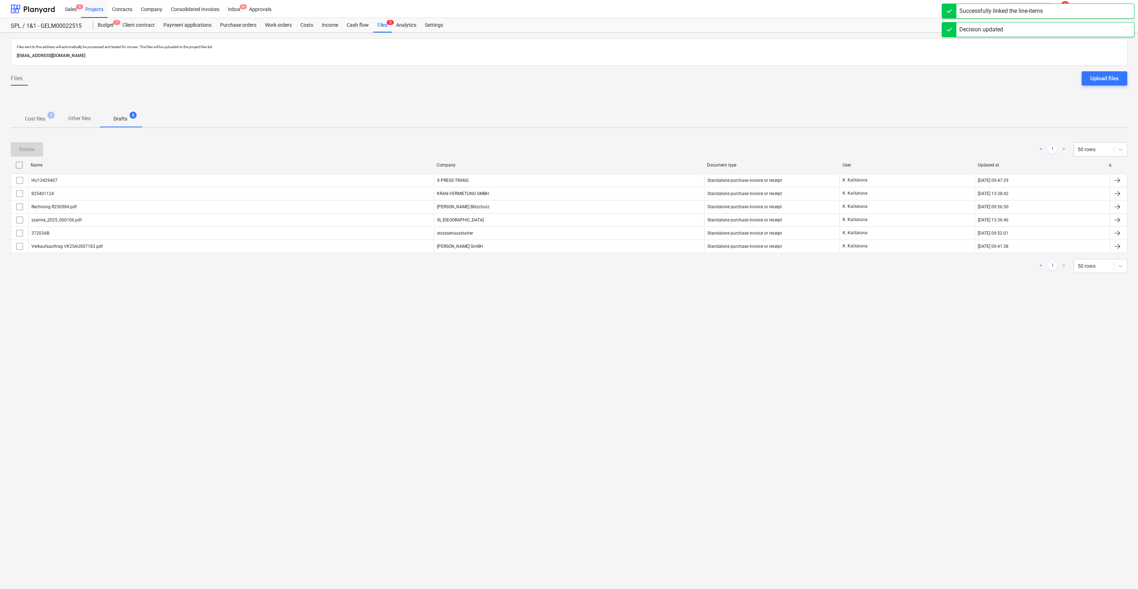
click at [221, 253] on div "Name Company Document type User Updated at HU13429407 X-PRESS TRANS Standalone …" at bounding box center [569, 207] width 1117 height 97
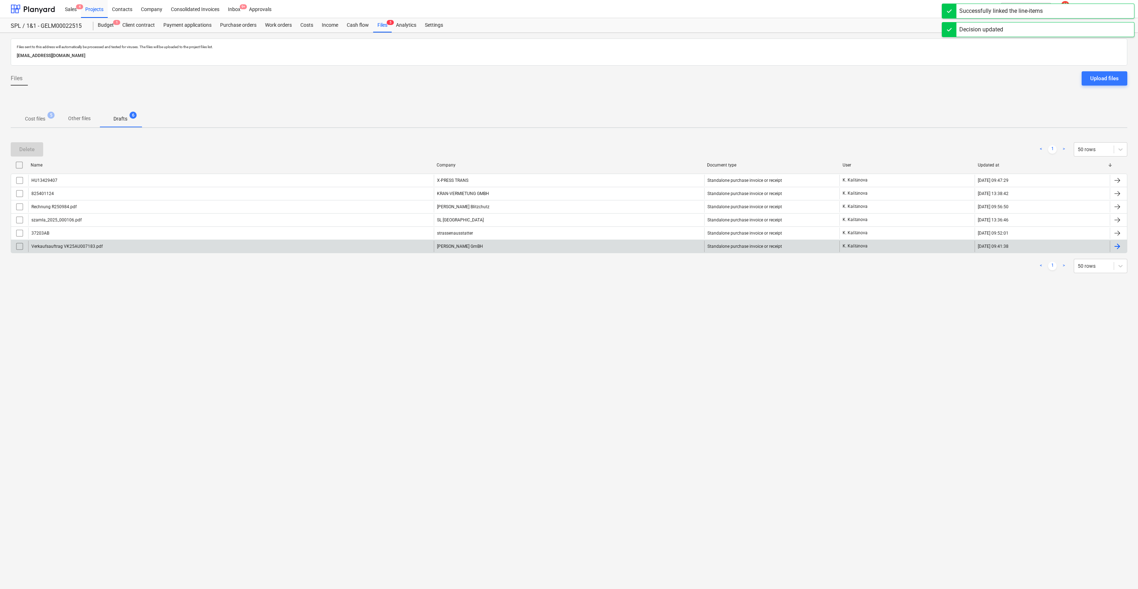
click at [230, 244] on div "Verkaufsauftrag VK25AU007183.pdf" at bounding box center [231, 246] width 406 height 11
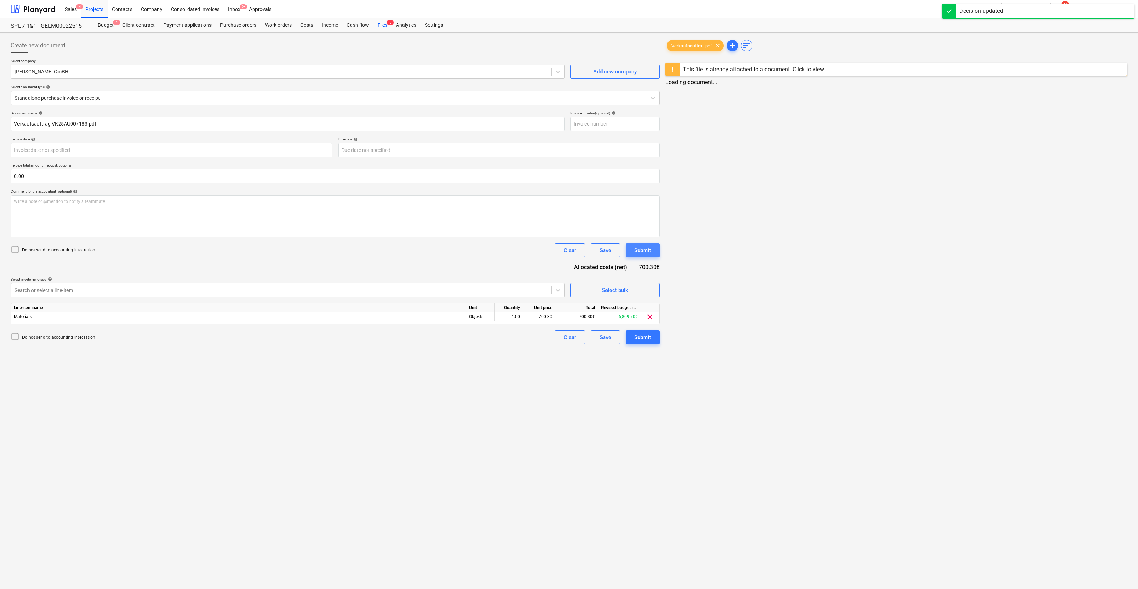
click at [642, 250] on div "Submit" at bounding box center [642, 250] width 17 height 9
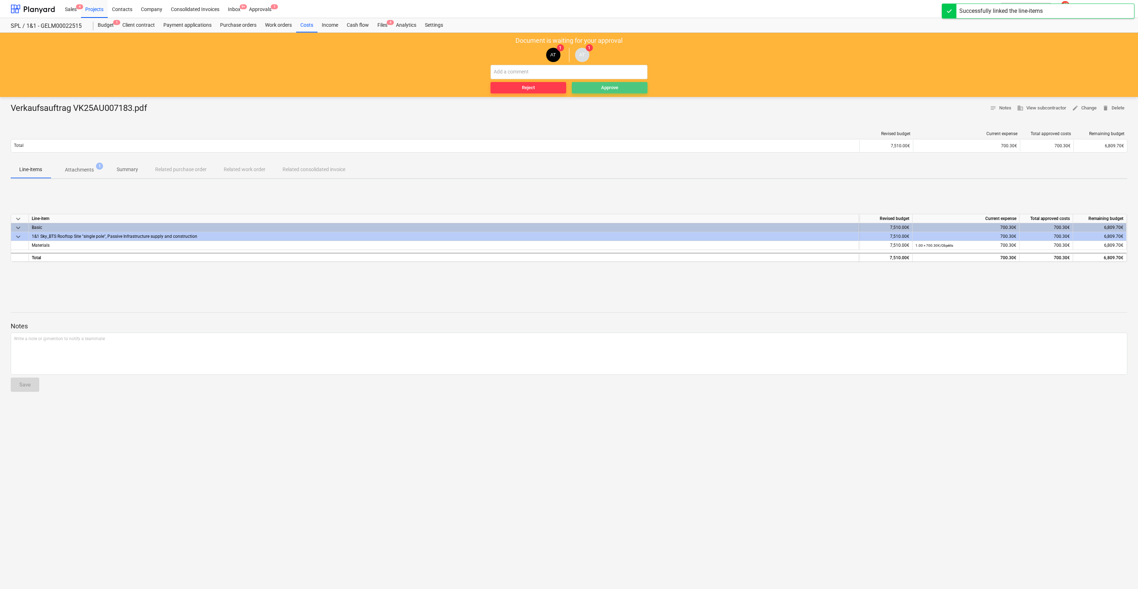
click at [627, 86] on span "Approve" at bounding box center [610, 88] width 70 height 8
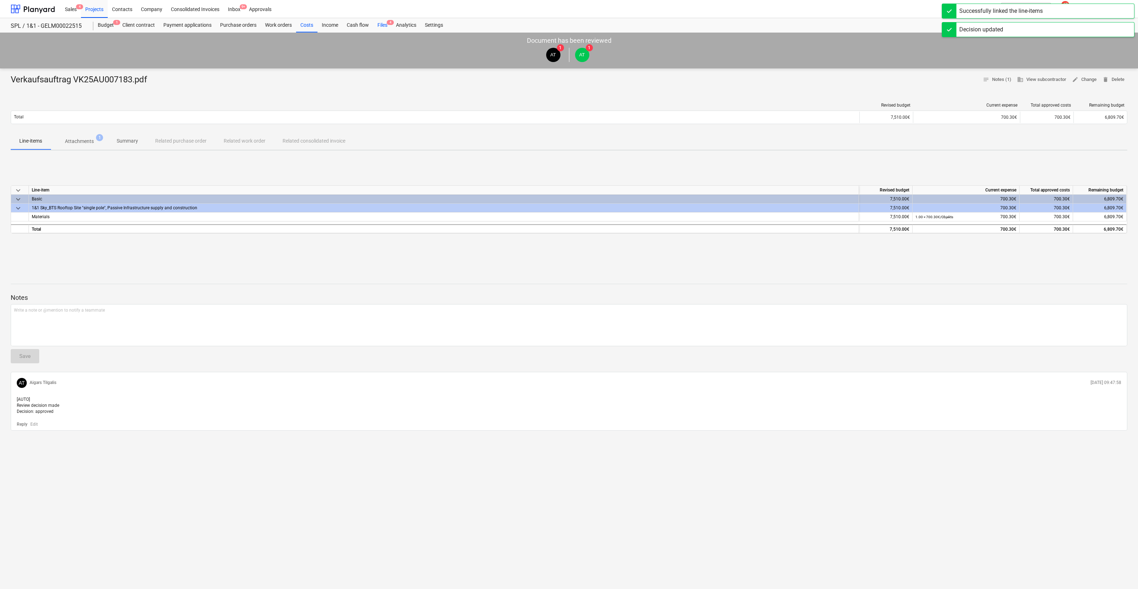
click at [379, 25] on div "Files 4" at bounding box center [382, 25] width 19 height 14
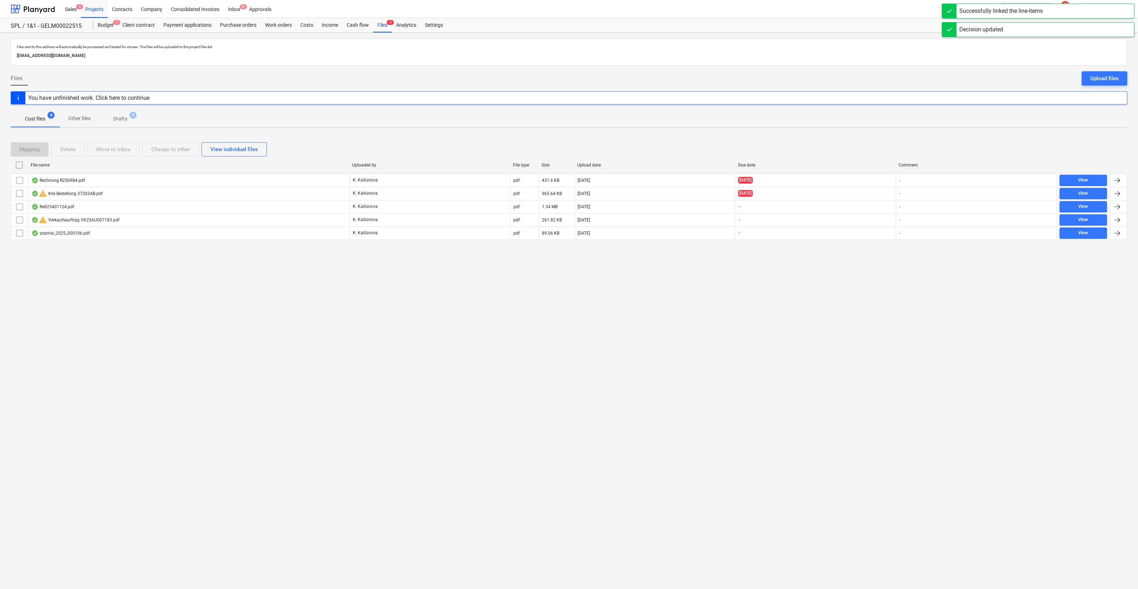
click at [128, 118] on span "Drafts 5" at bounding box center [120, 118] width 25 height 7
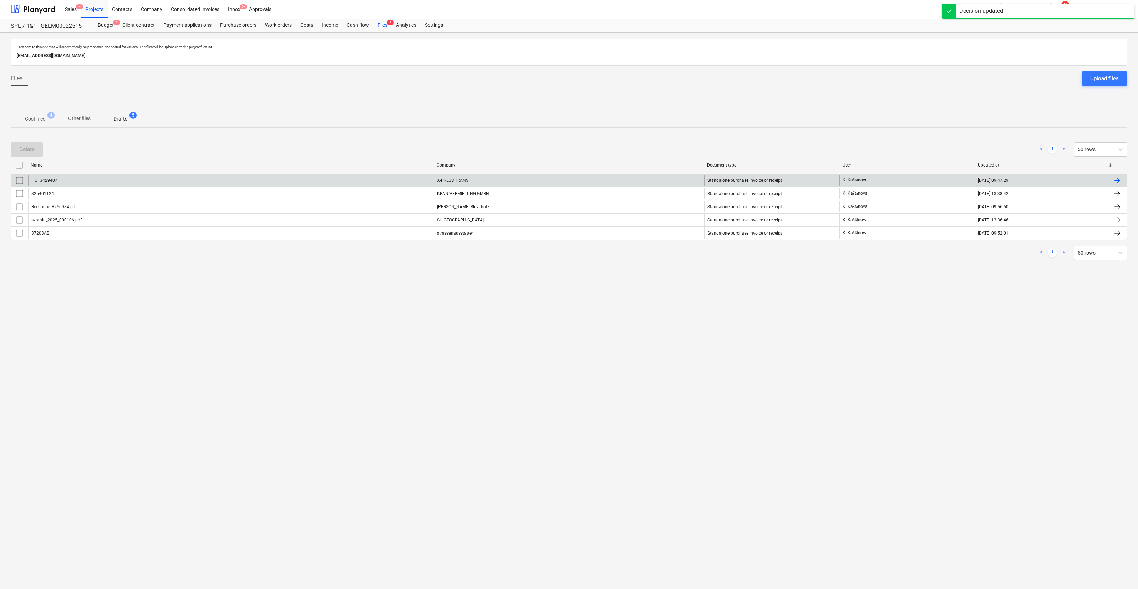
click at [382, 181] on div "HU13429407" at bounding box center [231, 180] width 406 height 11
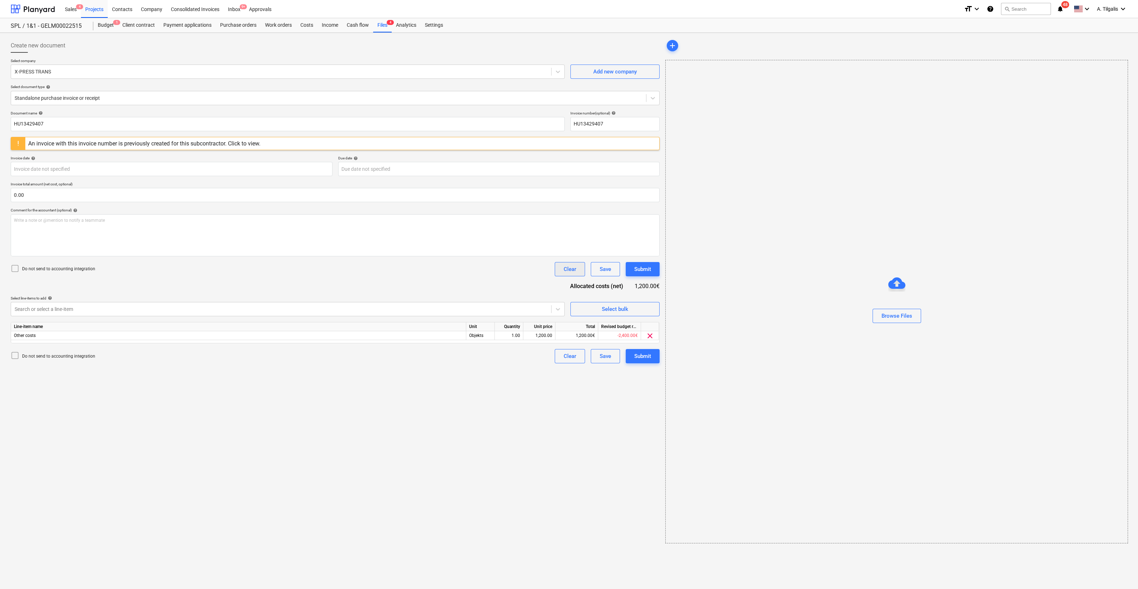
click at [567, 270] on div "Clear" at bounding box center [570, 269] width 12 height 9
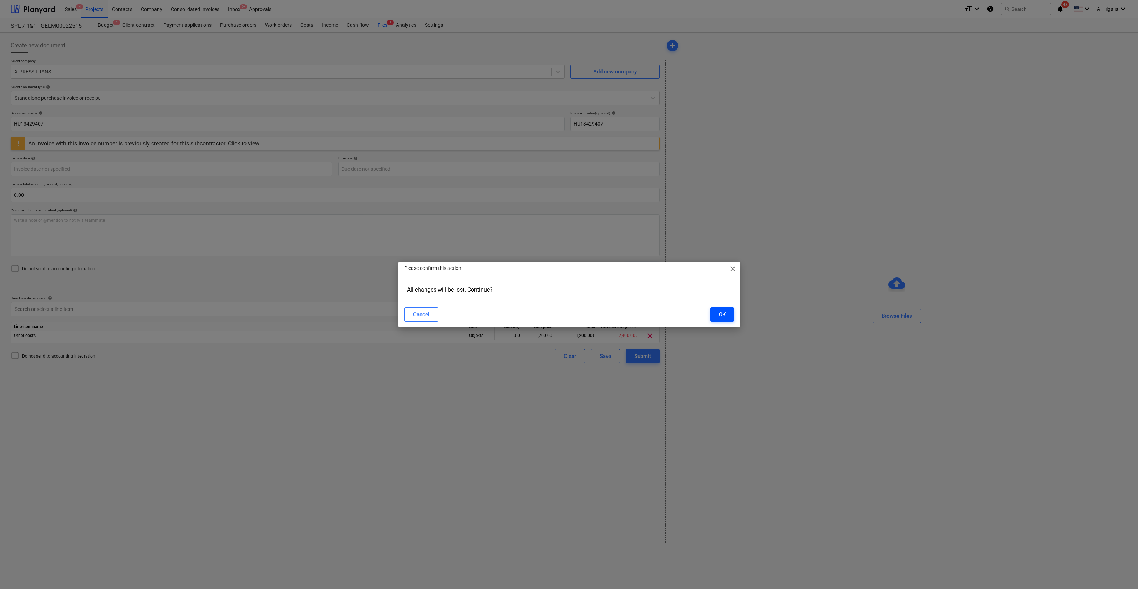
click at [724, 316] on div "OK" at bounding box center [722, 314] width 7 height 9
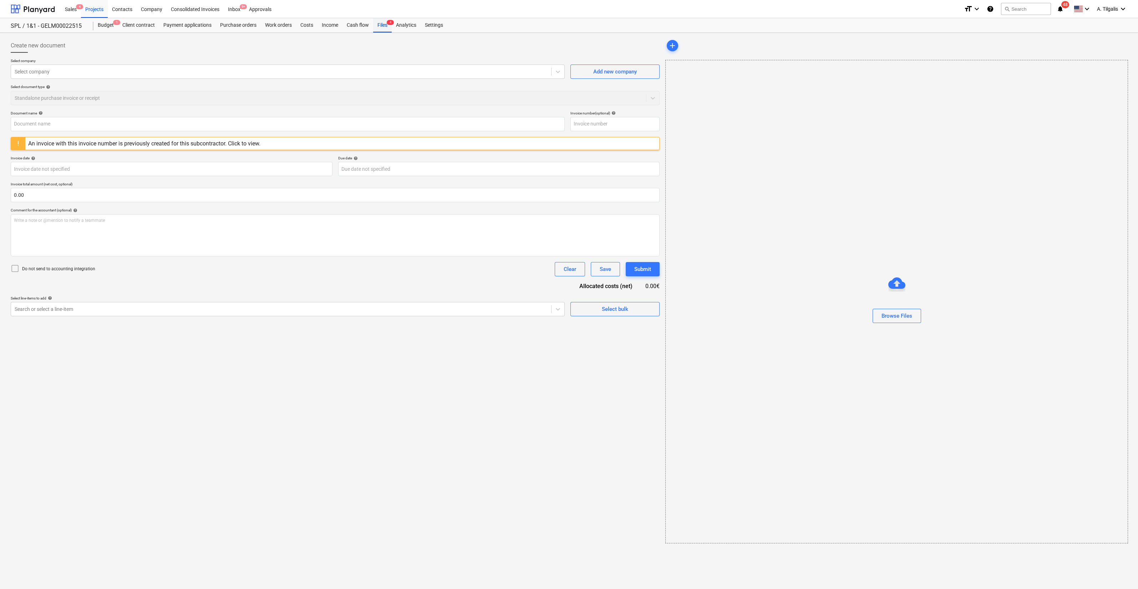
click at [384, 25] on div "Files 4" at bounding box center [382, 25] width 19 height 14
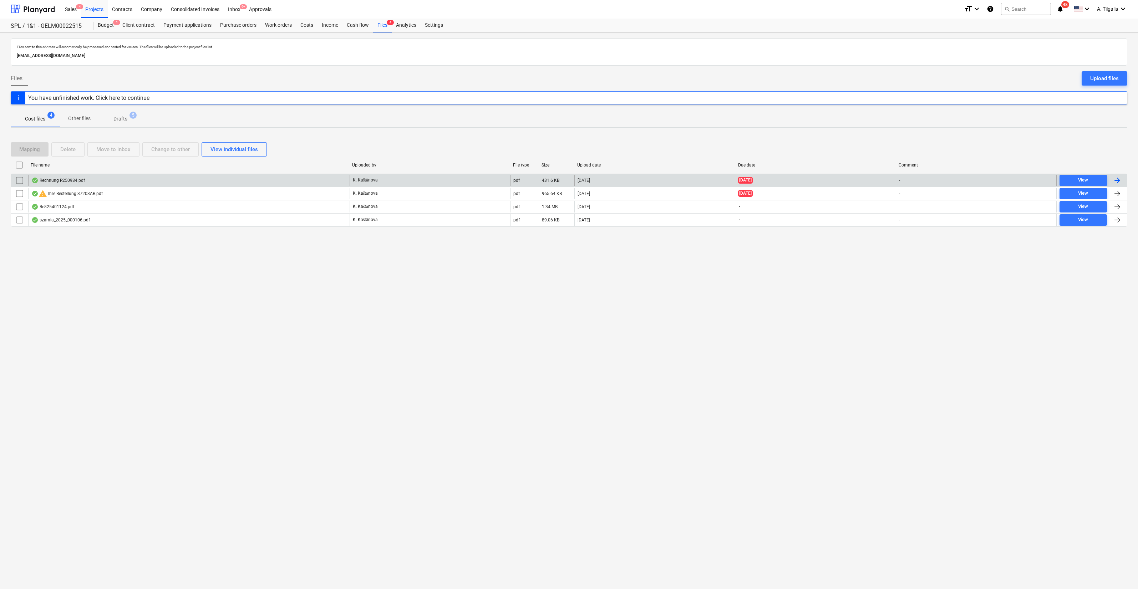
click at [135, 183] on div "Rechnung R250984.pdf" at bounding box center [188, 180] width 321 height 11
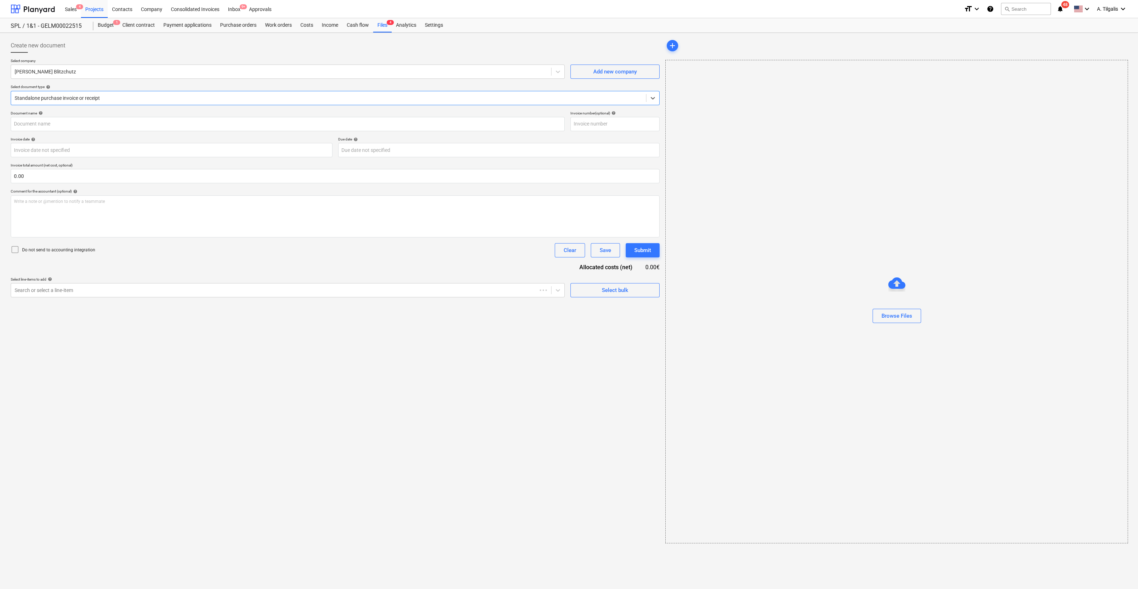
type input "Rechnung R250984.pdf"
type input "[DATE]"
click at [384, 22] on div "Files 4" at bounding box center [382, 25] width 19 height 14
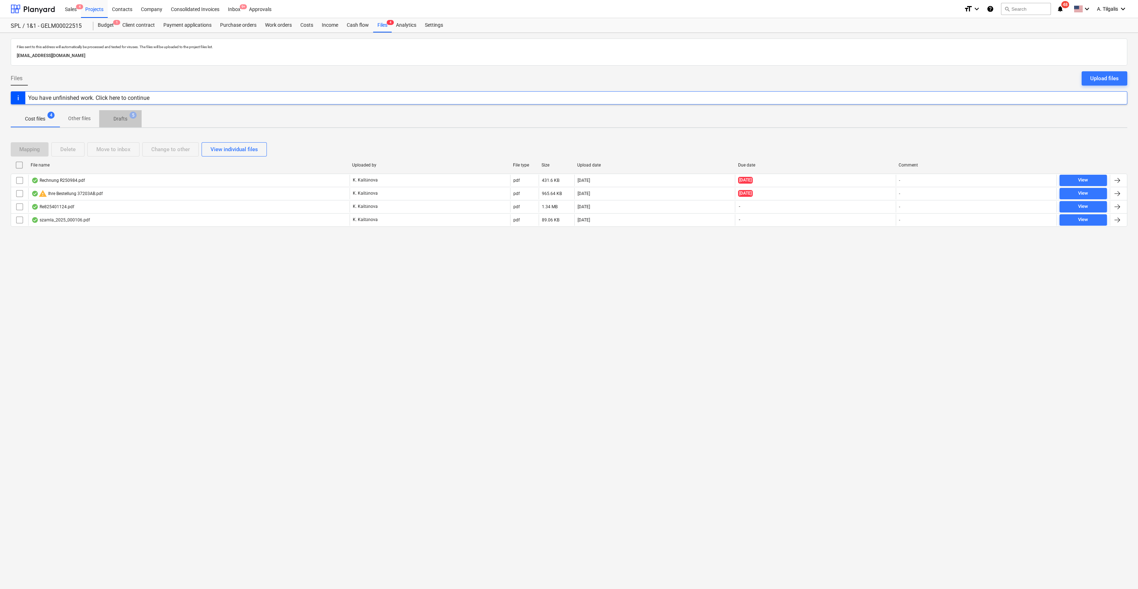
click at [118, 120] on p "Drafts" at bounding box center [120, 118] width 14 height 7
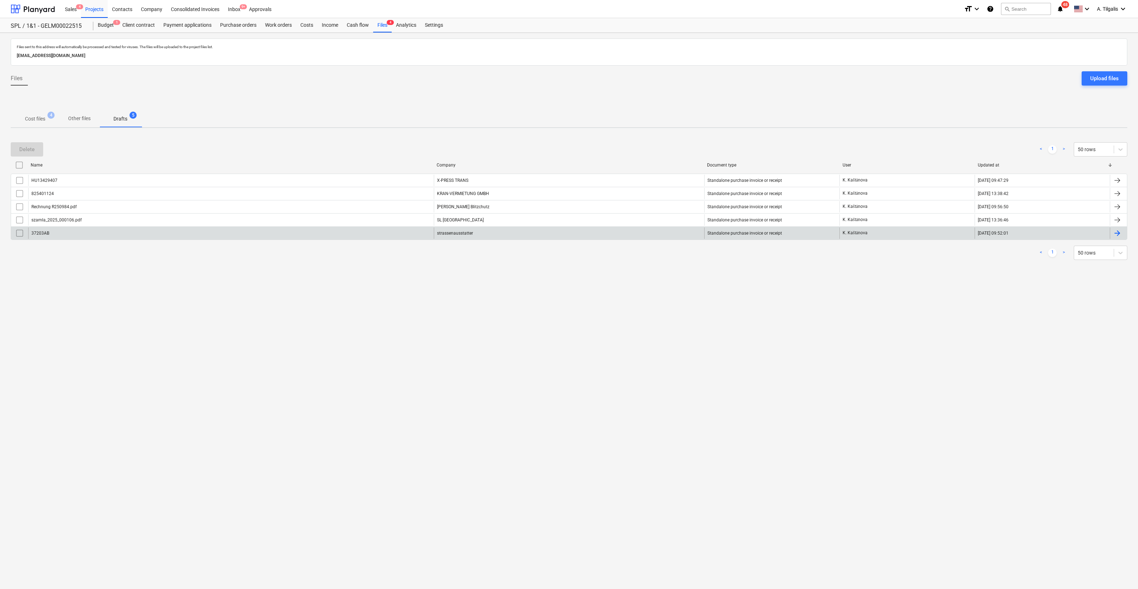
click at [379, 235] on div "37203AB" at bounding box center [231, 233] width 406 height 11
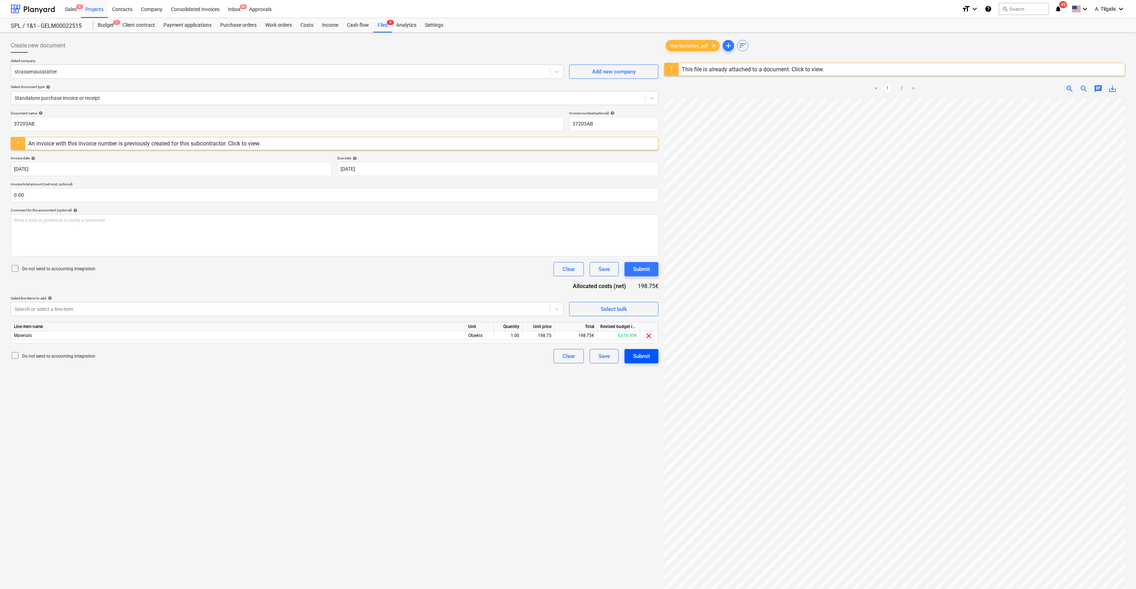
click at [641, 357] on div "Submit" at bounding box center [641, 356] width 17 height 9
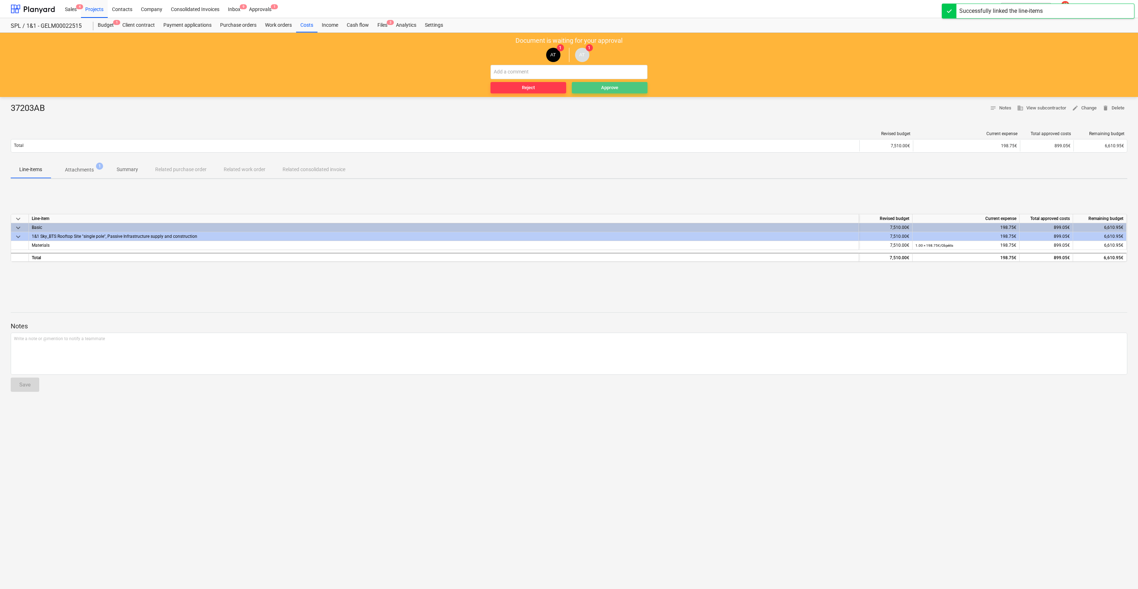
click at [615, 88] on div "Approve" at bounding box center [609, 88] width 17 height 8
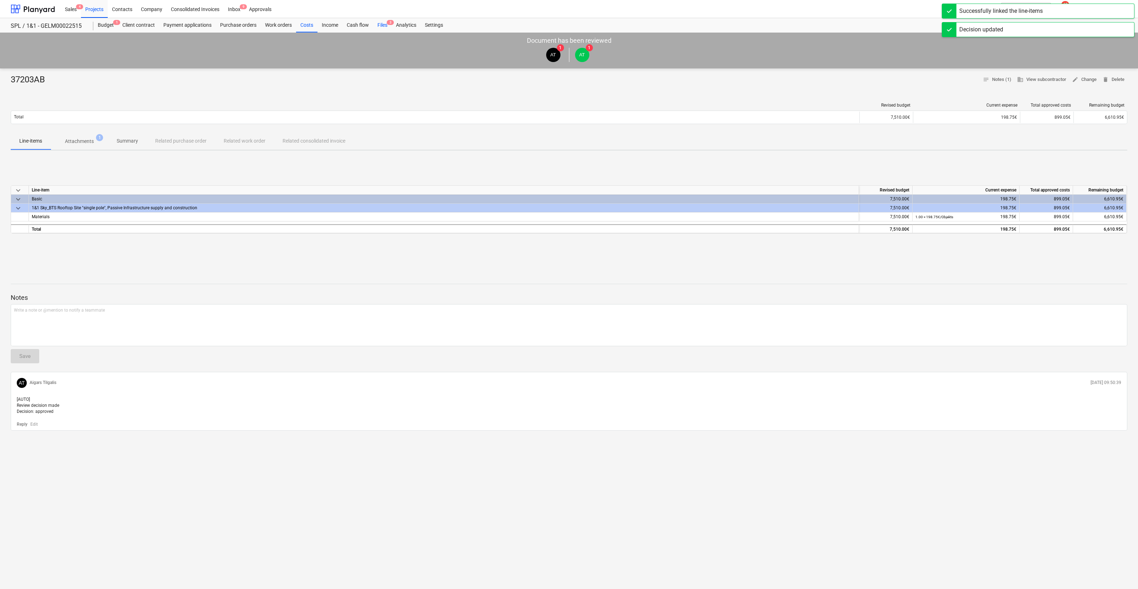
click at [382, 29] on div "Files 3" at bounding box center [382, 25] width 19 height 14
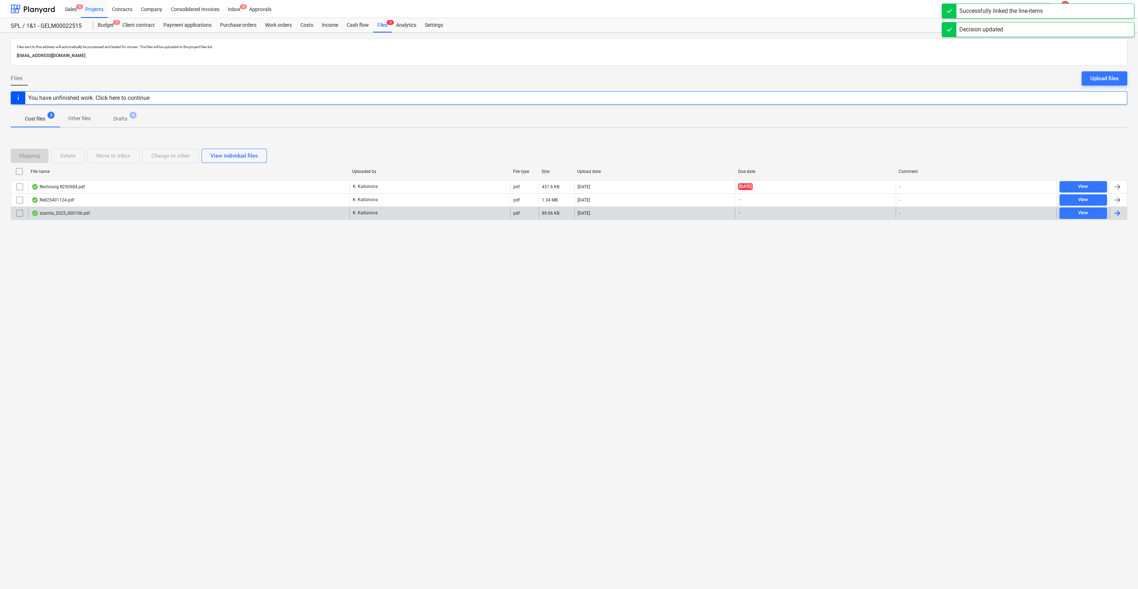
click at [475, 210] on div "K. Kaštānova" at bounding box center [430, 213] width 161 height 11
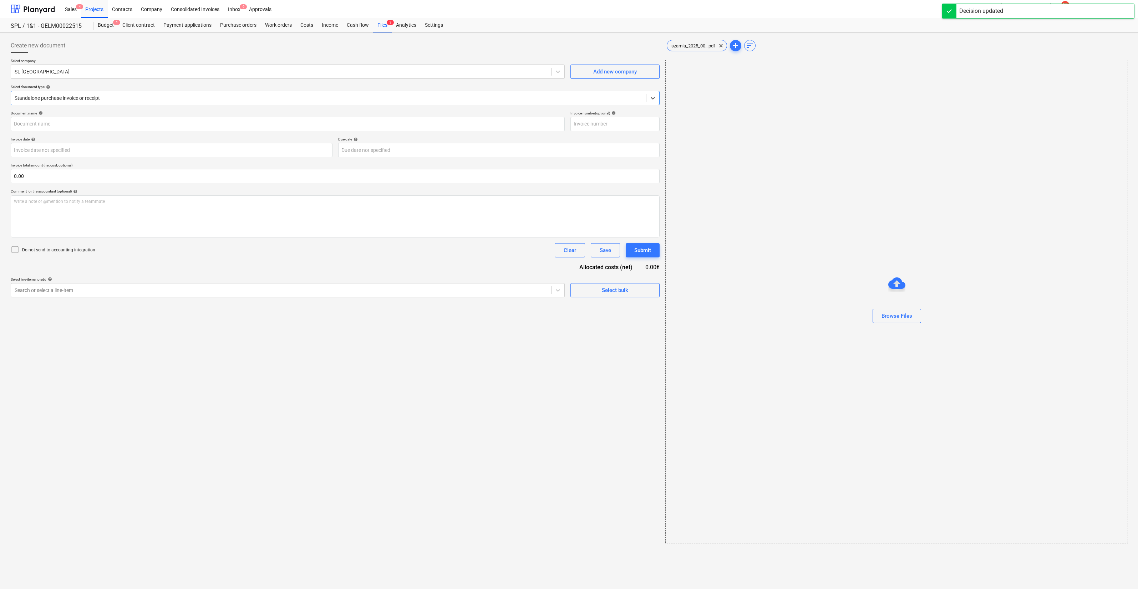
type input "szamla_2025_000106.pdf"
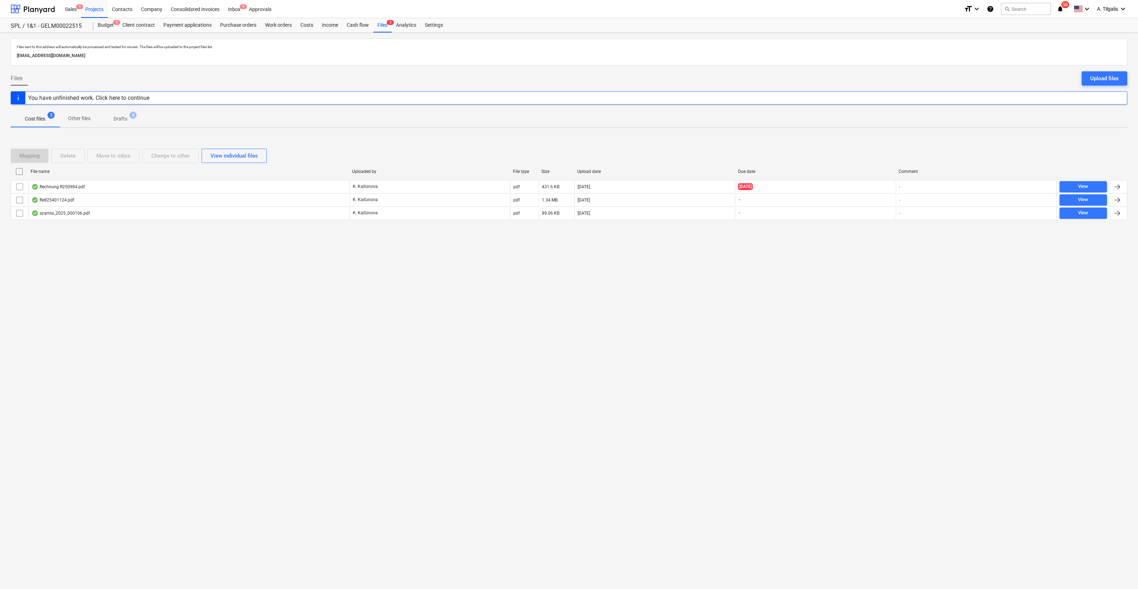
click at [133, 116] on span "4" at bounding box center [133, 115] width 7 height 7
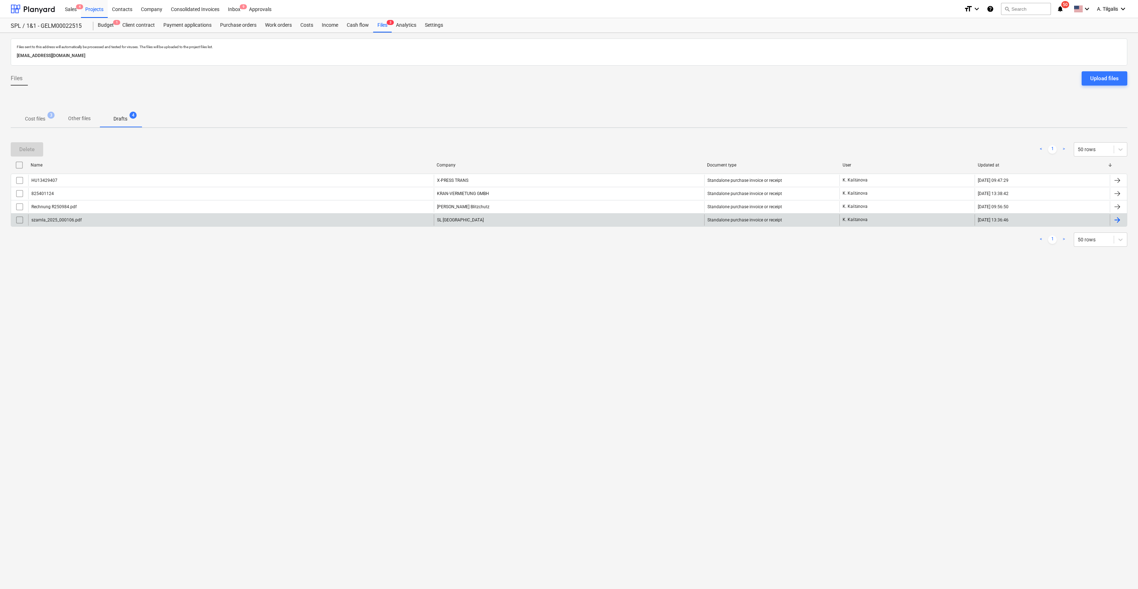
click at [534, 220] on div "SL [GEOGRAPHIC_DATA]" at bounding box center [569, 219] width 270 height 11
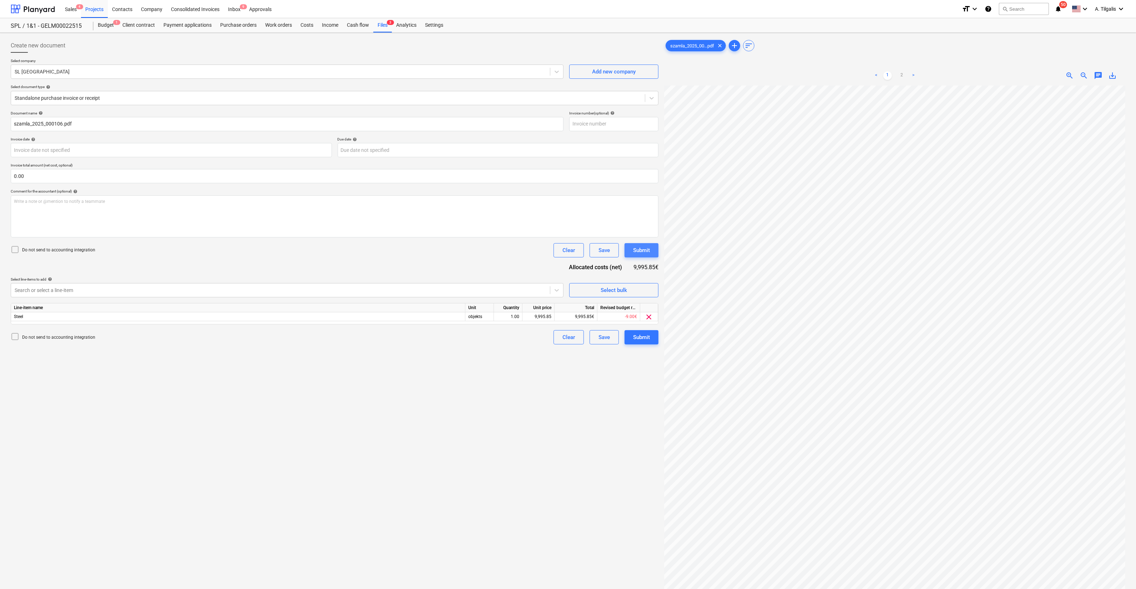
click at [647, 252] on div "Submit" at bounding box center [641, 250] width 17 height 9
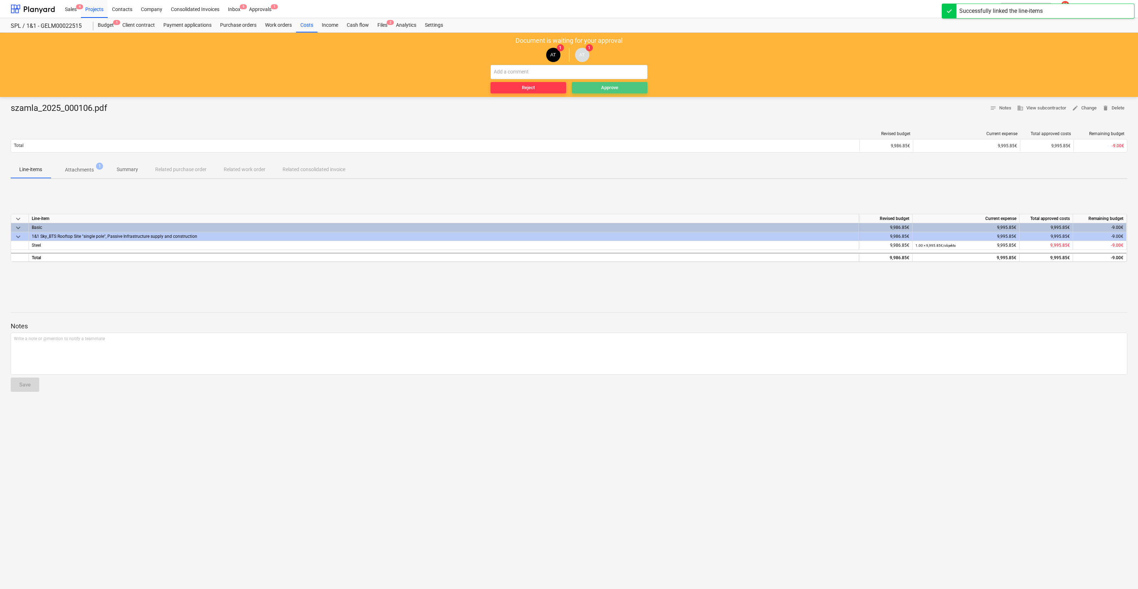
click at [615, 87] on div "Approve" at bounding box center [609, 88] width 17 height 8
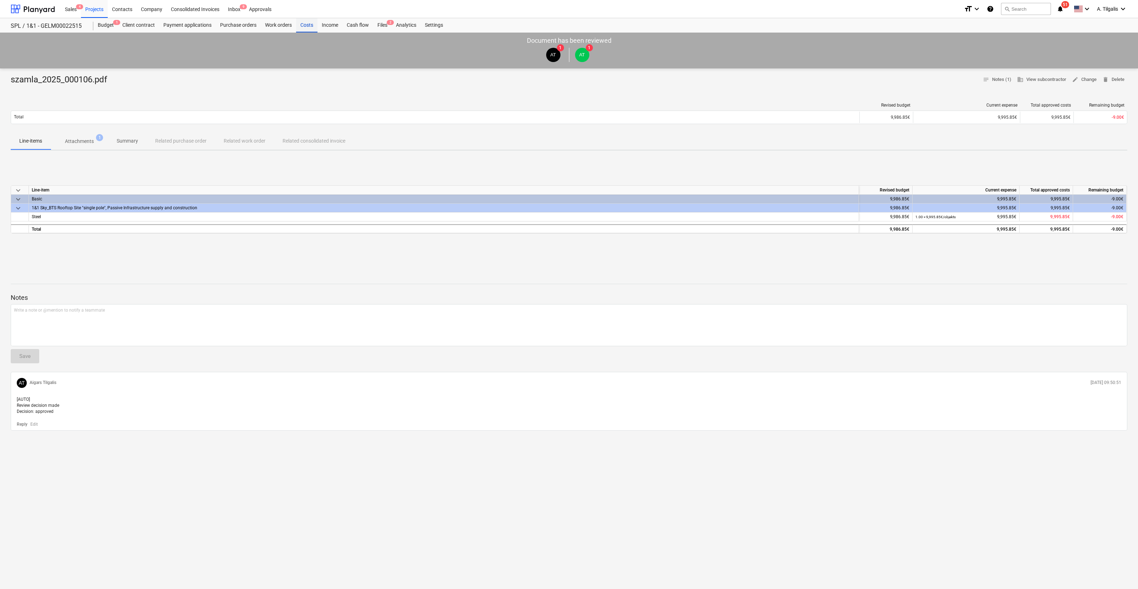
click at [306, 25] on div "Costs" at bounding box center [306, 25] width 21 height 14
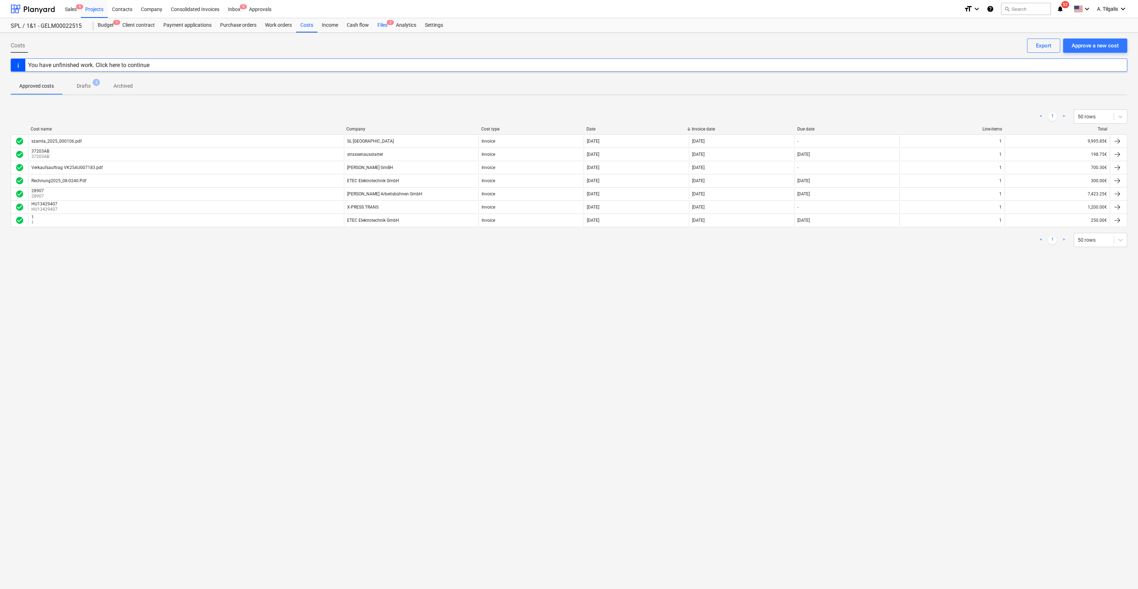
click at [381, 31] on div "Files 2" at bounding box center [382, 25] width 19 height 14
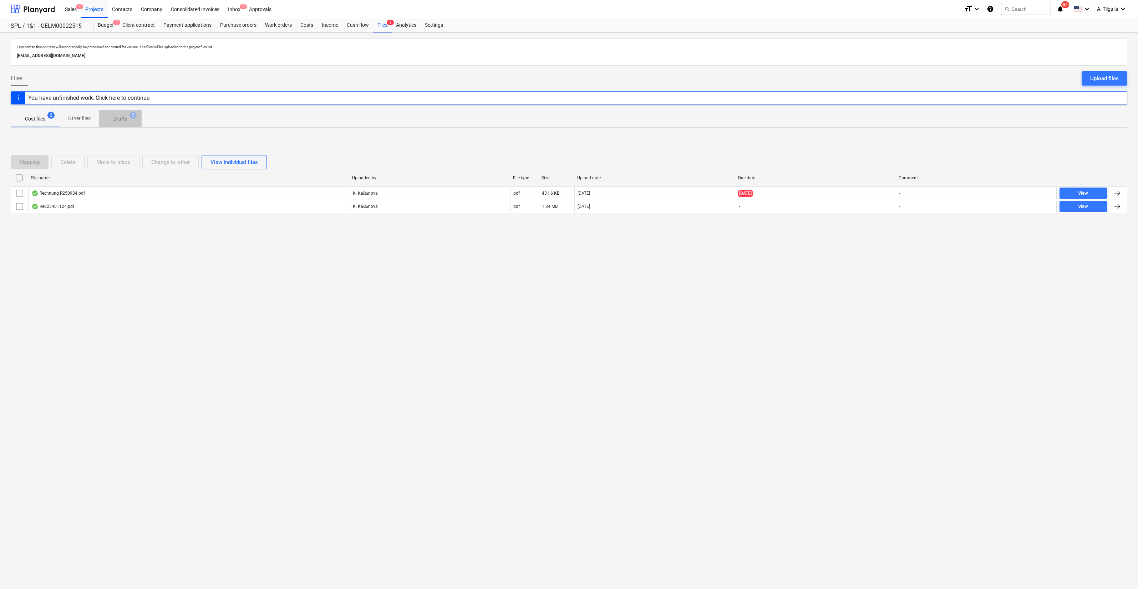
click at [123, 117] on p "Drafts" at bounding box center [120, 118] width 14 height 7
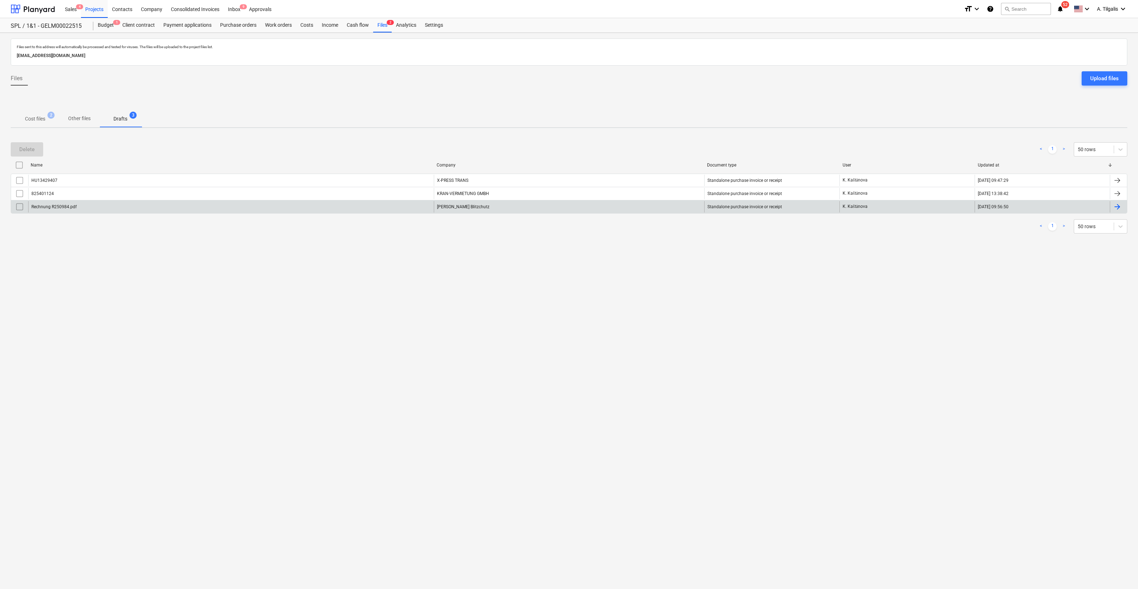
click at [262, 203] on div "Rechnung R250984.pdf" at bounding box center [231, 206] width 406 height 11
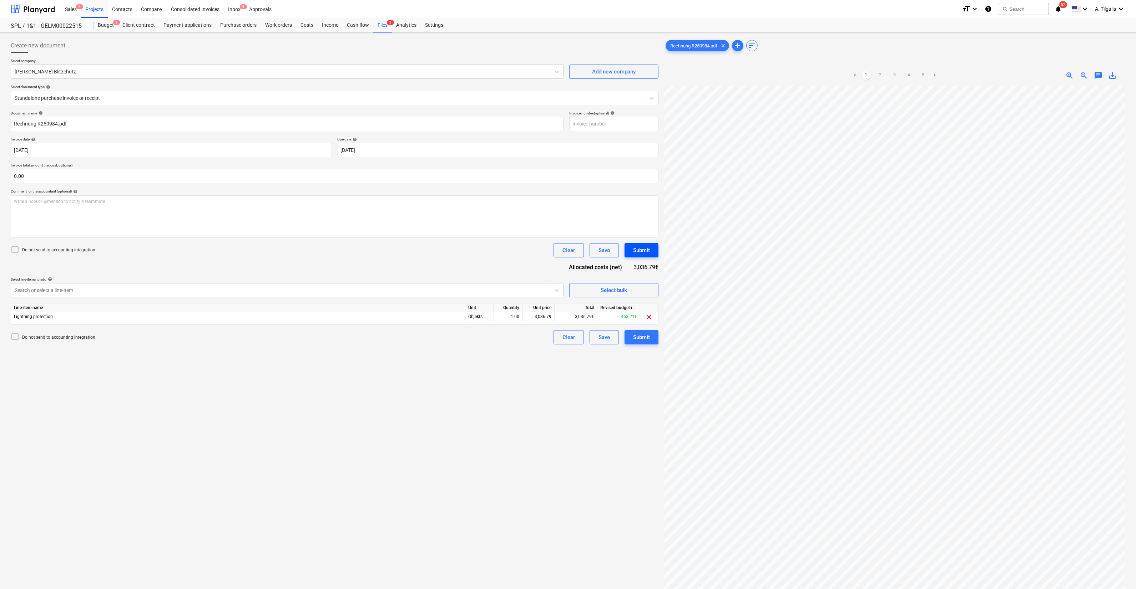
click at [653, 254] on button "Submit" at bounding box center [641, 250] width 34 height 14
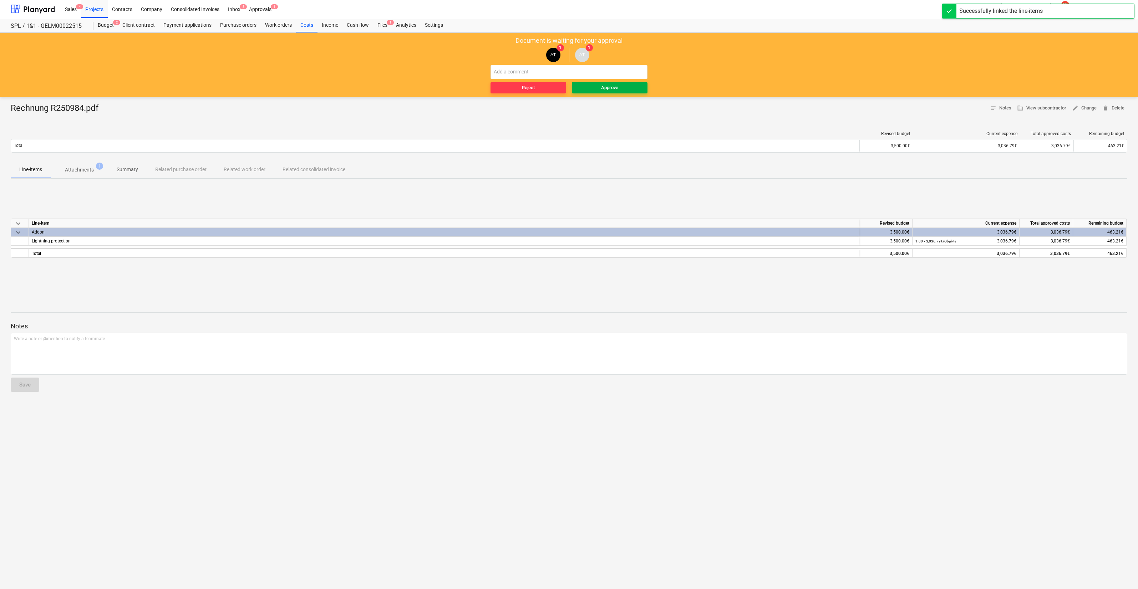
click at [635, 87] on span "Approve" at bounding box center [610, 88] width 70 height 8
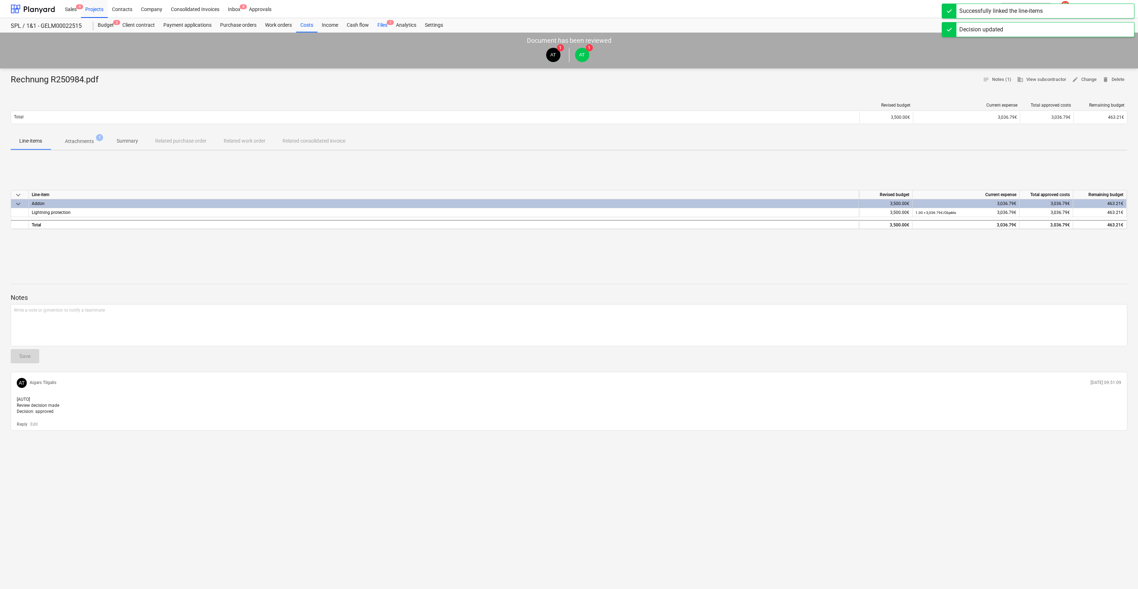
click at [387, 25] on div "Files 1" at bounding box center [382, 25] width 19 height 14
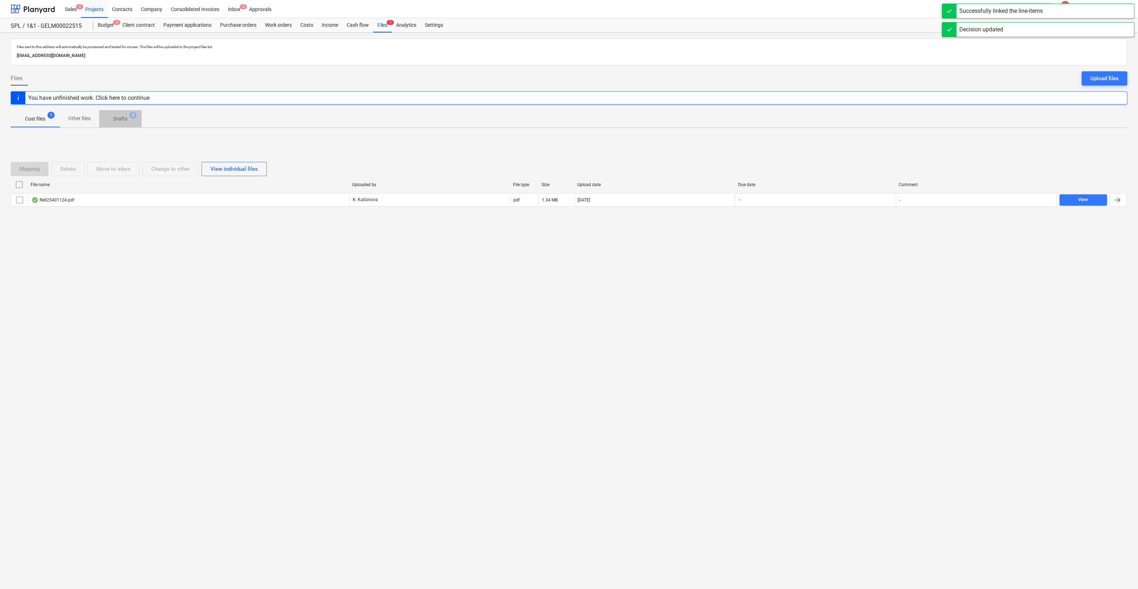
click at [112, 121] on span "Drafts 2" at bounding box center [120, 118] width 25 height 7
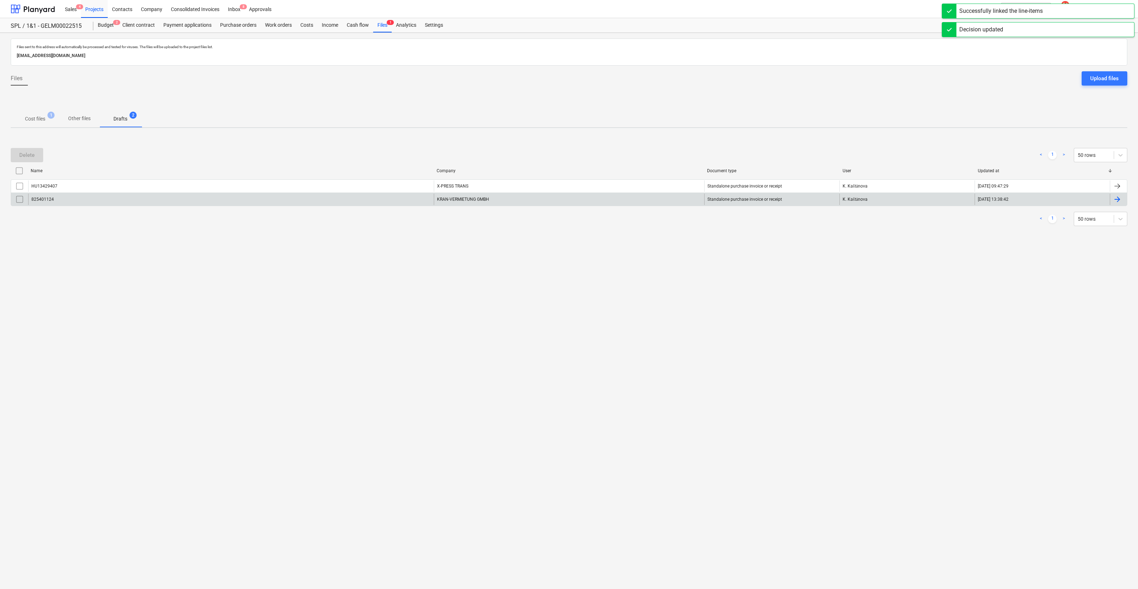
click at [503, 198] on div "KRAN-VERMIETUNG GMBH" at bounding box center [569, 199] width 270 height 11
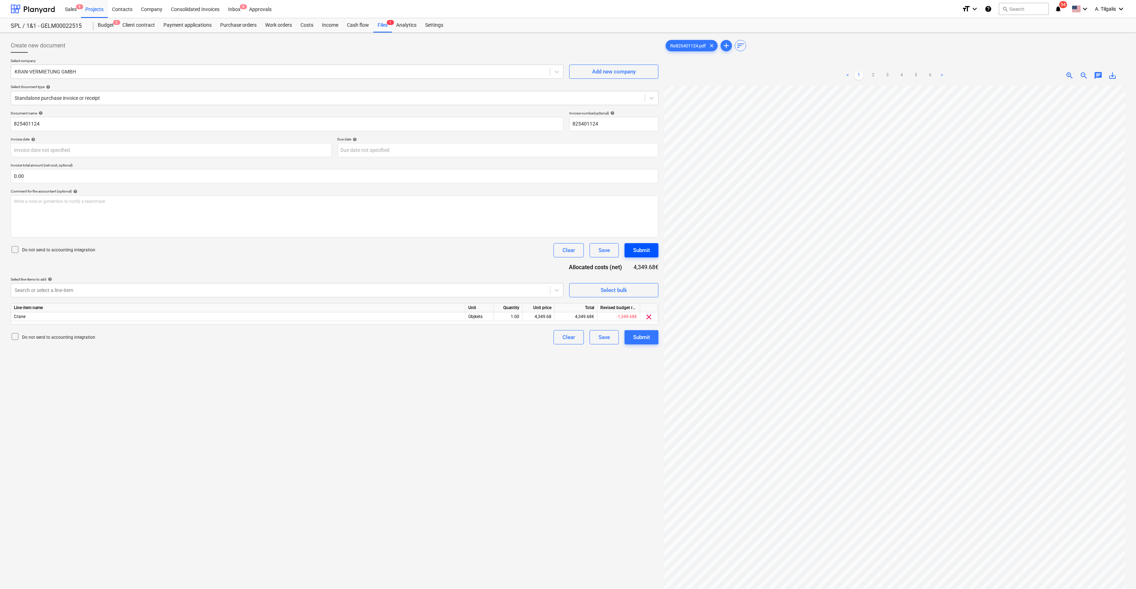
click at [644, 253] on div "Submit" at bounding box center [641, 250] width 17 height 9
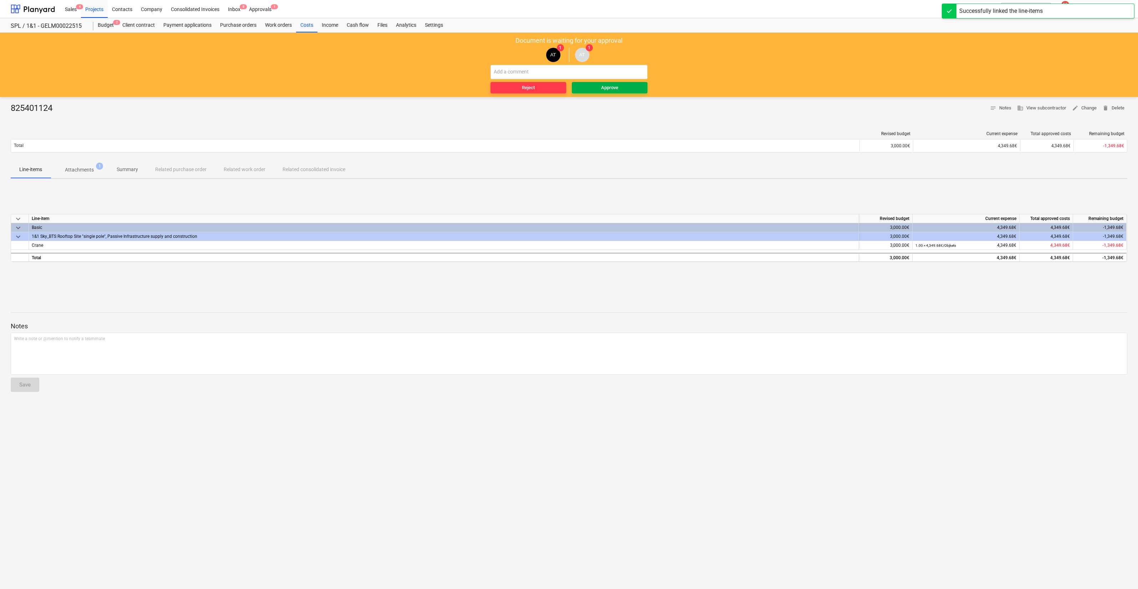
click at [628, 85] on span "Approve" at bounding box center [610, 88] width 70 height 8
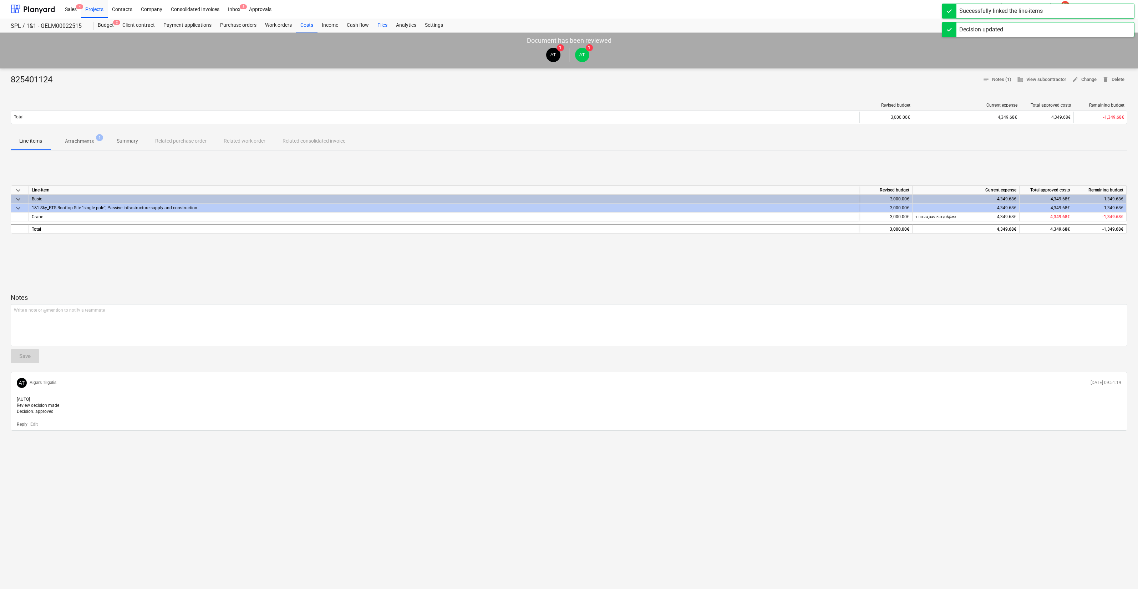
click at [380, 25] on div "Files" at bounding box center [382, 25] width 19 height 14
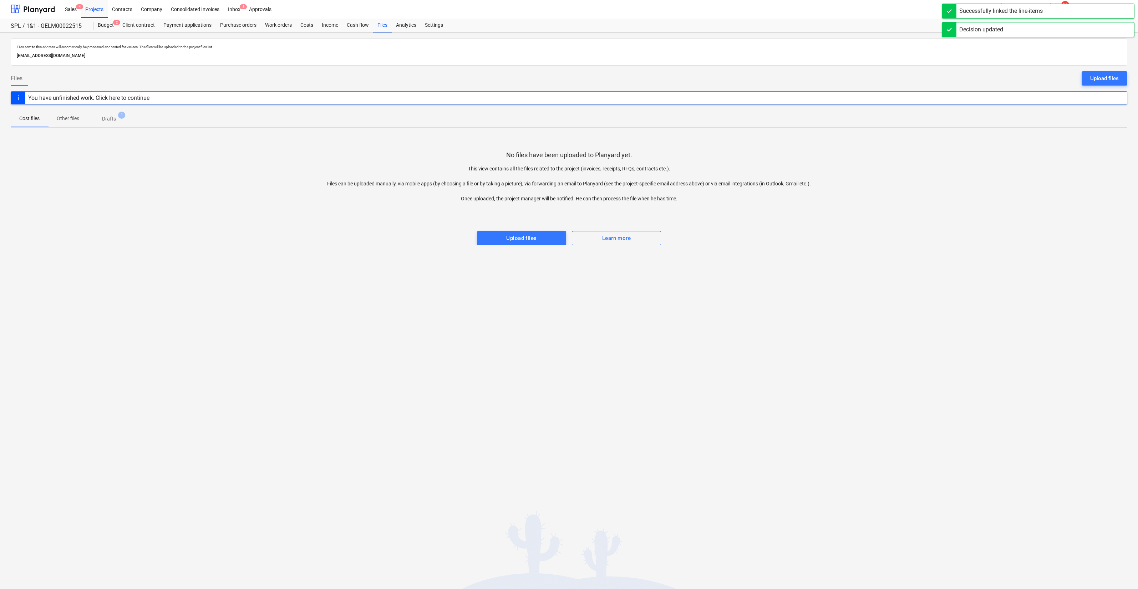
click at [111, 112] on span "Drafts 1" at bounding box center [109, 118] width 42 height 13
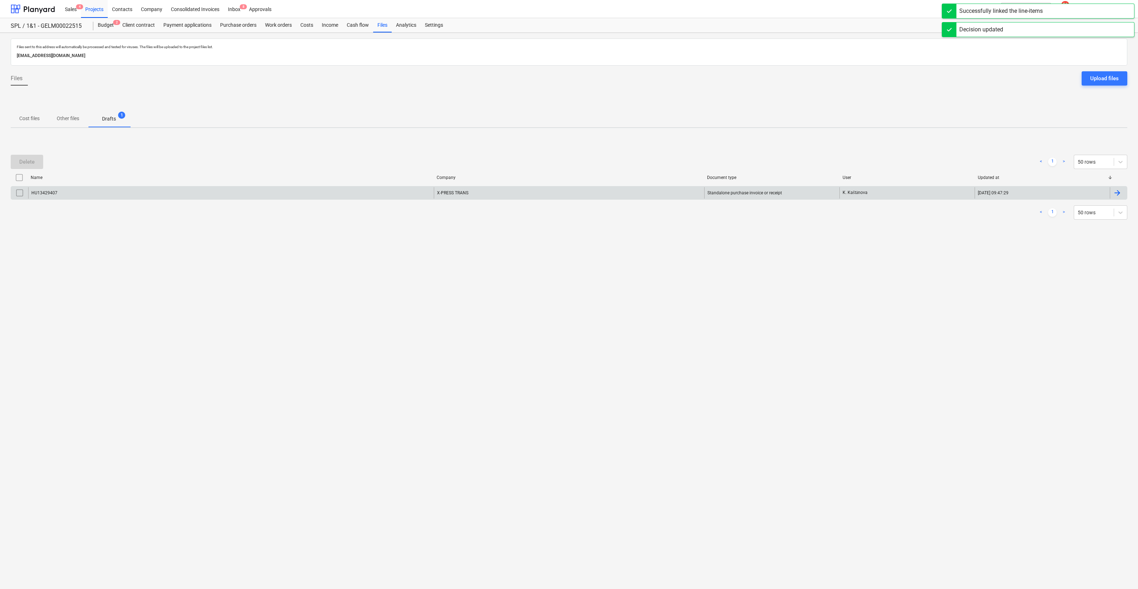
click at [250, 192] on div "HU13429407" at bounding box center [231, 192] width 406 height 11
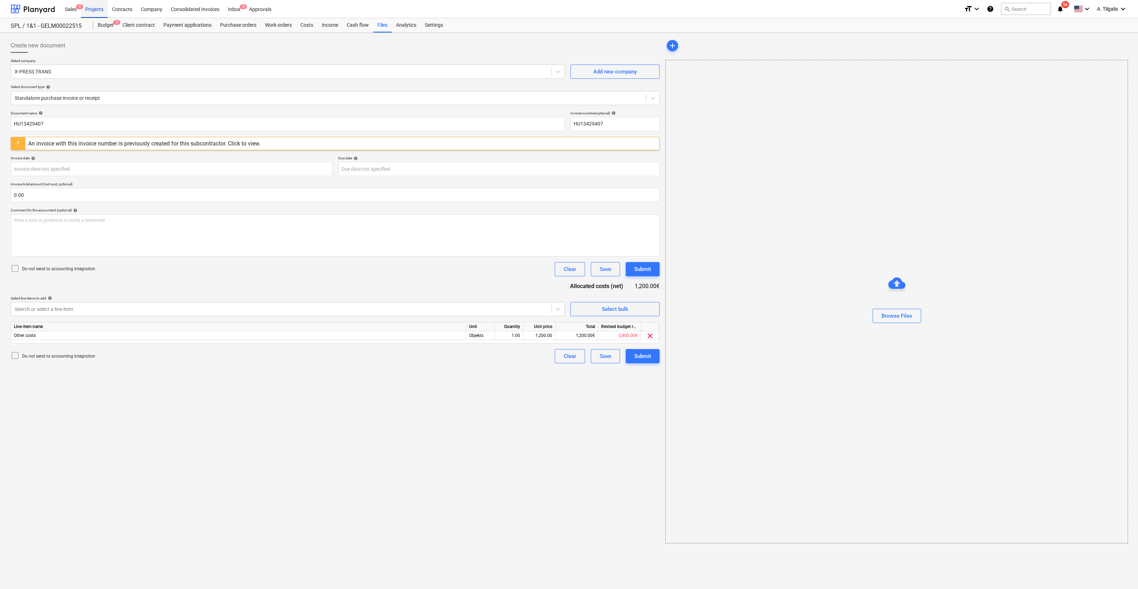
click at [97, 11] on div "Projects" at bounding box center [94, 9] width 27 height 18
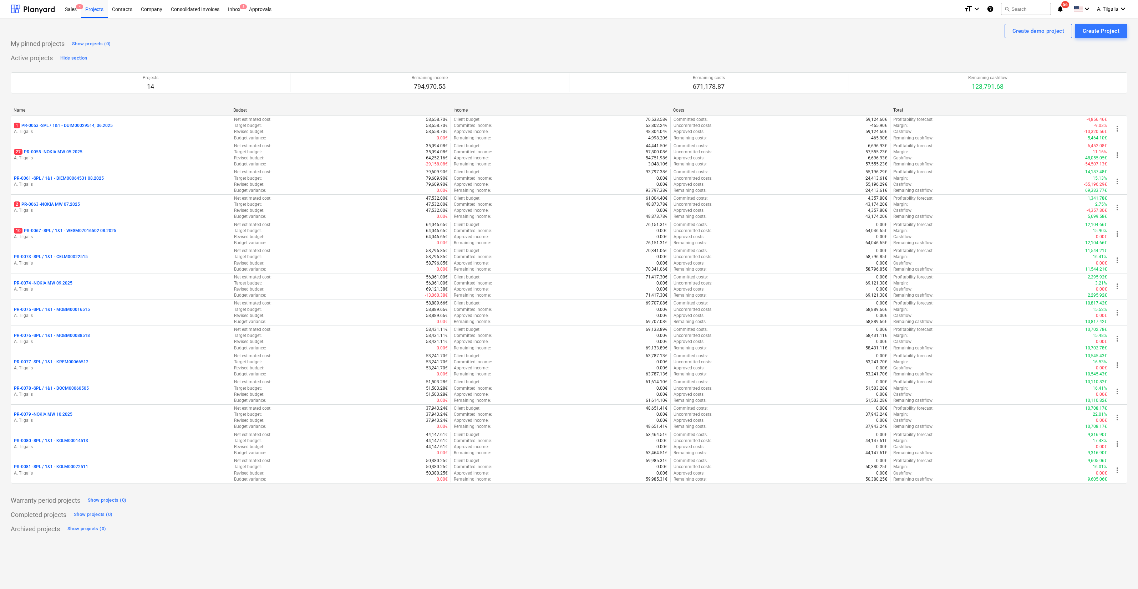
click at [151, 232] on div "10 PR-0067 - SPL / 1&1 - WESM07016502 08.2025" at bounding box center [121, 231] width 214 height 6
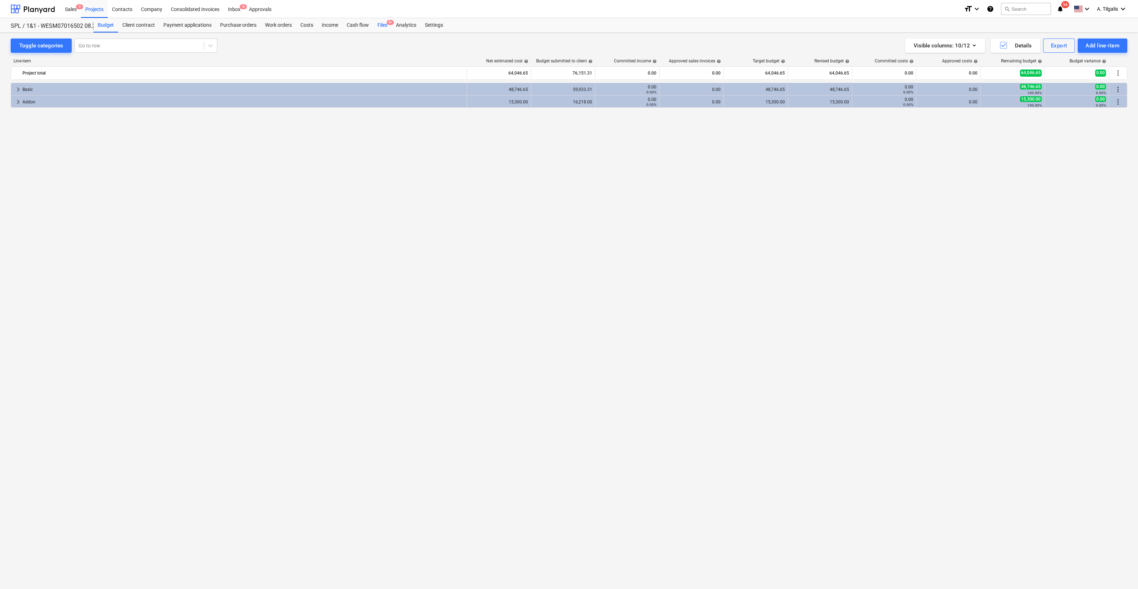
click at [389, 29] on div "Files 9+" at bounding box center [382, 25] width 19 height 14
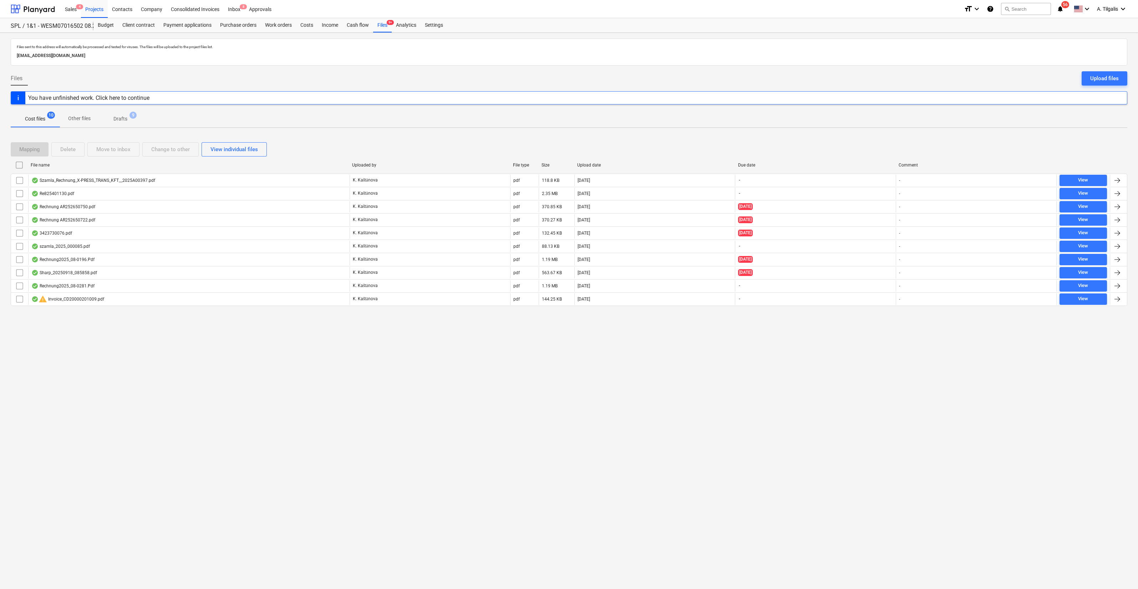
click at [132, 122] on span "Drafts 9" at bounding box center [120, 118] width 42 height 13
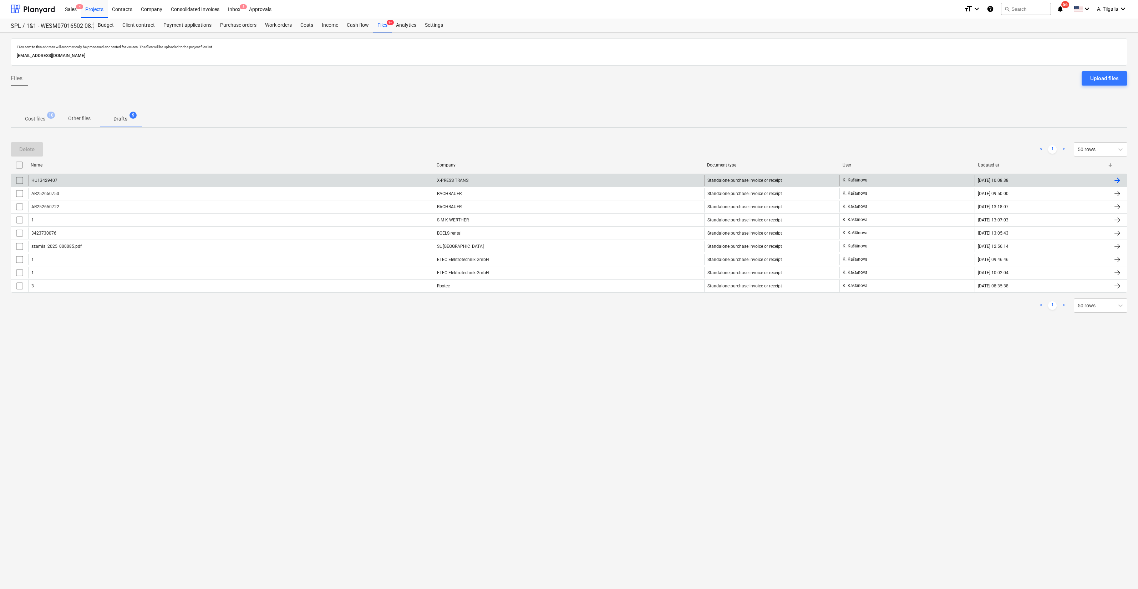
click at [405, 178] on div "HU13429407" at bounding box center [231, 180] width 406 height 11
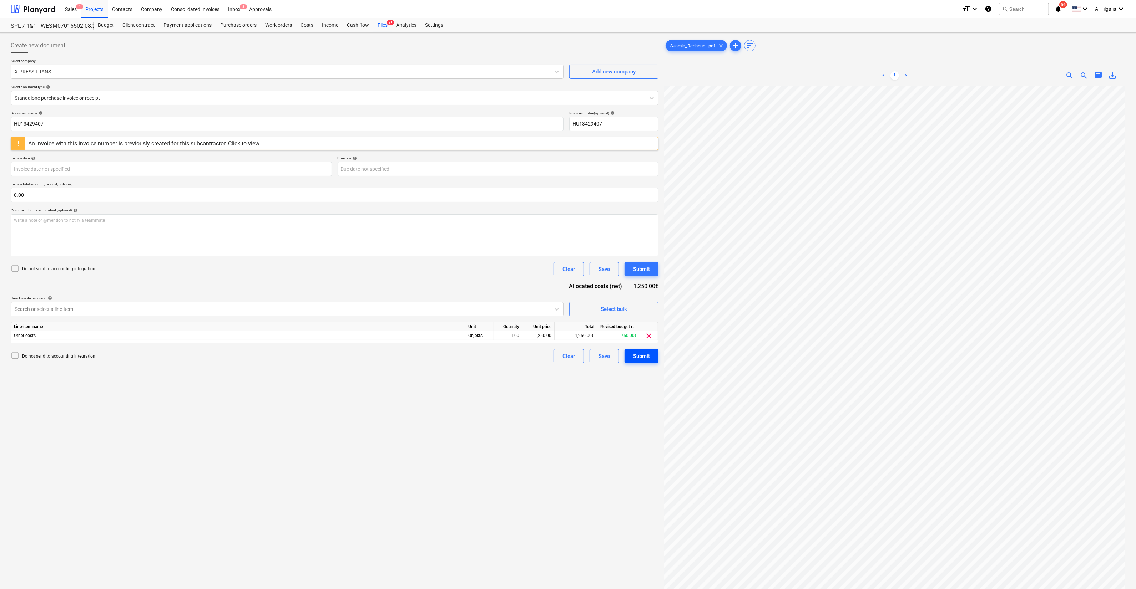
click at [656, 355] on button "Submit" at bounding box center [641, 356] width 34 height 14
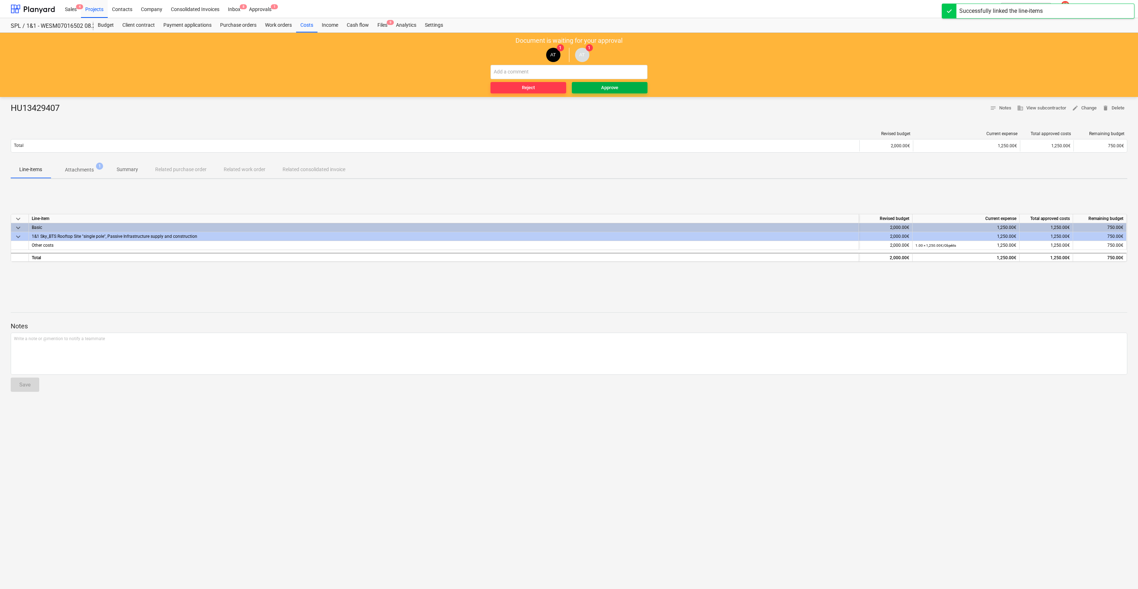
click at [603, 87] on div "Approve" at bounding box center [609, 88] width 17 height 8
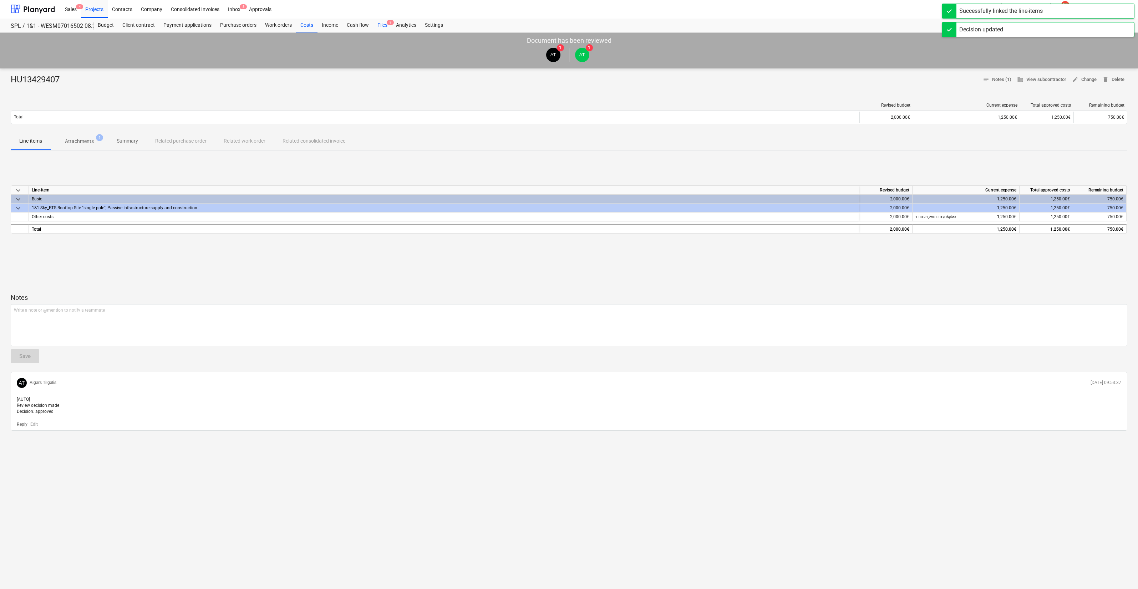
click at [385, 21] on div "Files 9" at bounding box center [382, 25] width 19 height 14
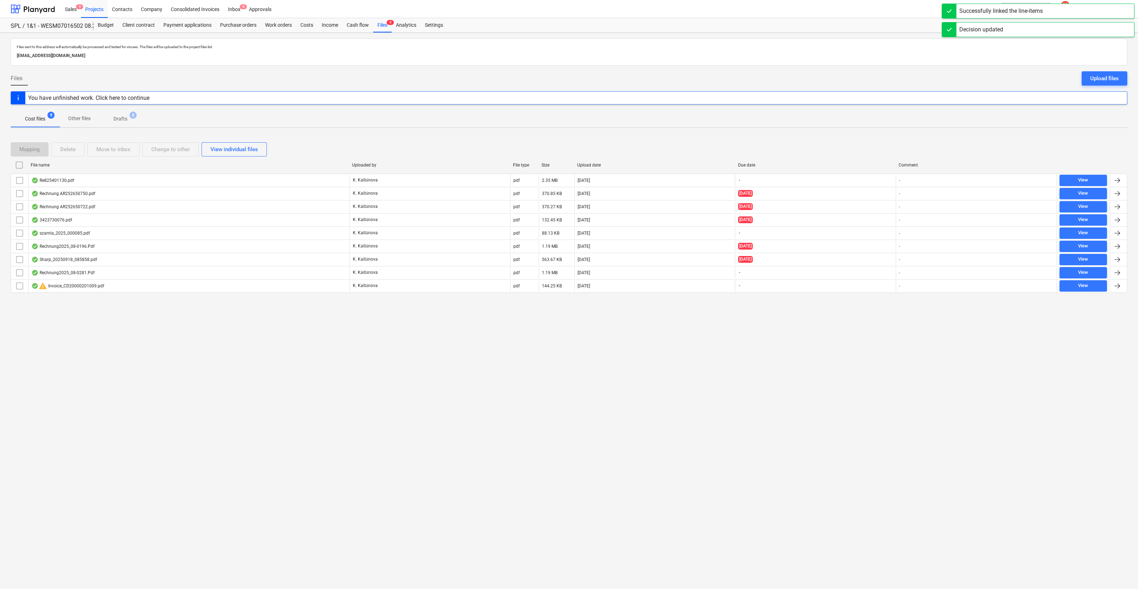
click at [123, 120] on p "Drafts" at bounding box center [120, 118] width 14 height 7
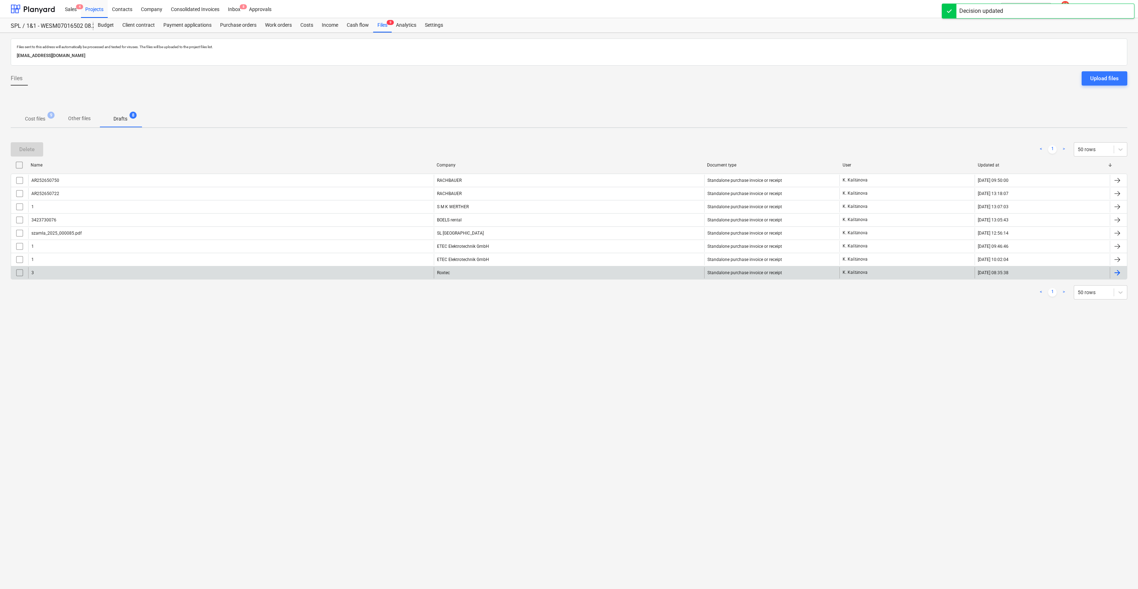
click at [581, 267] on div "Roxtec" at bounding box center [569, 272] width 270 height 11
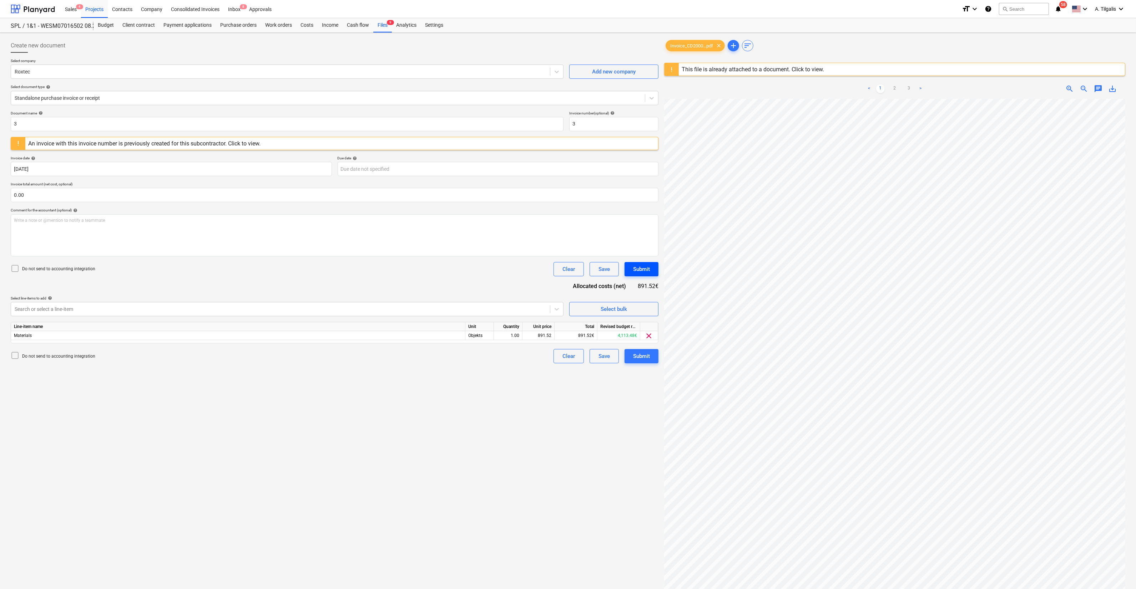
click at [646, 268] on div "Submit" at bounding box center [641, 269] width 17 height 9
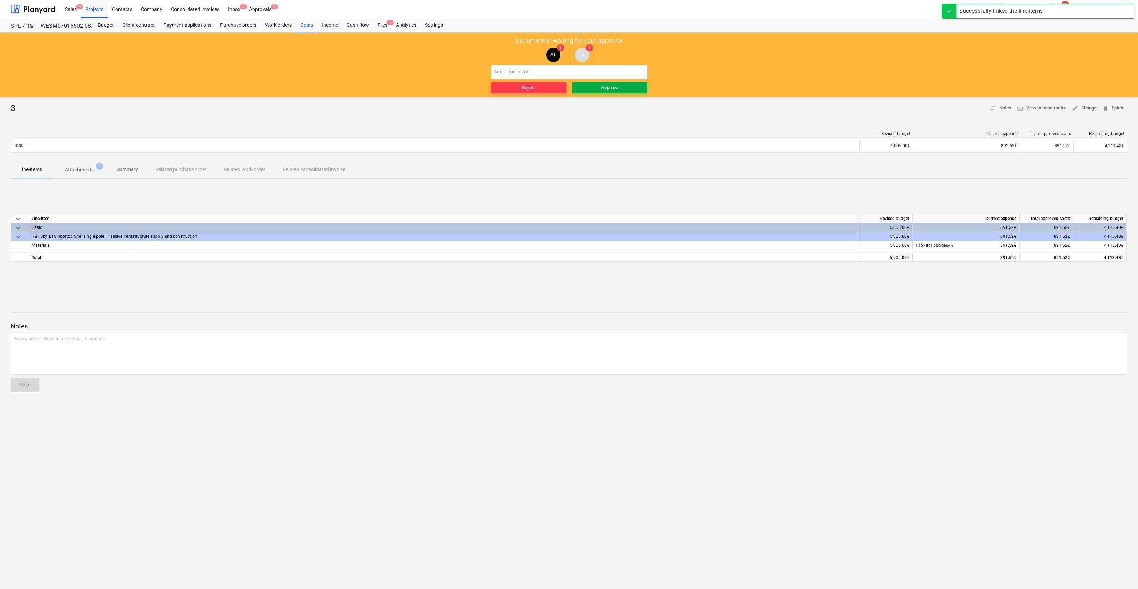
click at [597, 85] on span "Approve" at bounding box center [610, 88] width 70 height 8
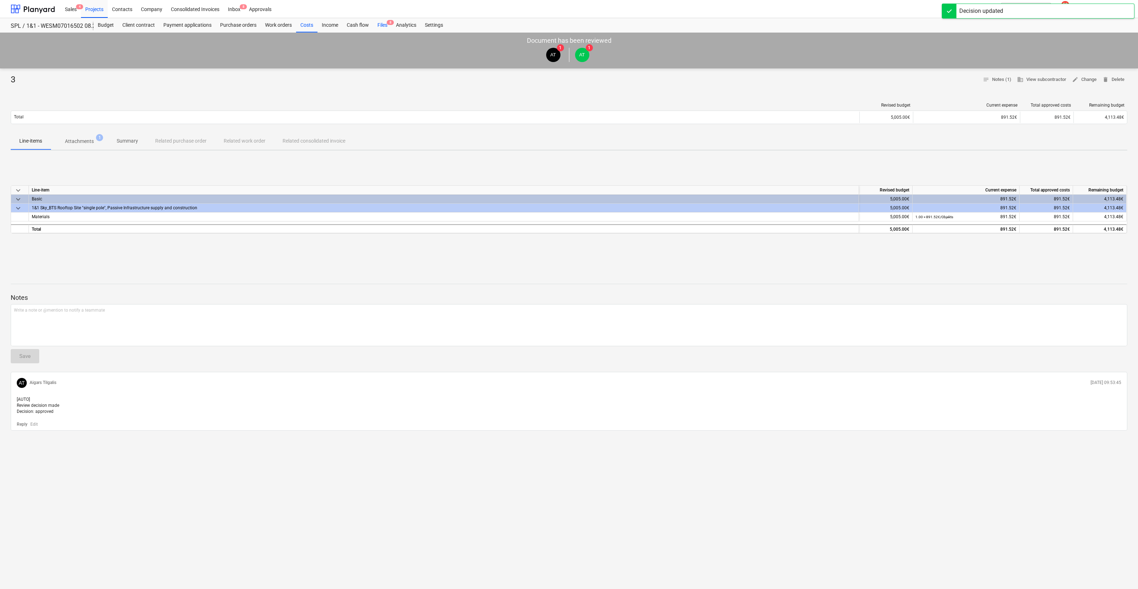
click at [385, 28] on div "Files 8" at bounding box center [382, 25] width 19 height 14
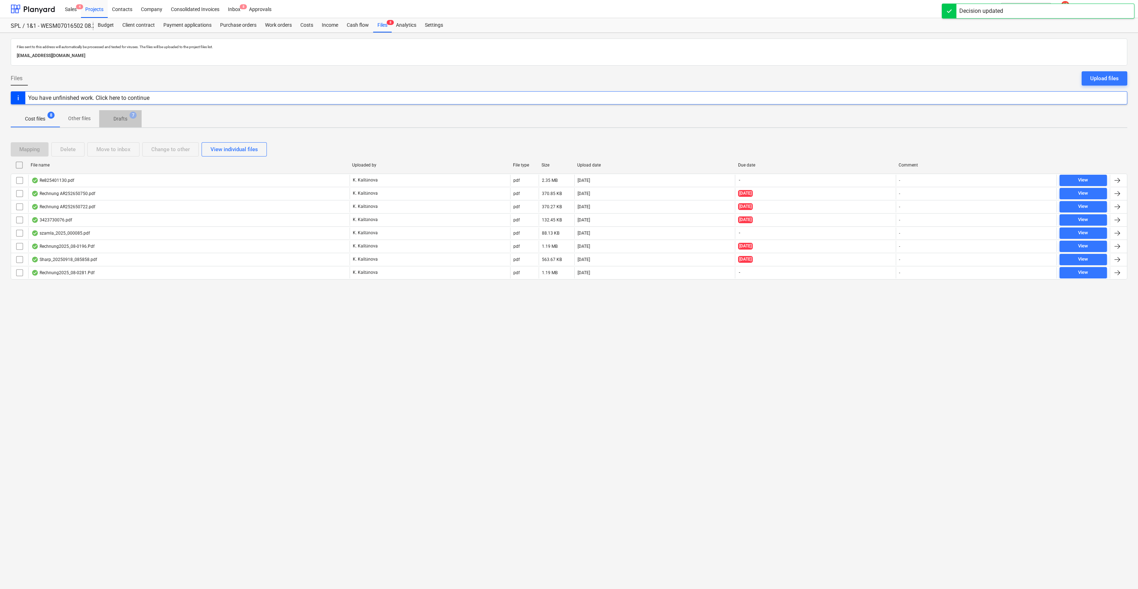
click at [121, 114] on span "Drafts 7" at bounding box center [120, 118] width 42 height 13
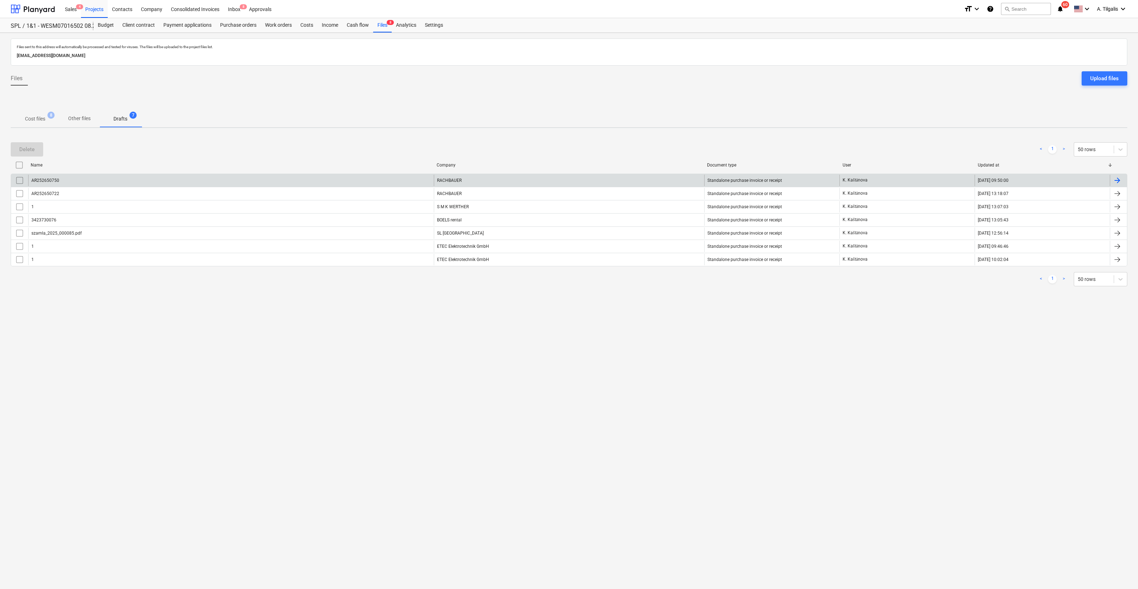
click at [412, 177] on div "AR252650750" at bounding box center [231, 180] width 406 height 11
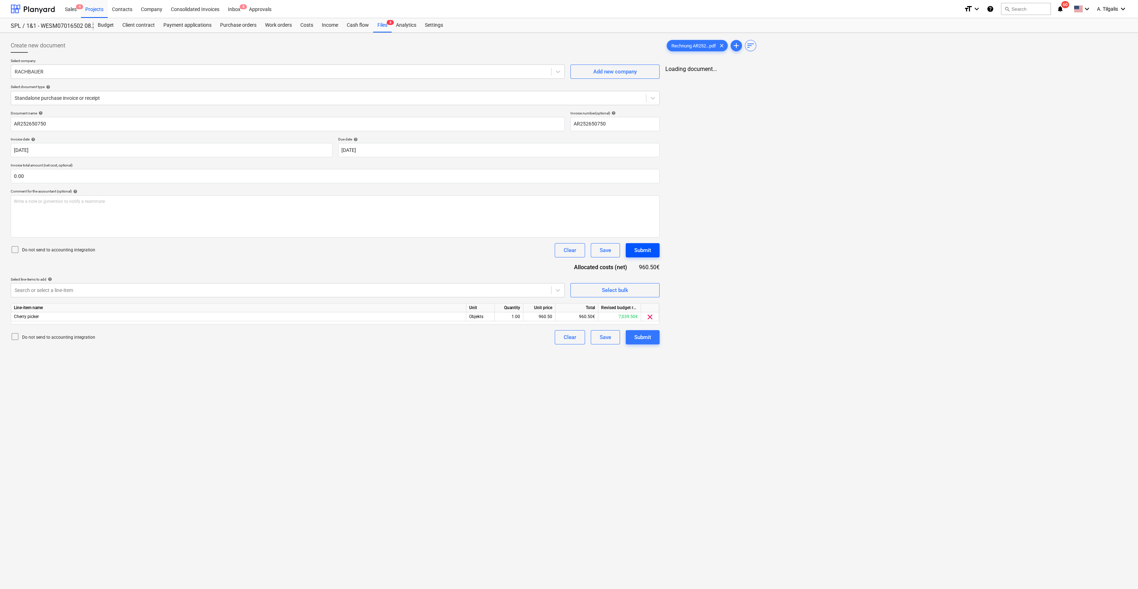
click at [641, 248] on div "Submit" at bounding box center [642, 250] width 17 height 9
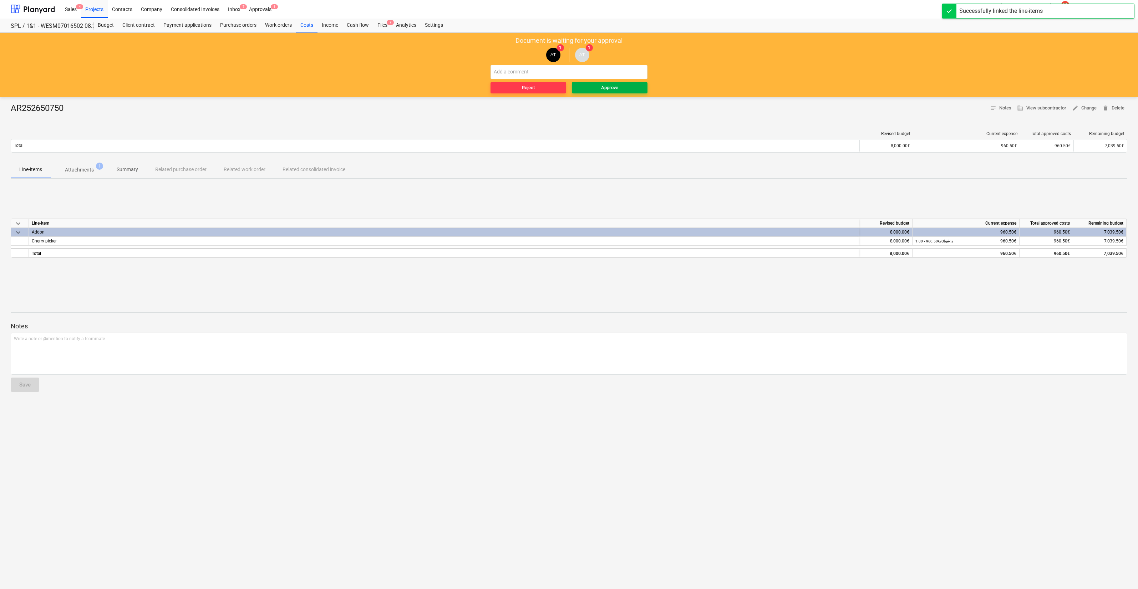
click at [607, 91] on div "Approve" at bounding box center [609, 88] width 17 height 8
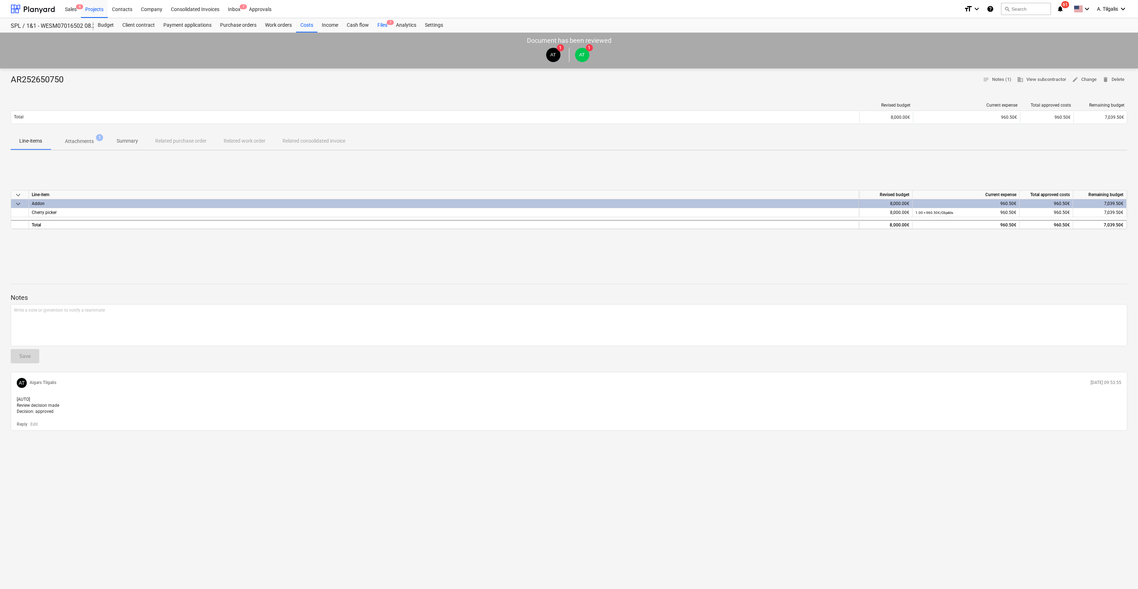
click at [385, 24] on div "Files 7" at bounding box center [382, 25] width 19 height 14
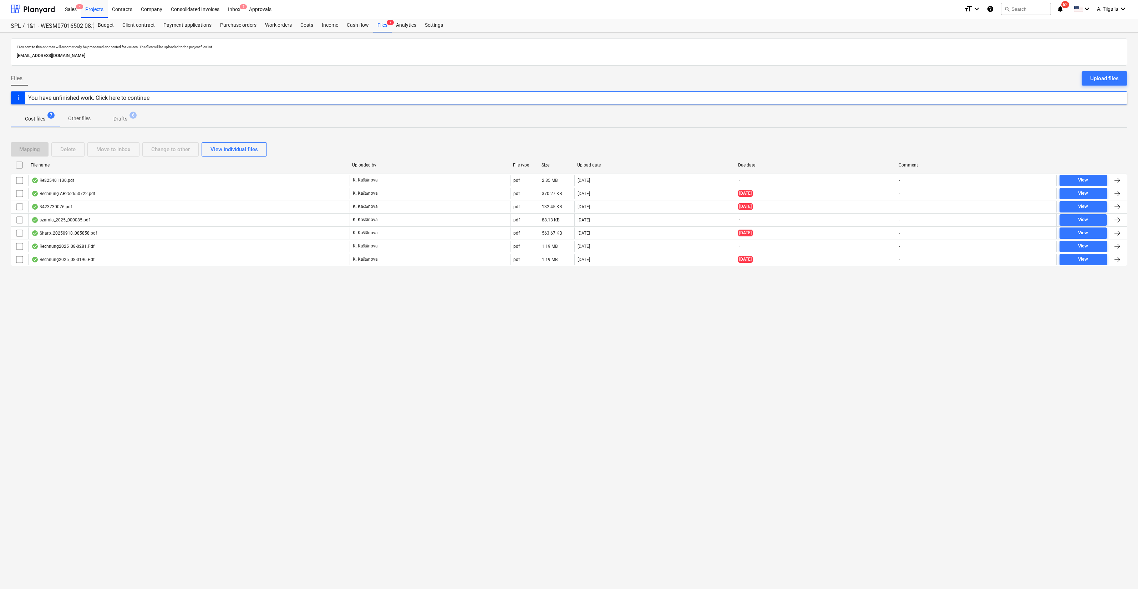
click at [120, 119] on p "Drafts" at bounding box center [120, 118] width 14 height 7
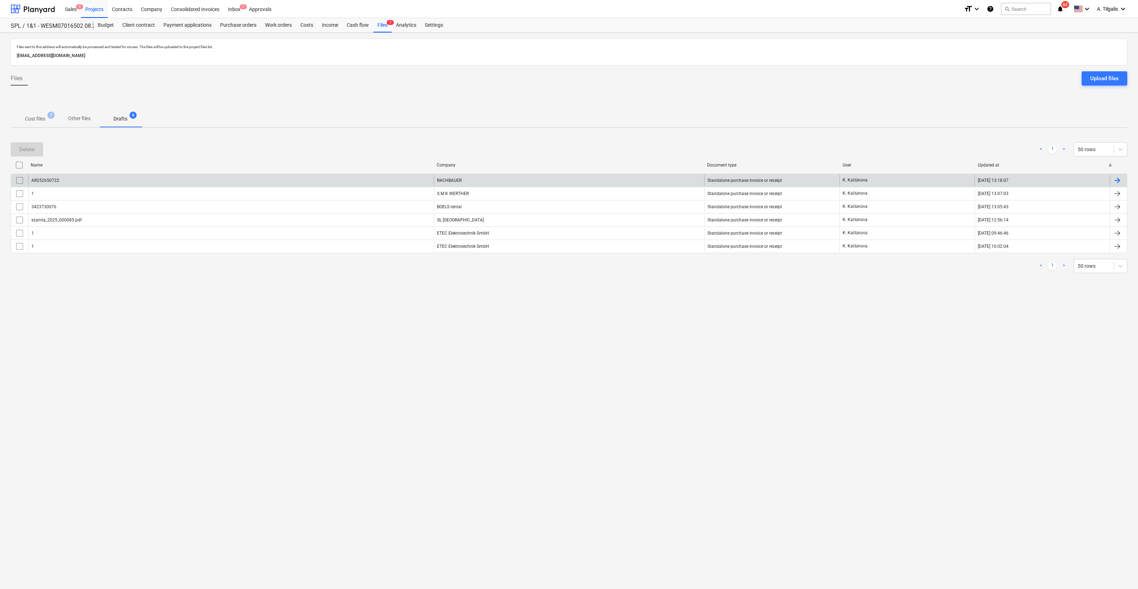
click at [218, 185] on div "AR252650722" at bounding box center [231, 180] width 406 height 11
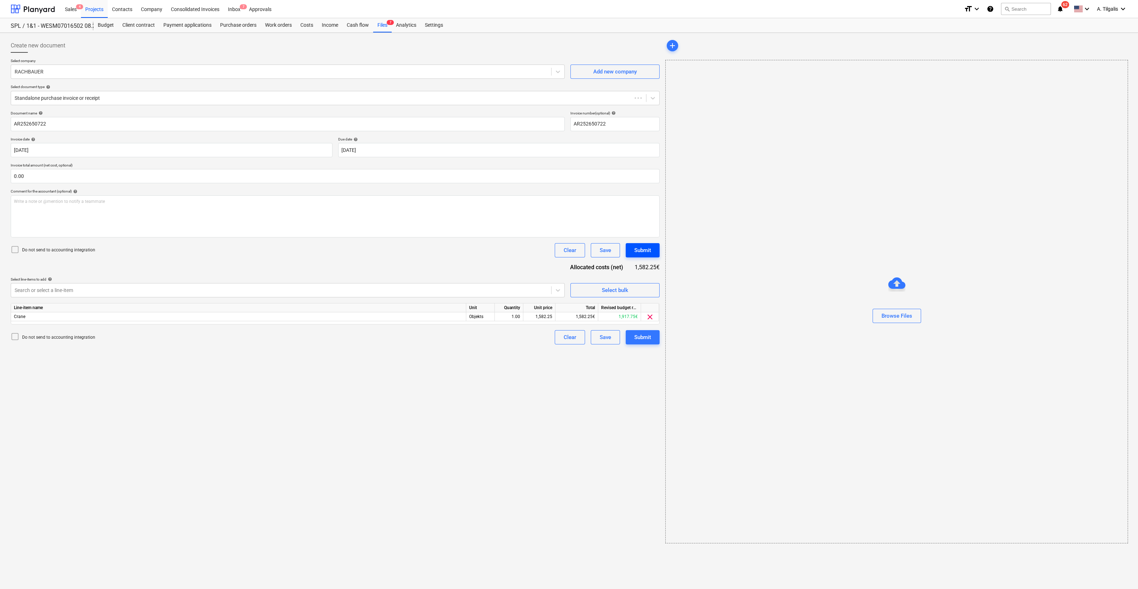
click at [644, 249] on div "Submit" at bounding box center [642, 250] width 17 height 9
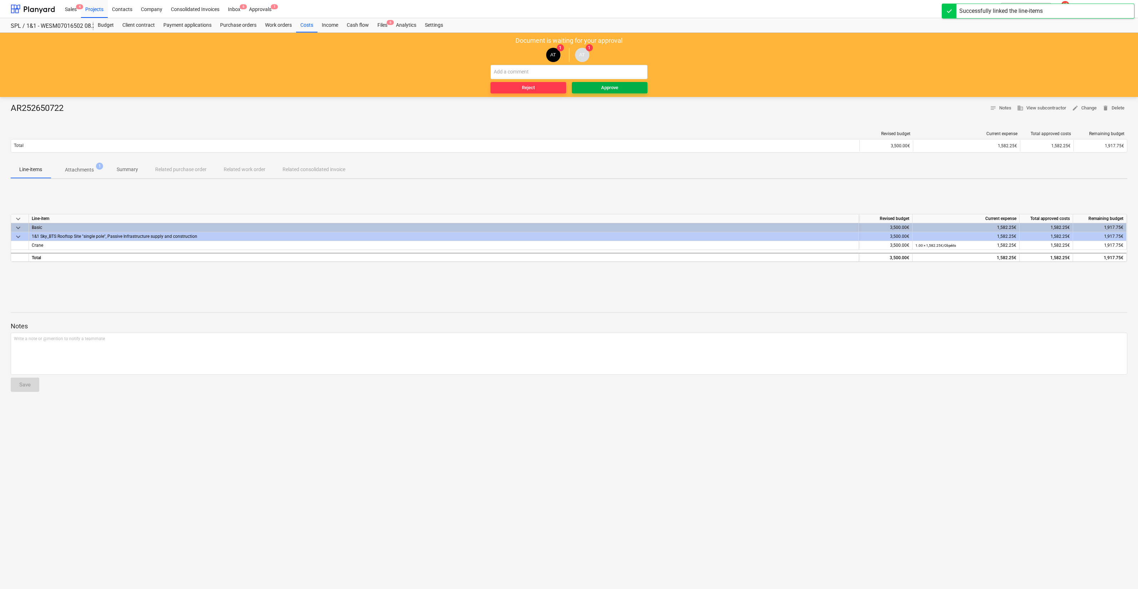
click at [626, 86] on span "Approve" at bounding box center [610, 88] width 70 height 8
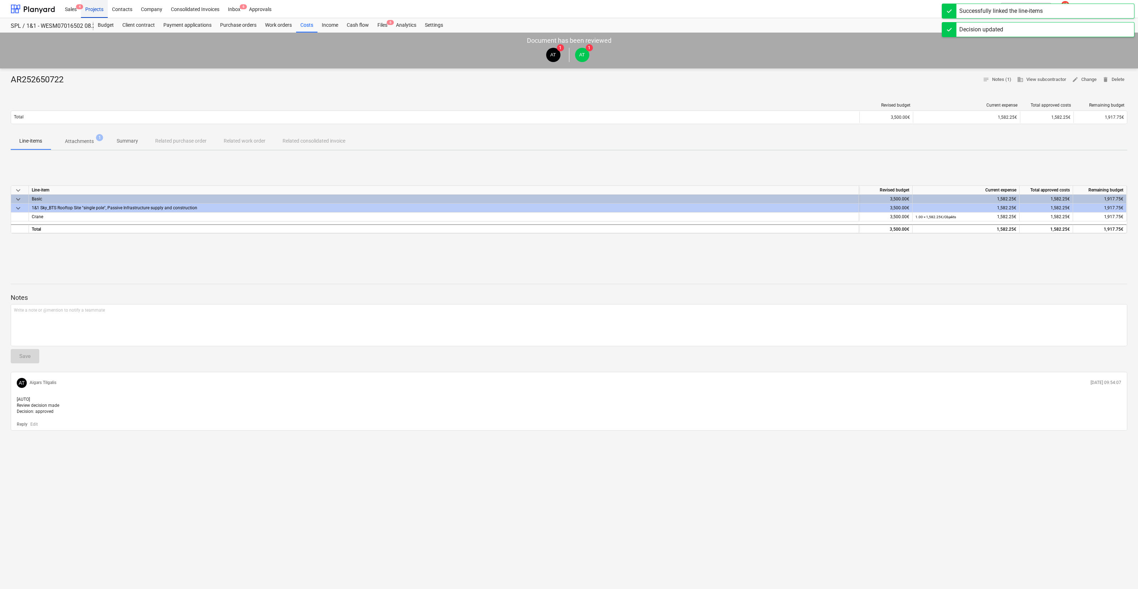
click at [93, 6] on div "Projects" at bounding box center [94, 9] width 27 height 18
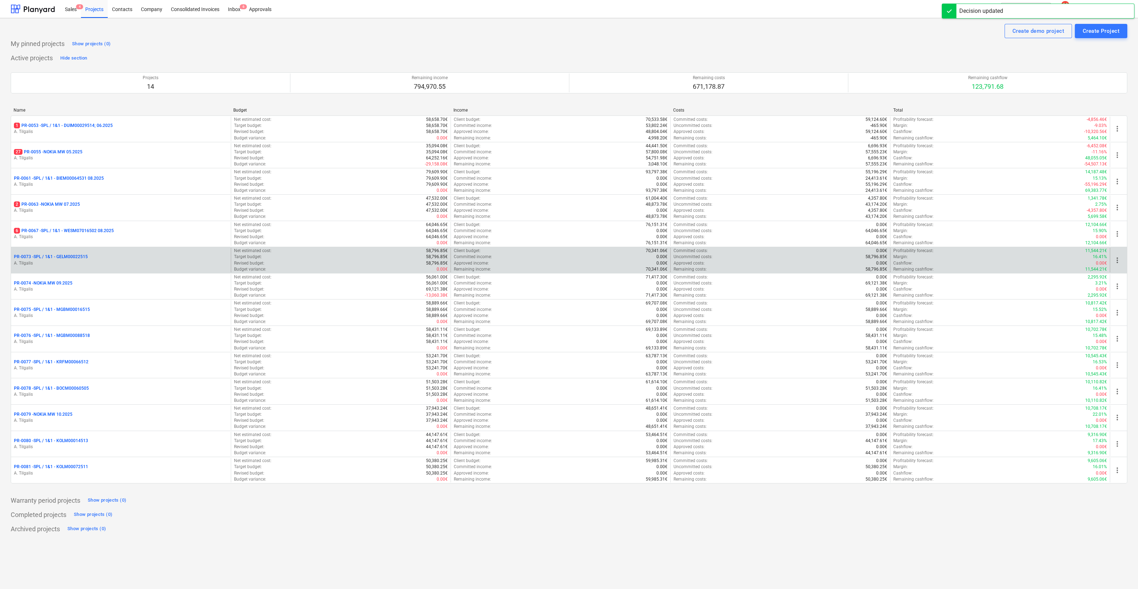
click at [107, 264] on p "A. Tilgalis" at bounding box center [121, 263] width 214 height 6
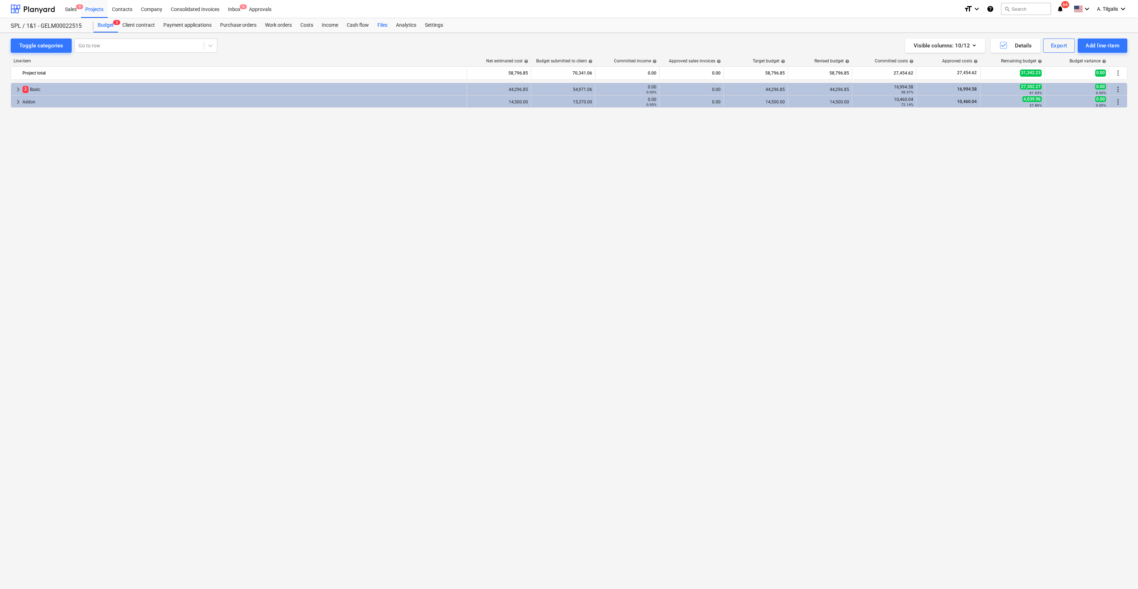
click at [382, 22] on div "Files" at bounding box center [382, 25] width 19 height 14
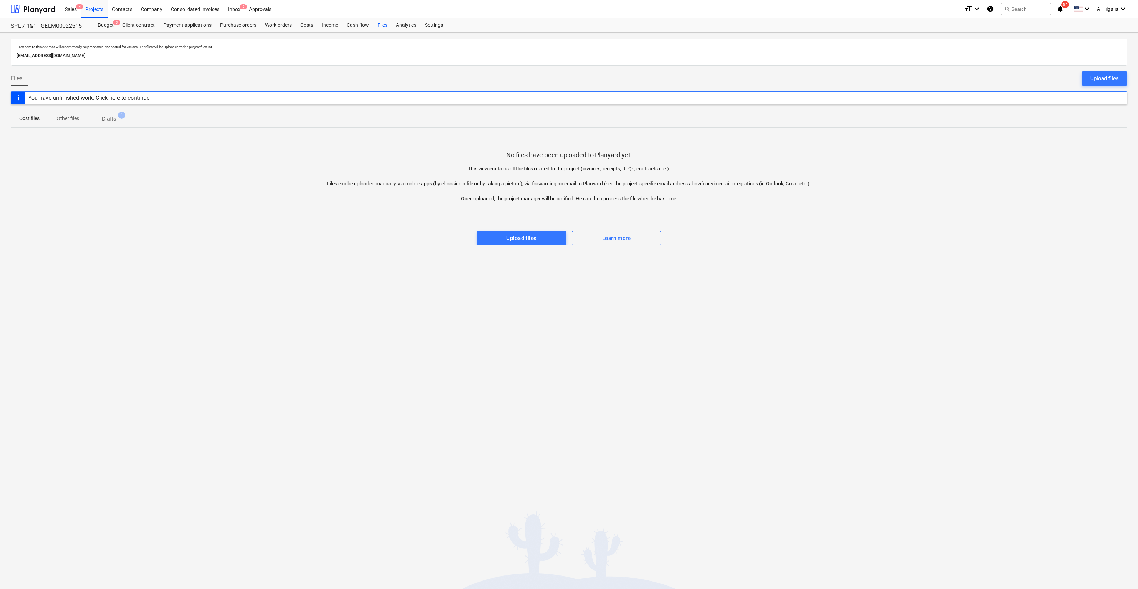
click at [113, 123] on span "Drafts 1" at bounding box center [109, 118] width 42 height 13
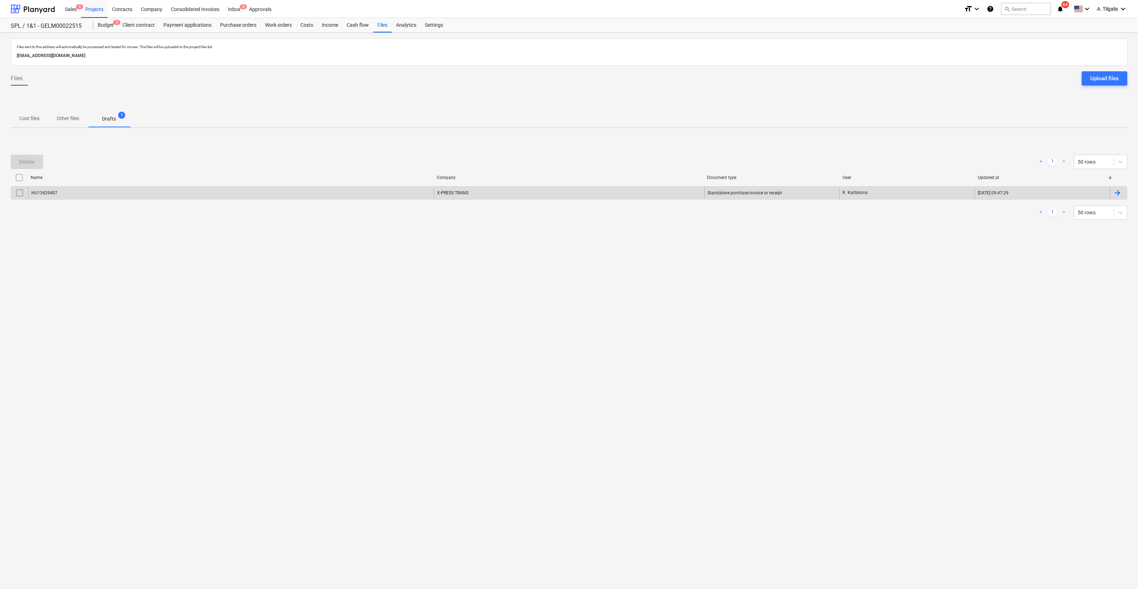
click at [114, 191] on div "HU13429407" at bounding box center [231, 192] width 406 height 11
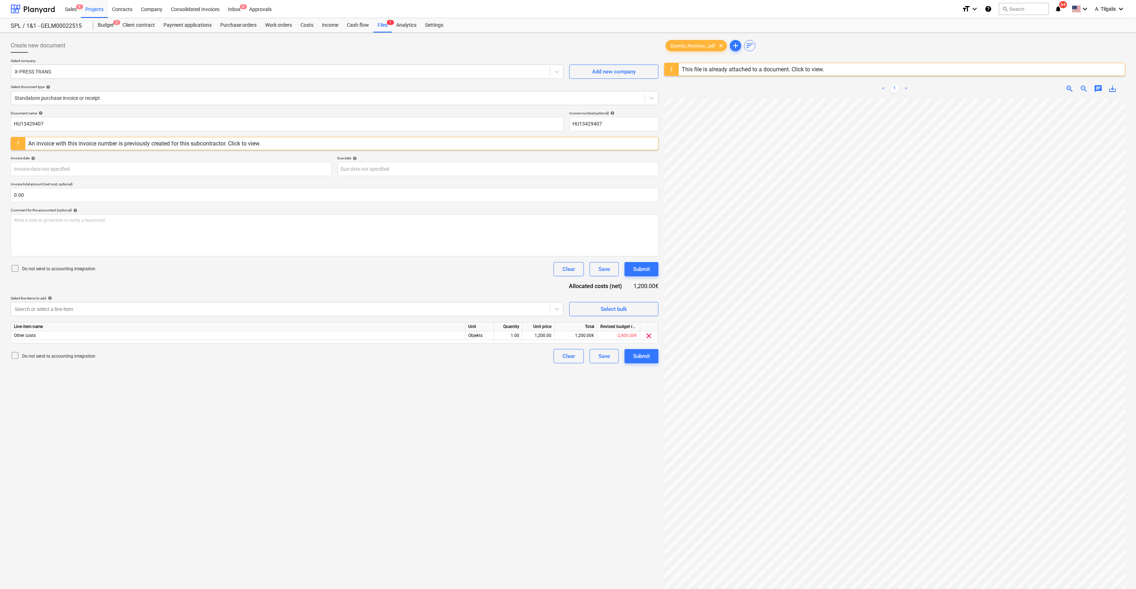
scroll to position [22, 0]
click at [633, 358] on div "Submit" at bounding box center [641, 356] width 17 height 9
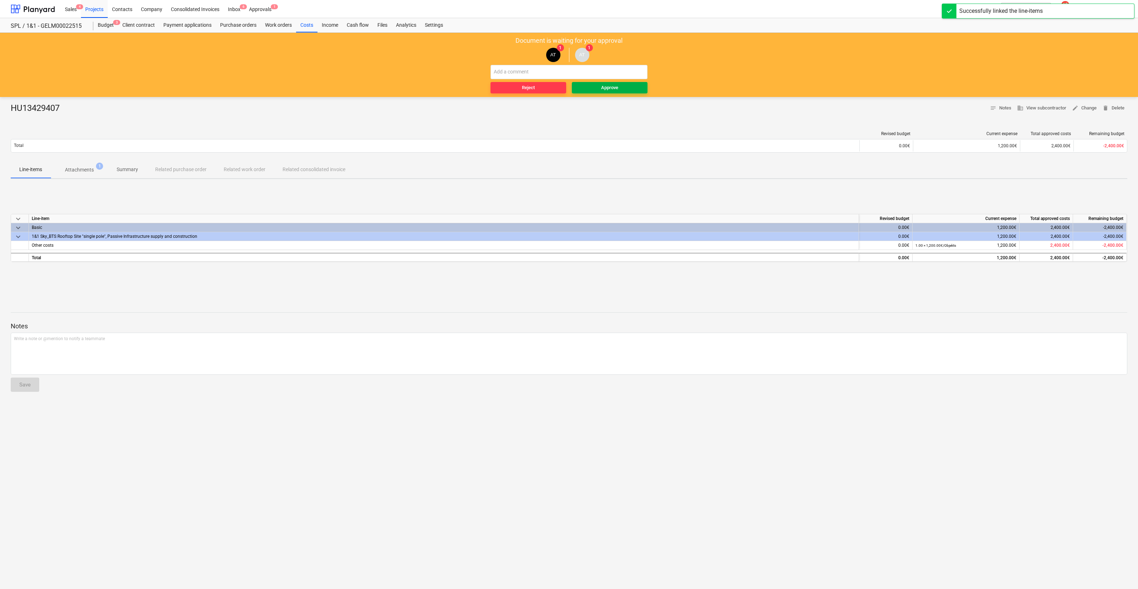
click at [614, 87] on div "Approve" at bounding box center [609, 88] width 17 height 8
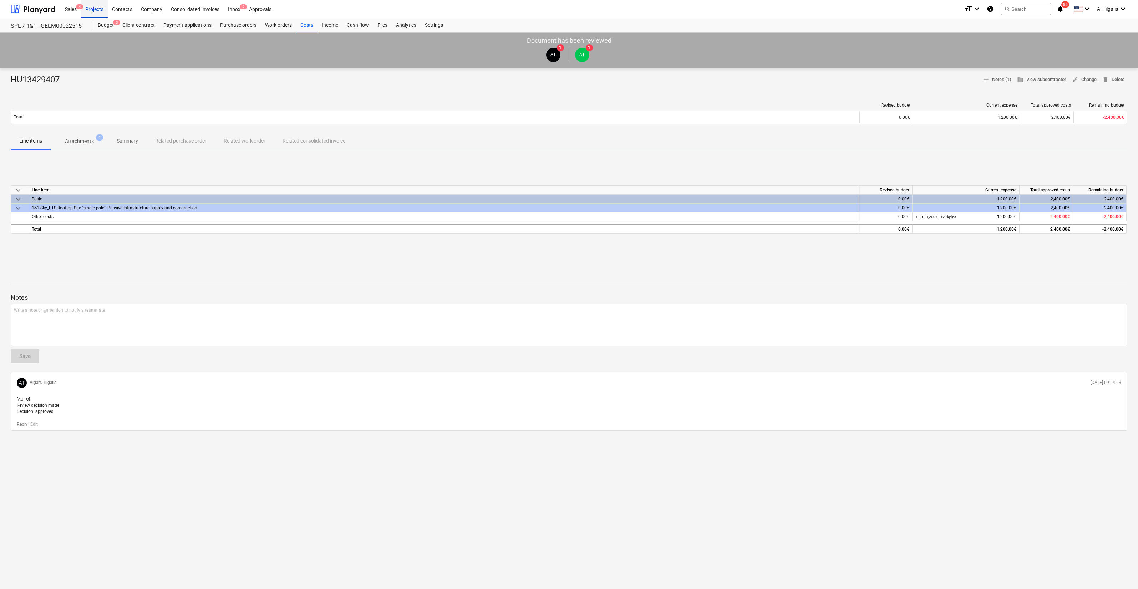
click at [96, 9] on div "Projects" at bounding box center [94, 9] width 27 height 18
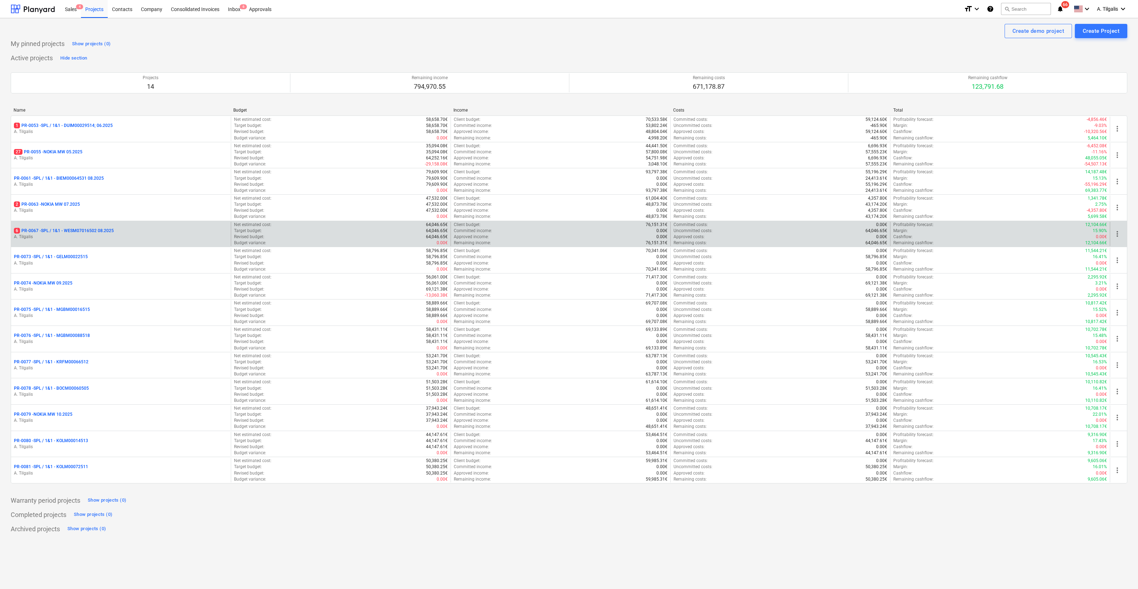
click at [99, 233] on p "6 PR-0067 - SPL / 1&1 - WESM07016502 08.2025" at bounding box center [64, 231] width 100 height 6
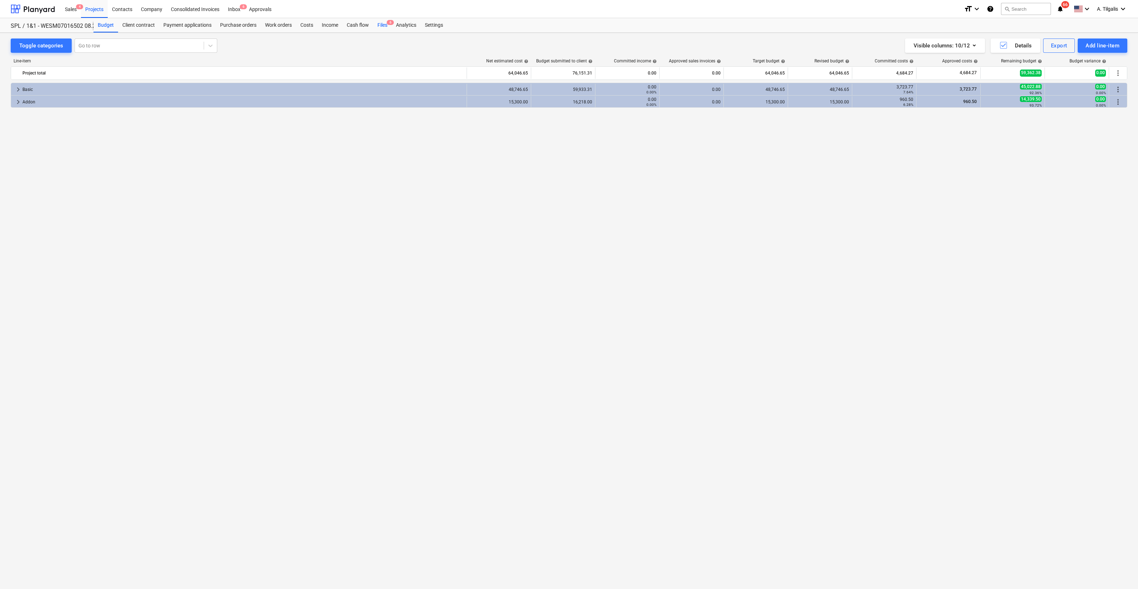
click at [382, 23] on div "Files 6" at bounding box center [382, 25] width 19 height 14
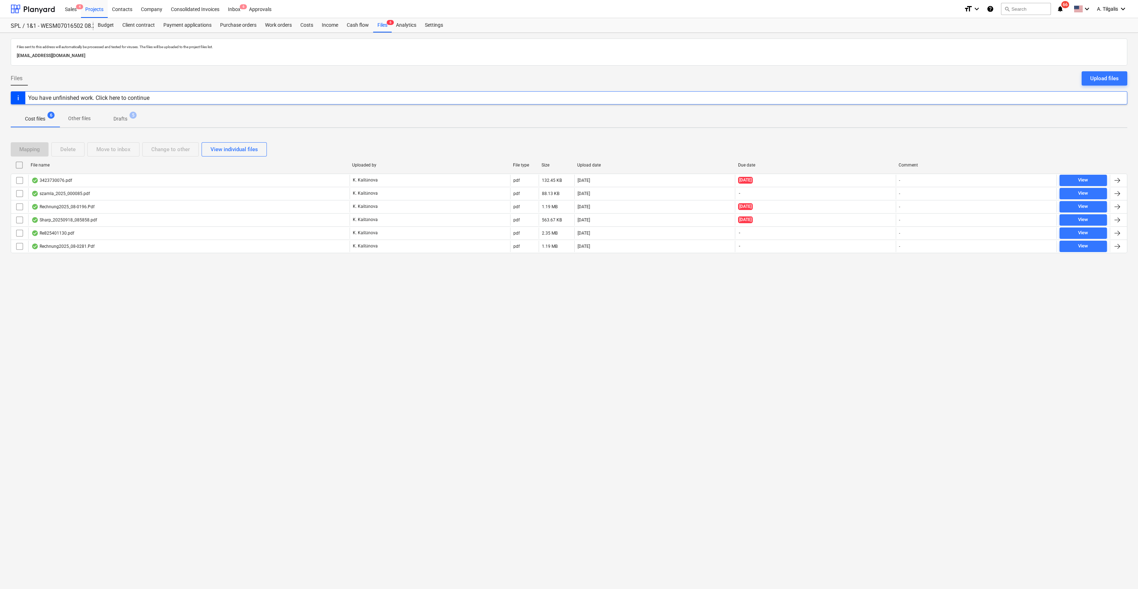
click at [116, 119] on p "Drafts" at bounding box center [120, 118] width 14 height 7
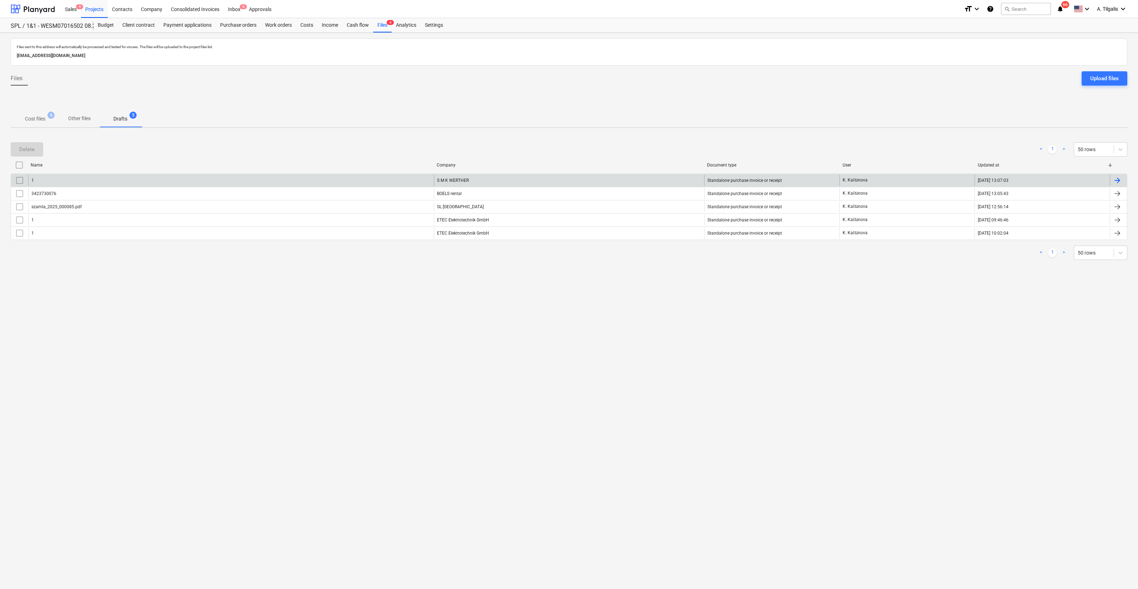
click at [141, 176] on div "1" at bounding box center [231, 180] width 406 height 11
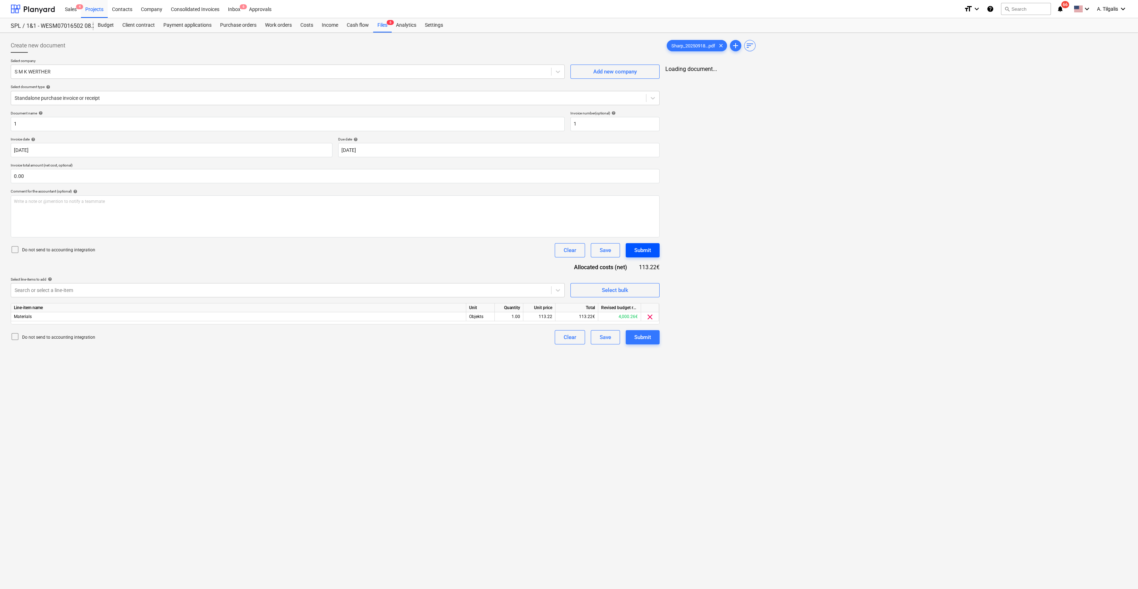
click at [635, 246] on div "Submit" at bounding box center [642, 250] width 17 height 9
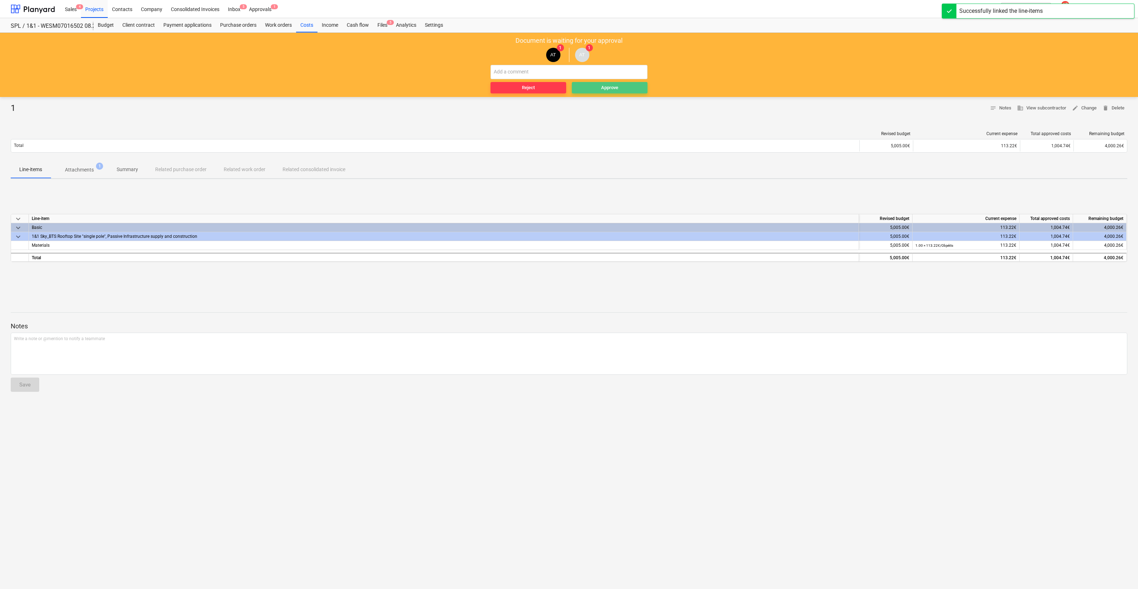
click at [605, 84] on div "Approve" at bounding box center [609, 88] width 17 height 8
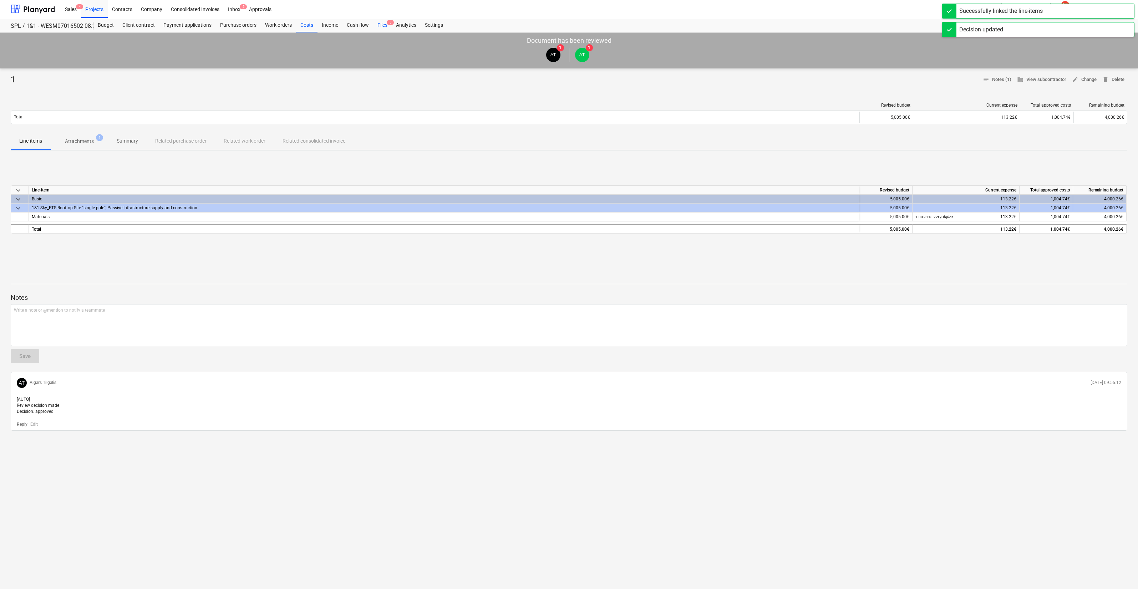
click at [379, 27] on div "Files 5" at bounding box center [382, 25] width 19 height 14
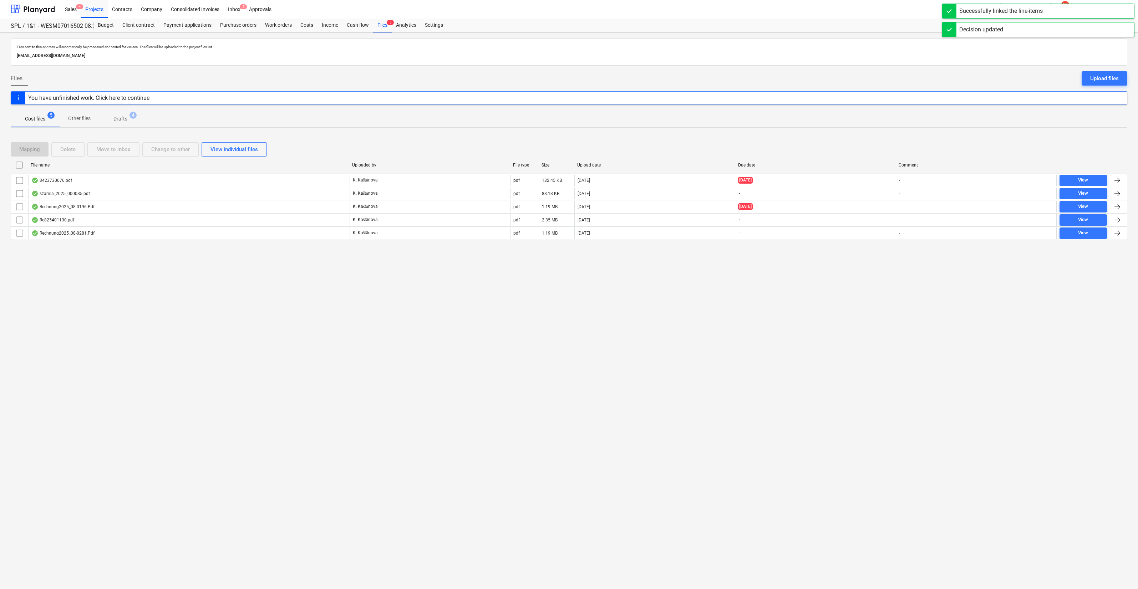
click at [129, 120] on span "Drafts 4" at bounding box center [120, 118] width 25 height 7
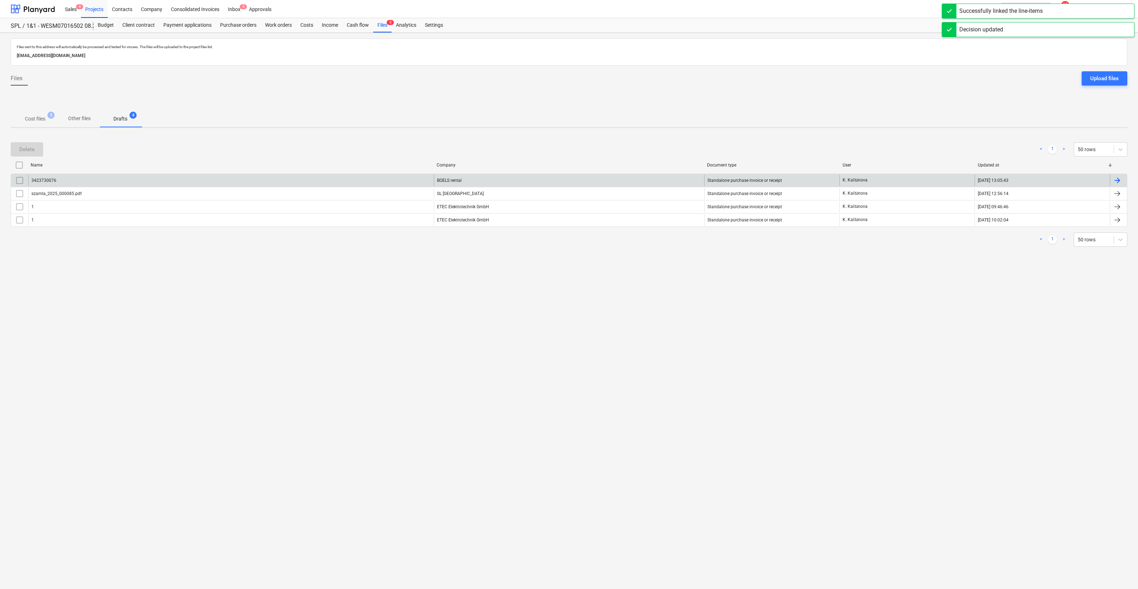
click at [139, 179] on div "3423730076" at bounding box center [231, 180] width 406 height 11
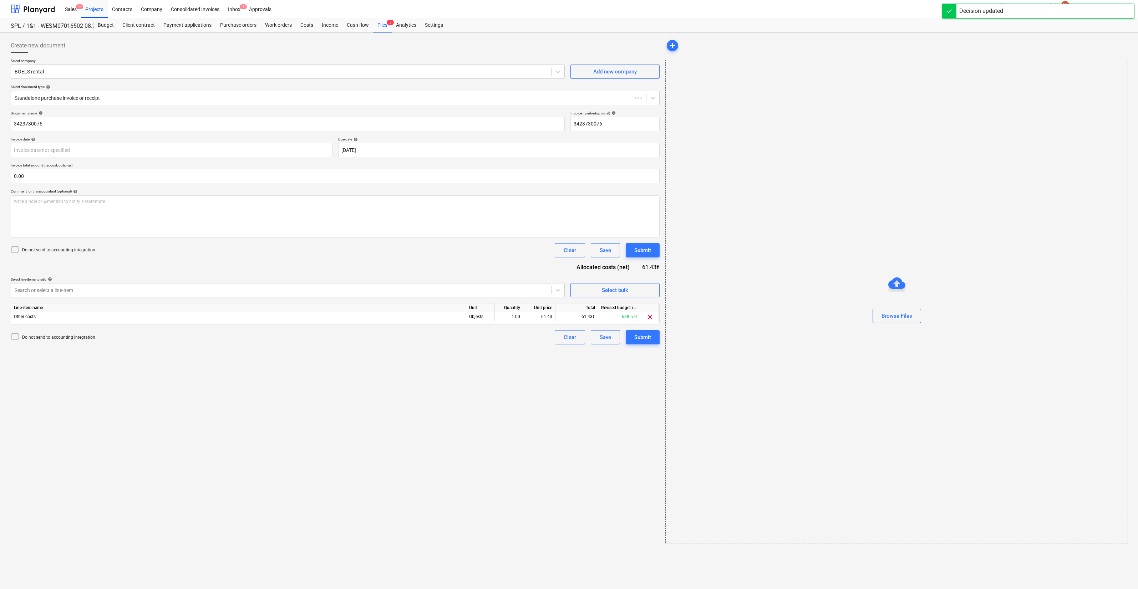
click at [641, 241] on div "Document name help 3423730076 Invoice number (optional) help 3423730076 Invoice…" at bounding box center [335, 228] width 649 height 234
click at [636, 248] on div "Submit" at bounding box center [642, 250] width 17 height 9
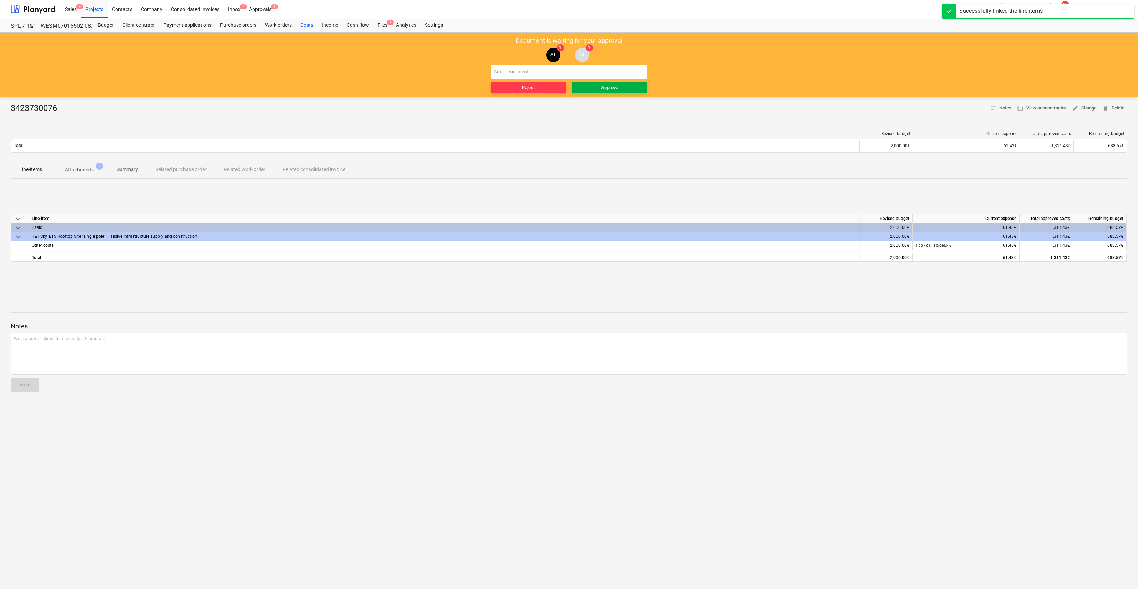
click at [607, 83] on button "Approve" at bounding box center [610, 87] width 76 height 11
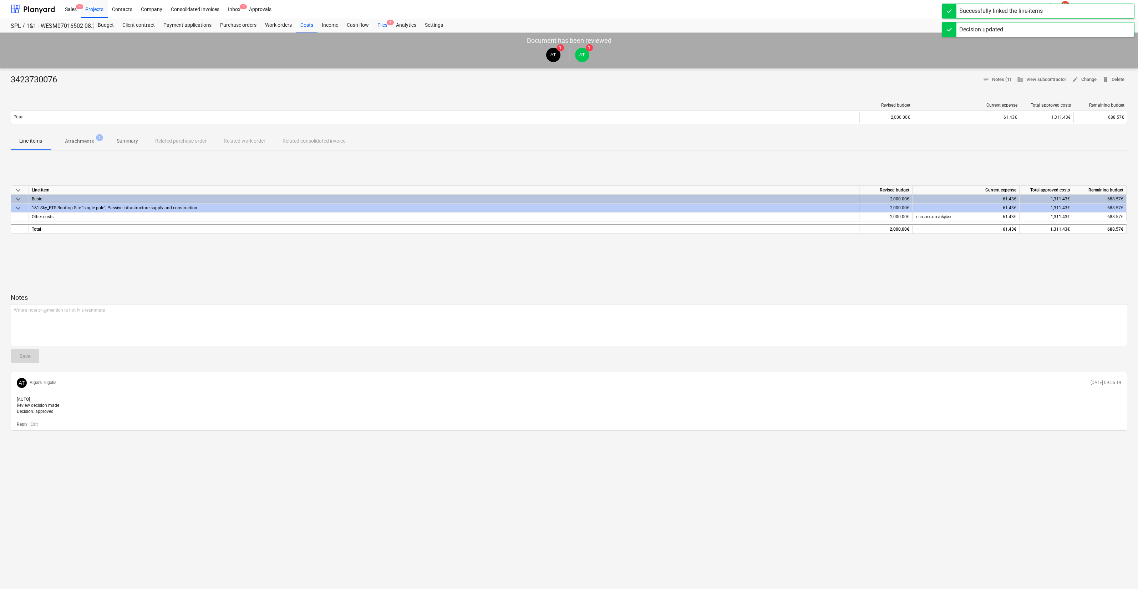
click at [384, 23] on div "Files 4" at bounding box center [382, 25] width 19 height 14
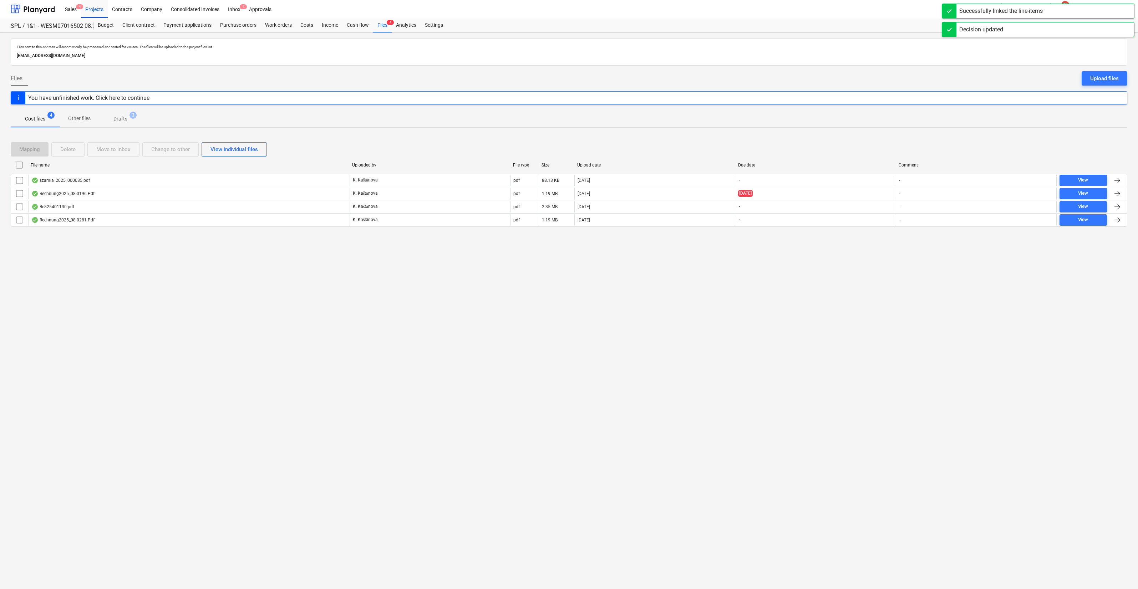
click at [120, 117] on p "Drafts" at bounding box center [120, 118] width 14 height 7
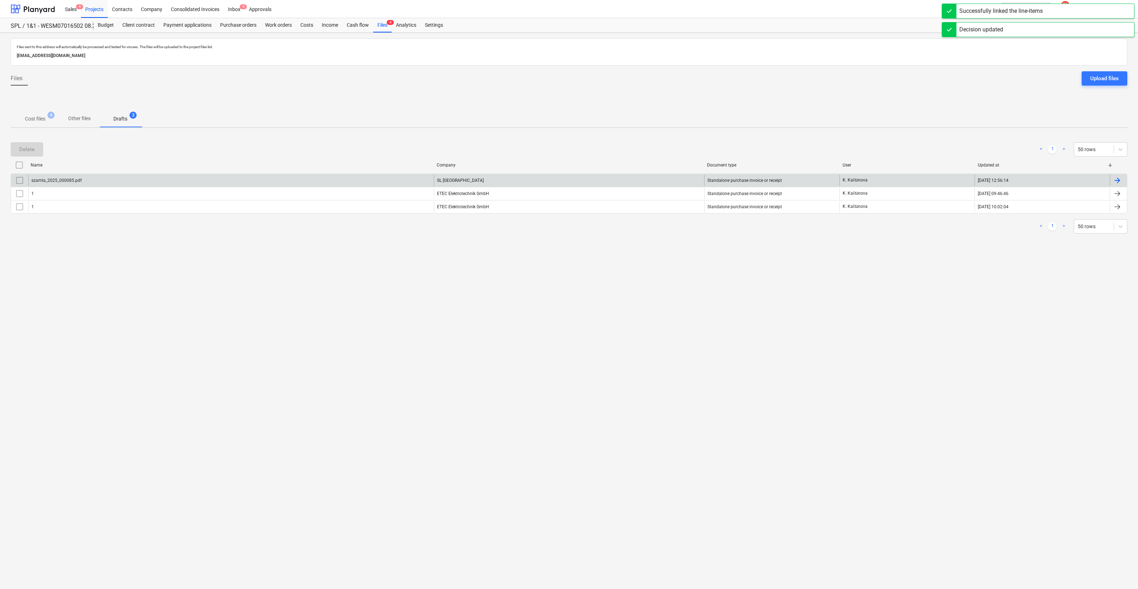
click at [263, 183] on div "szamla_2025_000085.pdf" at bounding box center [231, 180] width 406 height 11
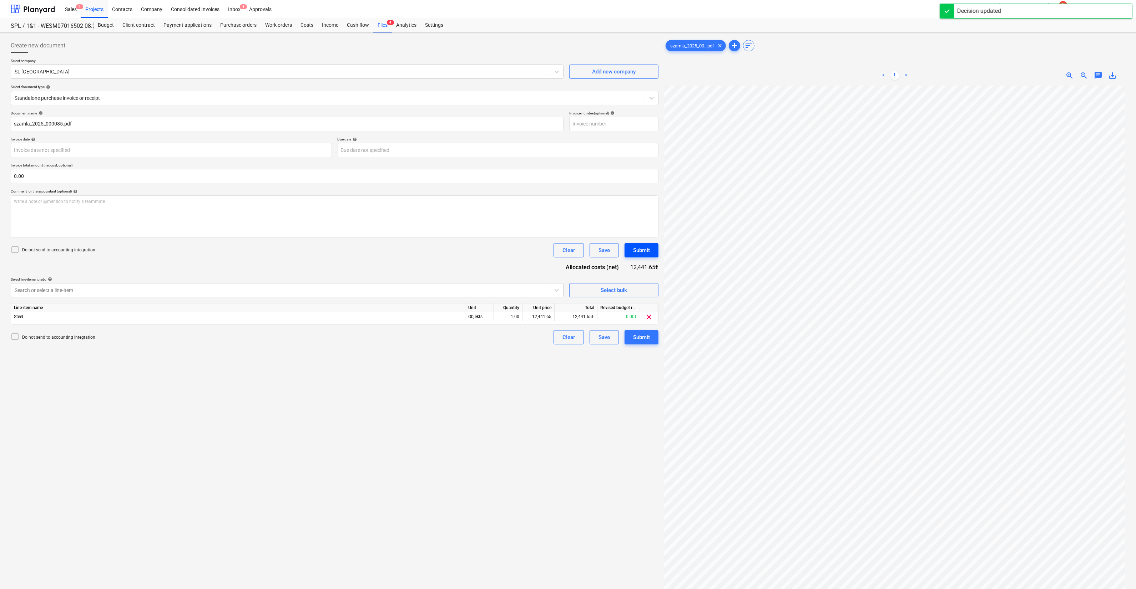
click at [644, 249] on div "Submit" at bounding box center [641, 250] width 17 height 9
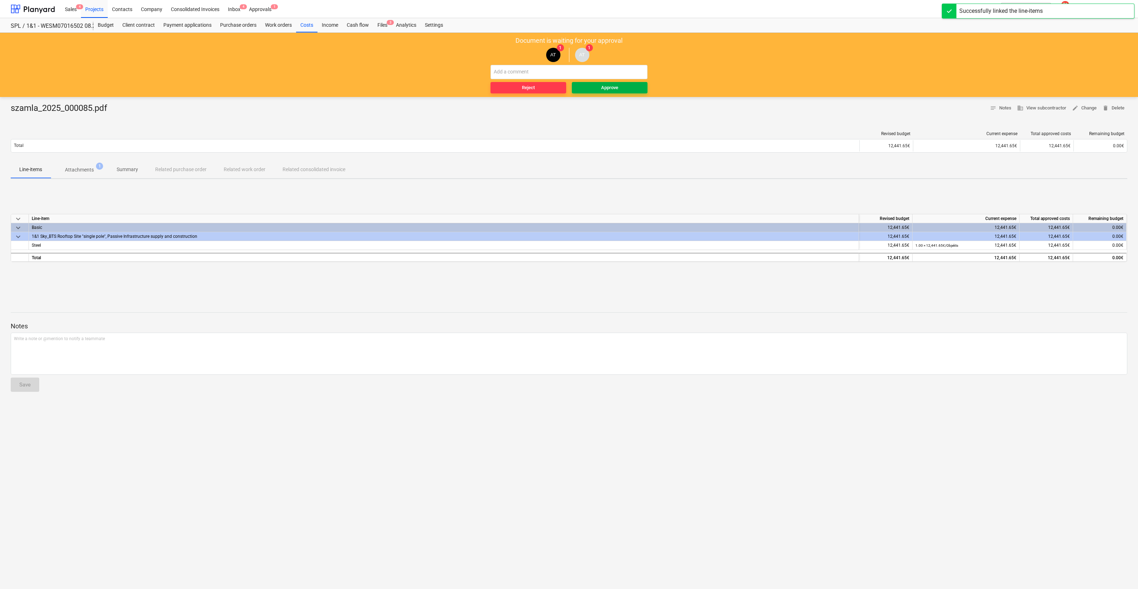
click at [617, 89] on div "Approve" at bounding box center [609, 88] width 17 height 8
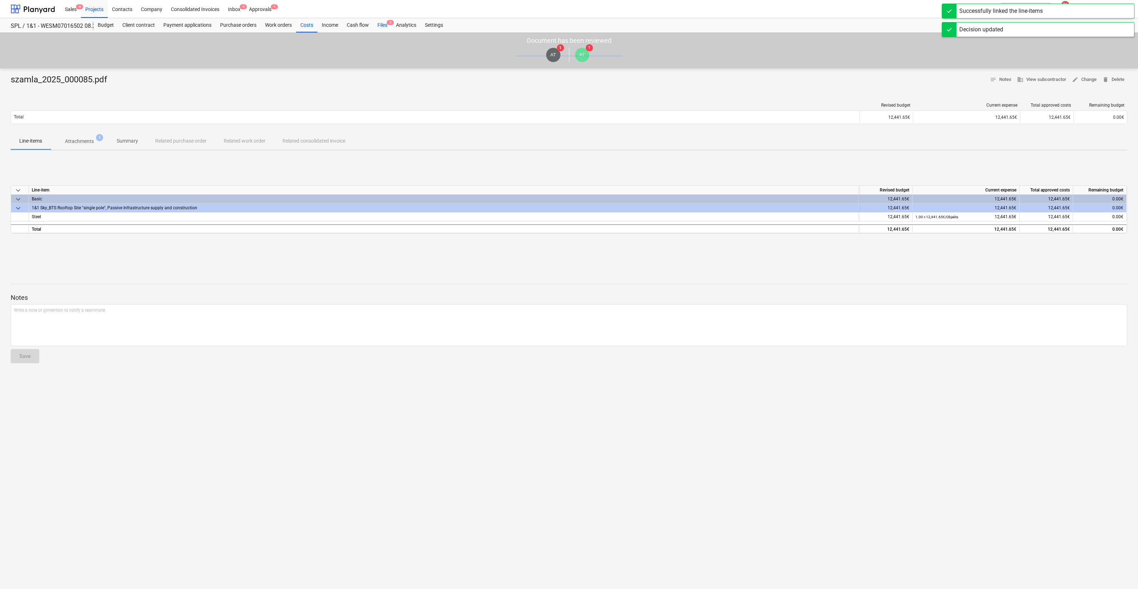
click at [385, 22] on div "Files 3" at bounding box center [382, 25] width 19 height 14
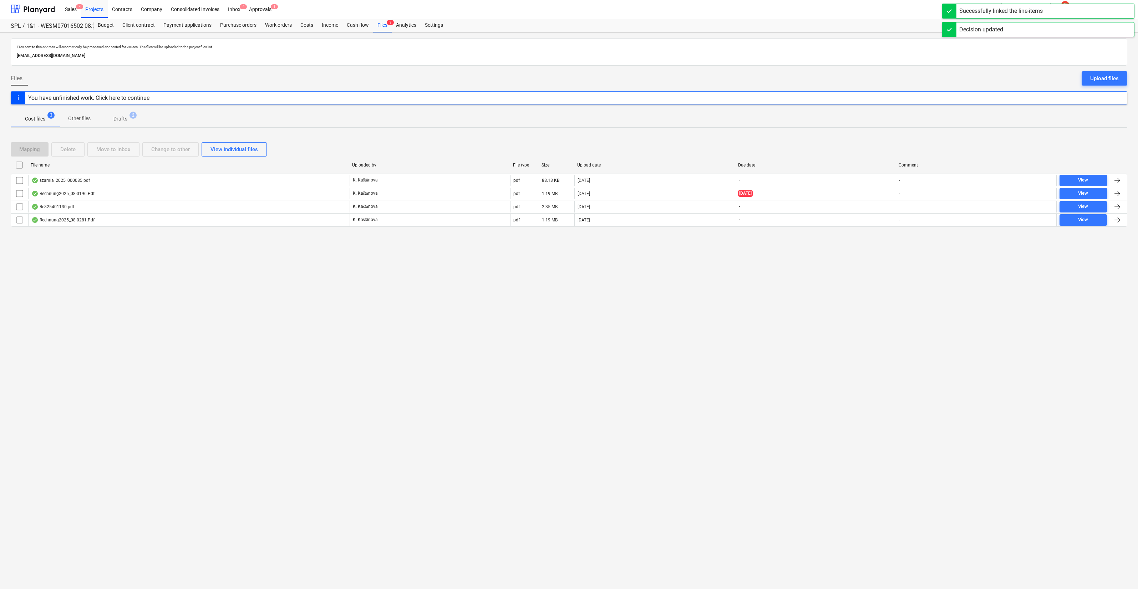
click at [133, 116] on span "2" at bounding box center [133, 115] width 7 height 7
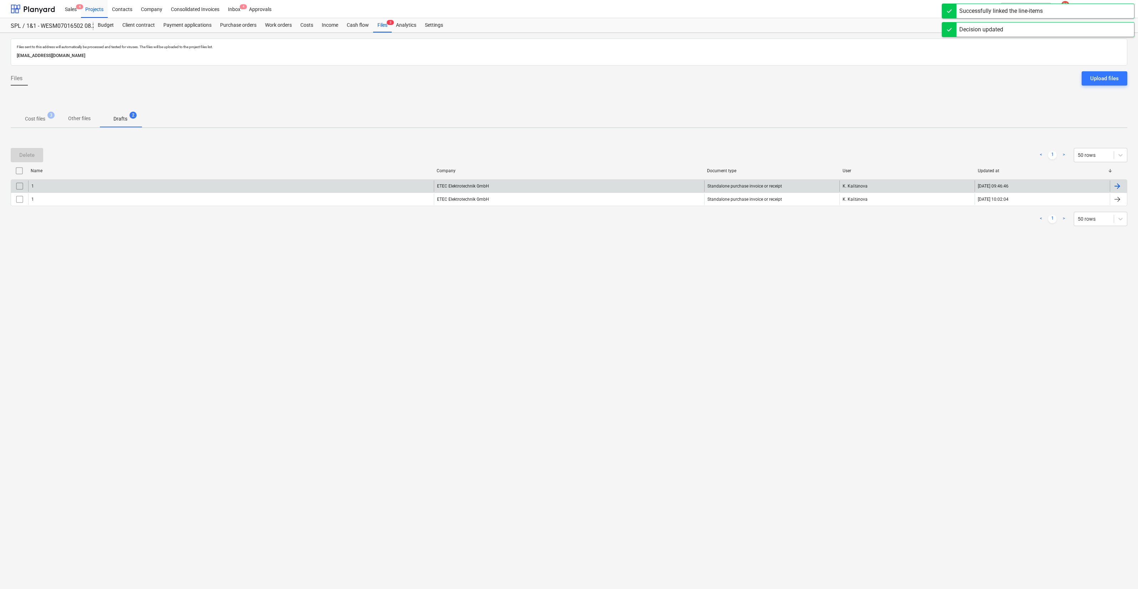
click at [127, 187] on div "1" at bounding box center [231, 186] width 406 height 11
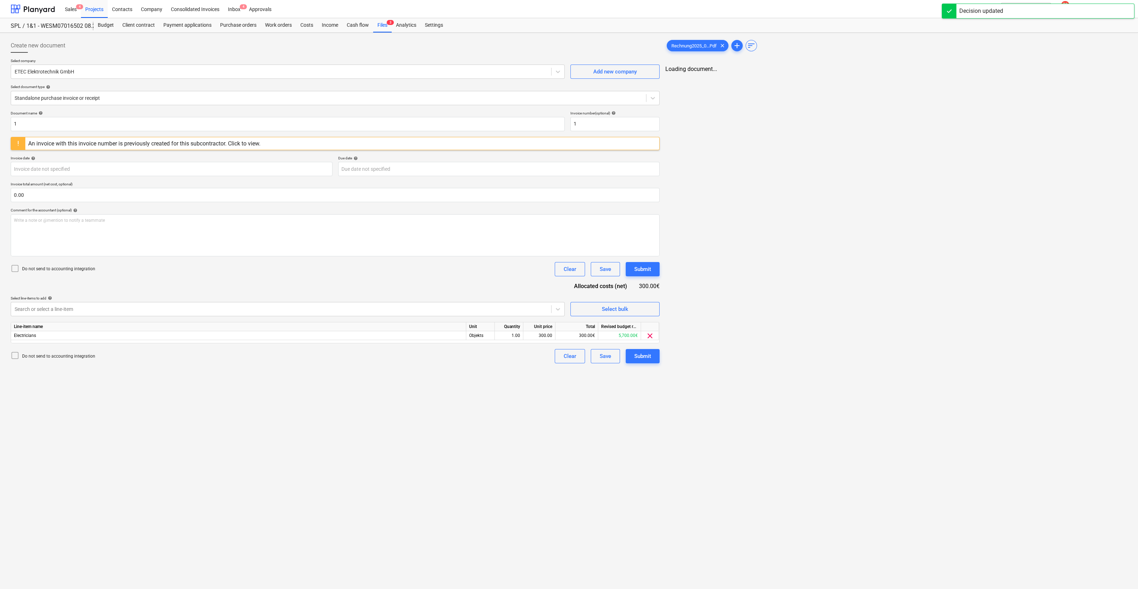
click at [665, 253] on div "Rechnung2025_0...Pdf clear add sort Loading document..." at bounding box center [897, 201] width 468 height 331
click at [650, 253] on div "Write a note or @mention to notify a teammate [PERSON_NAME]" at bounding box center [335, 235] width 648 height 42
click at [642, 265] on div "Submit" at bounding box center [641, 269] width 17 height 9
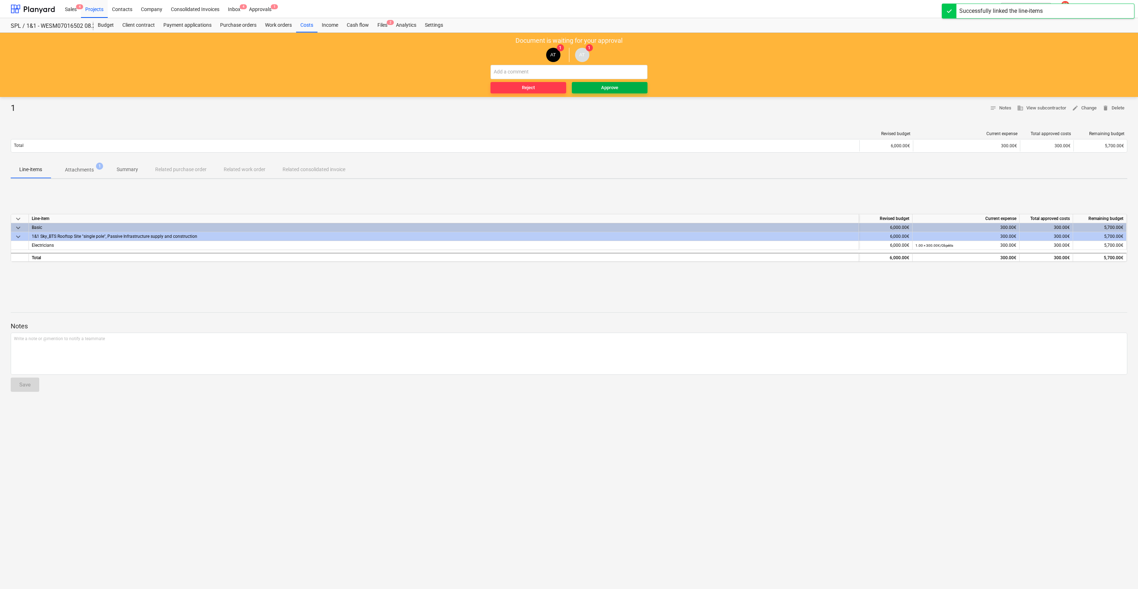
click at [607, 87] on div "Approve" at bounding box center [609, 88] width 17 height 8
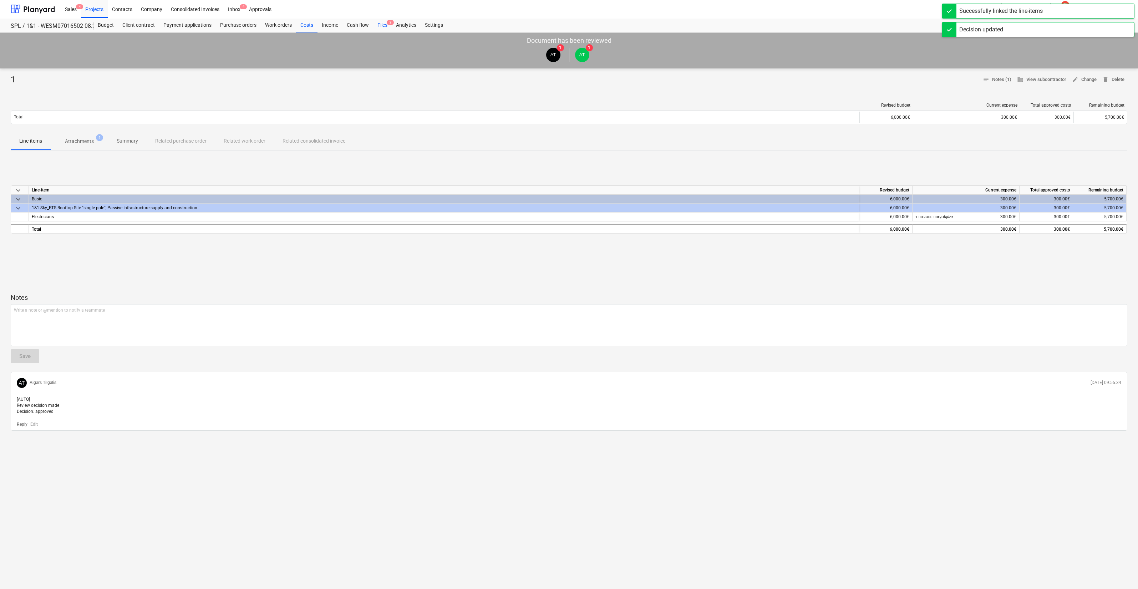
click at [382, 26] on div "Files 2" at bounding box center [382, 25] width 19 height 14
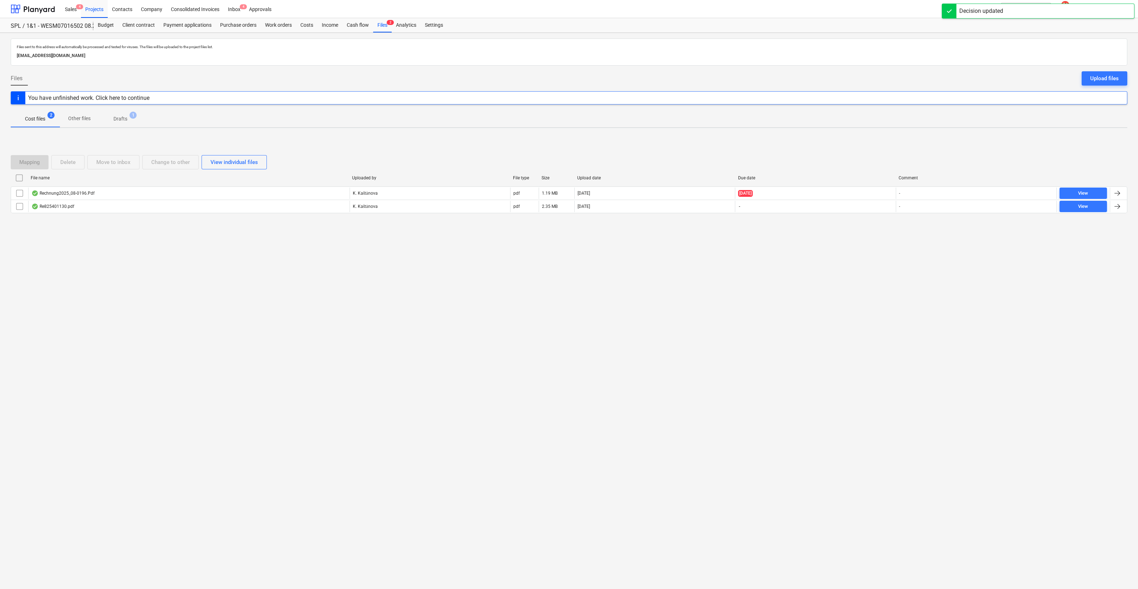
drag, startPoint x: 125, startPoint y: 118, endPoint x: 131, endPoint y: 127, distance: 10.8
click at [125, 118] on p "Drafts" at bounding box center [120, 118] width 14 height 7
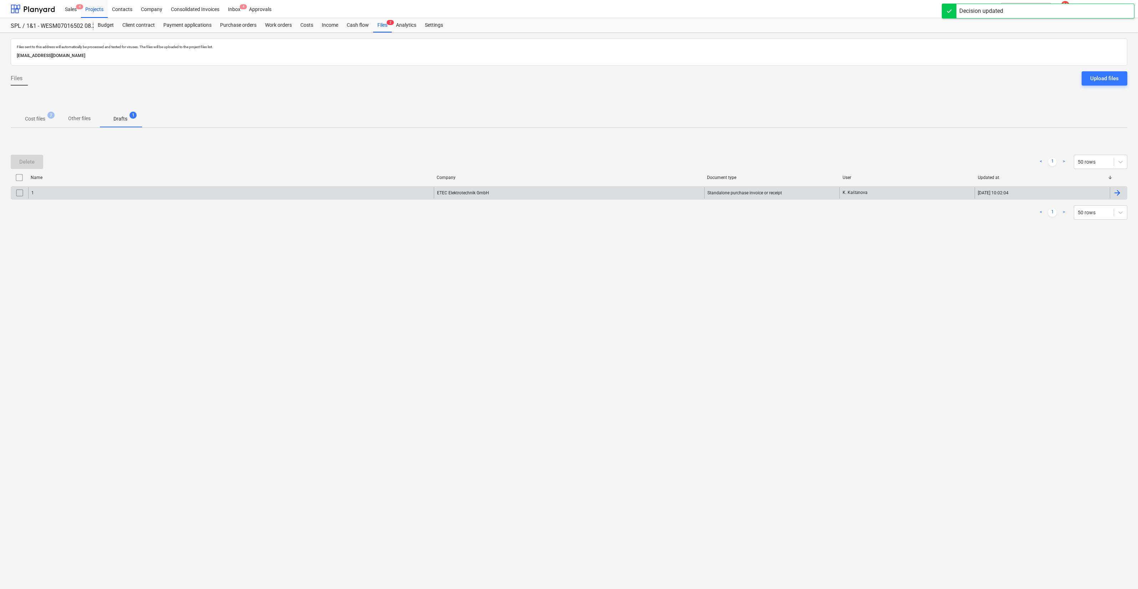
click at [128, 193] on div "1" at bounding box center [231, 192] width 406 height 11
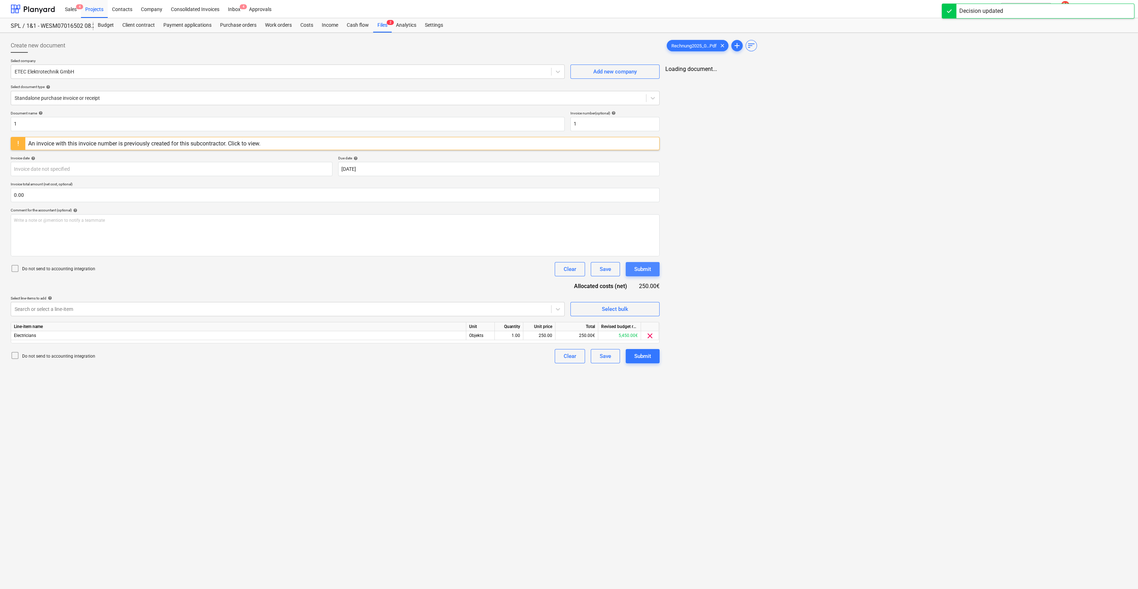
click at [644, 248] on div "Document name help 1 Invoice number (optional) help 1 An invoice with this invo…" at bounding box center [335, 237] width 649 height 253
click at [634, 269] on div "Submit" at bounding box center [641, 269] width 17 height 9
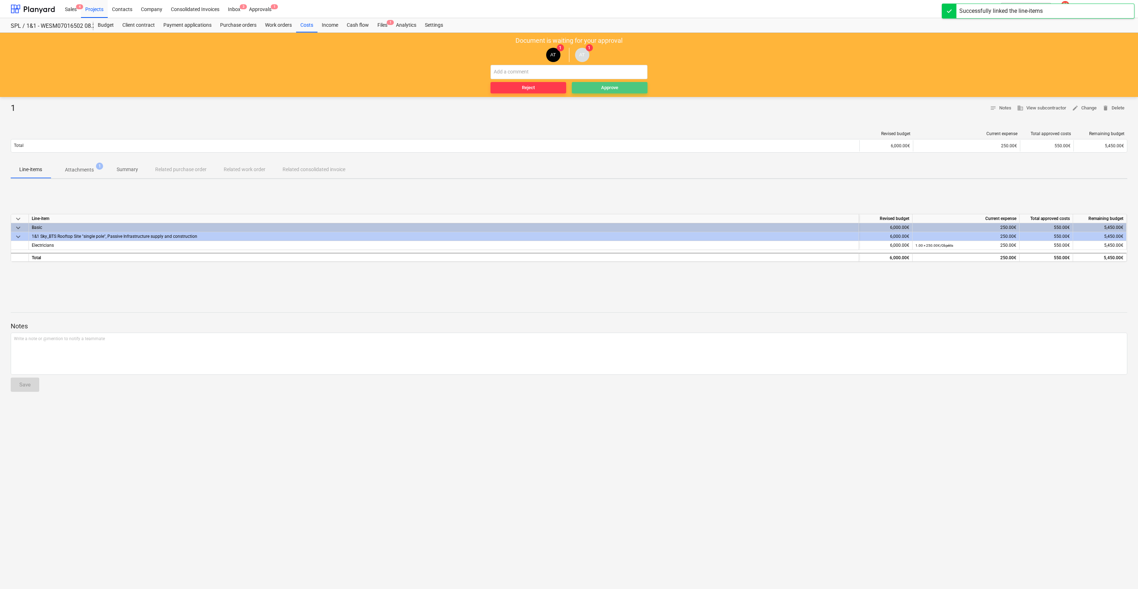
click at [617, 84] on div "Approve" at bounding box center [609, 88] width 17 height 8
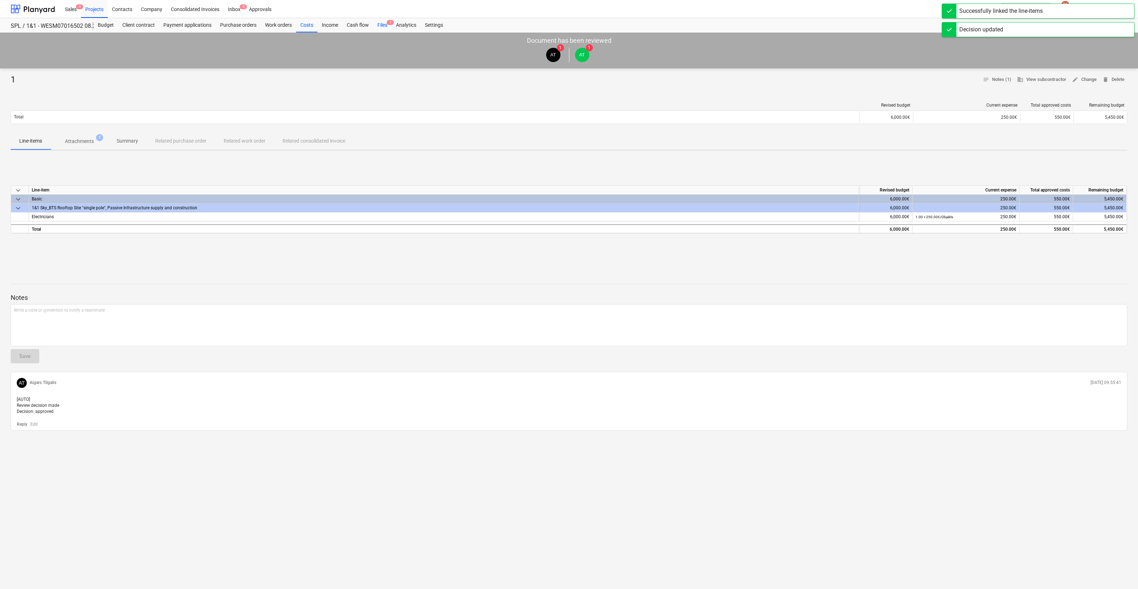
click at [384, 26] on div "Files 1" at bounding box center [382, 25] width 19 height 14
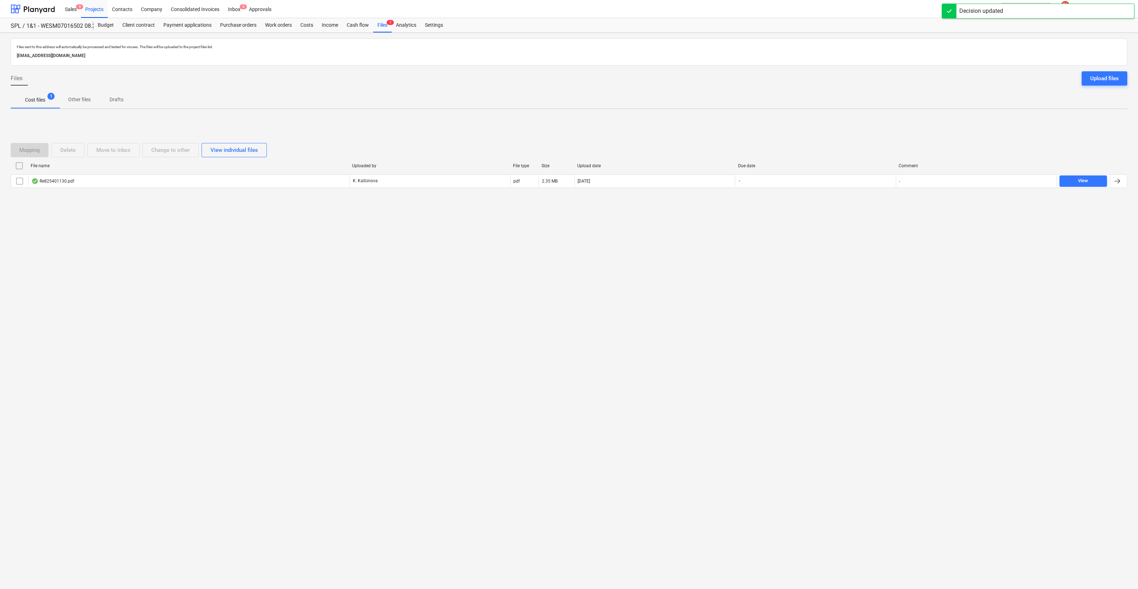
drag, startPoint x: 42, startPoint y: 100, endPoint x: 46, endPoint y: 100, distance: 3.9
click at [42, 100] on p "Cost files" at bounding box center [35, 99] width 20 height 7
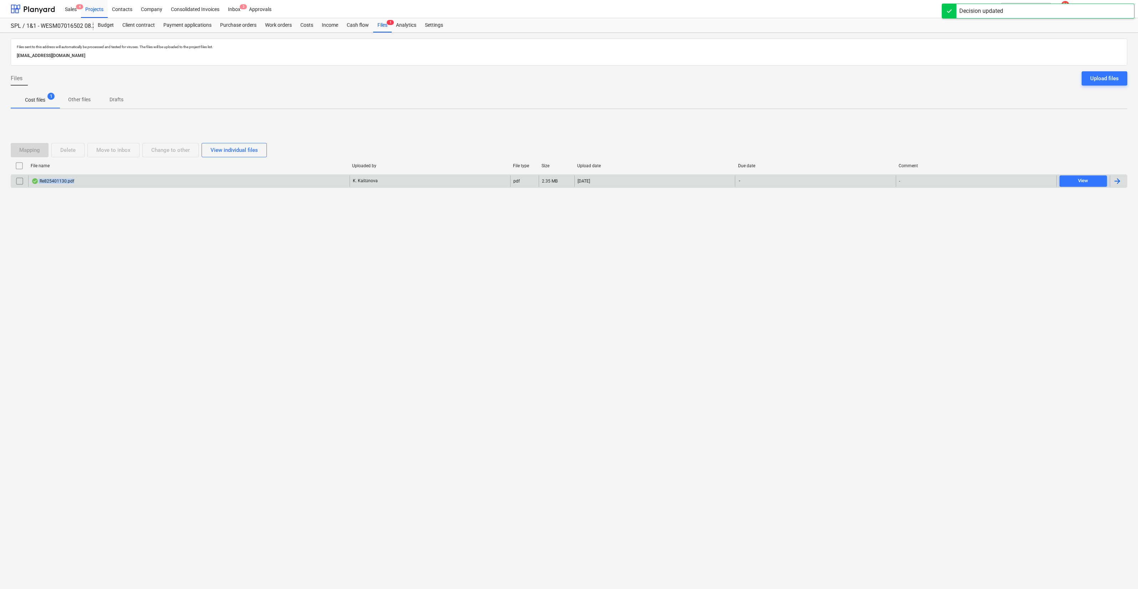
click at [108, 183] on div "Re825401130.pdf" at bounding box center [188, 181] width 321 height 11
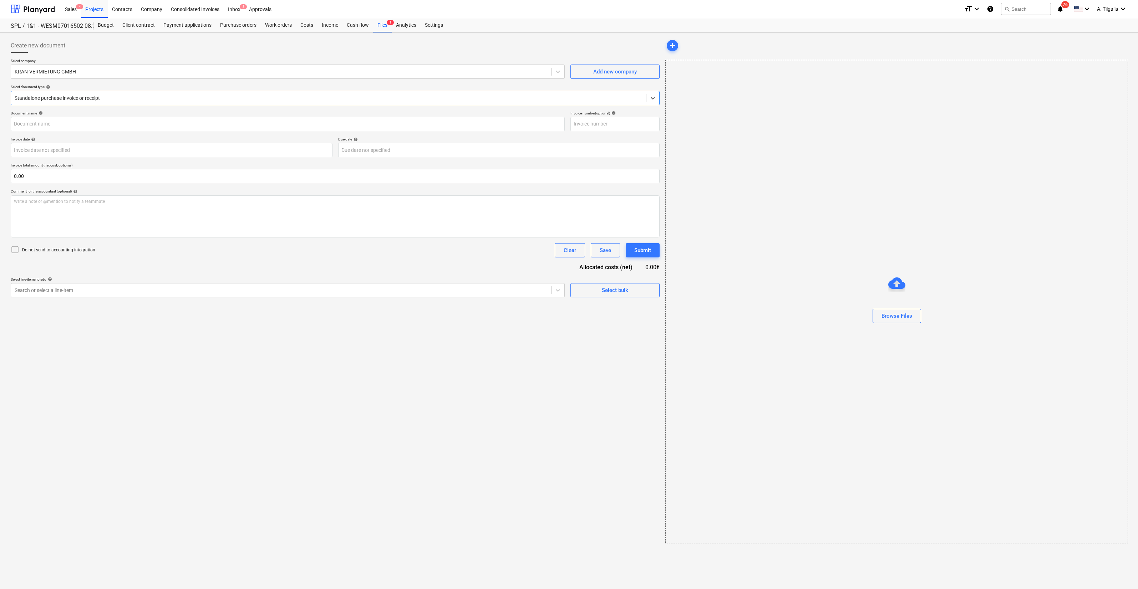
type input "825401130"
click at [81, 178] on input "text" at bounding box center [335, 176] width 648 height 14
type input "0.00"
click at [244, 289] on div at bounding box center [281, 290] width 532 height 7
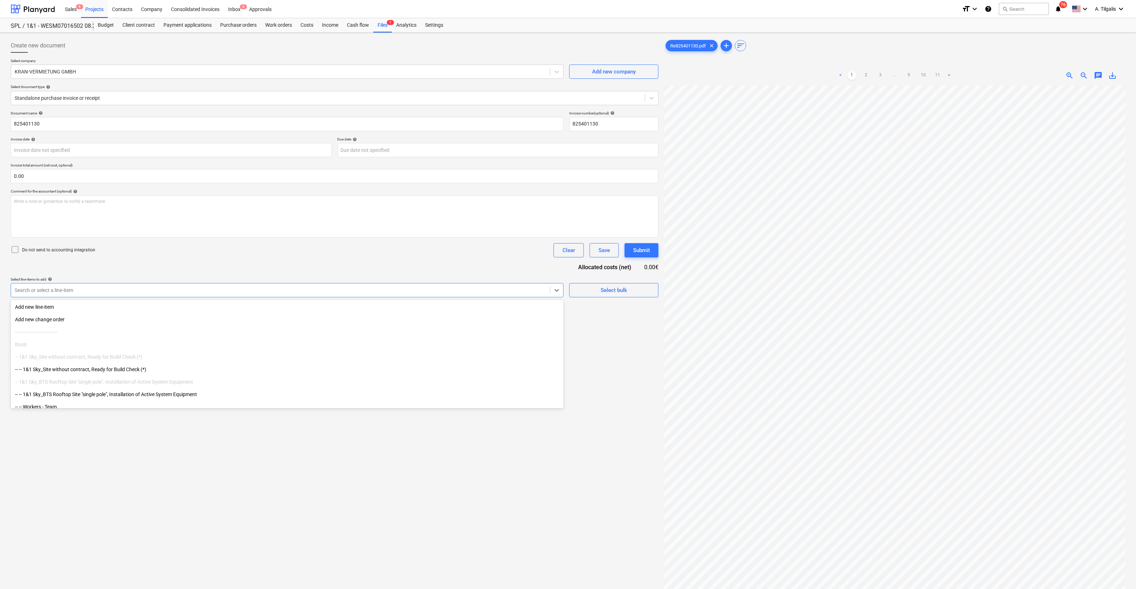
scroll to position [134, 0]
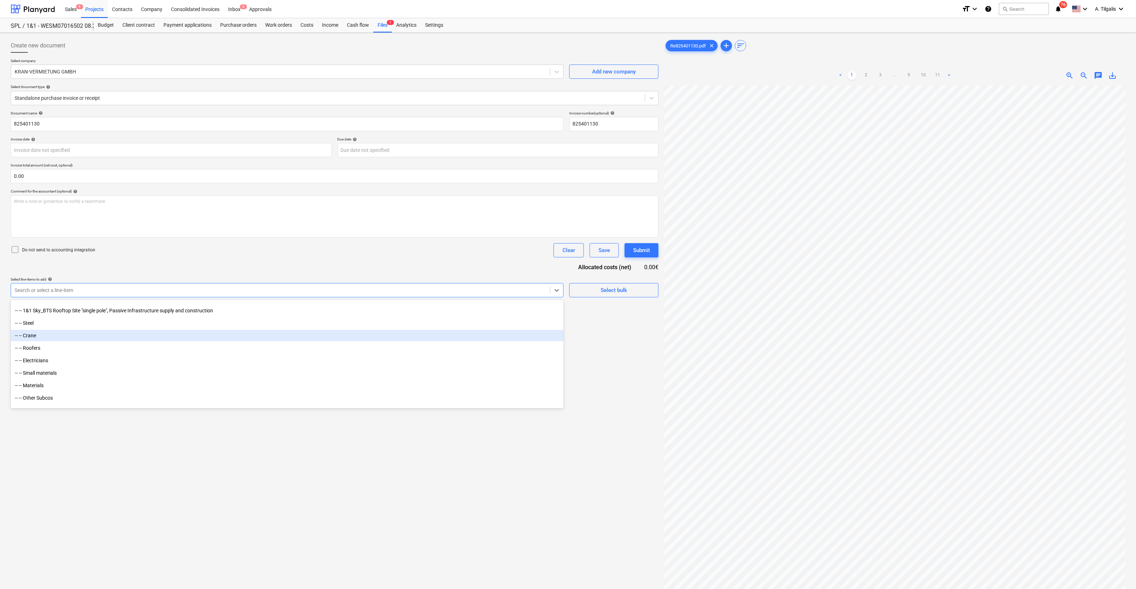
click at [43, 335] on div "-- -- Crane" at bounding box center [287, 335] width 553 height 11
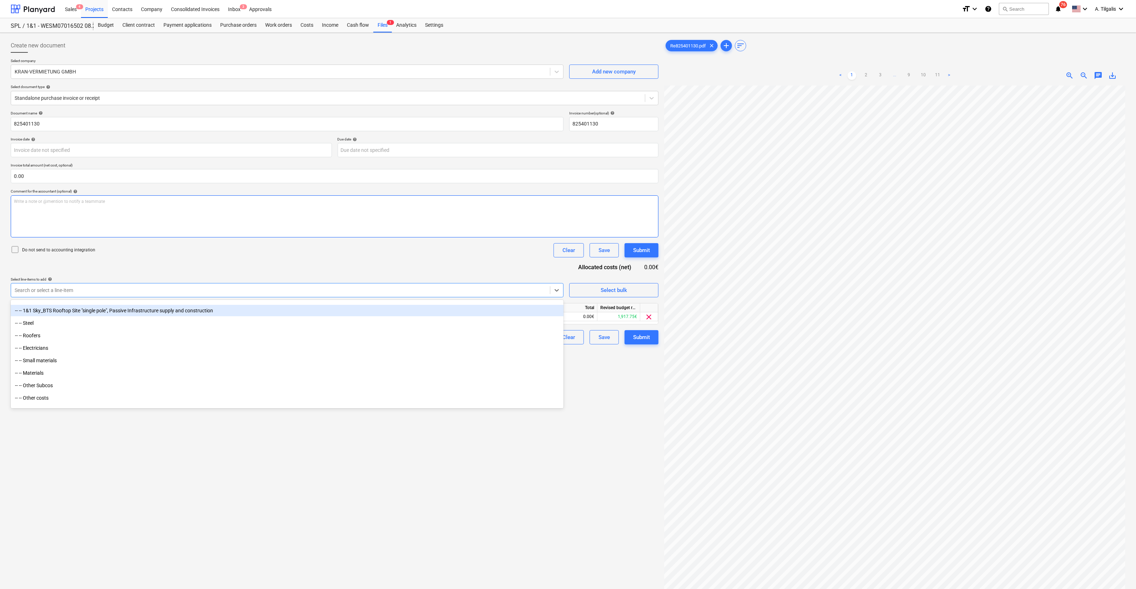
click at [486, 207] on div "Write a note or @mention to notify a teammate [PERSON_NAME]" at bounding box center [335, 217] width 648 height 42
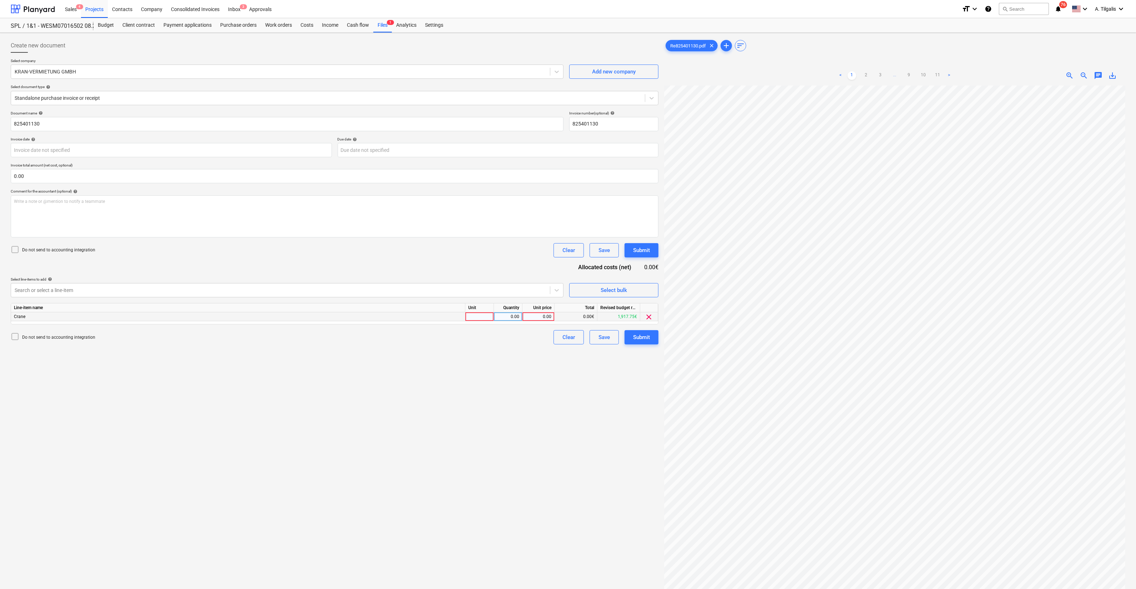
click at [477, 319] on div at bounding box center [479, 317] width 29 height 9
type input "Objekts"
type input "5214.44"
click at [248, 176] on input "0.00" at bounding box center [335, 176] width 648 height 14
type input "5214.44"
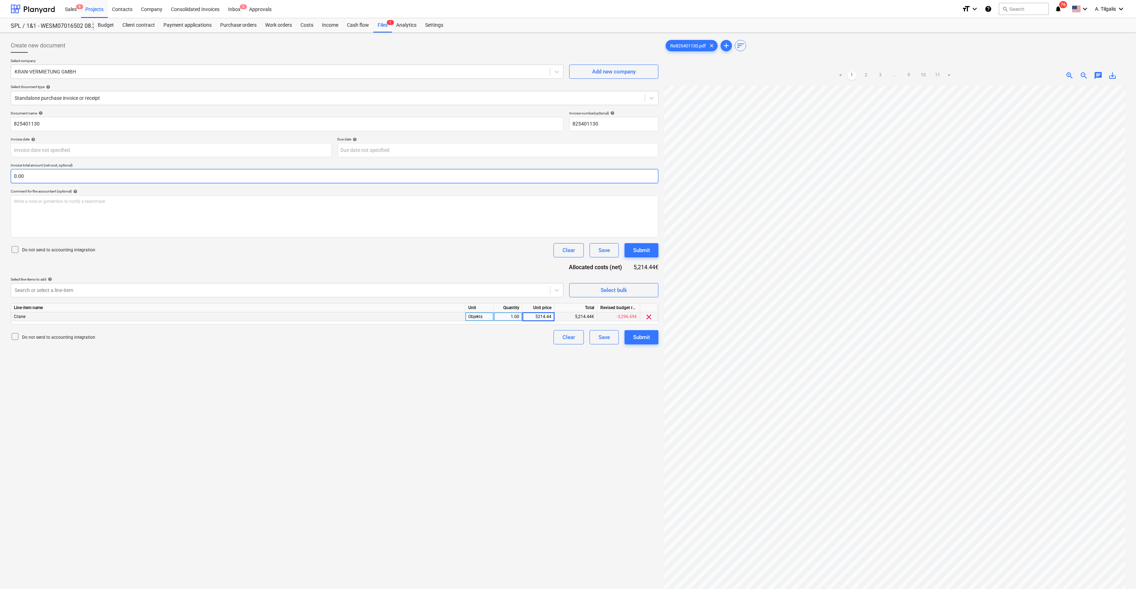
drag, startPoint x: 276, startPoint y: 180, endPoint x: 273, endPoint y: 177, distance: 4.8
click at [276, 180] on input "0.00" at bounding box center [335, 176] width 648 height 14
click at [281, 174] on input "text" at bounding box center [335, 176] width 648 height 14
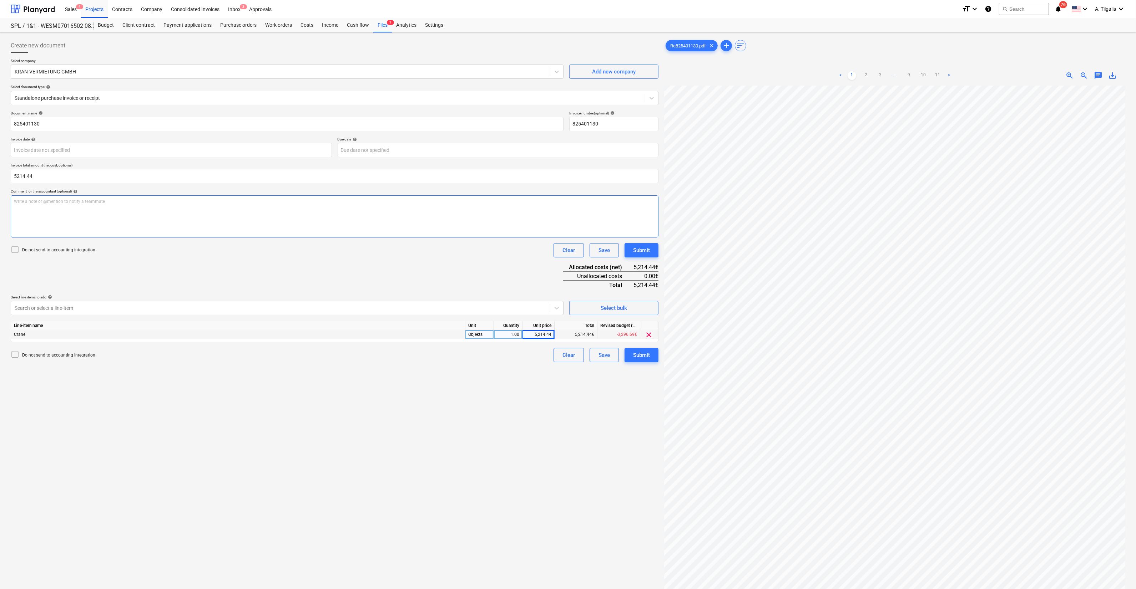
type input "5,214.44"
click at [412, 202] on p "Write a note or @mention to notify a teammate [PERSON_NAME]" at bounding box center [334, 202] width 641 height 6
click at [642, 248] on div "Submit" at bounding box center [641, 250] width 17 height 9
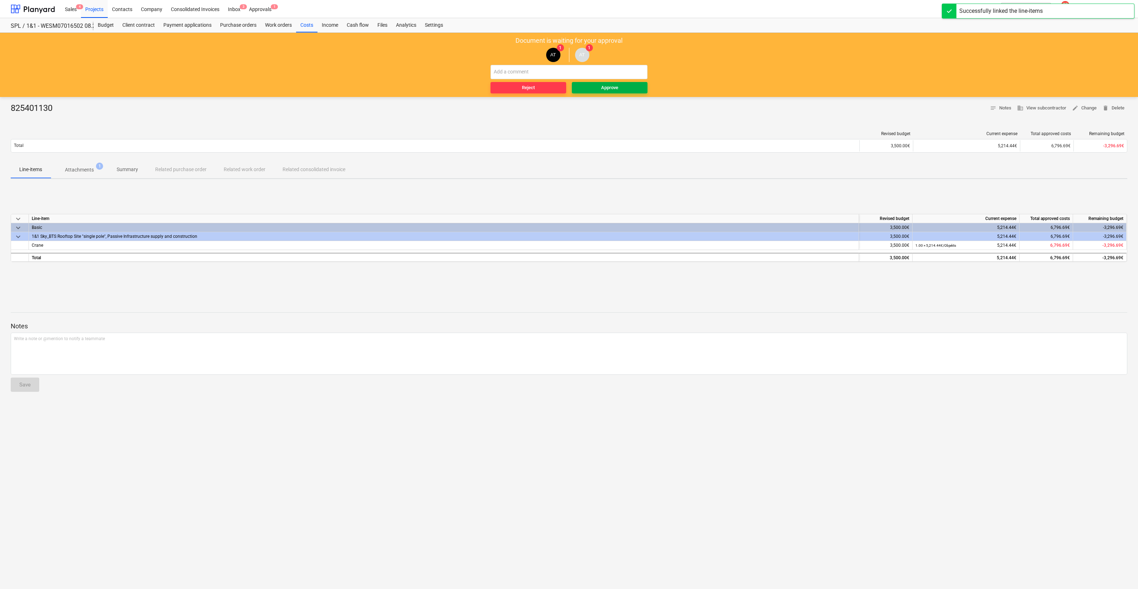
click at [607, 90] on div "Approve" at bounding box center [609, 88] width 17 height 8
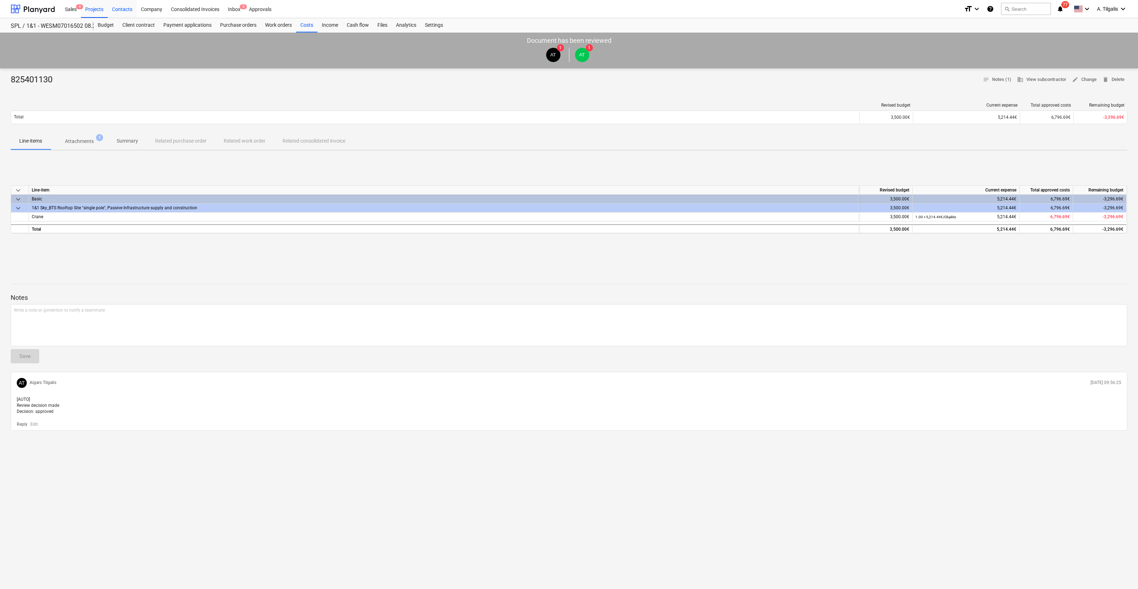
click at [109, 9] on div "Contacts" at bounding box center [122, 9] width 29 height 18
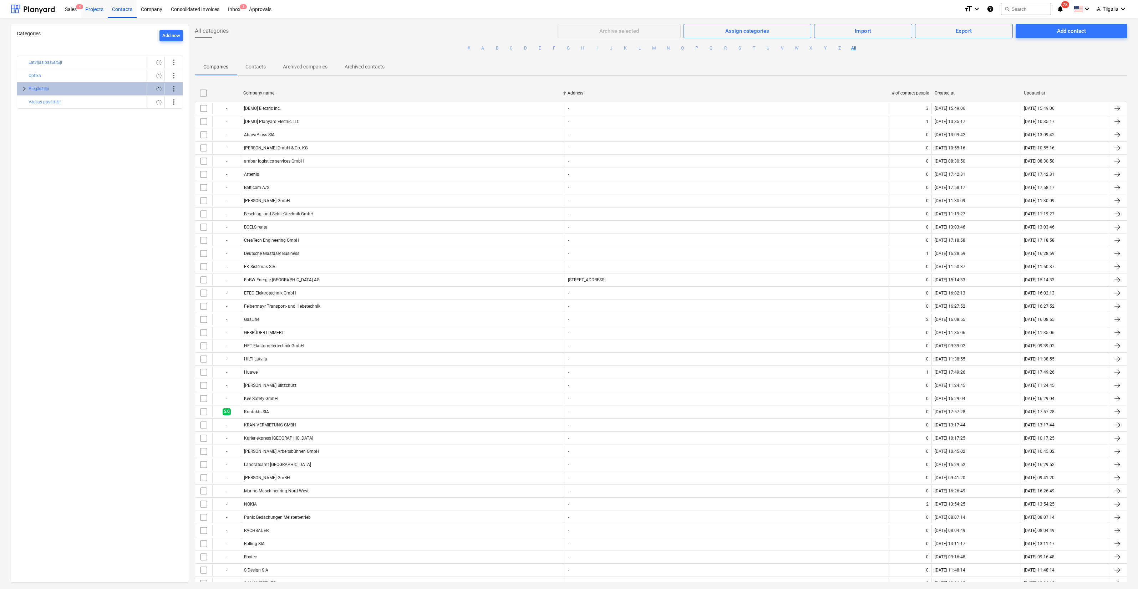
click at [98, 9] on div "Projects" at bounding box center [94, 9] width 27 height 18
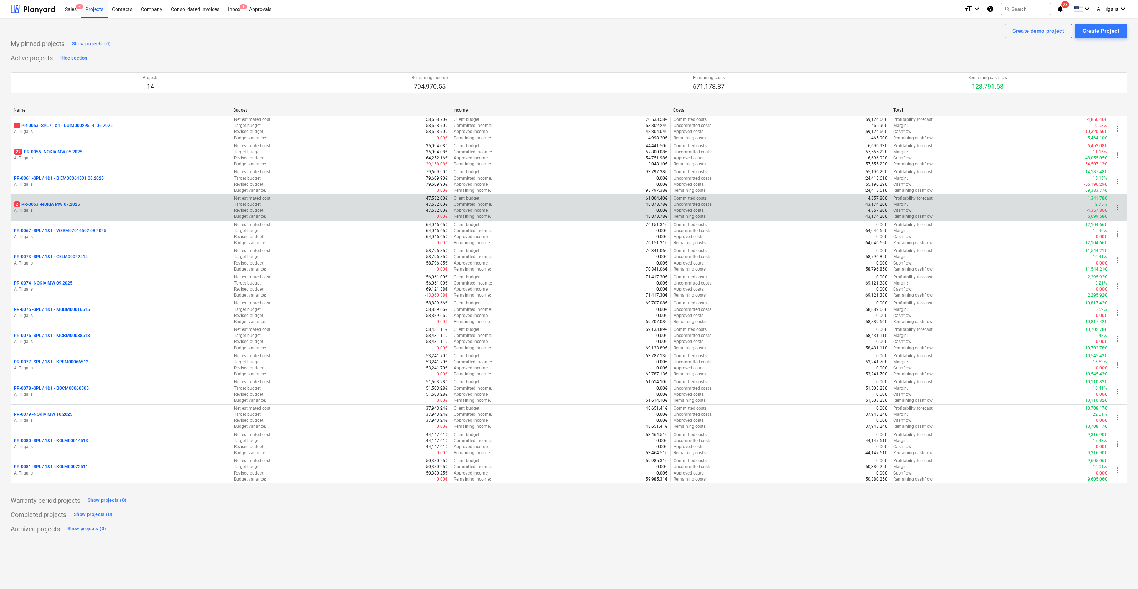
click at [118, 209] on p "A. Tilgalis" at bounding box center [121, 211] width 214 height 6
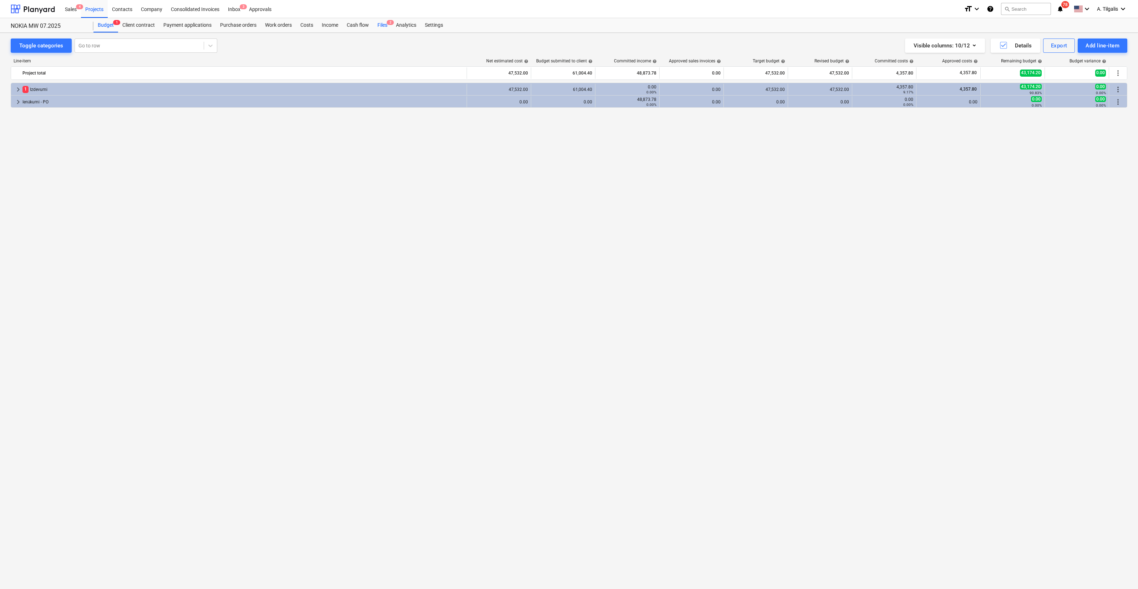
click at [380, 20] on div "Files 2" at bounding box center [382, 25] width 19 height 14
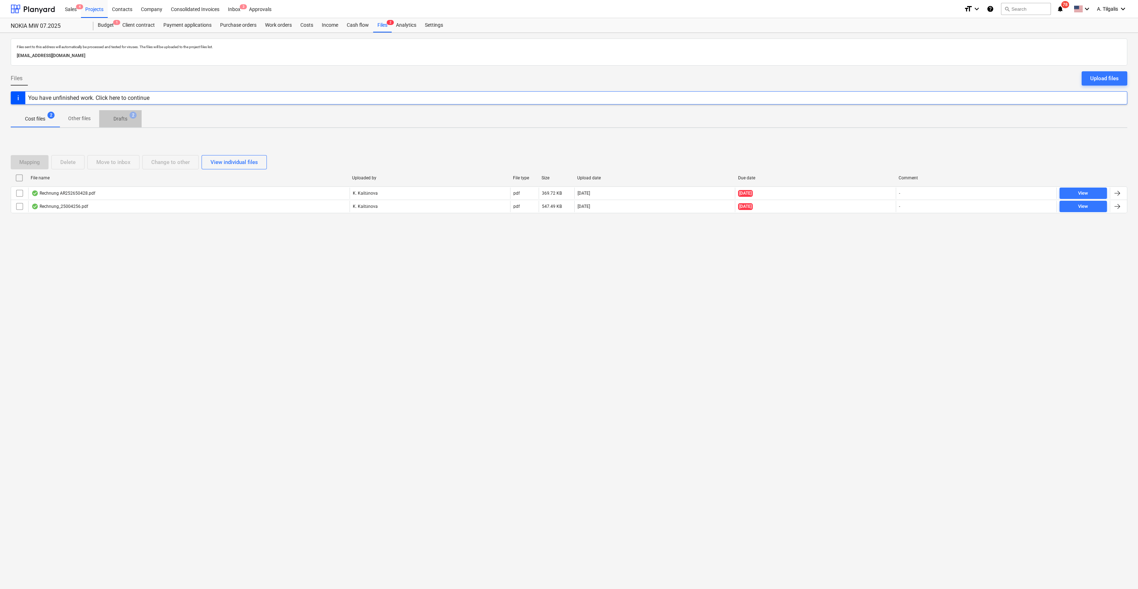
click at [128, 116] on span "Drafts 2" at bounding box center [120, 118] width 25 height 7
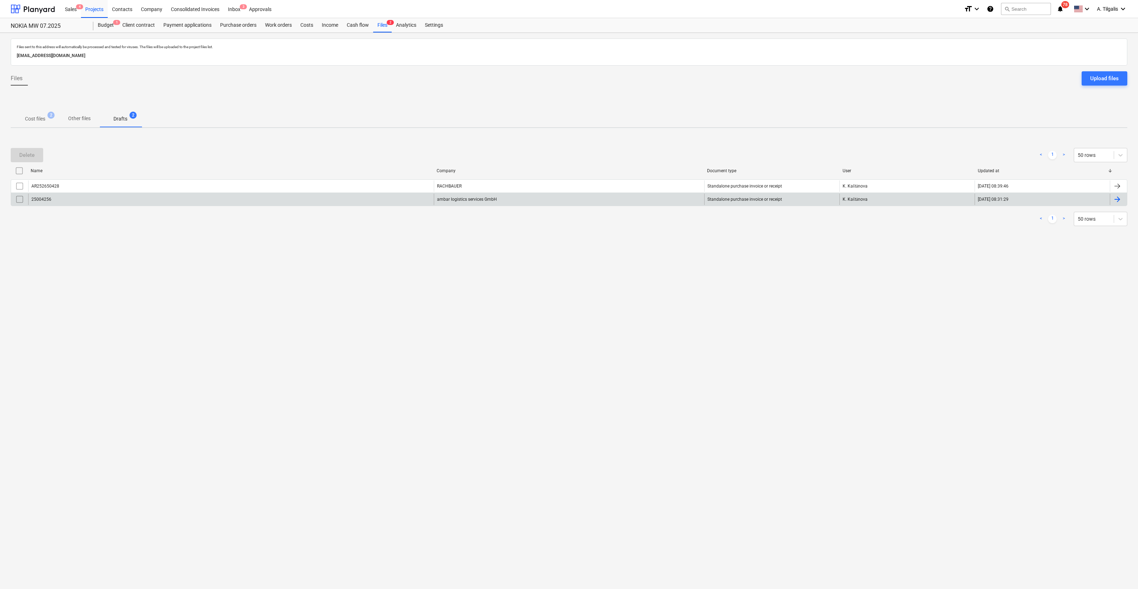
click at [133, 204] on div "25004256" at bounding box center [231, 199] width 406 height 11
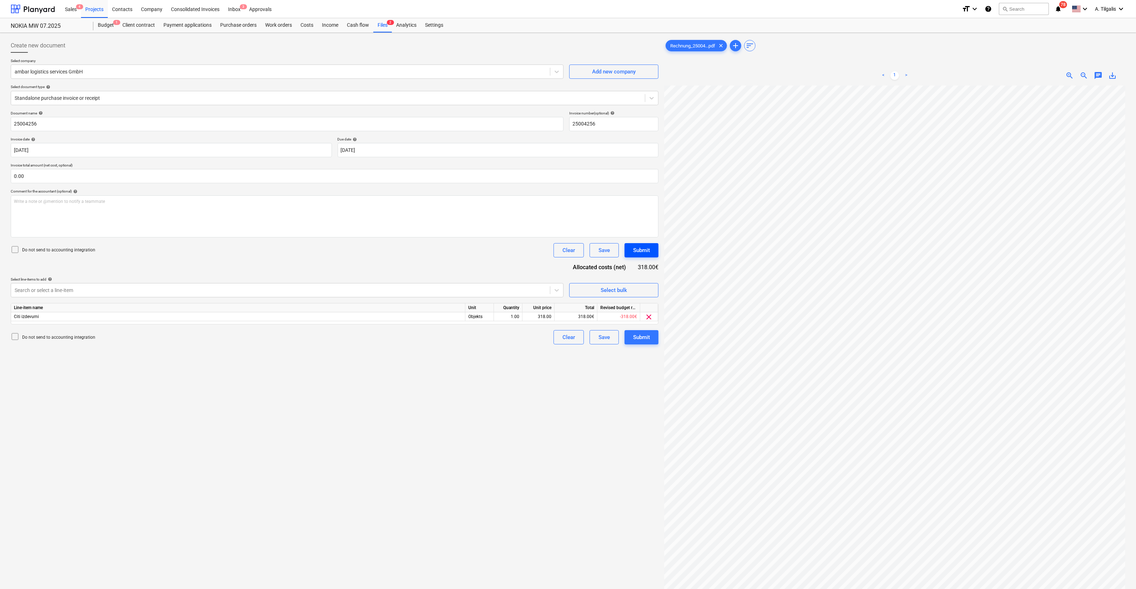
click at [642, 249] on div "Submit" at bounding box center [641, 250] width 17 height 9
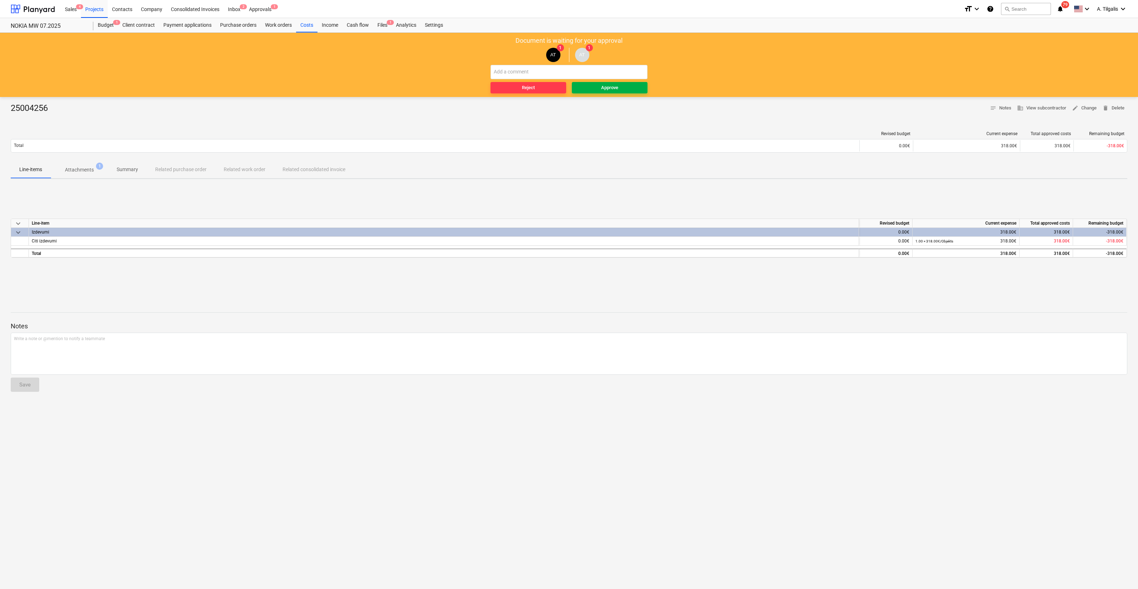
click at [611, 84] on div "Approve" at bounding box center [609, 88] width 17 height 8
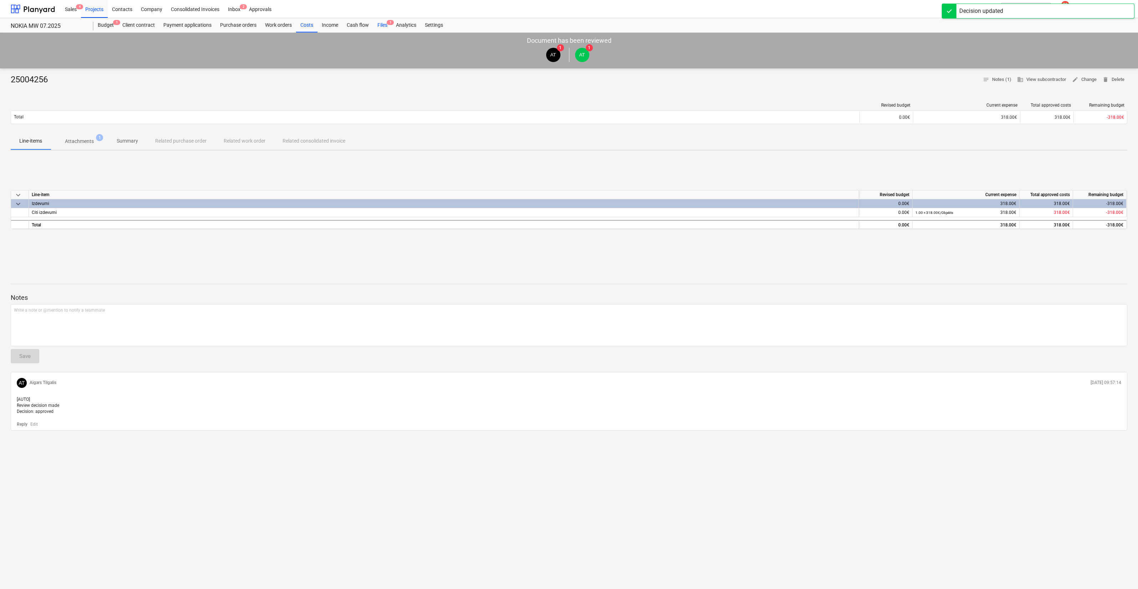
click at [390, 27] on div "Files 1" at bounding box center [382, 25] width 19 height 14
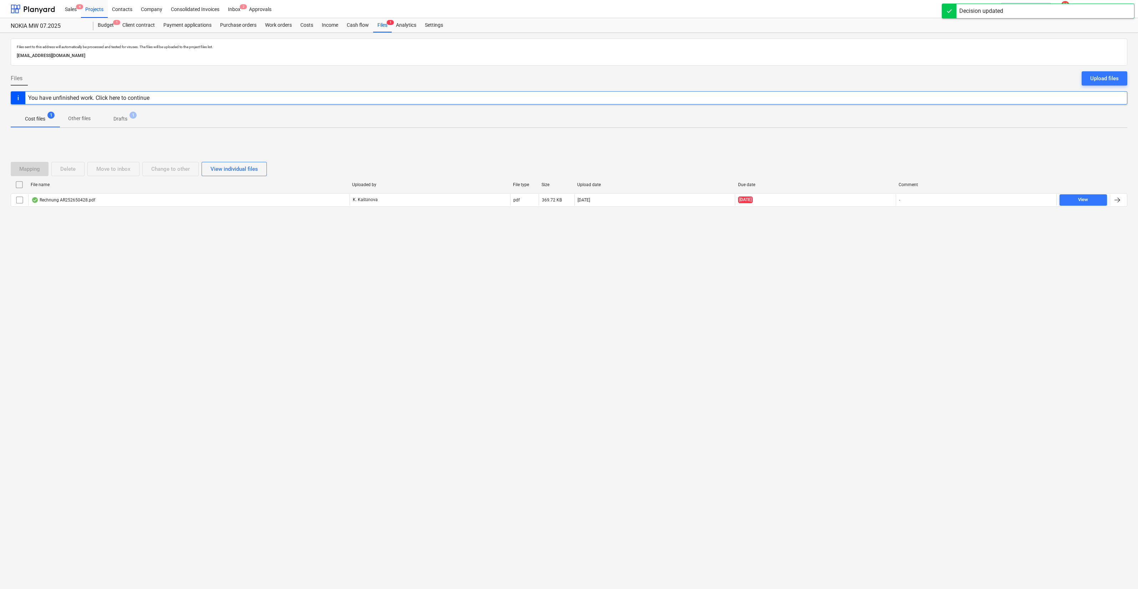
click at [118, 122] on p "Drafts" at bounding box center [120, 118] width 14 height 7
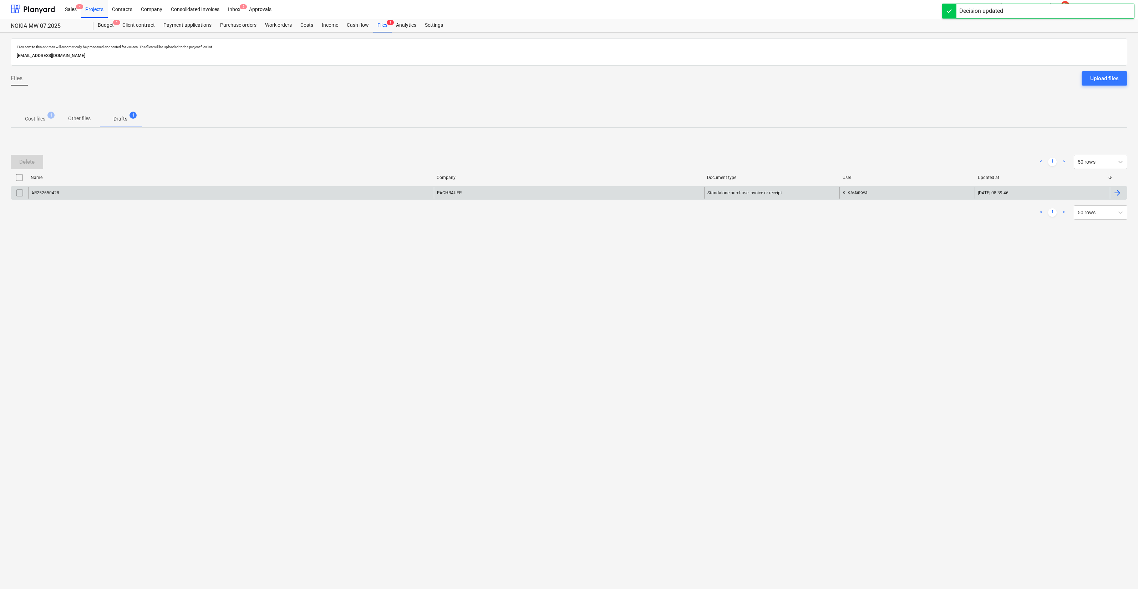
click at [167, 191] on div "AR252650428" at bounding box center [231, 192] width 406 height 11
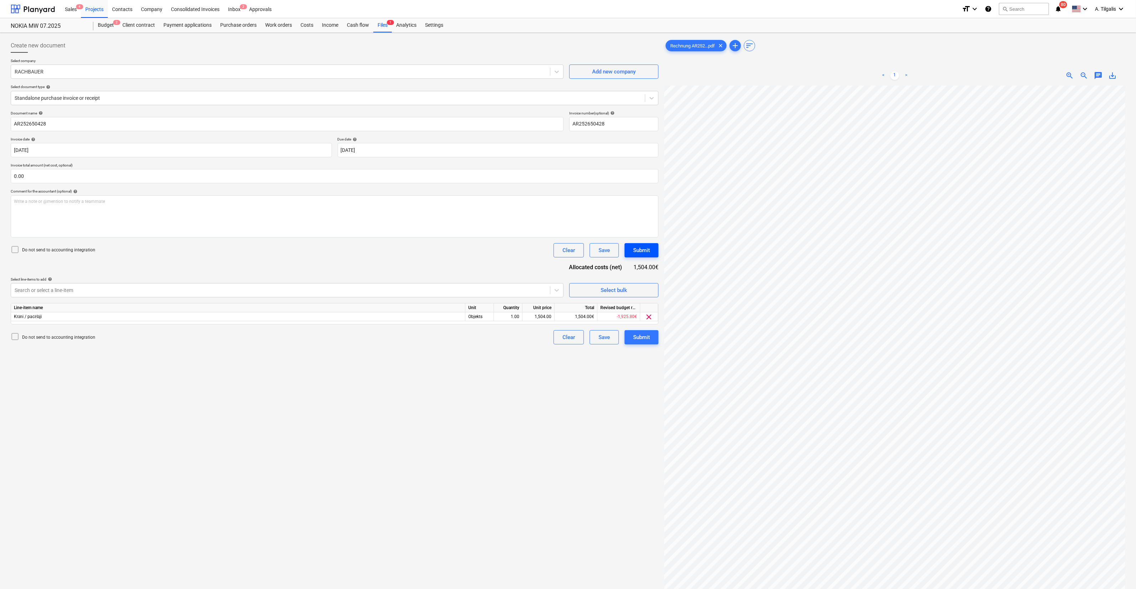
click at [648, 251] on div "Submit" at bounding box center [641, 250] width 17 height 9
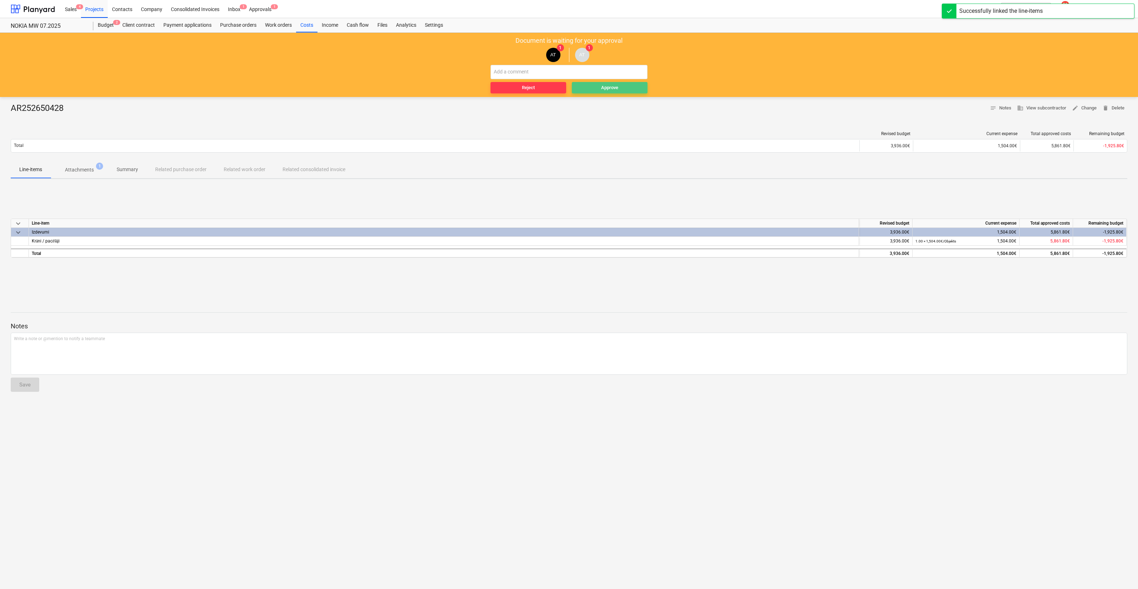
click at [600, 86] on span "Approve" at bounding box center [610, 88] width 70 height 8
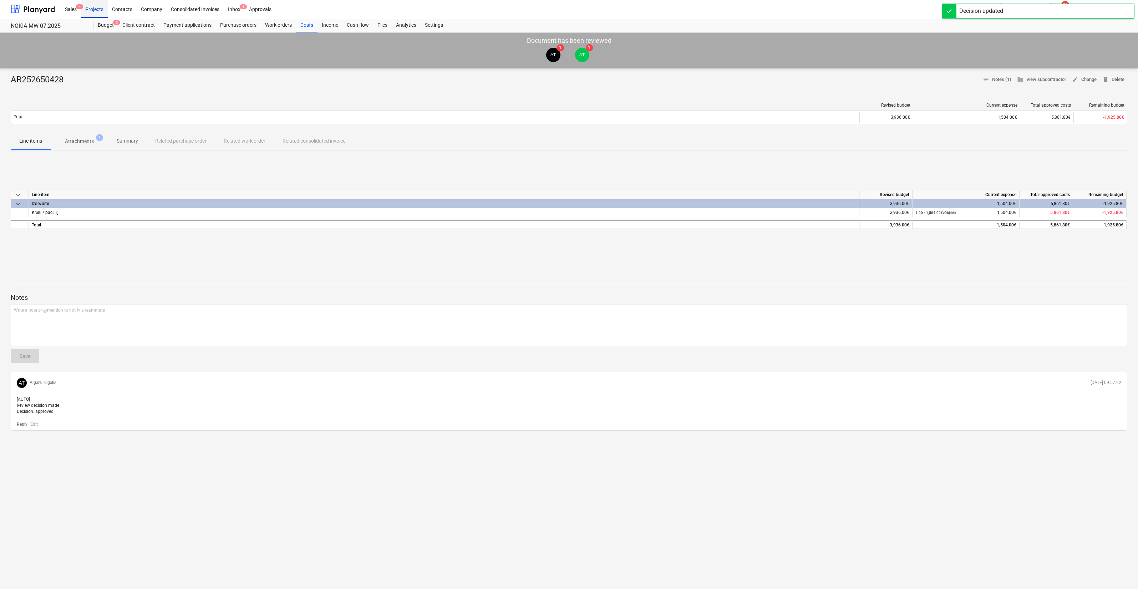
click at [93, 7] on div "Projects" at bounding box center [94, 9] width 27 height 18
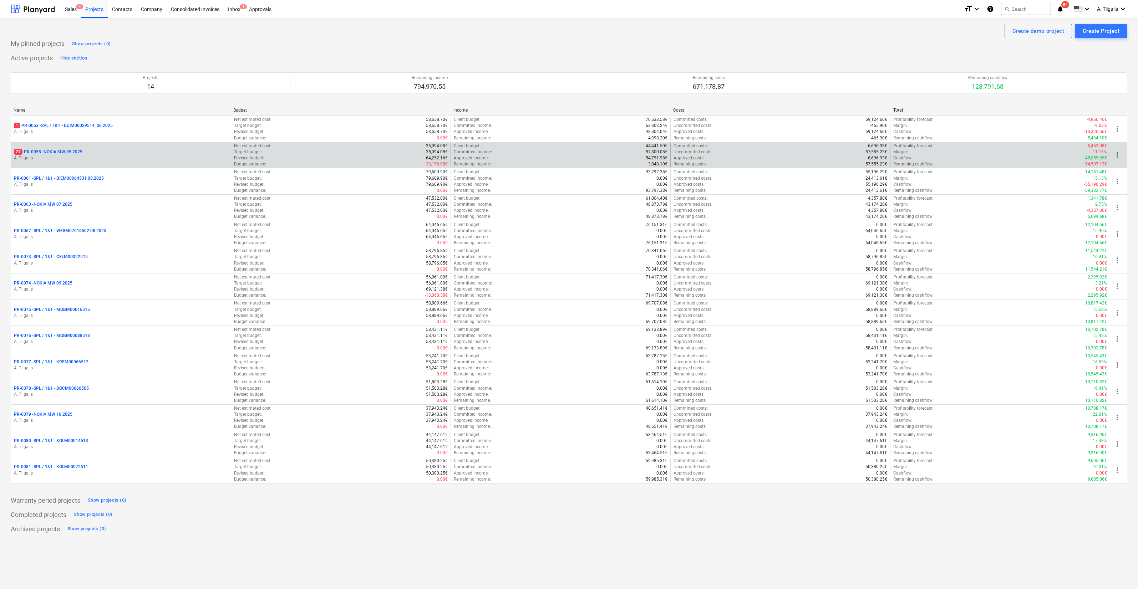
click at [106, 152] on div "27 PR-0055 - NOKIA MW 05.2025" at bounding box center [121, 152] width 214 height 6
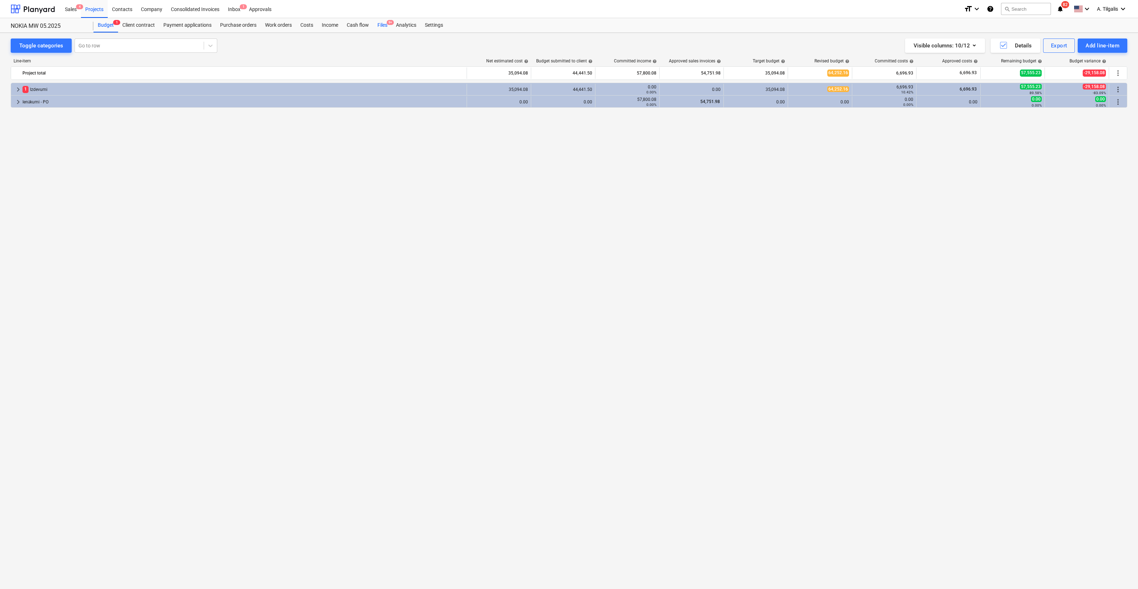
click at [384, 23] on div "Files 9+" at bounding box center [382, 25] width 19 height 14
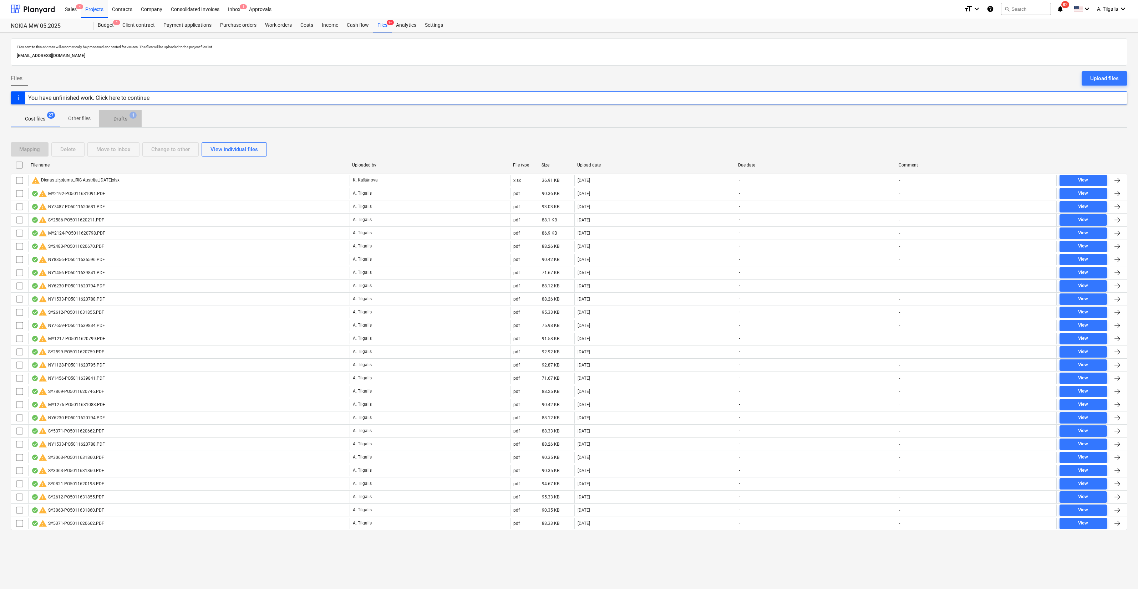
click at [125, 116] on p "Drafts" at bounding box center [120, 118] width 14 height 7
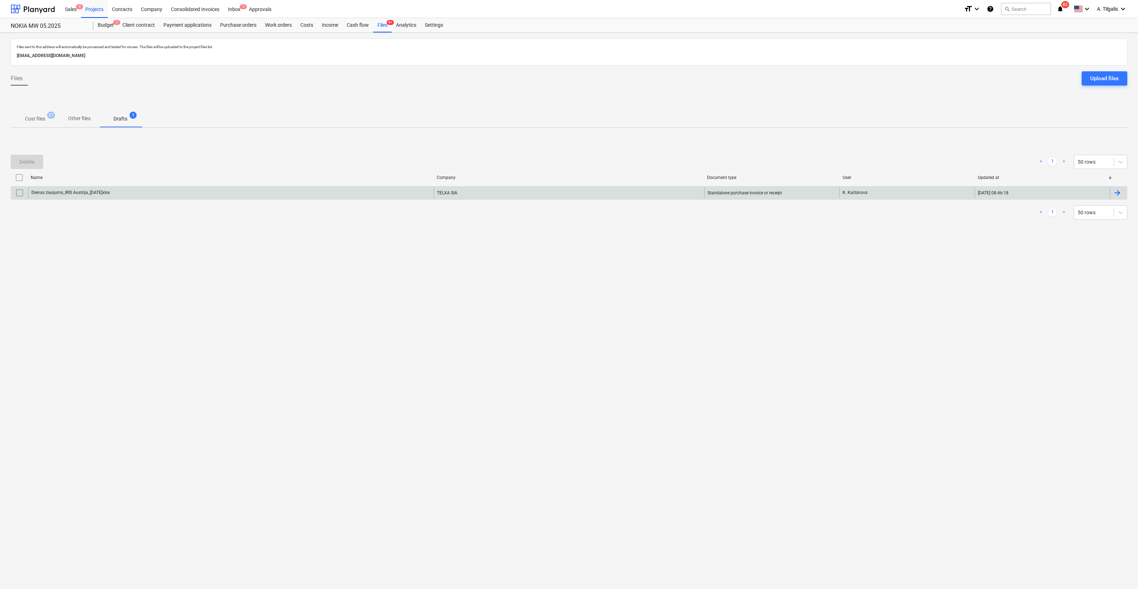
click at [178, 196] on div "Dienas ziņojums_IRIS Austrija_[DATE]xlsx" at bounding box center [231, 192] width 406 height 11
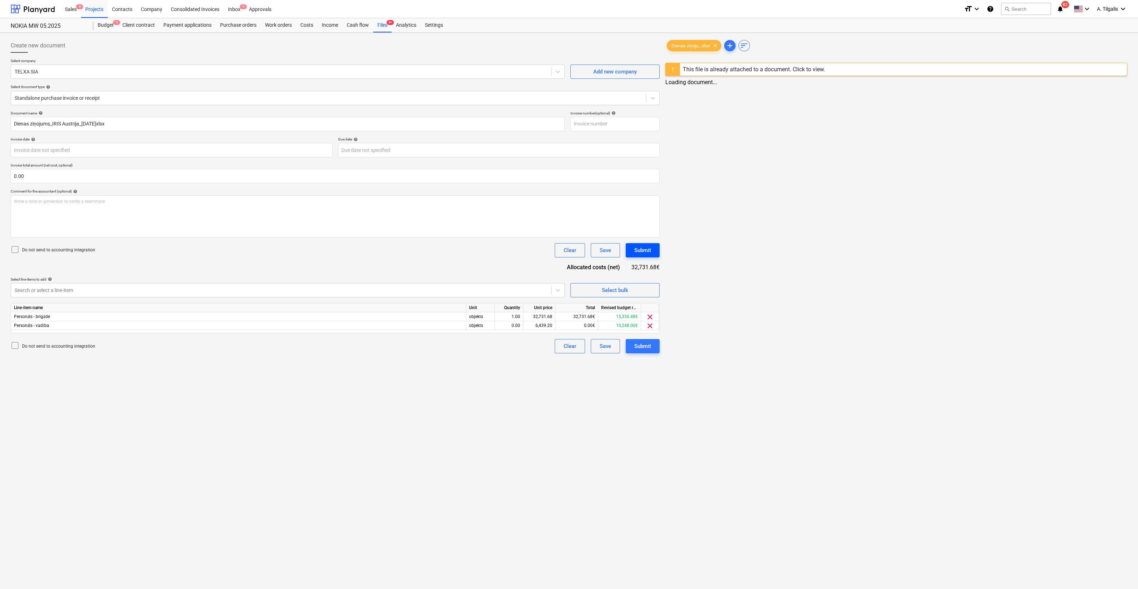
click at [647, 252] on div "Submit" at bounding box center [642, 250] width 17 height 9
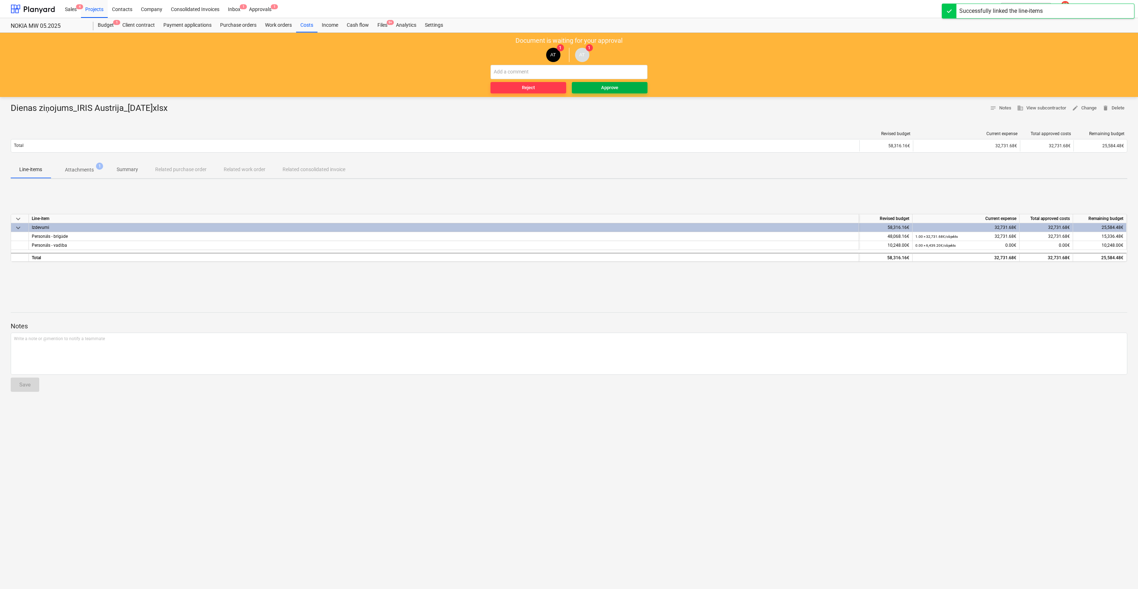
click at [615, 89] on div "Approve" at bounding box center [609, 88] width 17 height 8
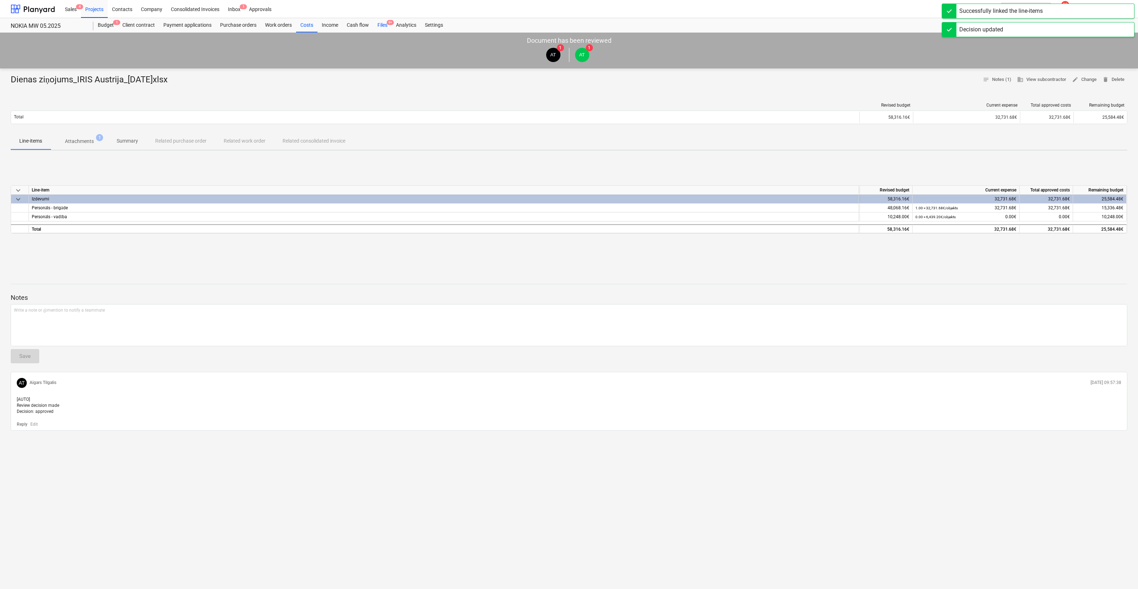
click at [381, 23] on div "Files 9+" at bounding box center [382, 25] width 19 height 14
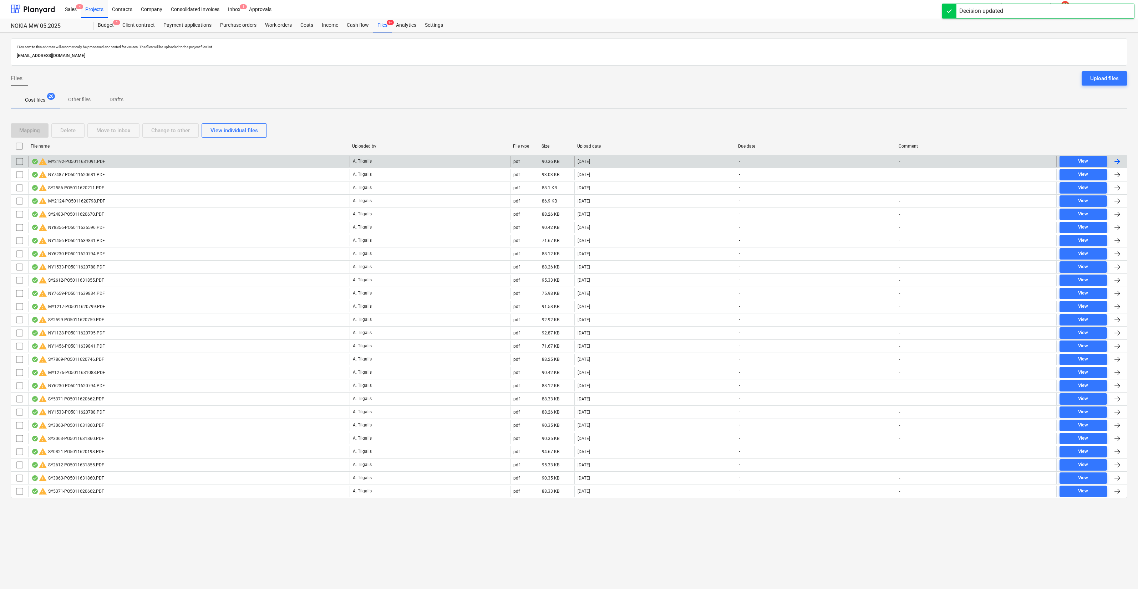
click at [268, 163] on div "warning MY2192-PO5011631091.PDF" at bounding box center [188, 161] width 321 height 11
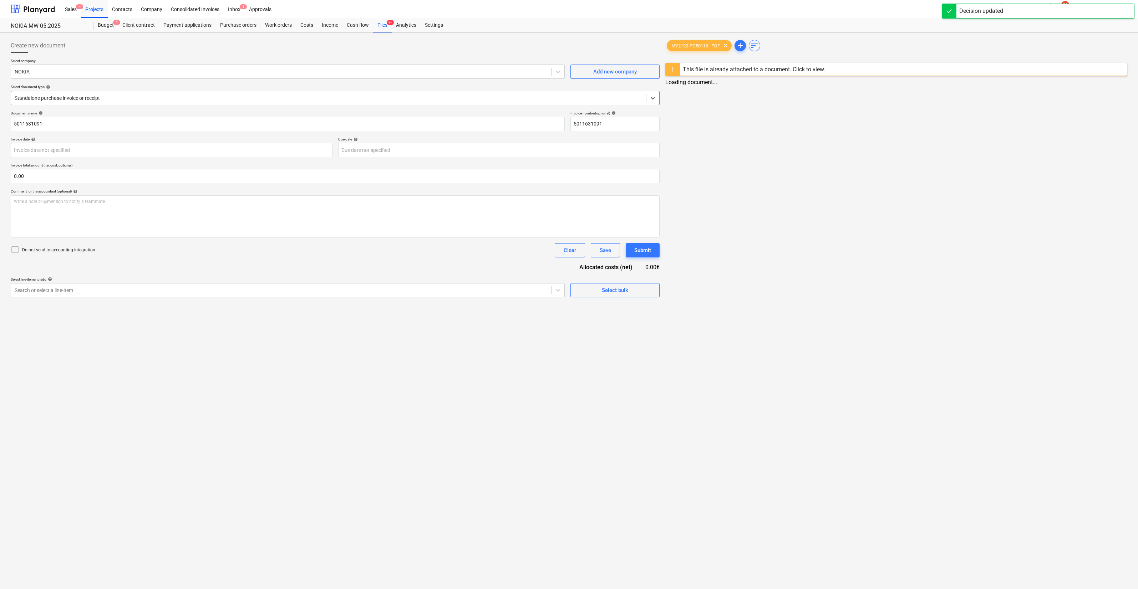
type input "5011631091"
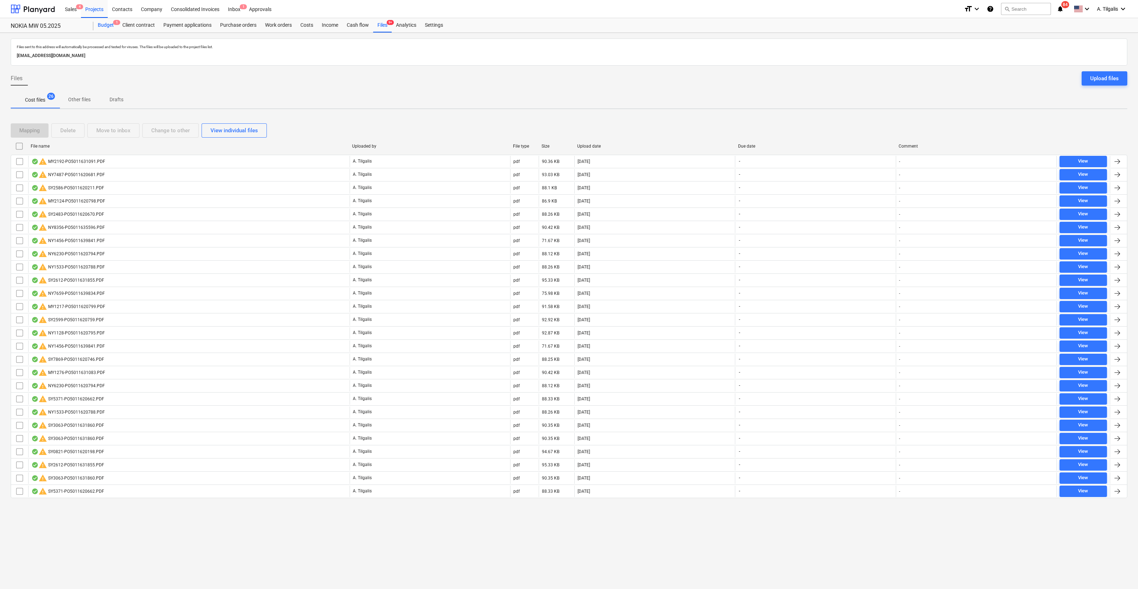
click at [100, 30] on div "Budget 1" at bounding box center [105, 25] width 25 height 14
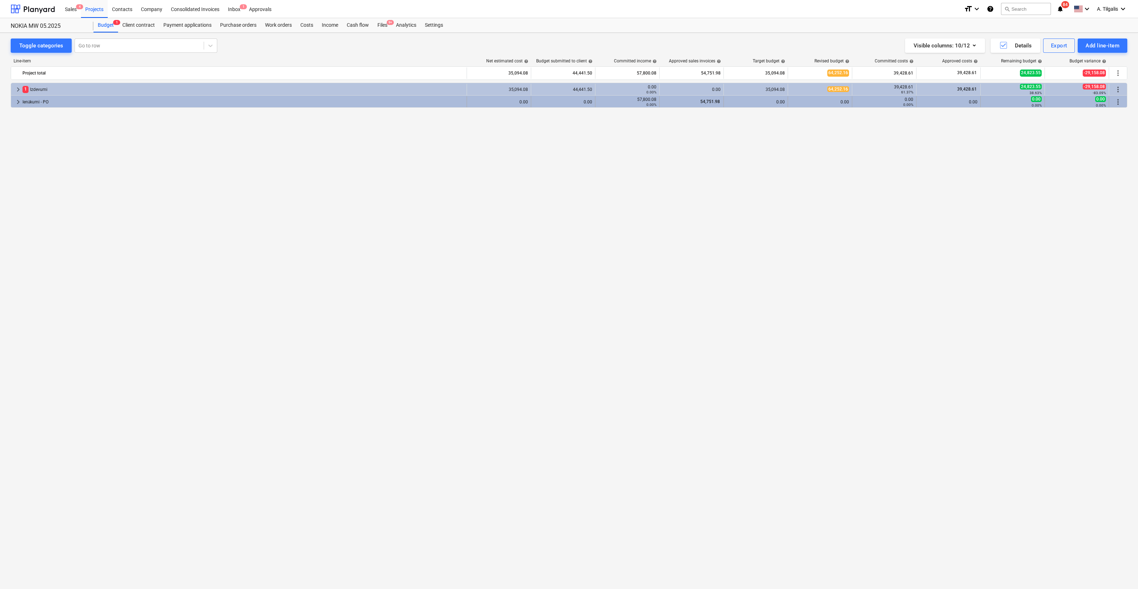
click at [137, 96] on div "Ienākumi - PO" at bounding box center [242, 101] width 441 height 11
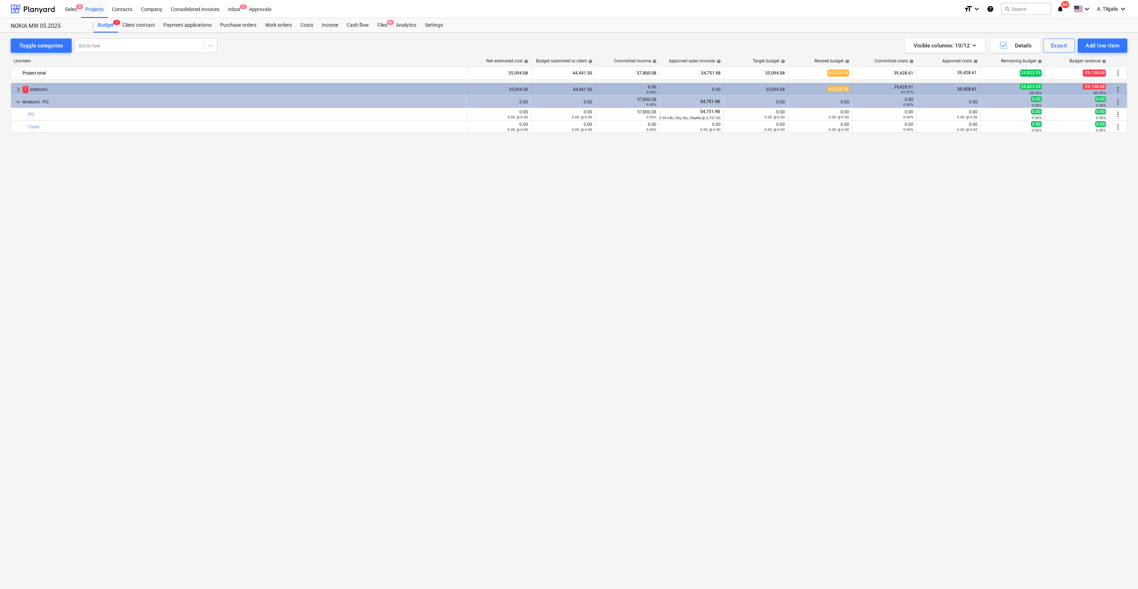
click at [138, 91] on div "1 Izdevumi" at bounding box center [242, 89] width 441 height 11
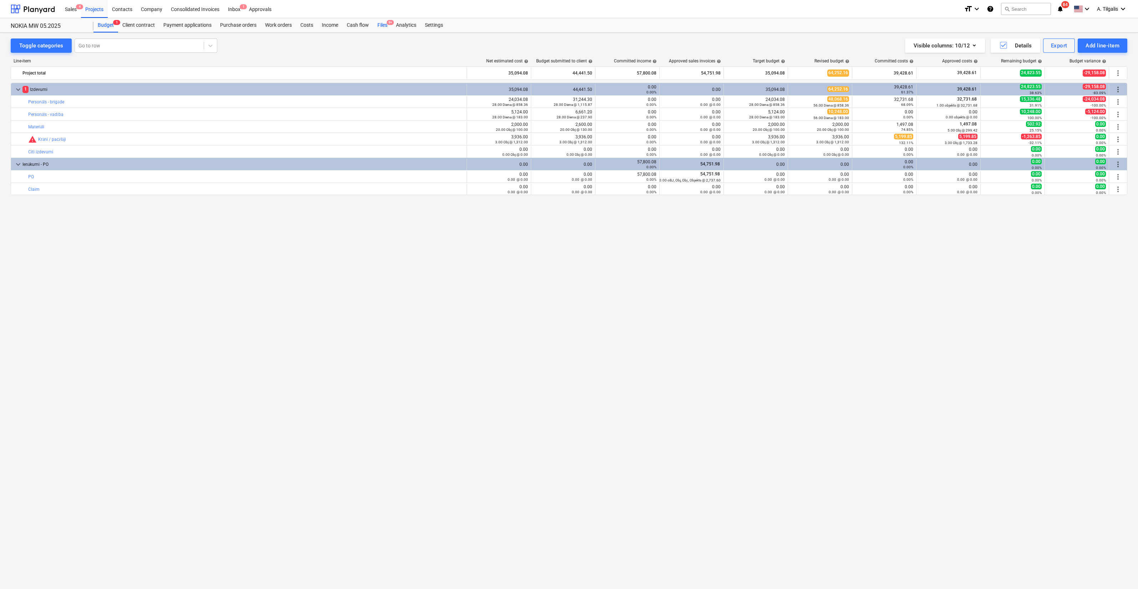
click at [384, 24] on div "Files 9+" at bounding box center [382, 25] width 19 height 14
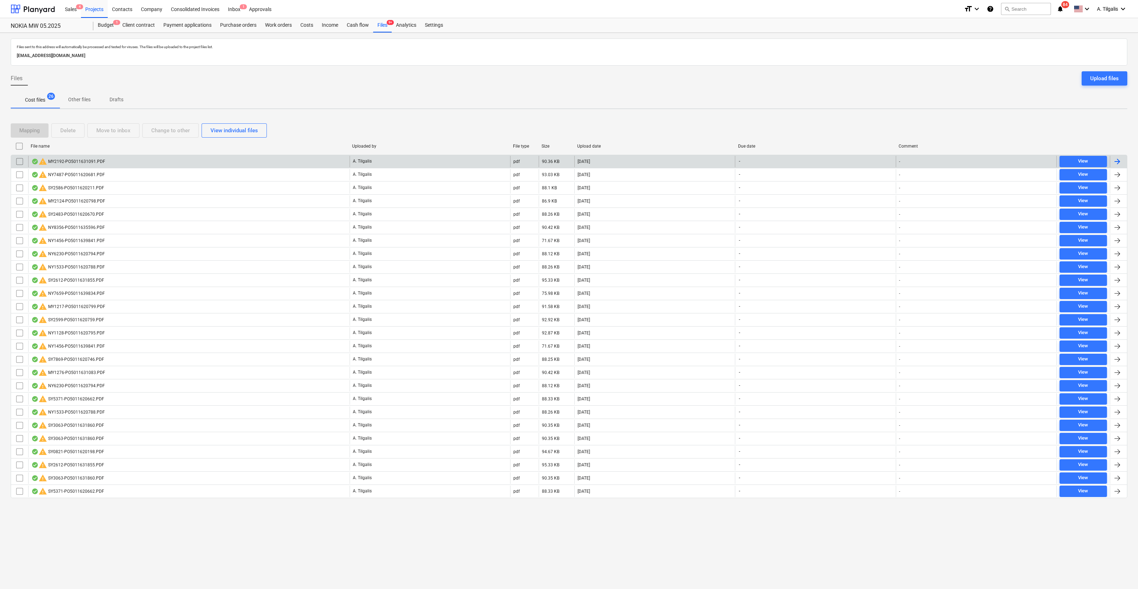
click at [1019, 163] on div "-" at bounding box center [976, 161] width 161 height 11
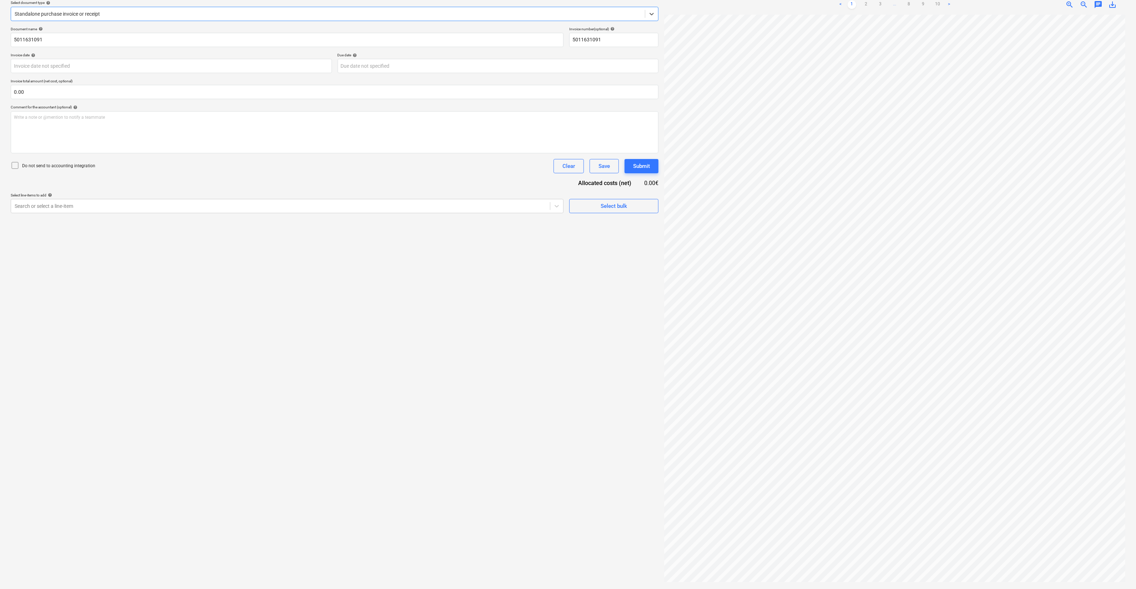
scroll to position [22, 0]
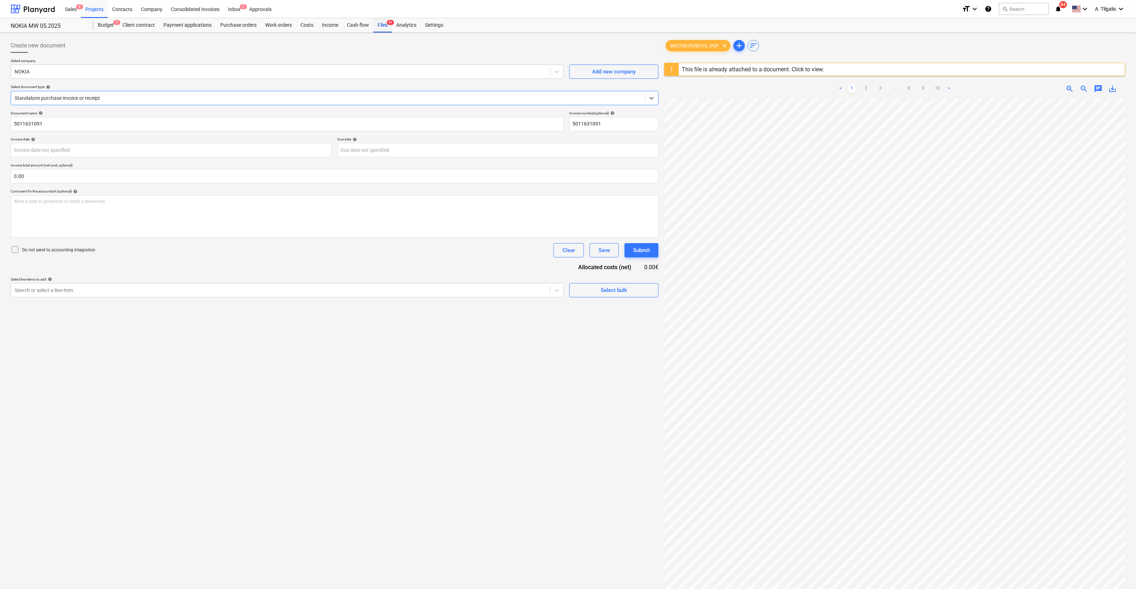
click at [377, 26] on div "Files 9+" at bounding box center [382, 25] width 19 height 14
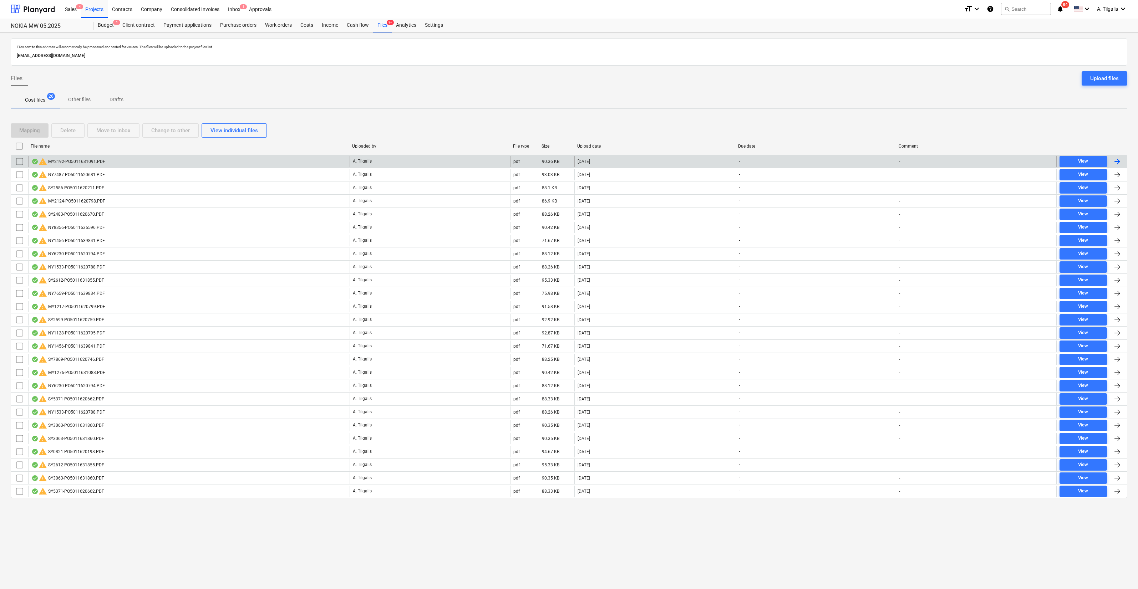
click at [146, 163] on div "warning MY2192-PO5011631091.PDF" at bounding box center [188, 161] width 321 height 11
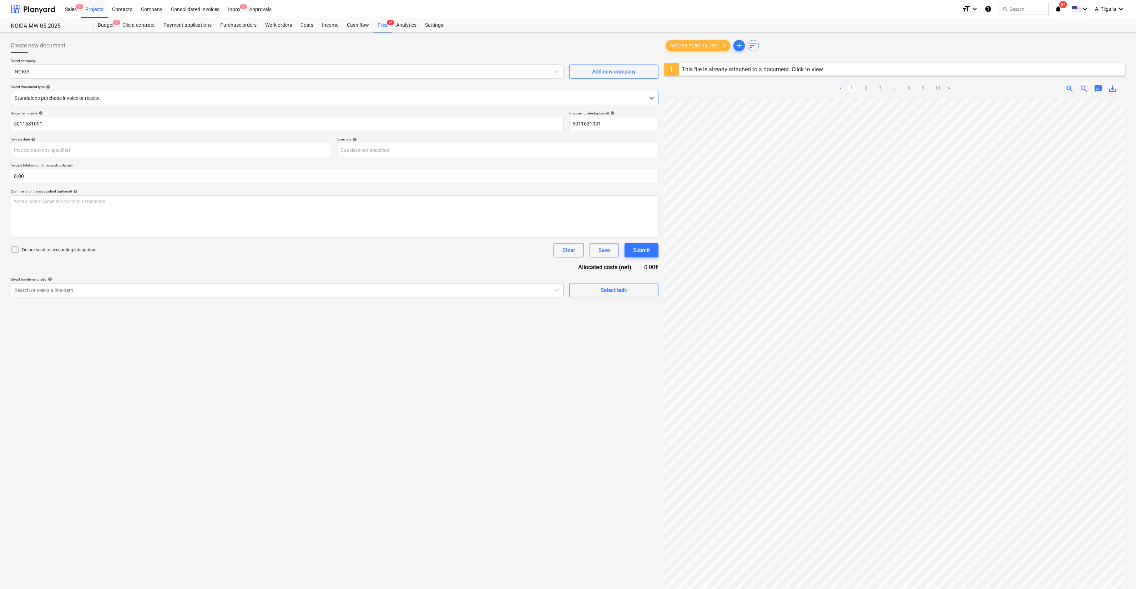
click at [99, 293] on div at bounding box center [281, 290] width 532 height 7
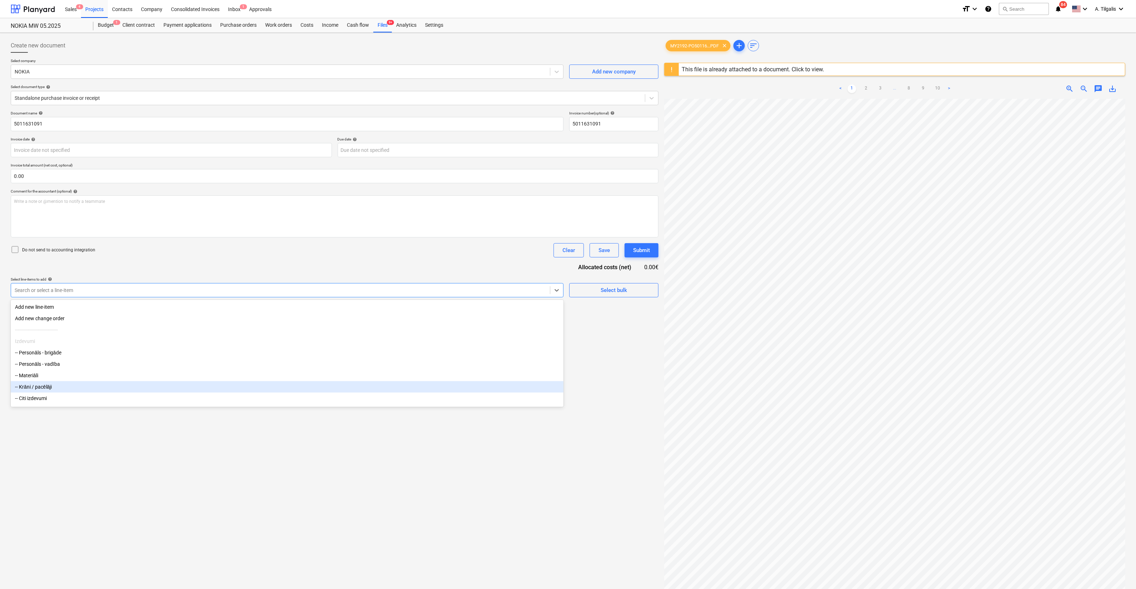
scroll to position [35, 0]
click at [66, 388] on div "-- PO" at bounding box center [287, 388] width 553 height 11
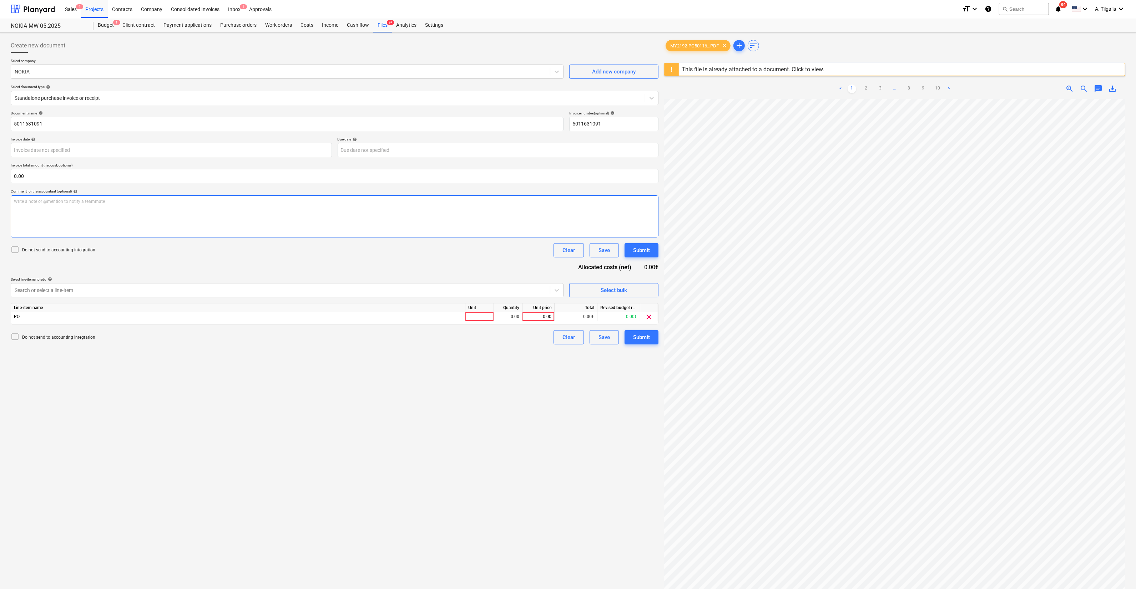
click at [193, 209] on div "Write a note or @mention to notify a teammate [PERSON_NAME]" at bounding box center [335, 217] width 648 height 42
click at [565, 341] on div "Clear" at bounding box center [568, 337] width 12 height 9
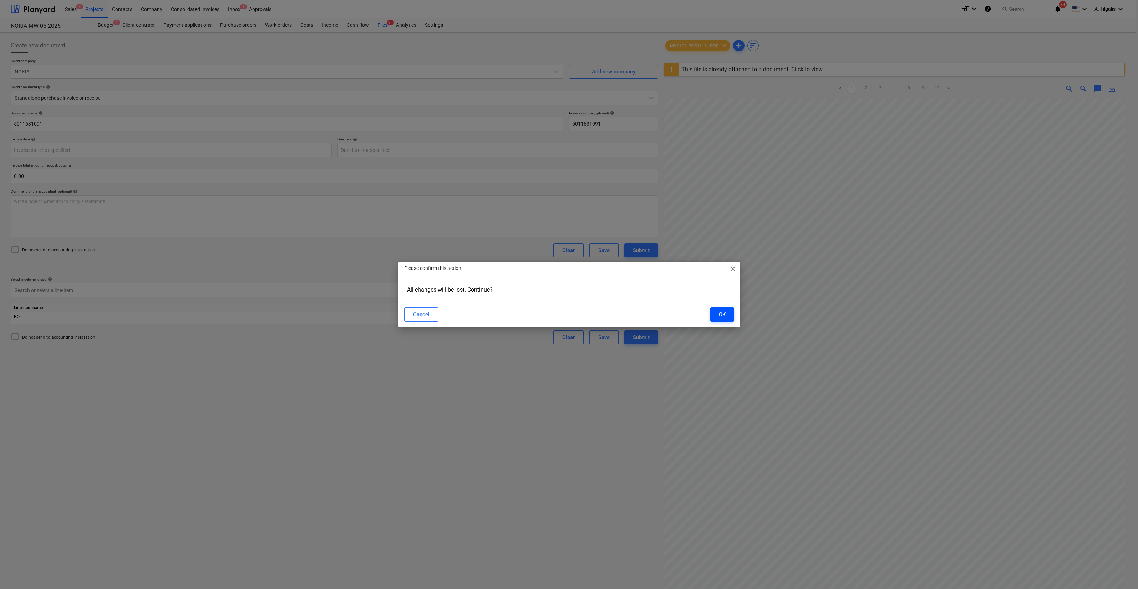
click at [720, 313] on div "OK" at bounding box center [722, 314] width 7 height 9
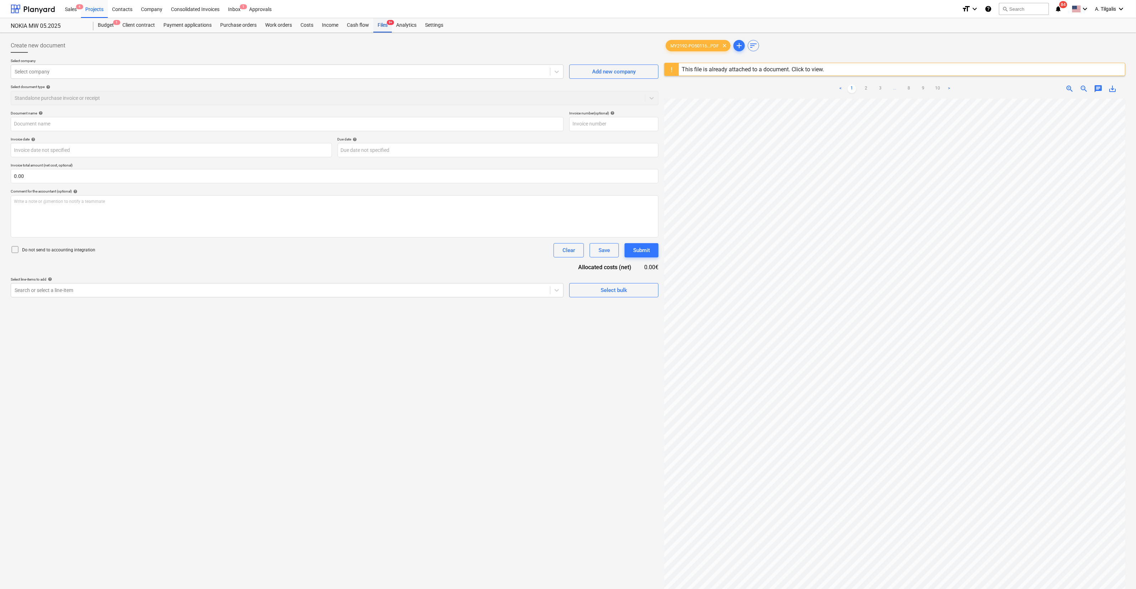
click at [380, 22] on div "Files 9+" at bounding box center [382, 25] width 19 height 14
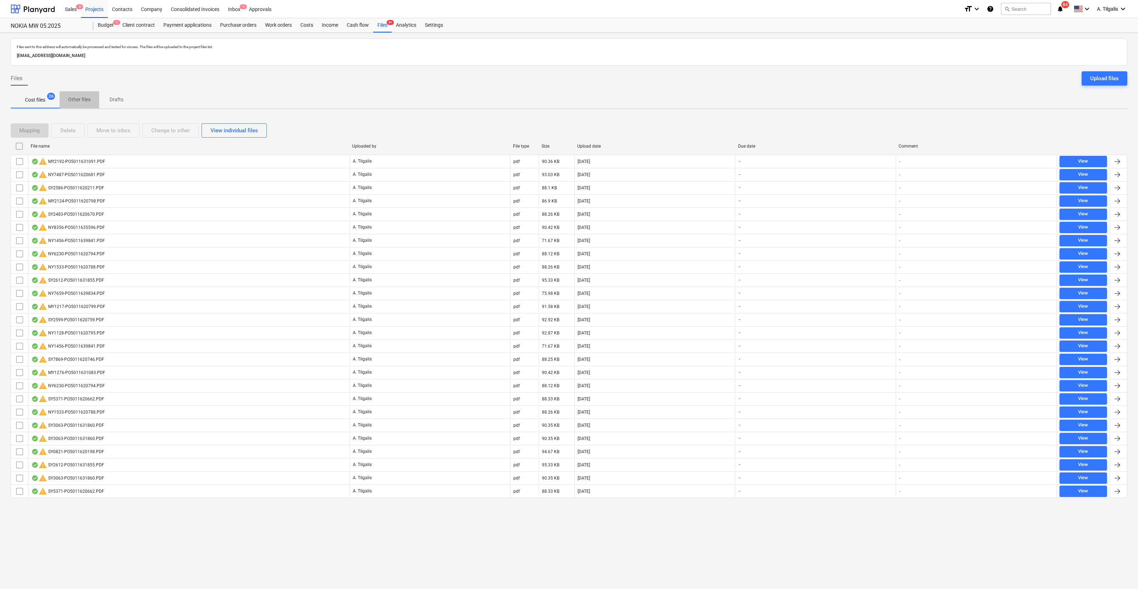
click at [73, 92] on button "Other files" at bounding box center [80, 99] width 40 height 17
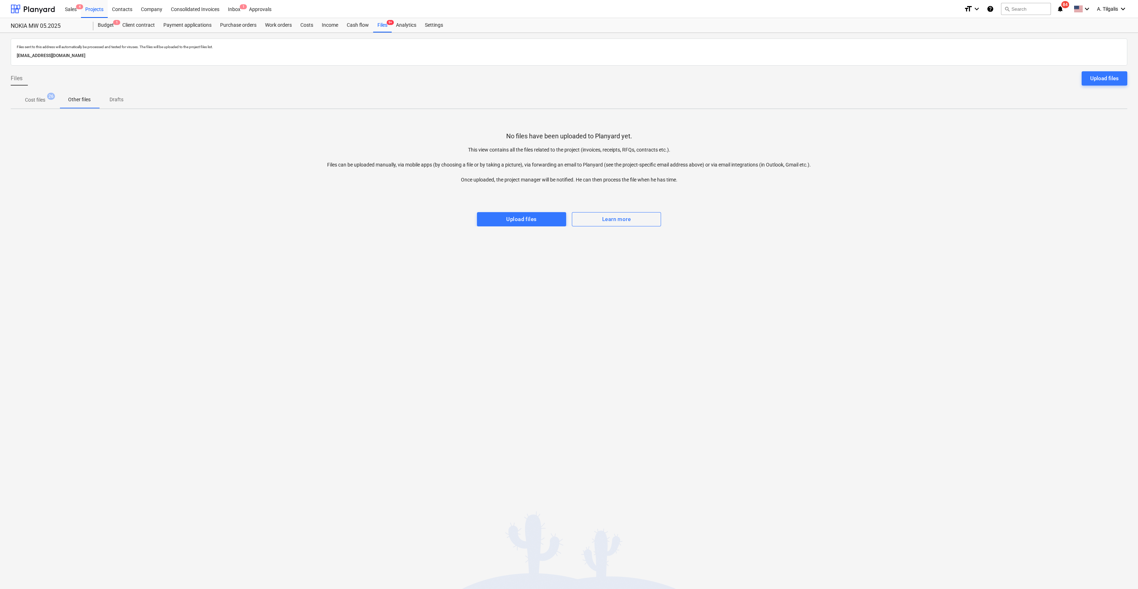
click at [26, 102] on p "Cost files" at bounding box center [35, 99] width 20 height 7
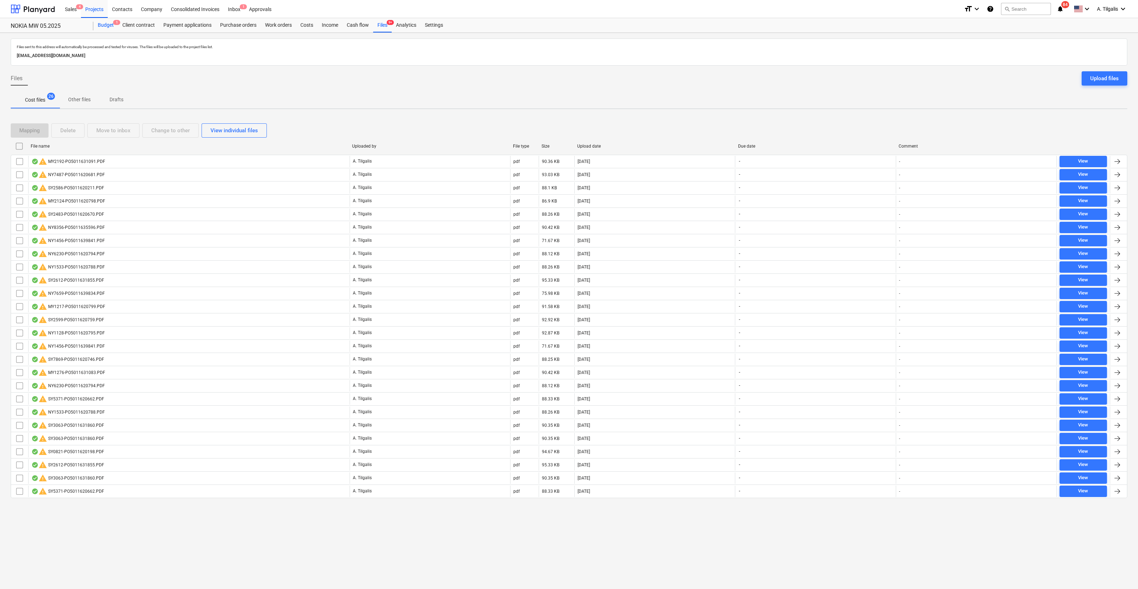
click at [109, 23] on div "Budget 1" at bounding box center [105, 25] width 25 height 14
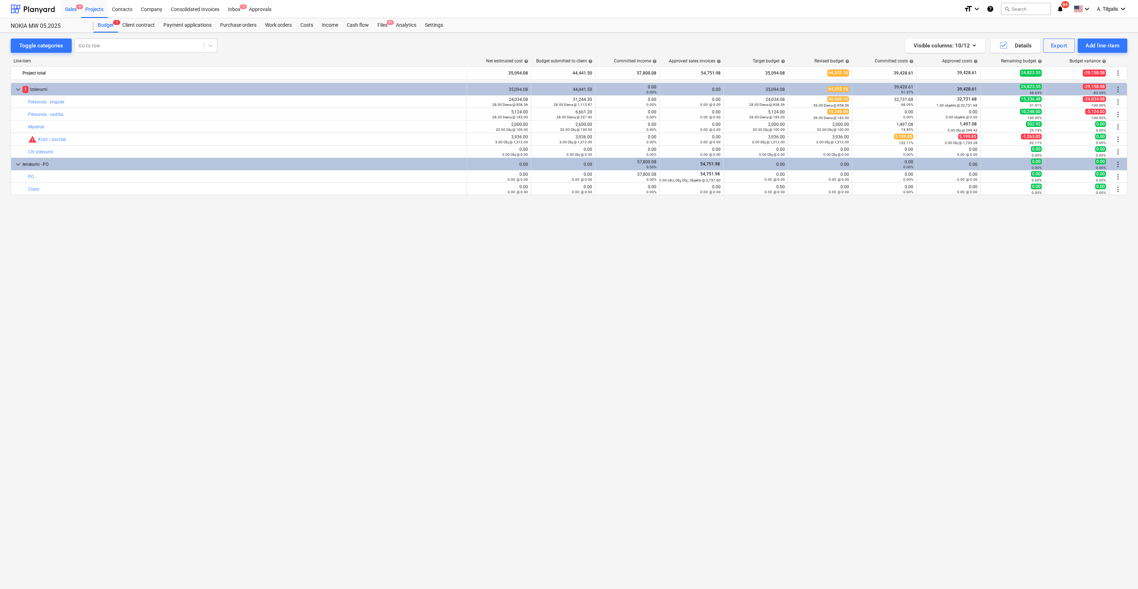
click at [82, 8] on span "4" at bounding box center [79, 6] width 7 height 5
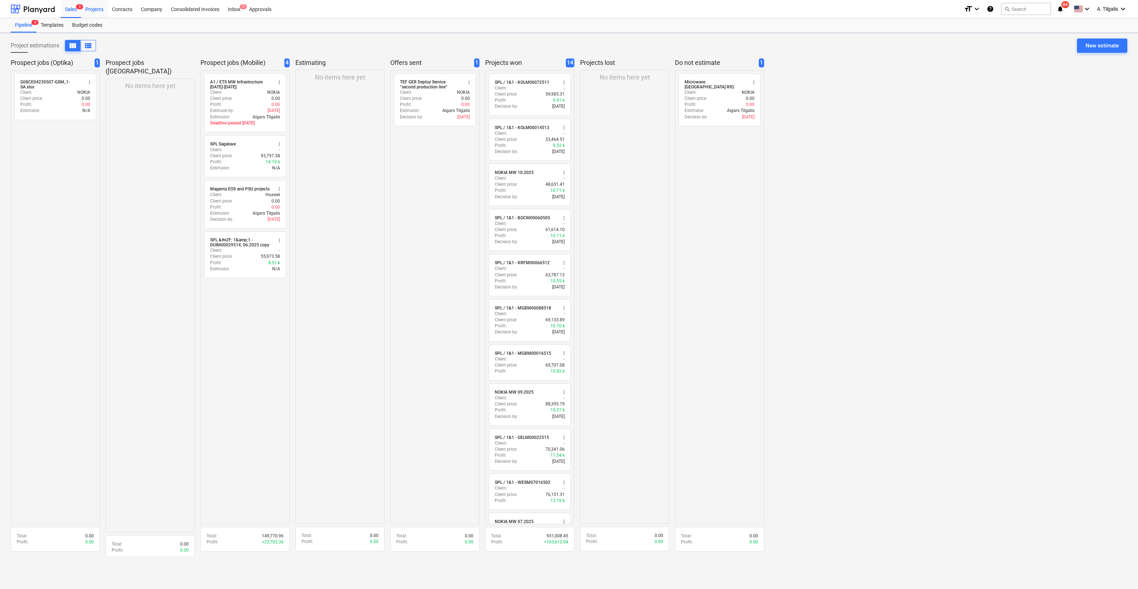
click at [94, 10] on div "Projects" at bounding box center [94, 9] width 27 height 18
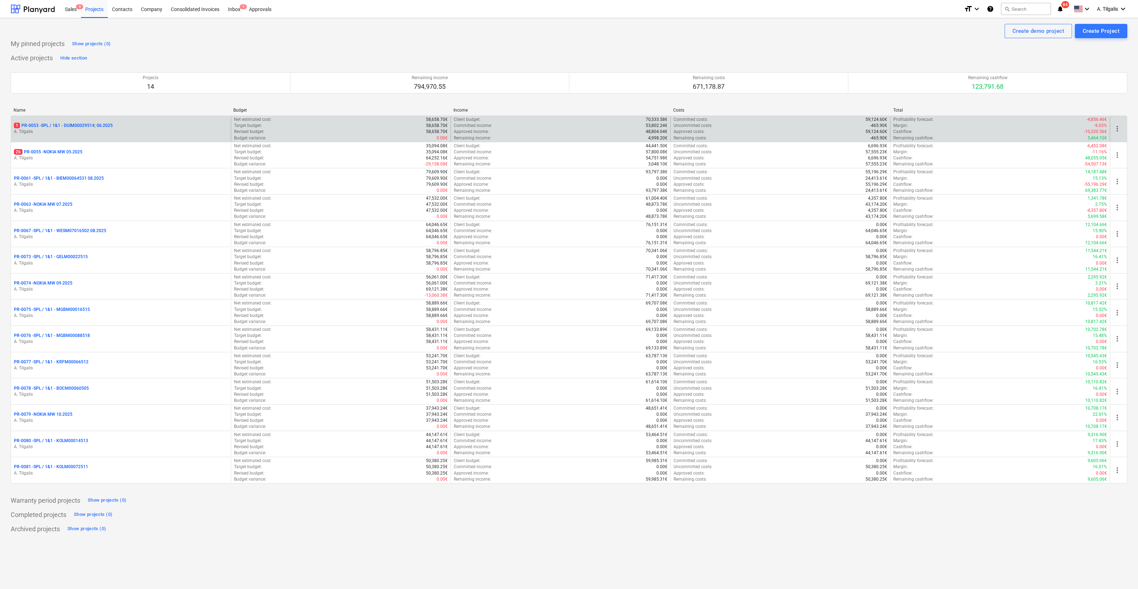
click at [122, 127] on div "1 PR-0053 - SPL / 1&1 - DUIM00029514; 06.2025" at bounding box center [121, 126] width 214 height 6
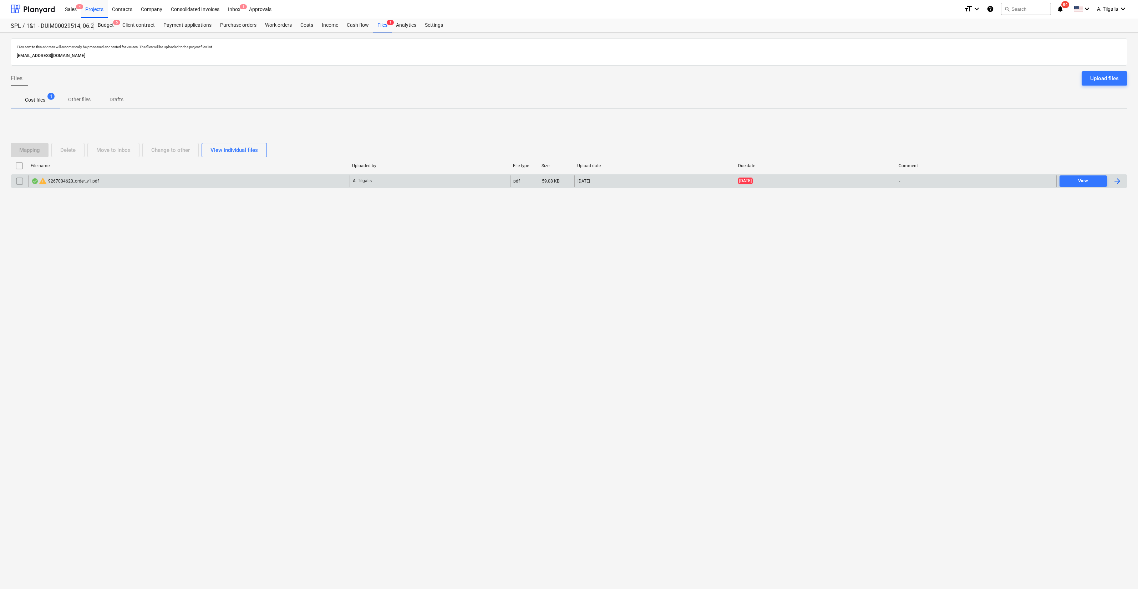
click at [177, 184] on div "warning 9267004620_order_v1.pdf" at bounding box center [188, 181] width 321 height 11
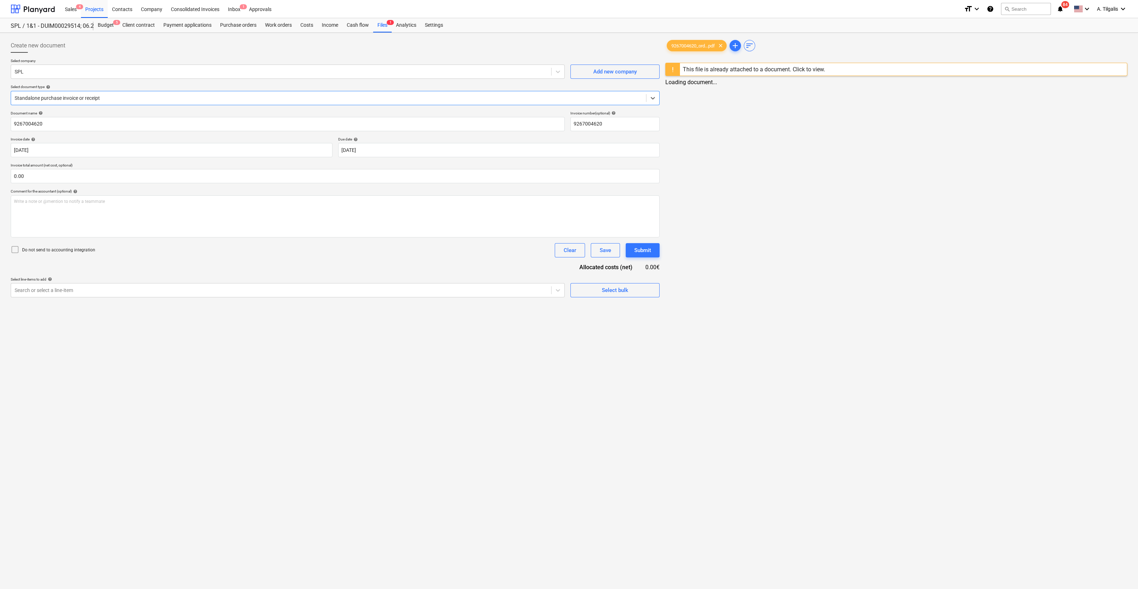
type input "9267004620"
type input "09 Jul 2025"
click at [99, 10] on div "Projects" at bounding box center [94, 9] width 27 height 18
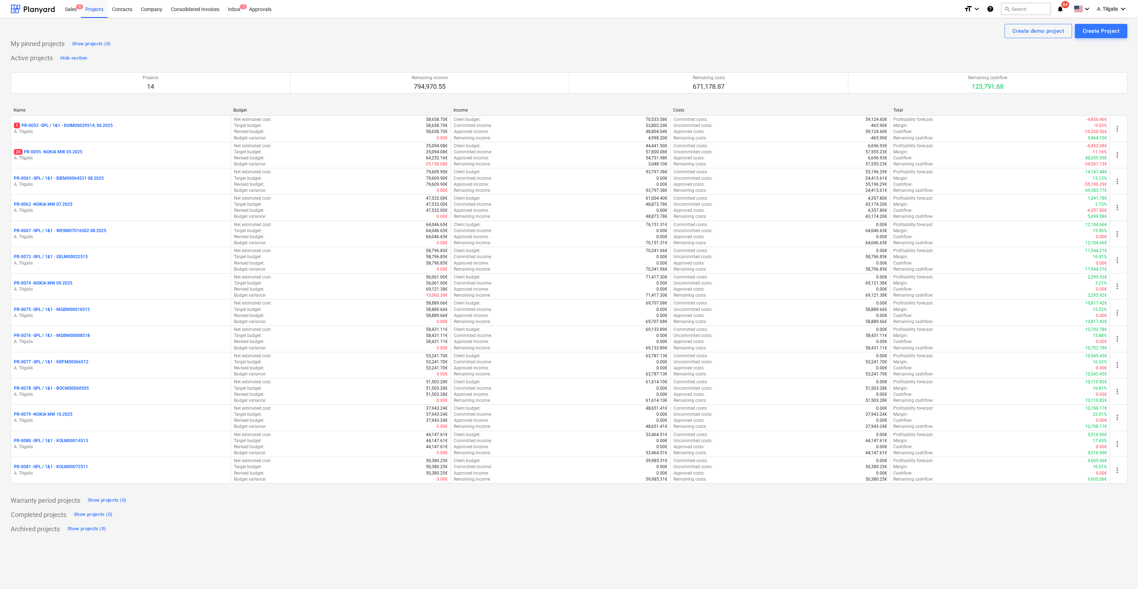
click at [1066, 12] on div "format_size keyboard_arrow_down help search Search notifications 84 keyboard_ar…" at bounding box center [1045, 9] width 163 height 18
click at [1063, 9] on icon "notifications" at bounding box center [1060, 9] width 7 height 9
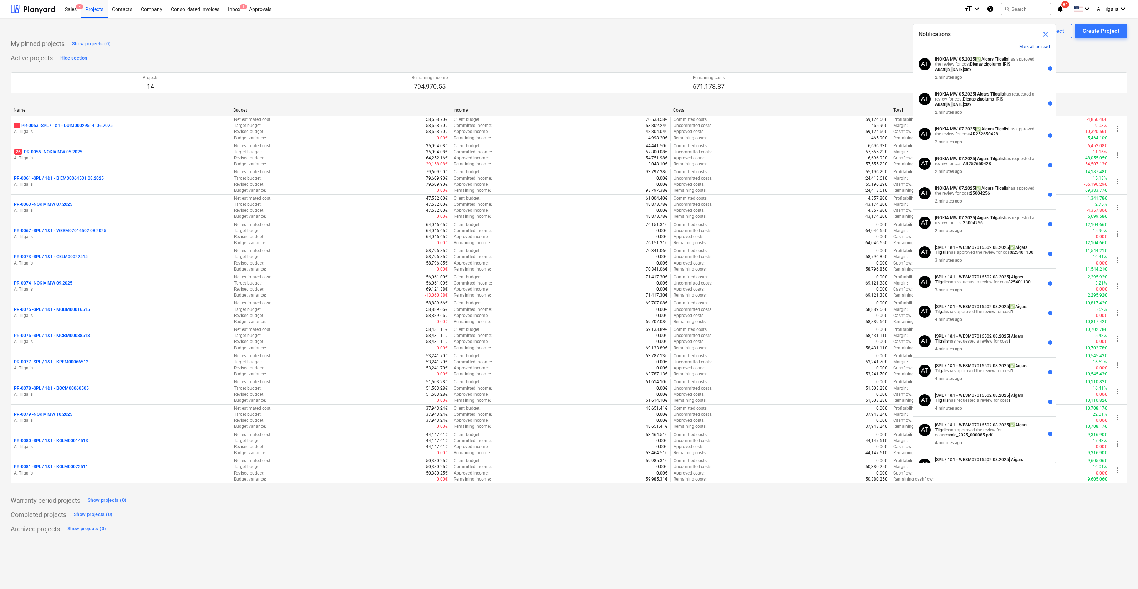
click at [1038, 49] on button "Mark all as read" at bounding box center [1034, 46] width 31 height 5
click at [1037, 48] on button "Mark all as read" at bounding box center [1034, 46] width 31 height 5
click at [1037, 47] on button "Mark all as read" at bounding box center [1034, 46] width 31 height 5
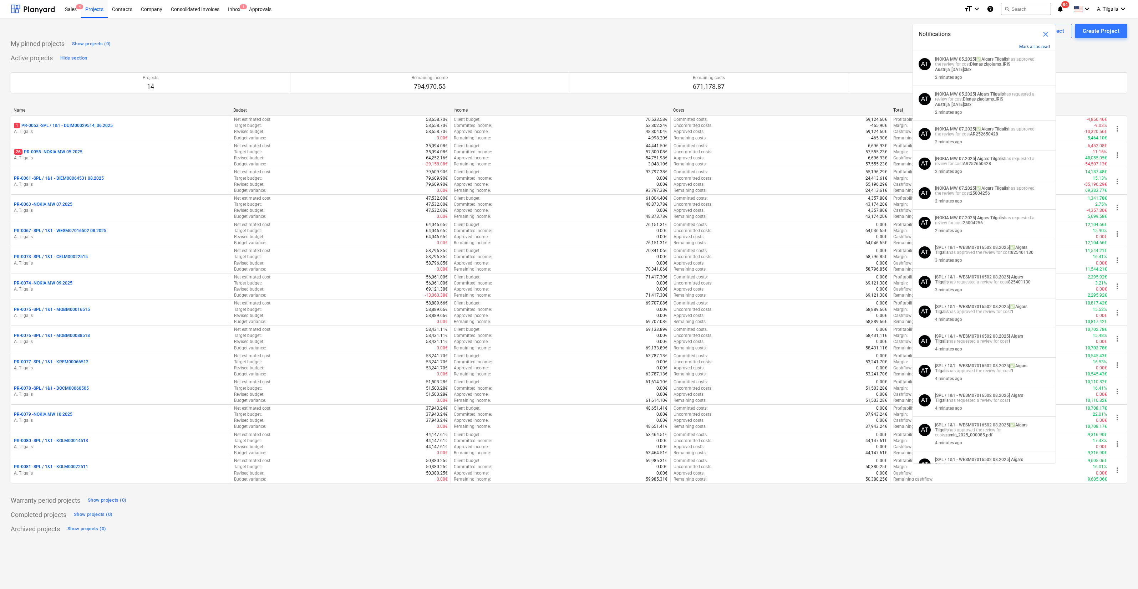
click at [1037, 47] on button "Mark all as read" at bounding box center [1034, 46] width 31 height 5
click at [1038, 46] on button "Mark all as read" at bounding box center [1034, 46] width 31 height 5
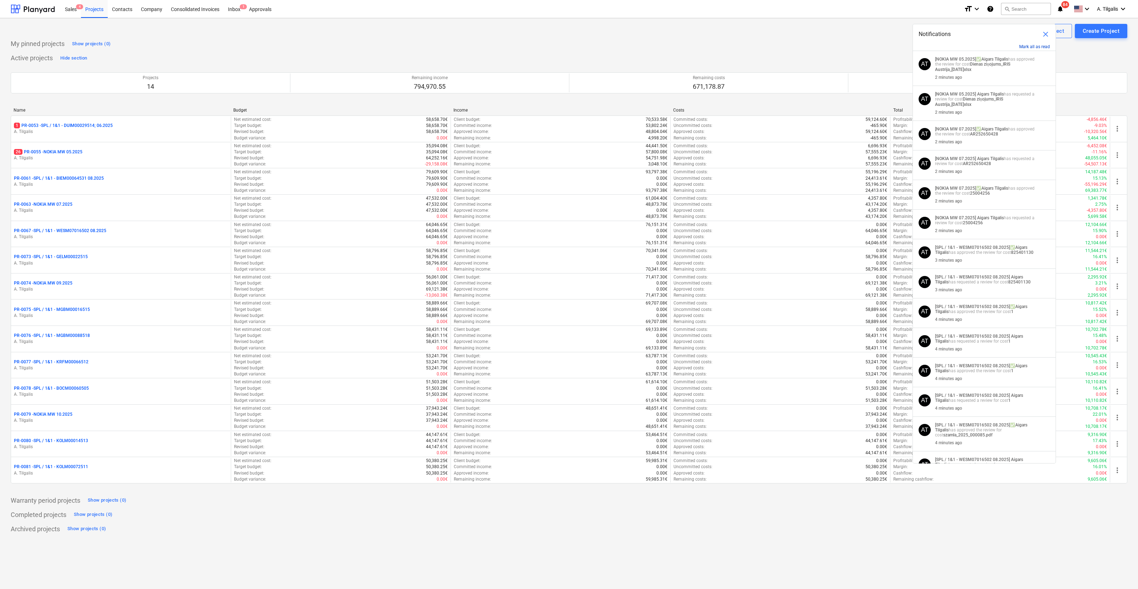
click at [1038, 45] on button "Mark all as read" at bounding box center [1034, 46] width 31 height 5
click at [1029, 46] on button "Mark all as read" at bounding box center [1034, 46] width 31 height 5
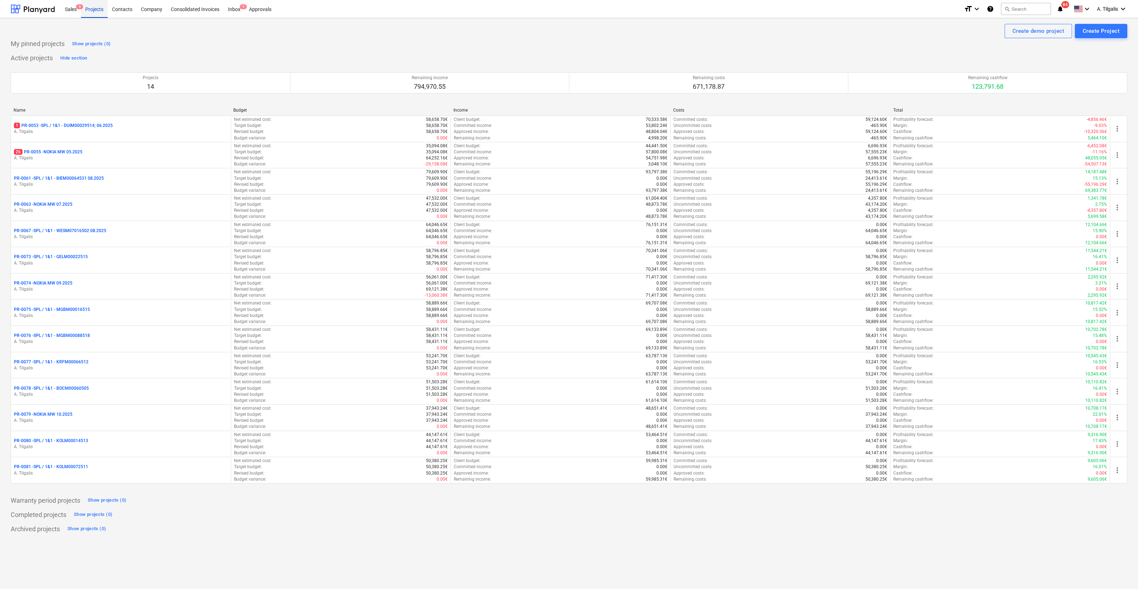
click at [93, 12] on div "Projects" at bounding box center [94, 9] width 27 height 18
click at [76, 9] on div "Sales 4" at bounding box center [71, 9] width 20 height 18
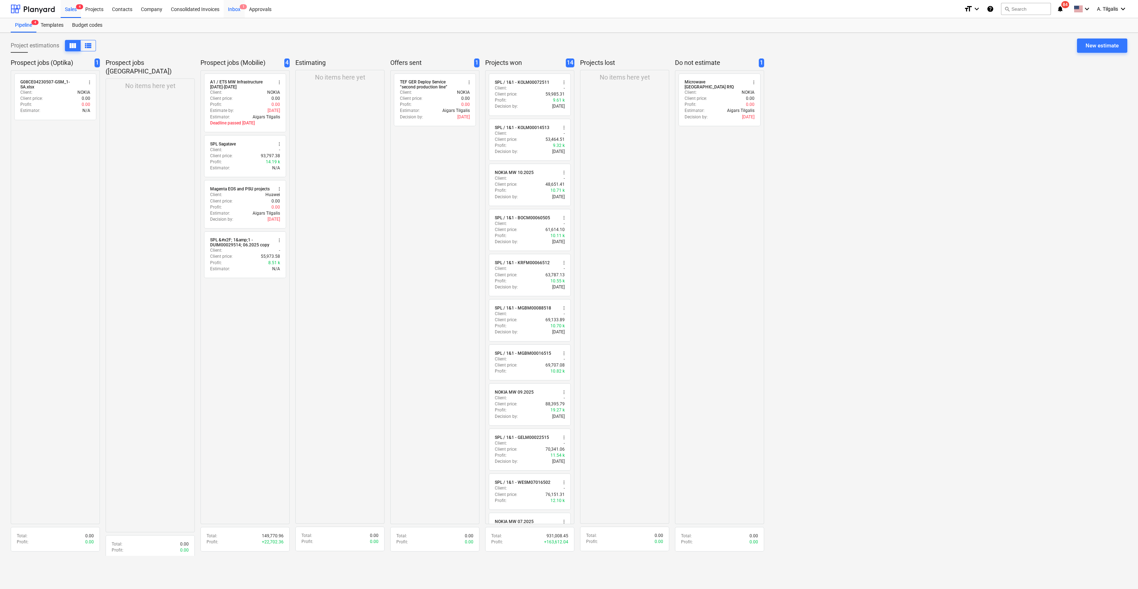
click at [240, 9] on div "Inbox 1" at bounding box center [234, 9] width 21 height 18
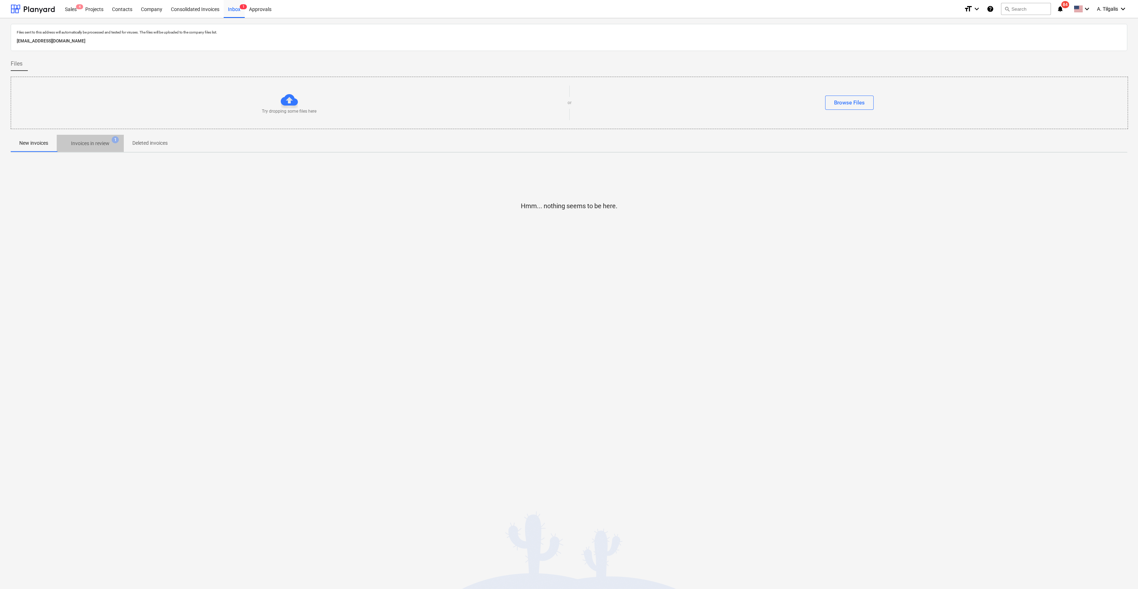
click at [101, 143] on p "Invoices in review" at bounding box center [90, 143] width 39 height 7
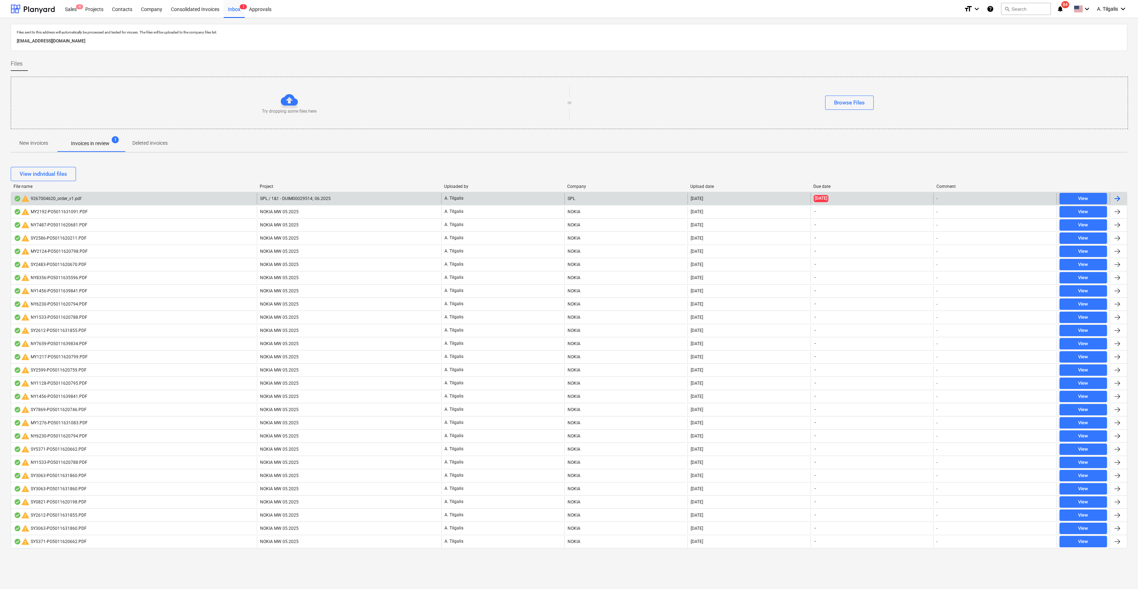
click at [790, 197] on div "[DATE]" at bounding box center [749, 198] width 123 height 11
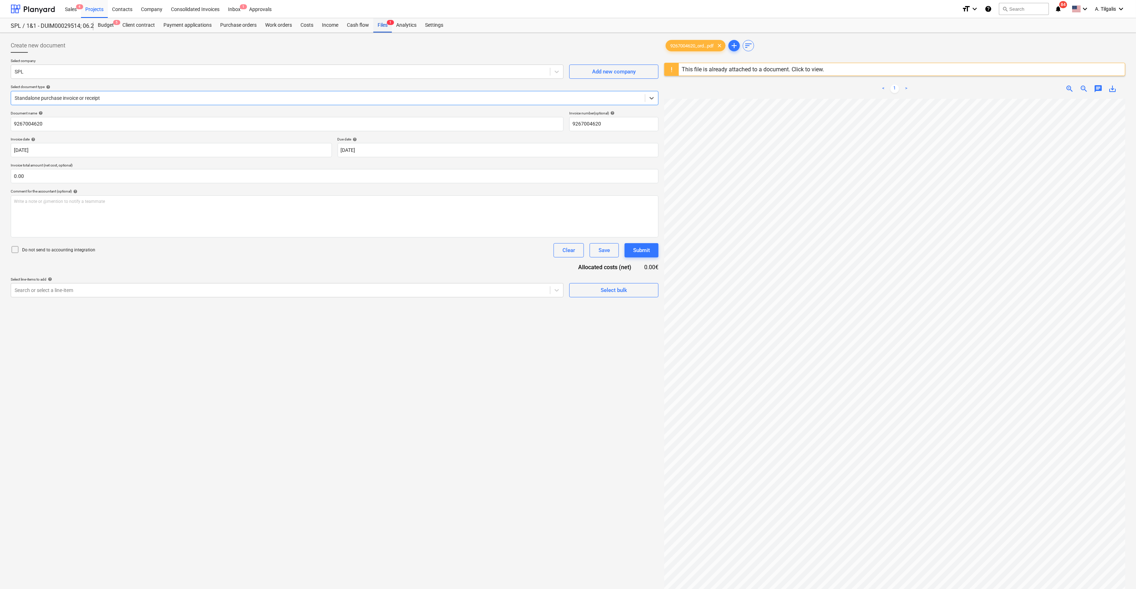
click at [382, 24] on div "Files 1" at bounding box center [382, 25] width 19 height 14
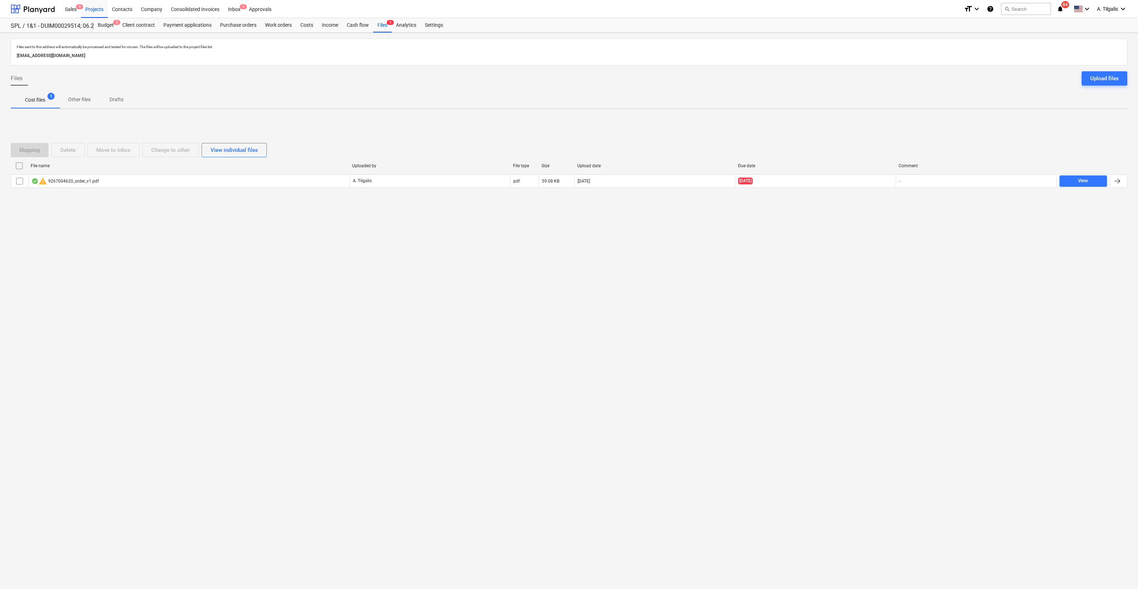
click at [1059, 12] on icon "notifications" at bounding box center [1060, 9] width 7 height 9
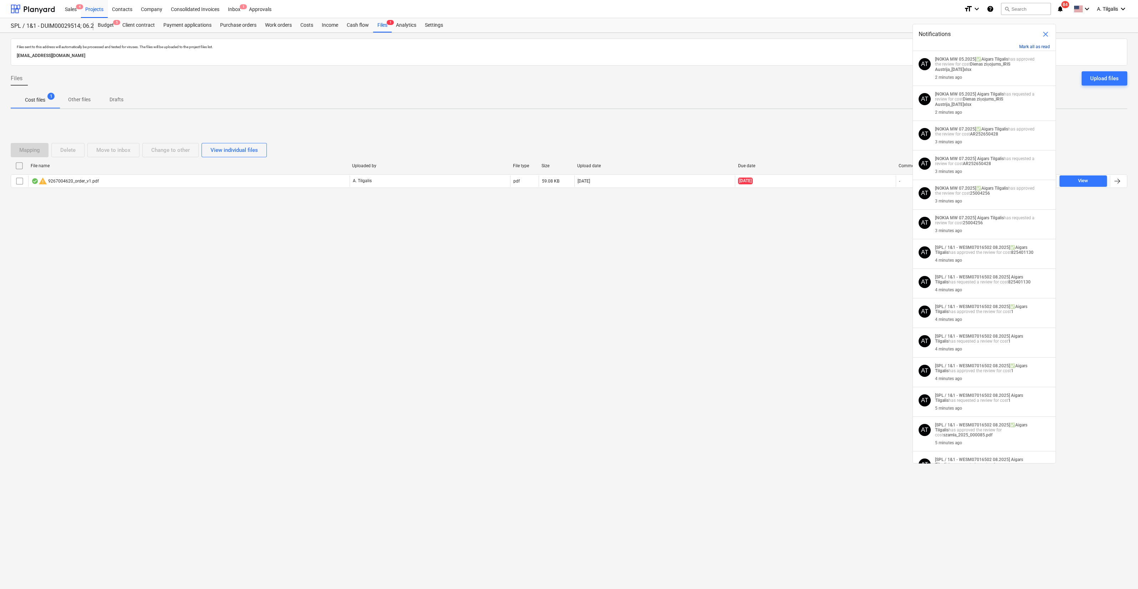
click at [1033, 45] on button "Mark all as read" at bounding box center [1034, 46] width 31 height 5
click at [1031, 49] on div "Mark all as read" at bounding box center [984, 47] width 143 height 7
click at [1031, 47] on button "Mark all as read" at bounding box center [1034, 46] width 31 height 5
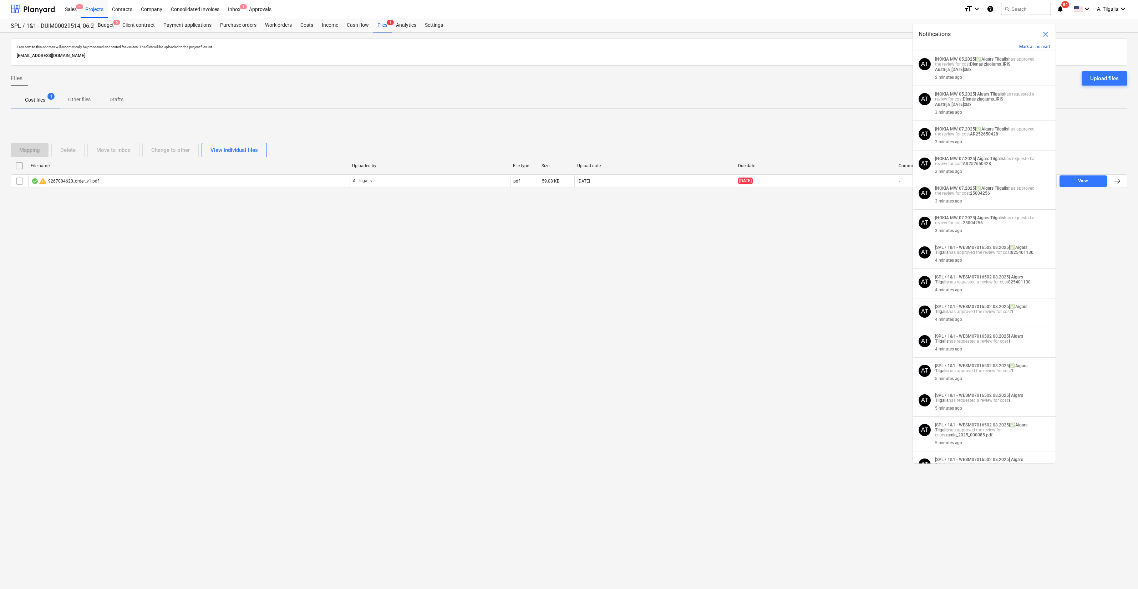
click at [1031, 47] on button "Mark all as read" at bounding box center [1034, 46] width 31 height 5
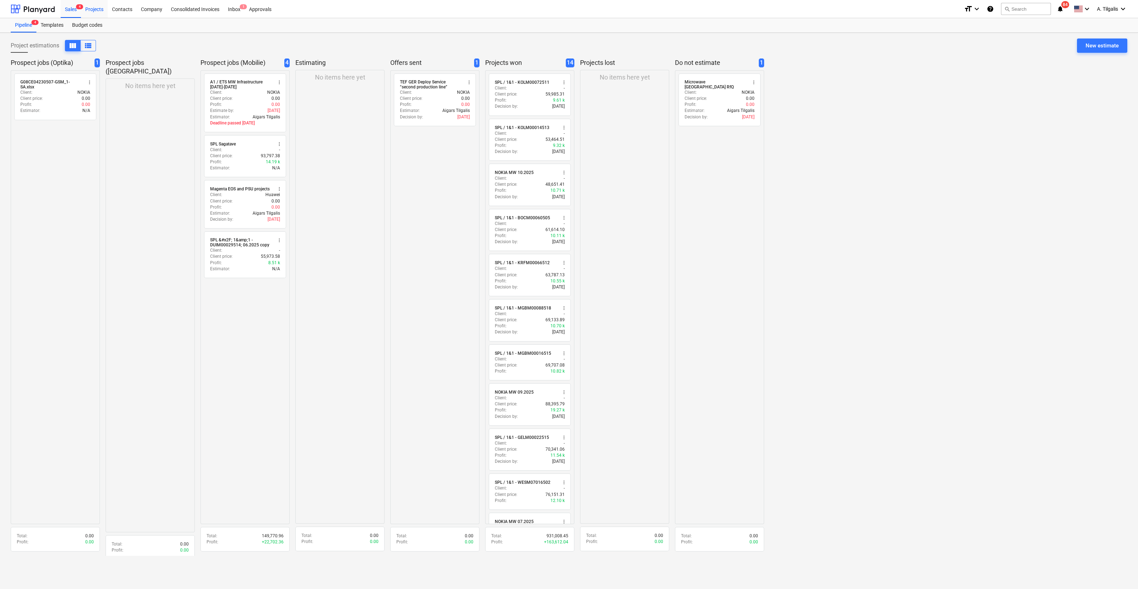
click at [100, 11] on div "Projects" at bounding box center [94, 9] width 27 height 18
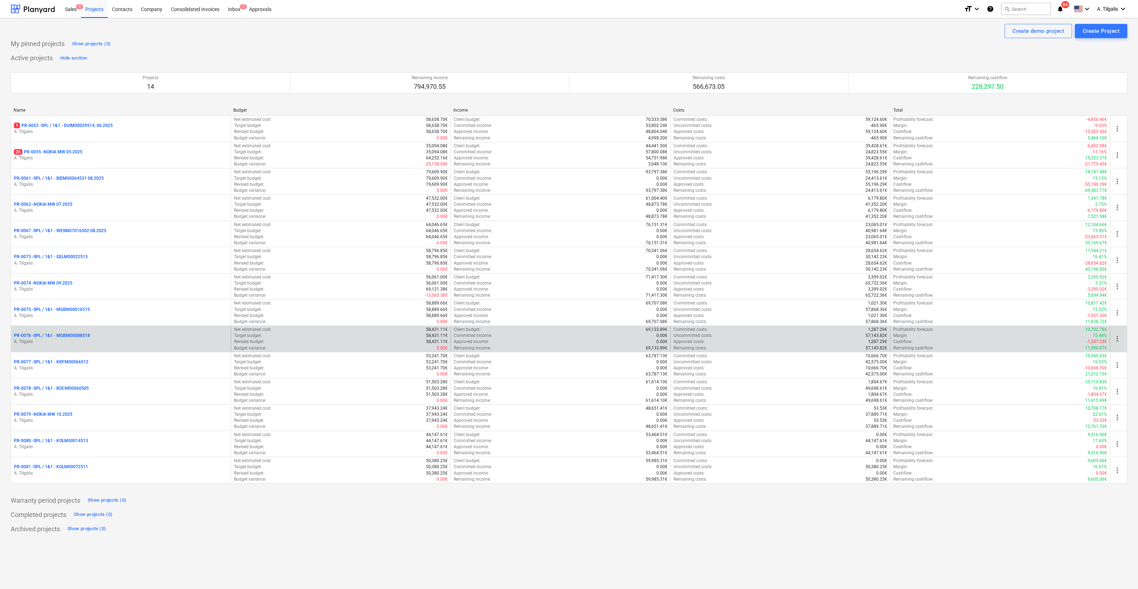
click at [104, 331] on div "PR-0076 - SPL / 1&1 - MGBM00088518 A. Tilgalis" at bounding box center [121, 339] width 220 height 25
click at [100, 341] on p "A. Tilgalis" at bounding box center [121, 342] width 214 height 6
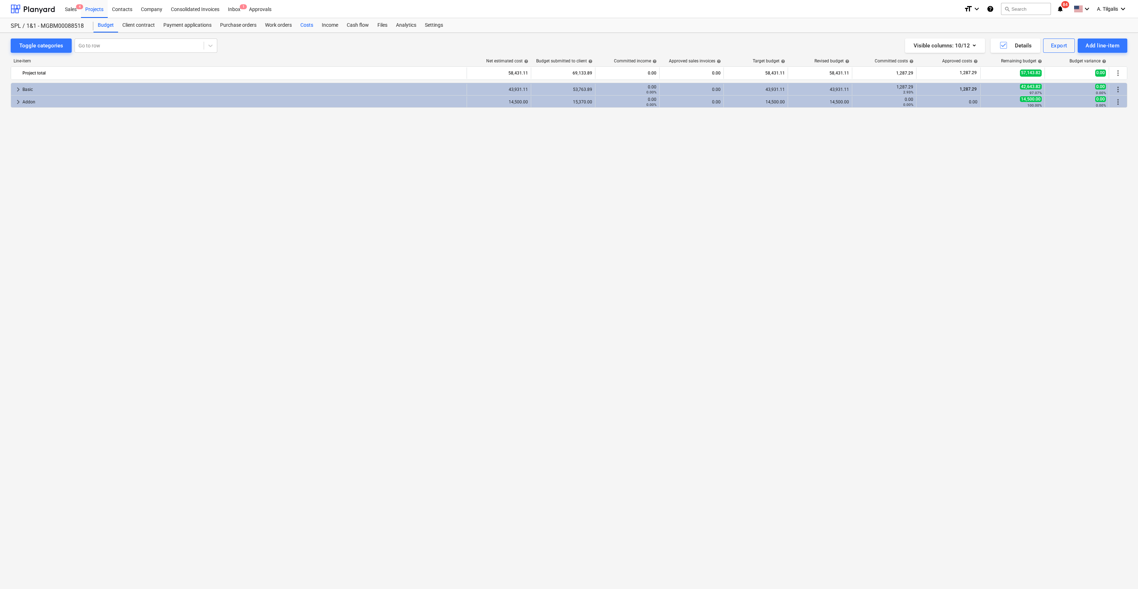
click at [303, 26] on div "Costs" at bounding box center [306, 25] width 21 height 14
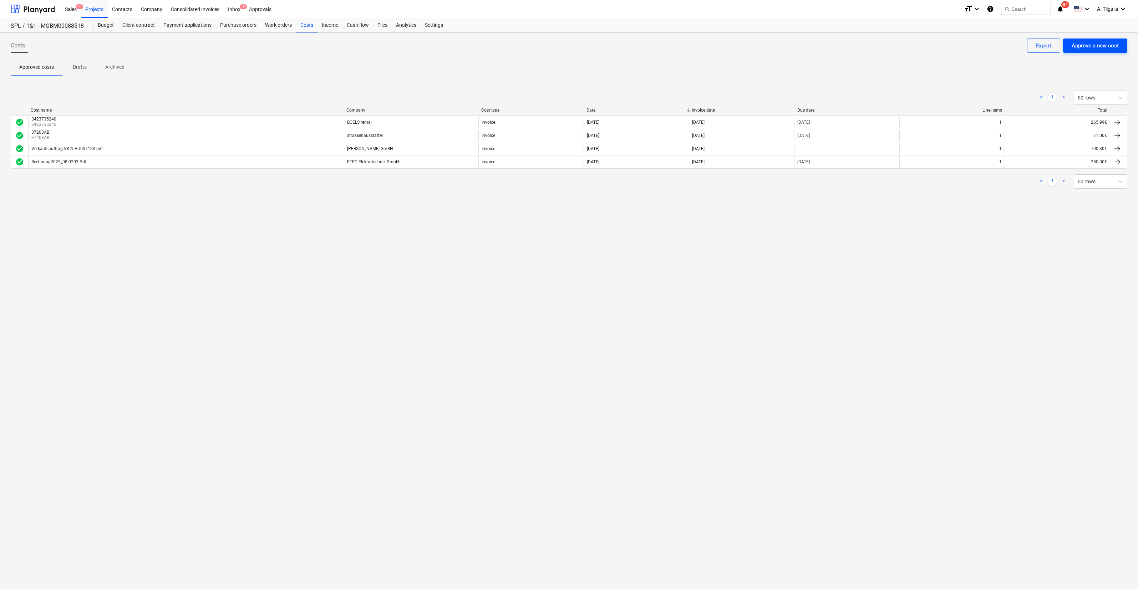
click at [1081, 45] on div "Approve a new cost" at bounding box center [1095, 45] width 47 height 9
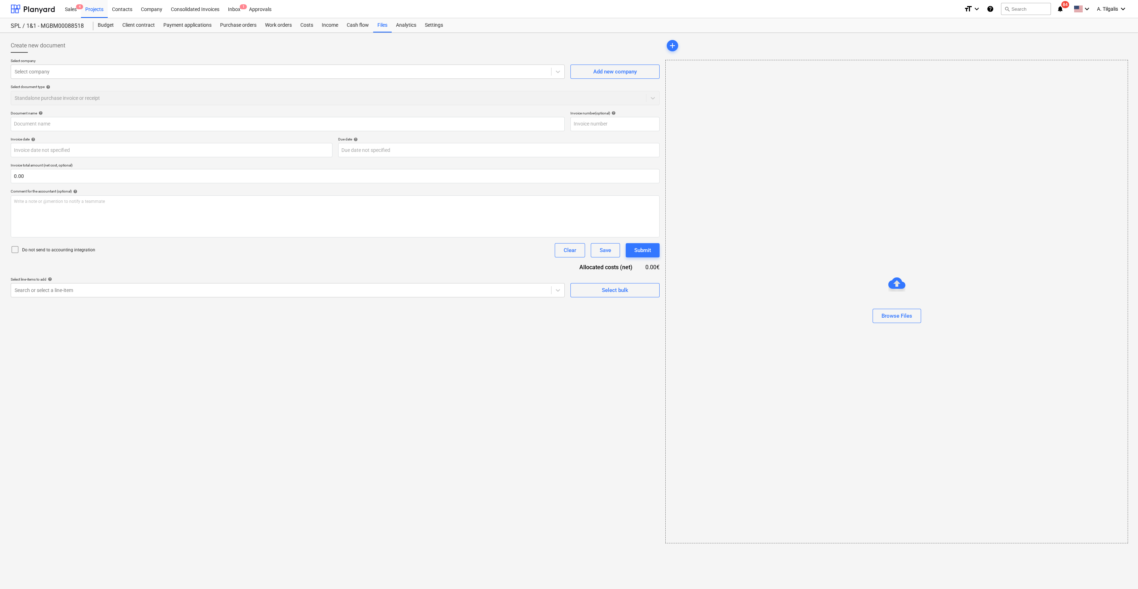
type input "szamla_2025_000108.pdf"
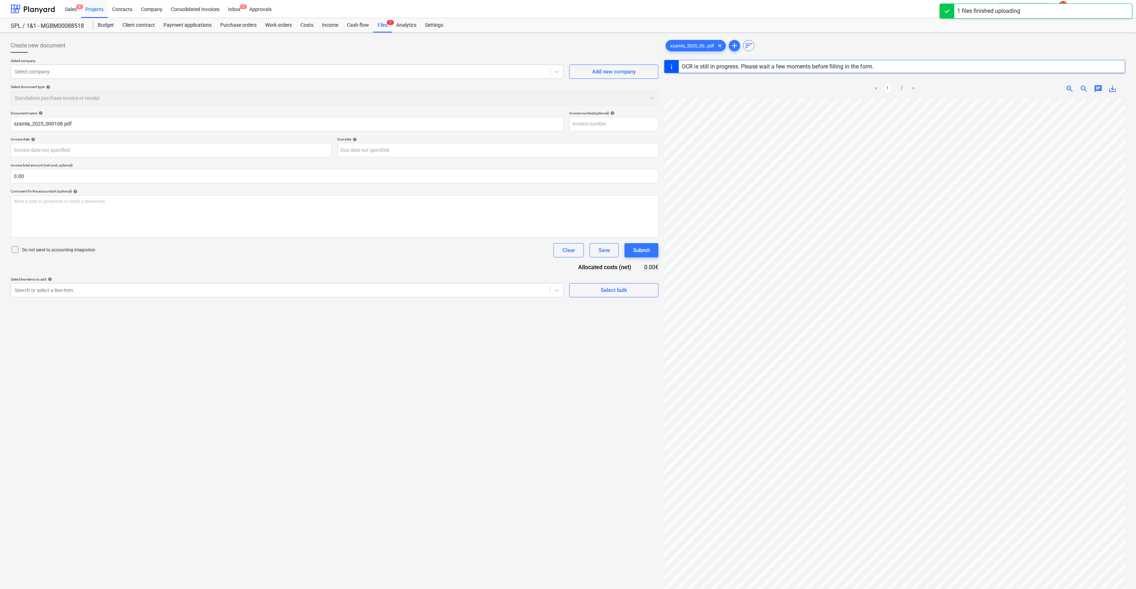
scroll to position [44, 0]
click at [95, 65] on div "Select company" at bounding box center [287, 72] width 553 height 14
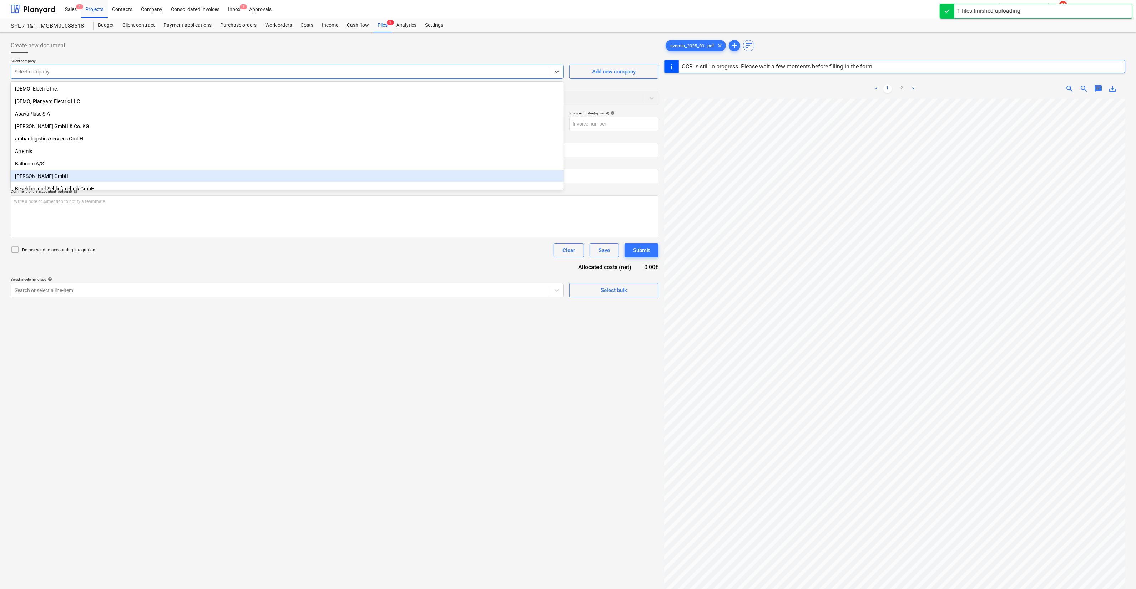
click at [186, 386] on div "Create new document Select company option BECK GmbH focused, 8 of 49. 49 result…" at bounding box center [334, 353] width 653 height 635
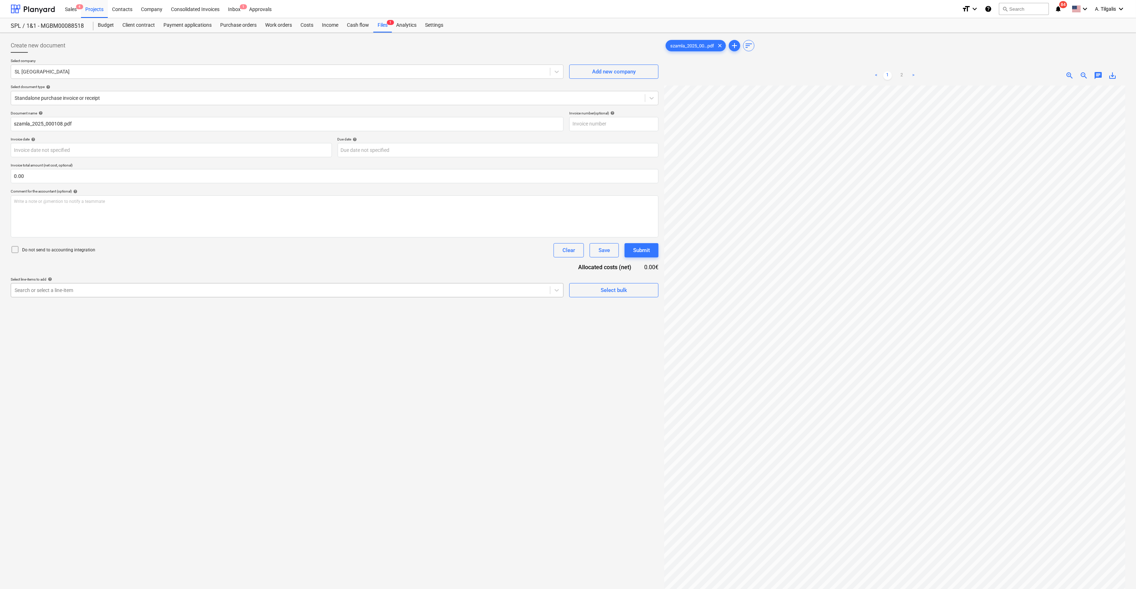
click at [343, 296] on div "Search or select a line-item" at bounding box center [287, 290] width 553 height 14
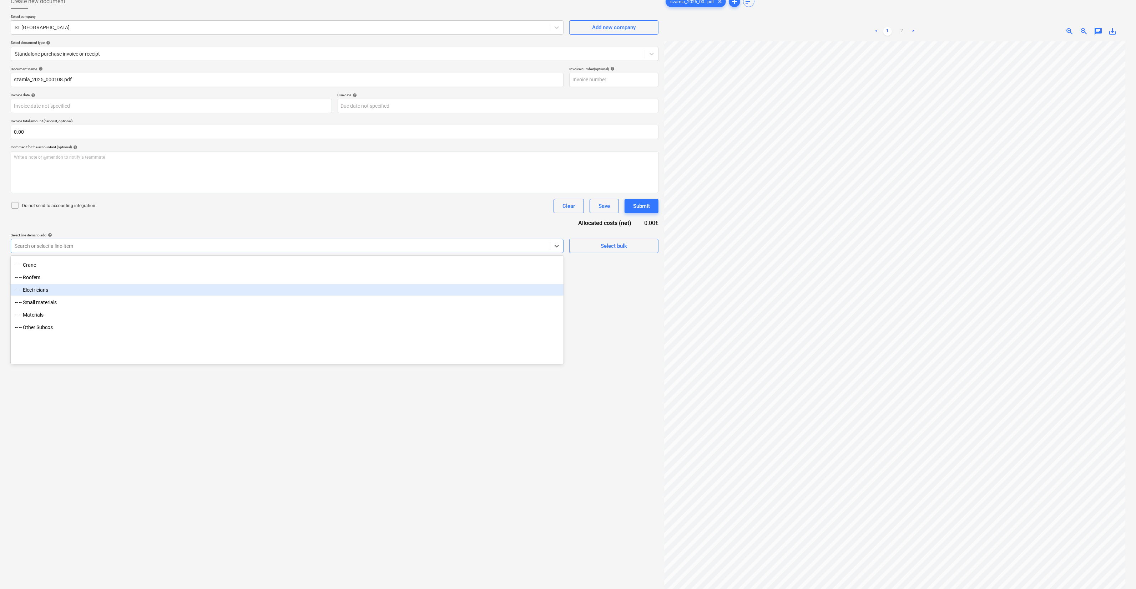
scroll to position [116, 0]
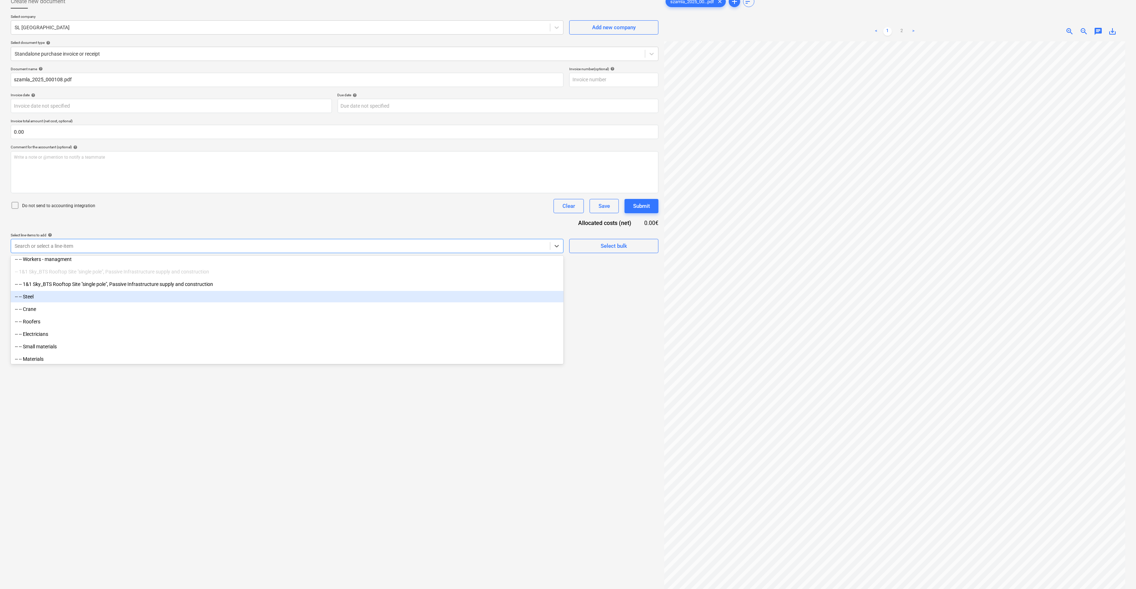
click at [34, 296] on div "-- -- Steel" at bounding box center [287, 296] width 553 height 11
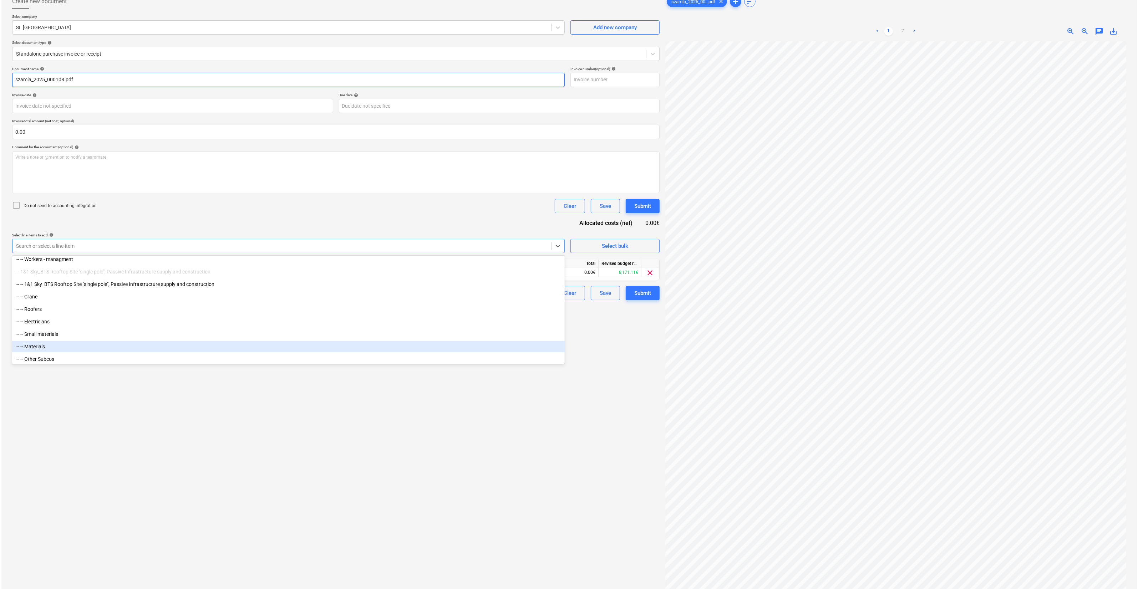
scroll to position [0, 0]
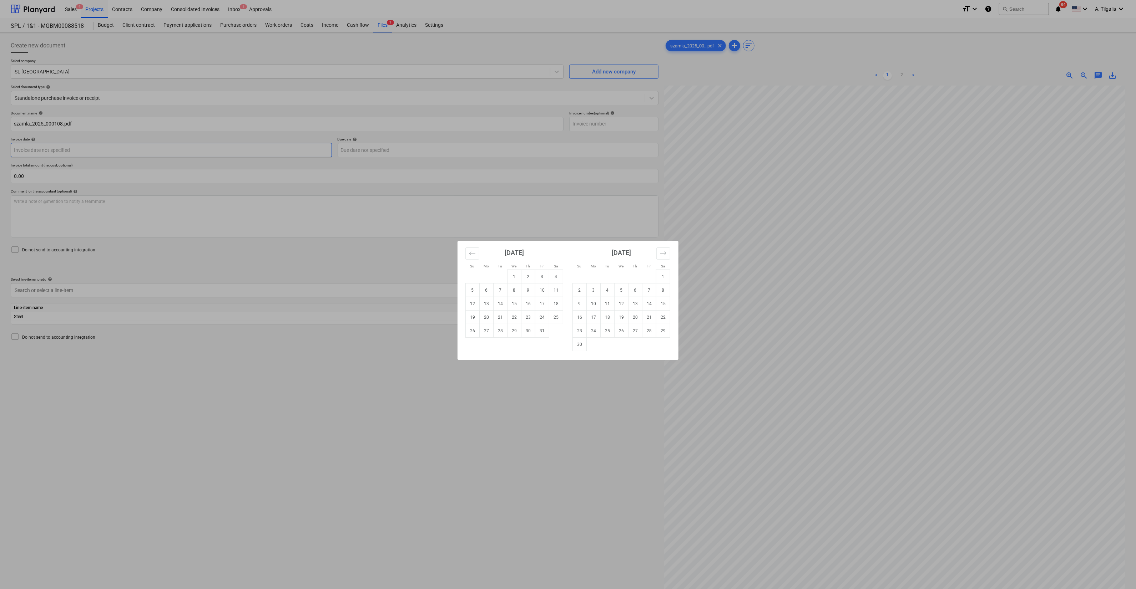
click at [127, 156] on body "Sales 4 Projects Contacts Company Consolidated Invoices Inbox 1 Approvals forma…" at bounding box center [568, 294] width 1136 height 589
click at [372, 231] on div "Su Mo Tu We Th Fr Sa Su Mo Tu We Th Fr Sa September 2025 1 2 3 4 5 6 7 8 9 10 1…" at bounding box center [568, 294] width 1136 height 589
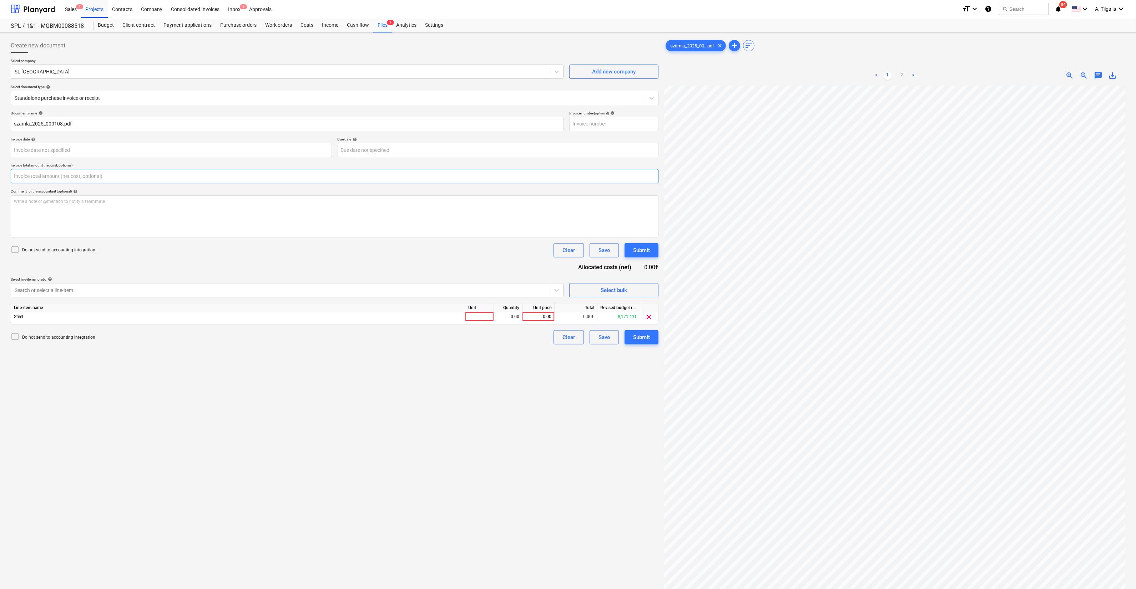
click at [145, 177] on input "text" at bounding box center [335, 176] width 648 height 14
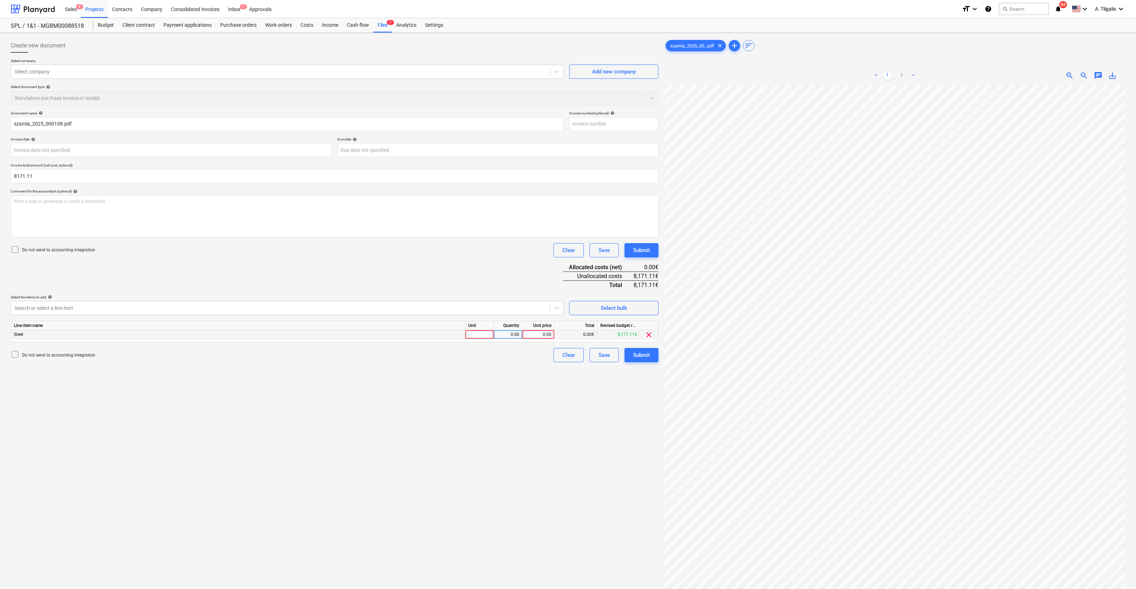
type input "8,171.11"
click at [39, 330] on div "Steel" at bounding box center [238, 334] width 454 height 9
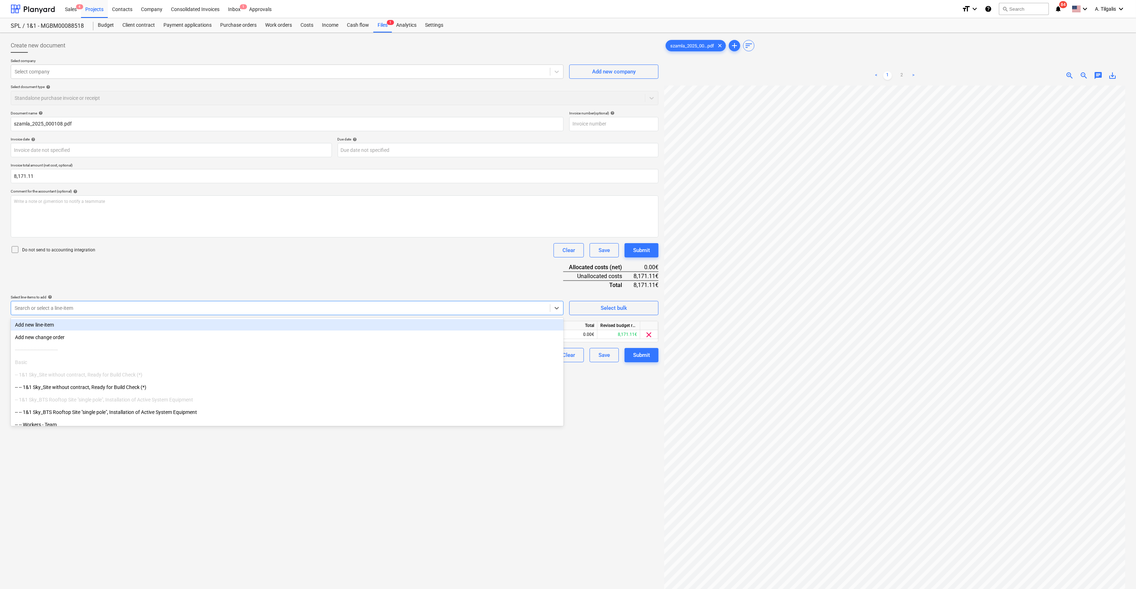
click at [54, 310] on div at bounding box center [281, 308] width 532 height 7
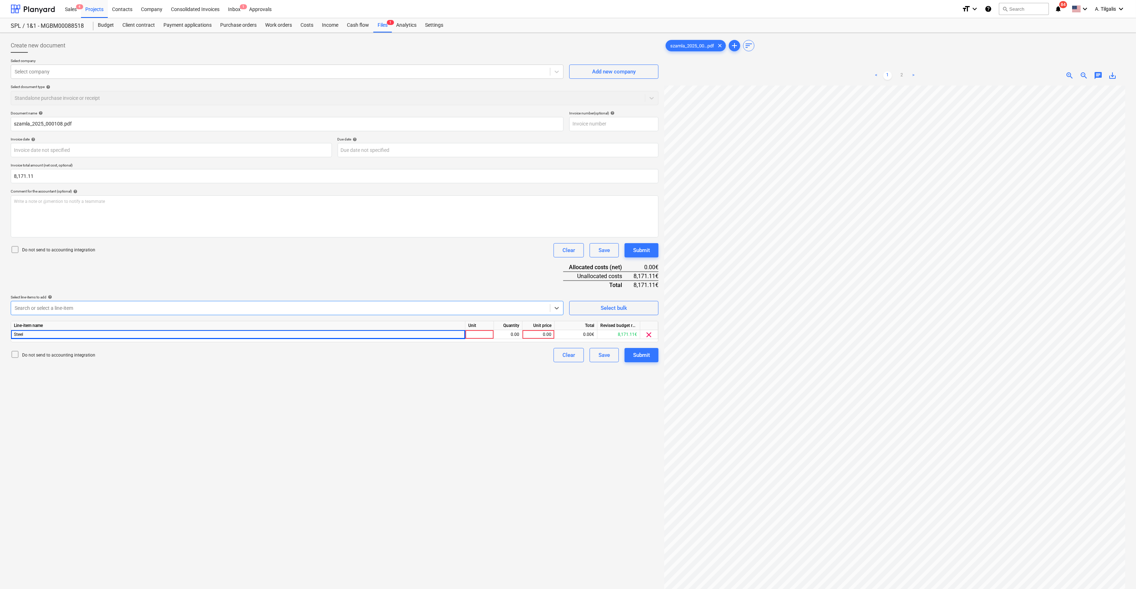
click at [113, 305] on div at bounding box center [281, 308] width 532 height 7
click at [487, 338] on div at bounding box center [479, 334] width 29 height 9
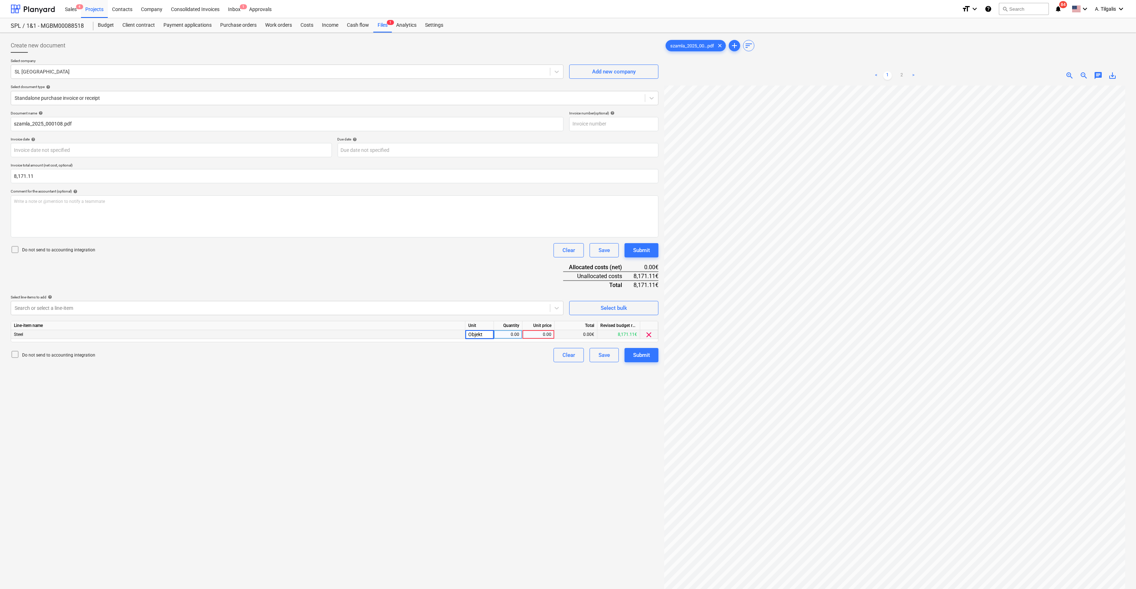
type input "Objekts"
type input "8171.11"
click at [494, 409] on div "Create new document Select company SL Hungary Add new company Select document t…" at bounding box center [334, 347] width 653 height 622
click at [646, 356] on div "Submit" at bounding box center [641, 355] width 17 height 9
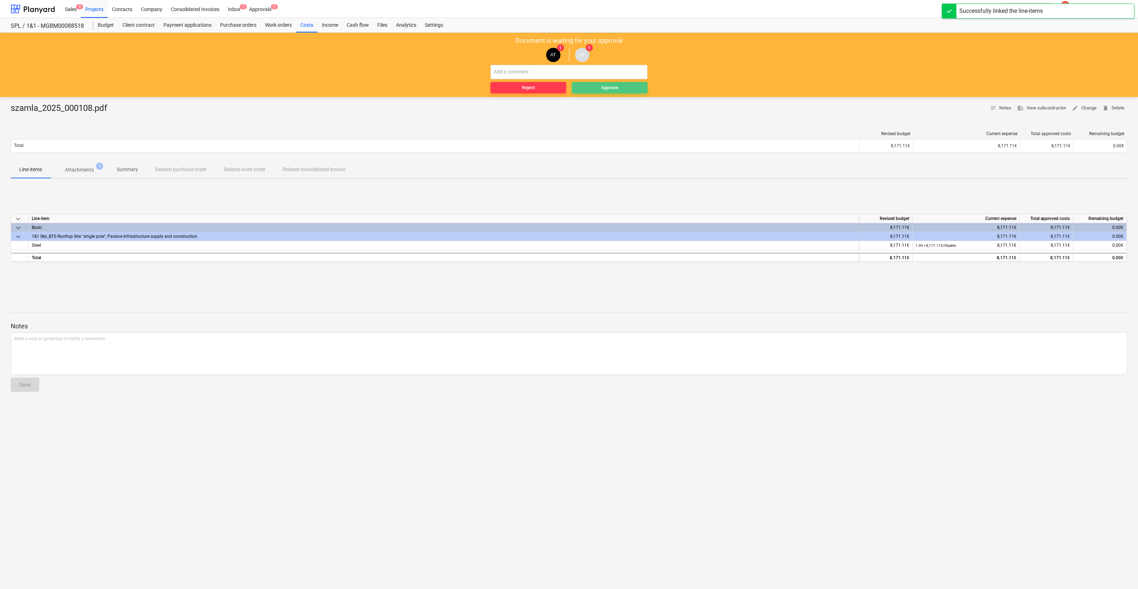
click at [617, 85] on div "Approve" at bounding box center [609, 88] width 17 height 8
